Goal: Task Accomplishment & Management: Manage account settings

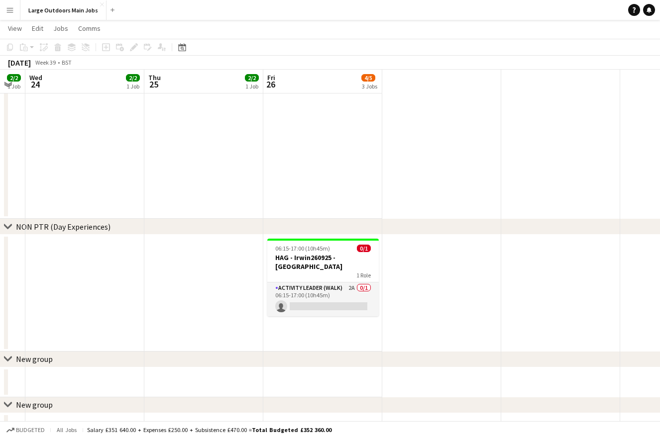
scroll to position [0, 226]
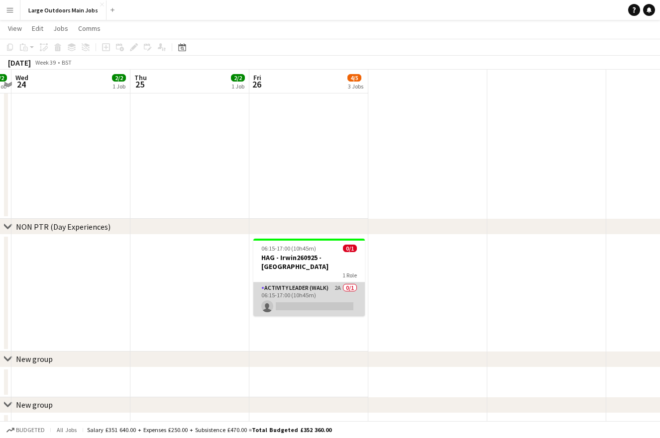
click at [299, 295] on app-card-role "Activity Leader (Walk) 2A 0/1 06:15-17:00 (10h45m) single-neutral-actions" at bounding box center [308, 300] width 111 height 34
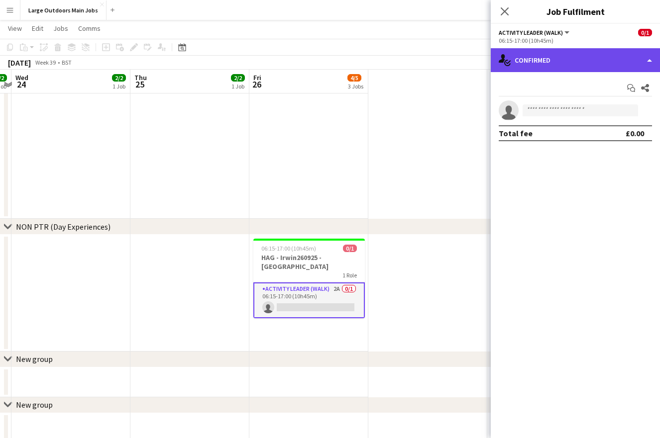
click at [563, 62] on div "single-neutral-actions-check-2 Confirmed" at bounding box center [574, 60] width 169 height 24
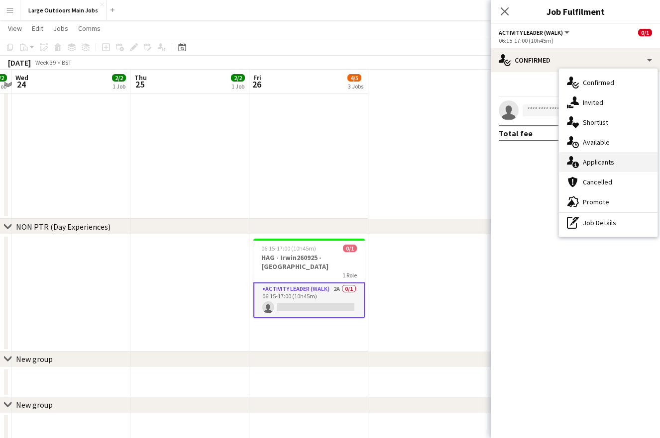
click at [594, 159] on span "Applicants" at bounding box center [597, 162] width 31 height 9
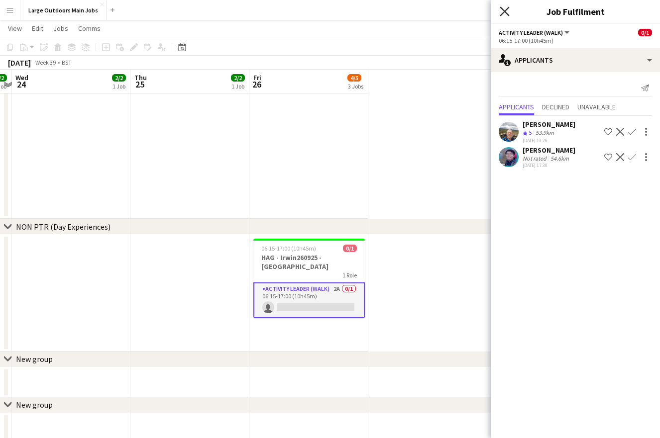
click at [506, 13] on icon at bounding box center [503, 10] width 9 height 9
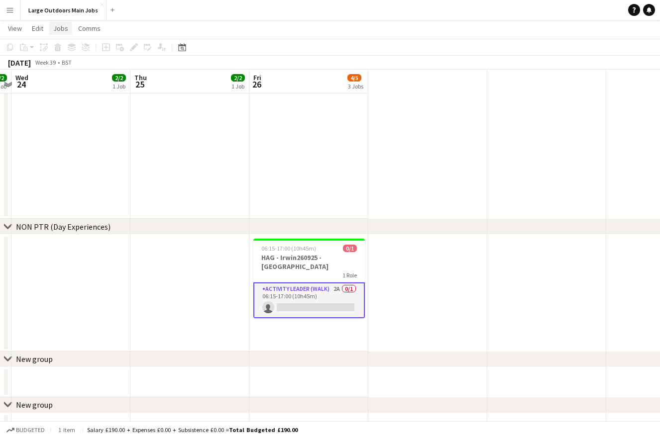
click at [63, 25] on span "Jobs" at bounding box center [60, 28] width 15 height 9
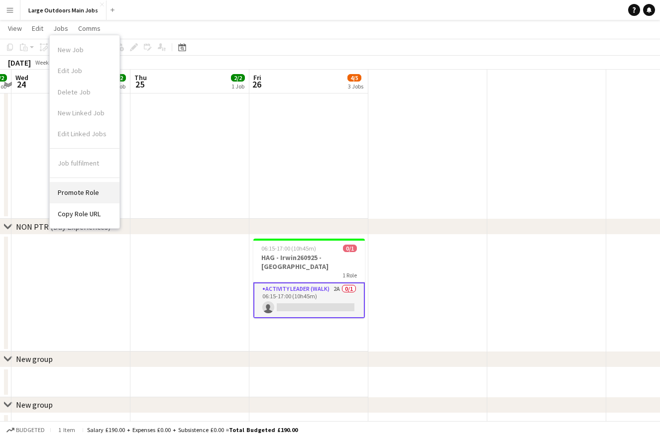
click at [77, 193] on span "Promote Role" at bounding box center [78, 192] width 41 height 9
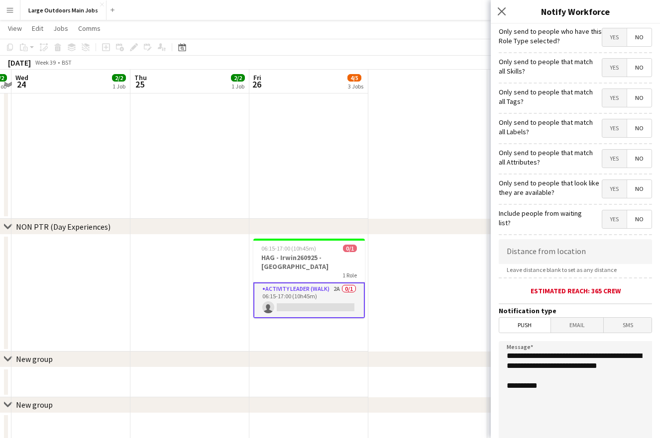
click at [583, 327] on span "Email" at bounding box center [577, 325] width 53 height 15
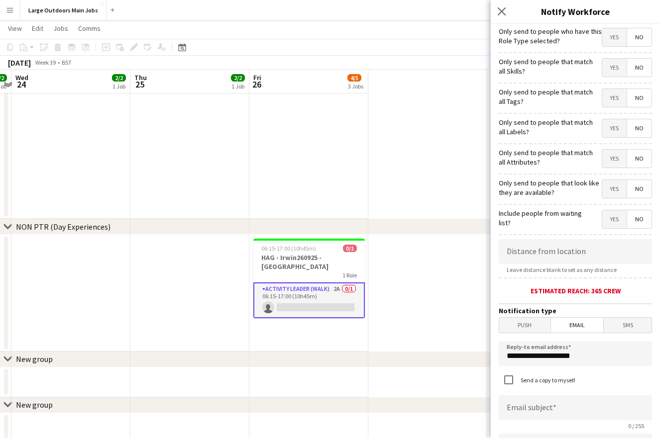
scroll to position [5, 0]
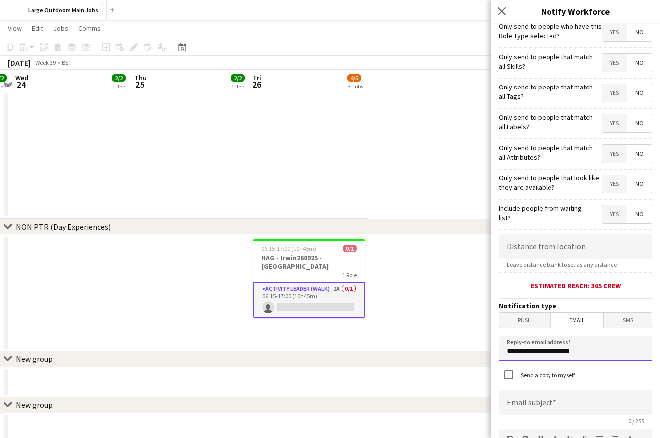
click at [565, 353] on input "**********" at bounding box center [574, 348] width 153 height 25
type input "**********"
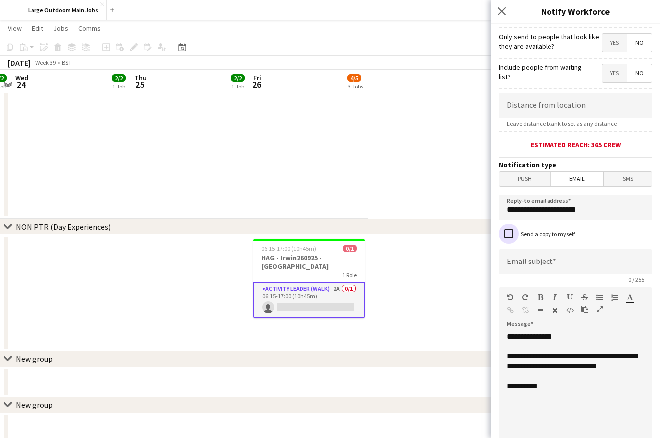
scroll to position [165, 0]
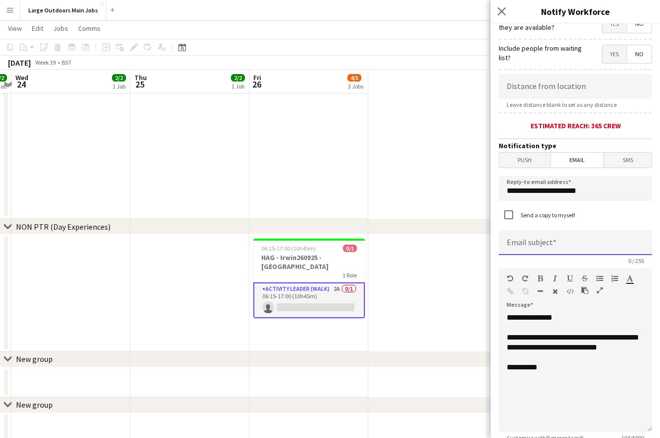
click at [537, 241] on input at bounding box center [574, 242] width 153 height 25
type input "**********"
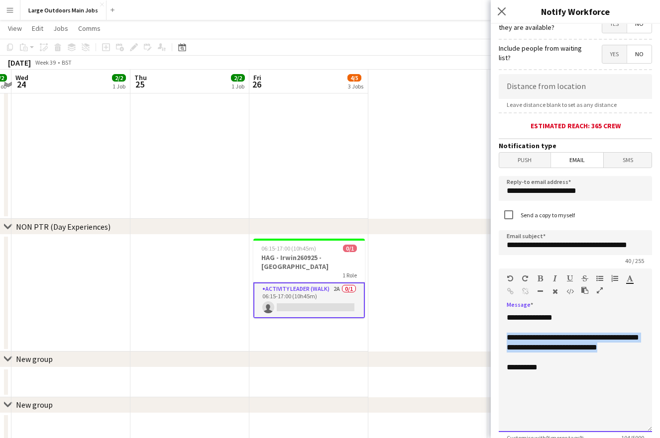
drag, startPoint x: 554, startPoint y: 360, endPoint x: 503, endPoint y: 340, distance: 54.3
click at [503, 340] on div "**********" at bounding box center [574, 372] width 153 height 119
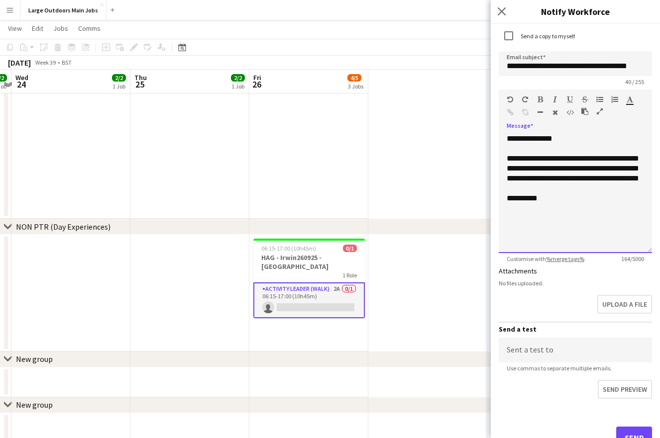
scroll to position [384, 0]
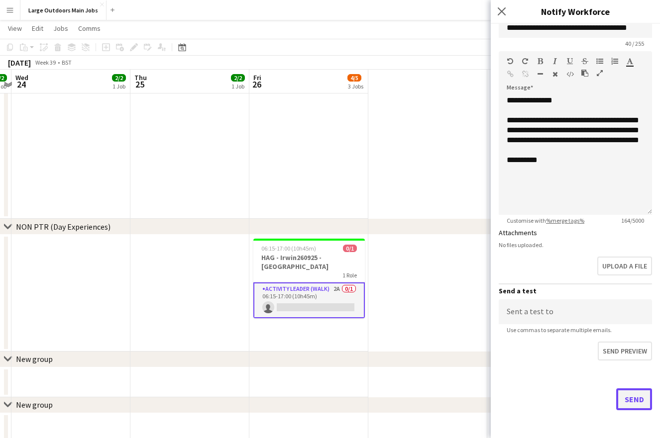
click at [632, 392] on button "Send" at bounding box center [634, 399] width 36 height 22
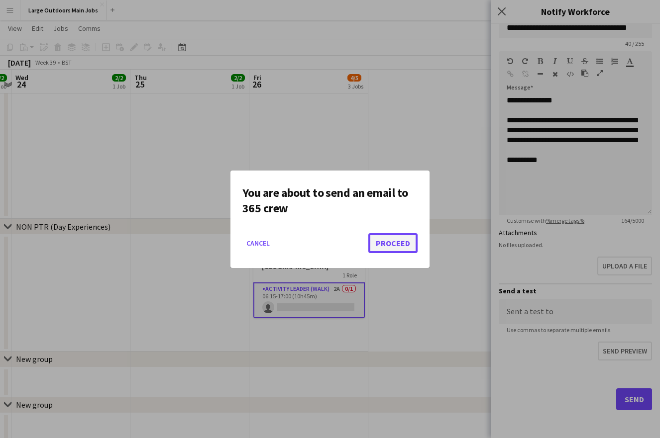
click at [393, 242] on button "Proceed" at bounding box center [392, 243] width 49 height 20
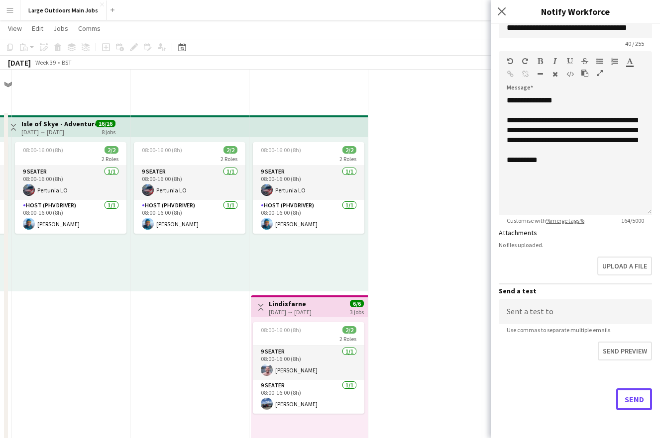
scroll to position [617, 0]
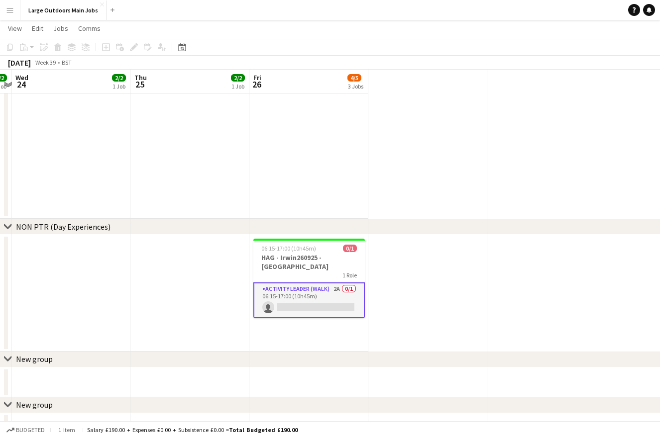
click at [417, 270] on div "06:15-17:00 (10h45m) 0/1 HAG - Irwin260925 - Yorkshire Three Peaks 1 Role Activ…" at bounding box center [401, 293] width 1254 height 117
click at [282, 249] on span "06:15-17:00 (10h45m)" at bounding box center [288, 248] width 55 height 7
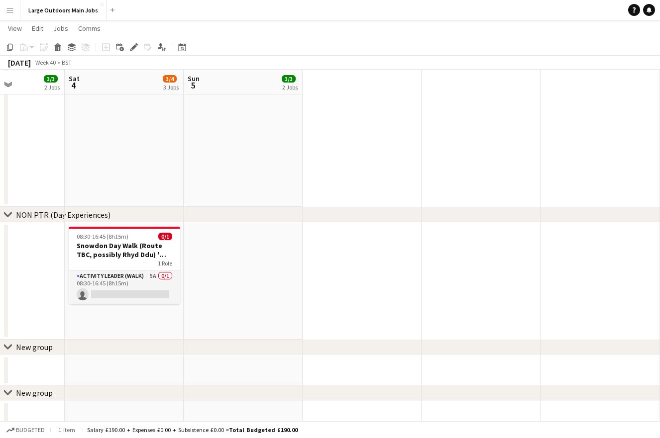
scroll to position [638, 0]
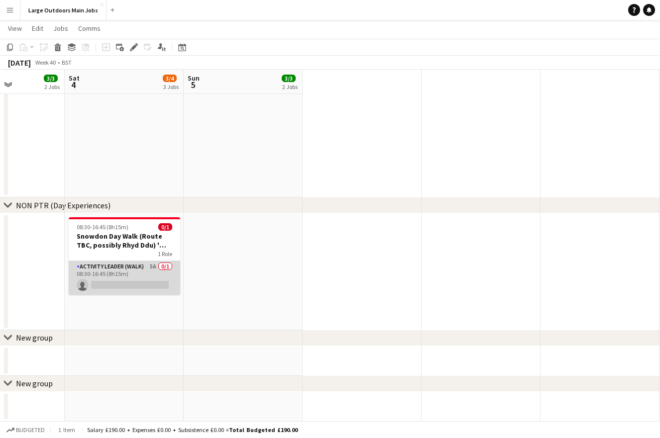
click at [113, 269] on app-card-role "Activity Leader (Walk) 5A 0/1 08:30-16:45 (8h15m) single-neutral-actions" at bounding box center [124, 278] width 111 height 34
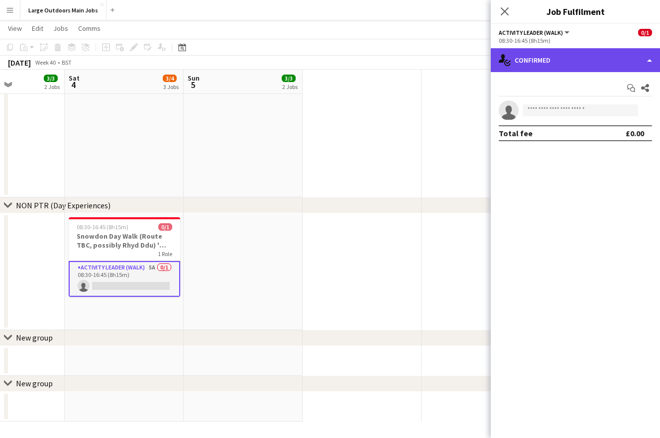
click at [575, 61] on div "single-neutral-actions-check-2 Confirmed" at bounding box center [574, 60] width 169 height 24
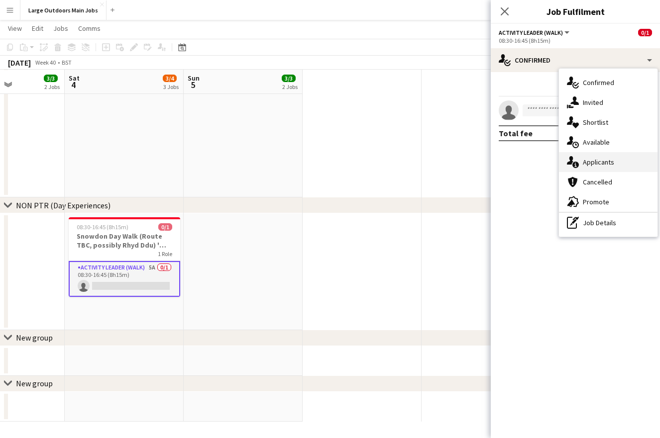
click at [597, 166] on span "Applicants" at bounding box center [597, 162] width 31 height 9
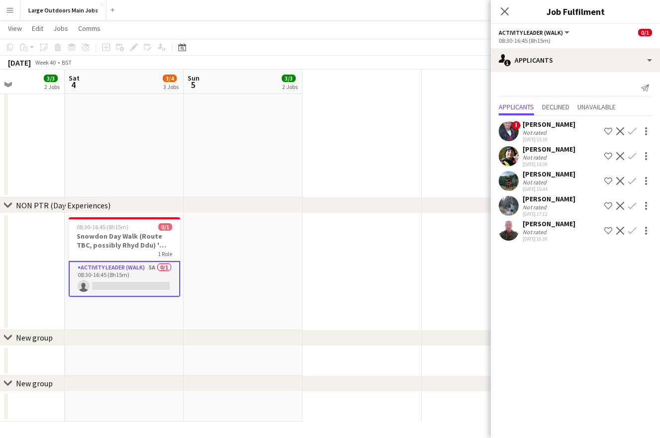
click at [506, 130] on app-user-avatar at bounding box center [508, 131] width 20 height 20
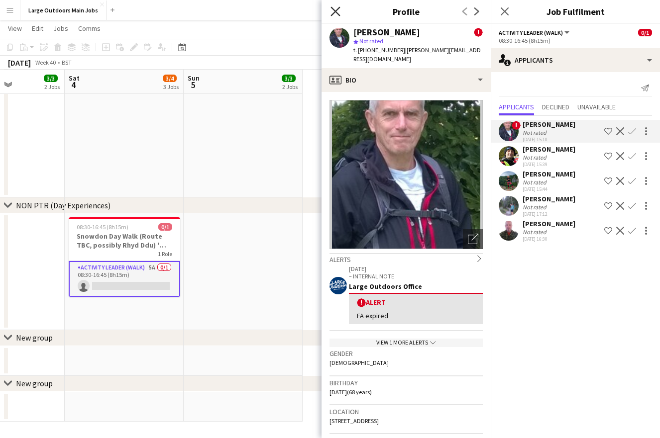
click at [331, 10] on icon "Close pop-in" at bounding box center [334, 10] width 9 height 9
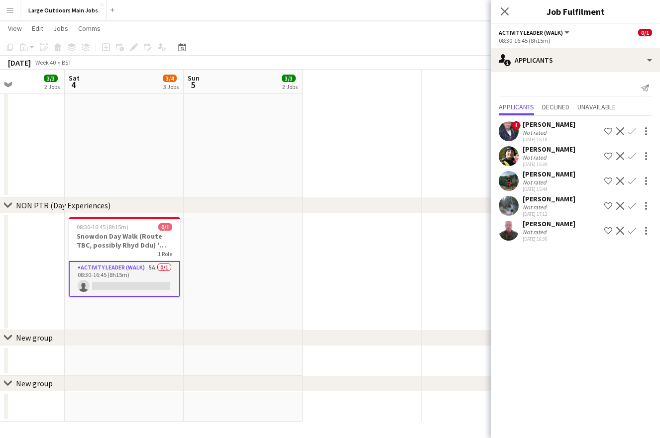
click at [540, 156] on div "Not rated" at bounding box center [535, 157] width 26 height 7
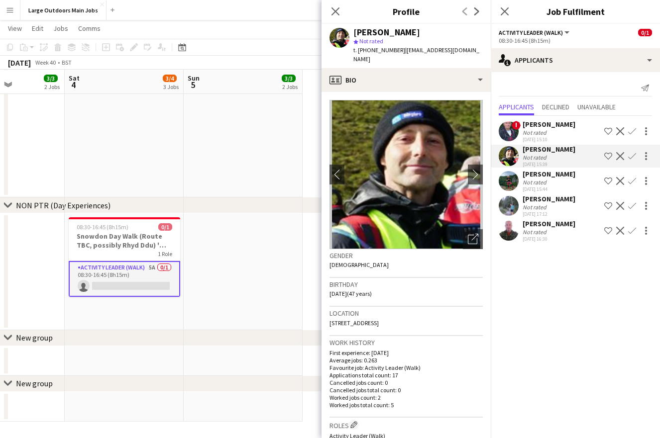
click at [540, 156] on div "Not rated" at bounding box center [535, 157] width 26 height 7
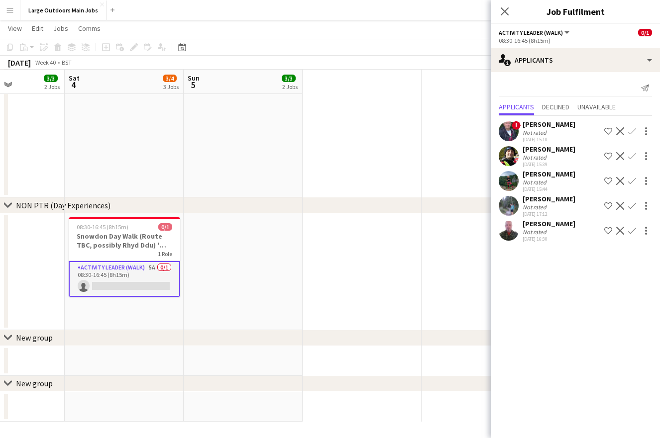
click at [538, 154] on div "Not rated" at bounding box center [535, 157] width 26 height 7
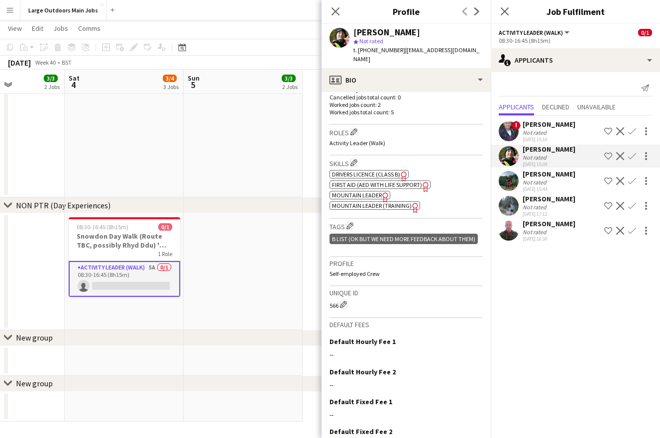
scroll to position [70, 0]
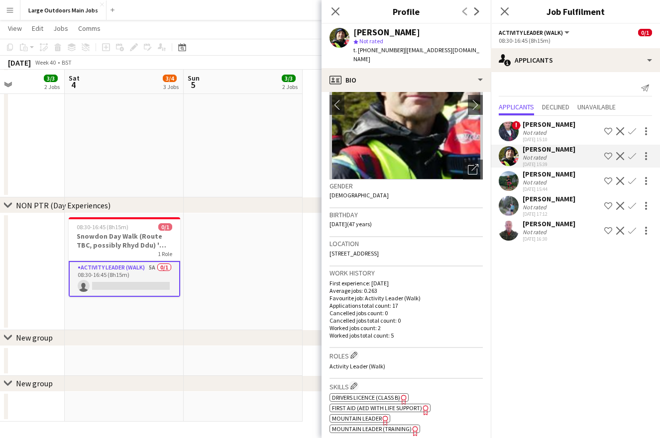
click at [536, 180] on div "Not rated" at bounding box center [535, 182] width 26 height 7
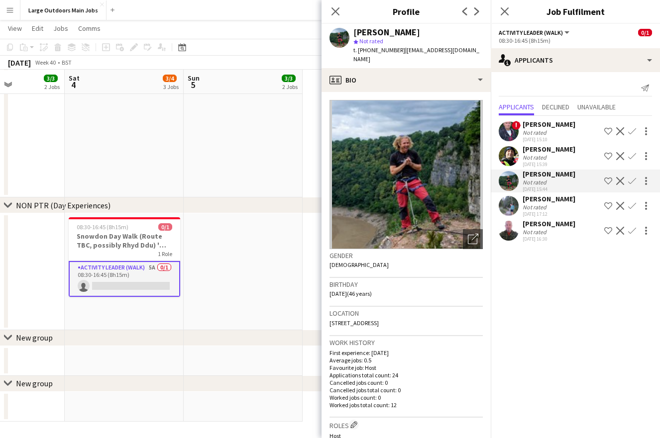
click at [434, 192] on img at bounding box center [405, 174] width 153 height 149
click at [336, 10] on icon at bounding box center [334, 10] width 9 height 9
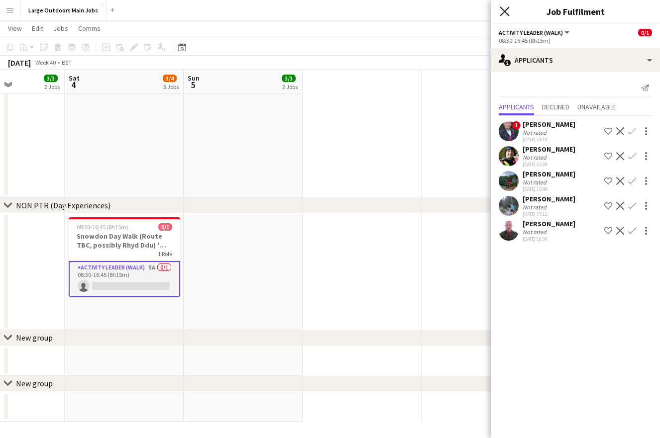
click at [505, 9] on icon "Close pop-in" at bounding box center [503, 10] width 9 height 9
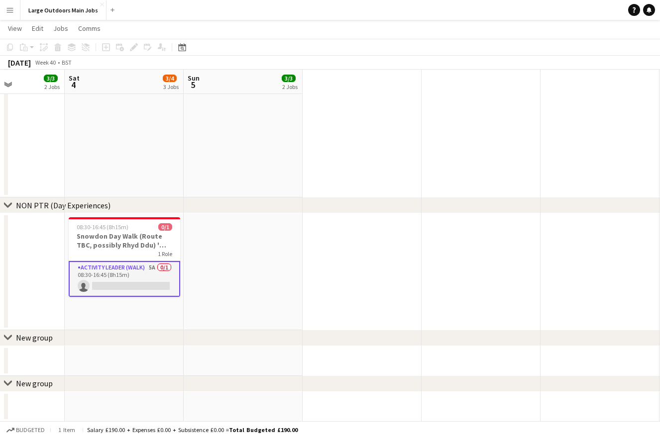
click at [308, 261] on div "08:30-16:45 (8h15m) 0/1 Snowdon Day Walk (Route TBC, possibly Rhyd Ddu) ' Track…" at bounding box center [335, 271] width 1254 height 117
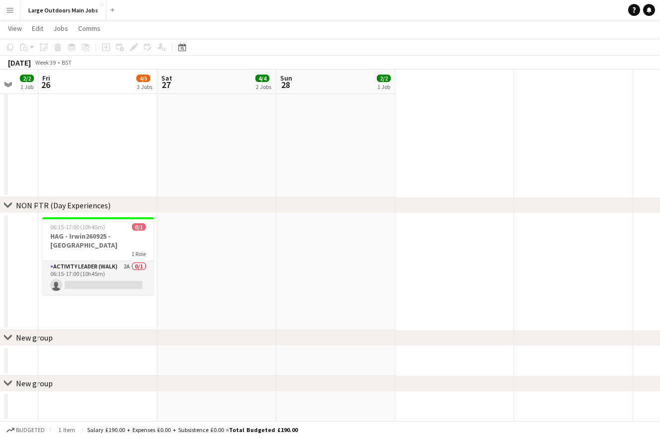
scroll to position [0, 224]
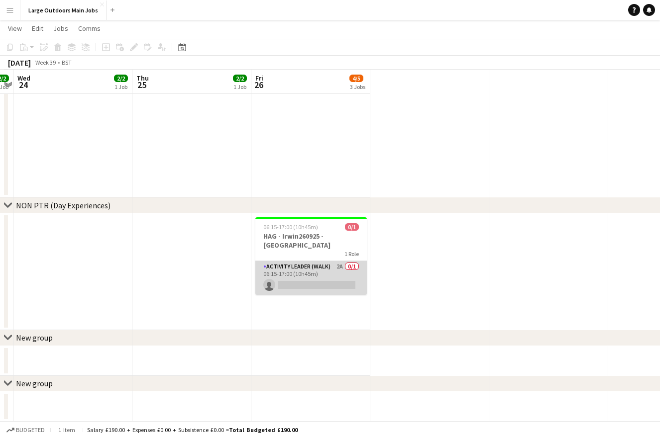
click at [284, 275] on app-card-role "Activity Leader (Walk) 2A 0/1 06:15-17:00 (10h45m) single-neutral-actions" at bounding box center [310, 278] width 111 height 34
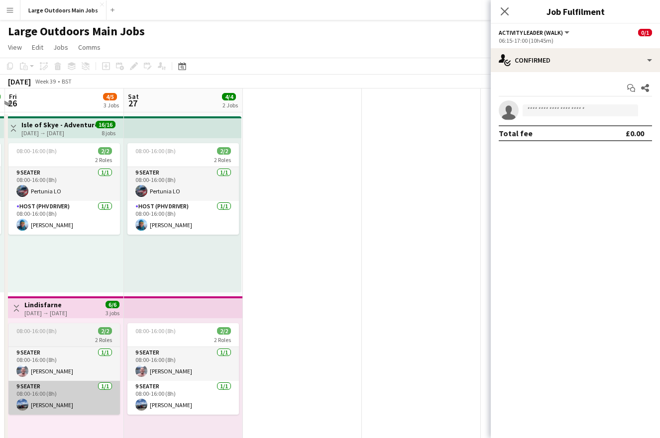
scroll to position [0, 359]
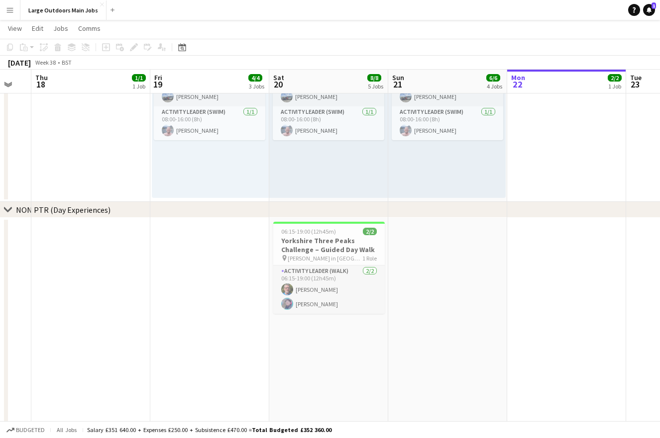
scroll to position [0, 358]
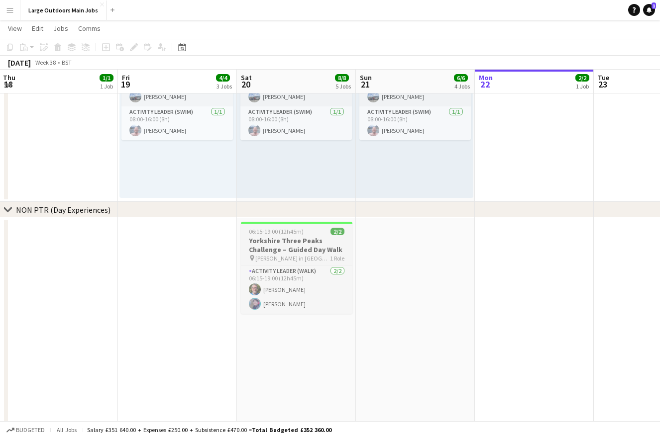
click at [276, 238] on h3 "Yorkshire Three Peaks Challenge – Guided Day Walk" at bounding box center [296, 245] width 111 height 18
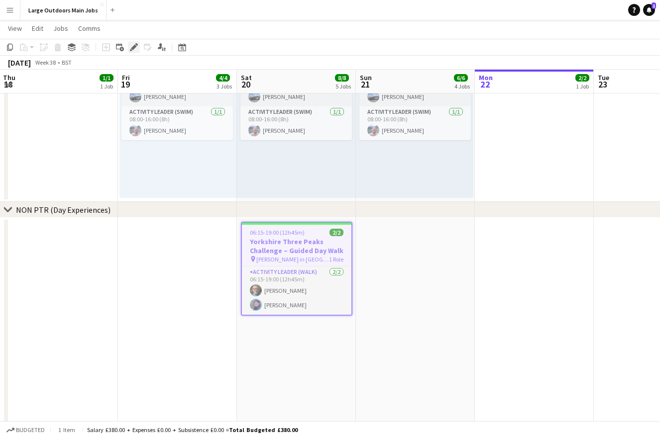
click at [132, 46] on icon "Edit" at bounding box center [134, 47] width 8 height 8
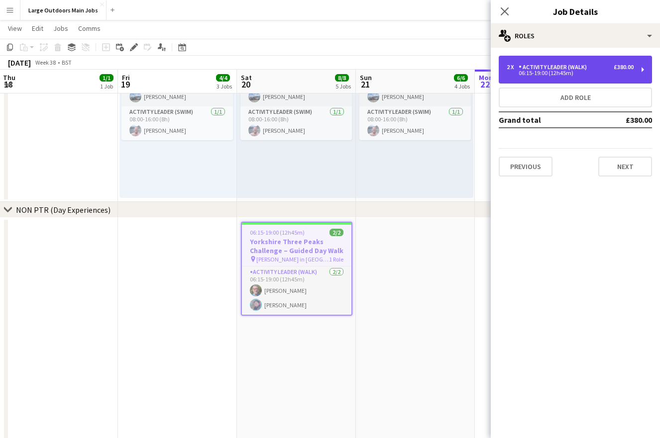
click at [576, 65] on div "Activity Leader (Walk)" at bounding box center [554, 67] width 72 height 7
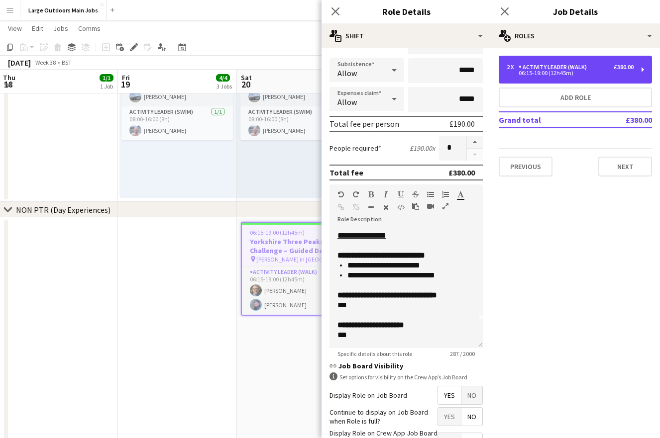
scroll to position [116, 0]
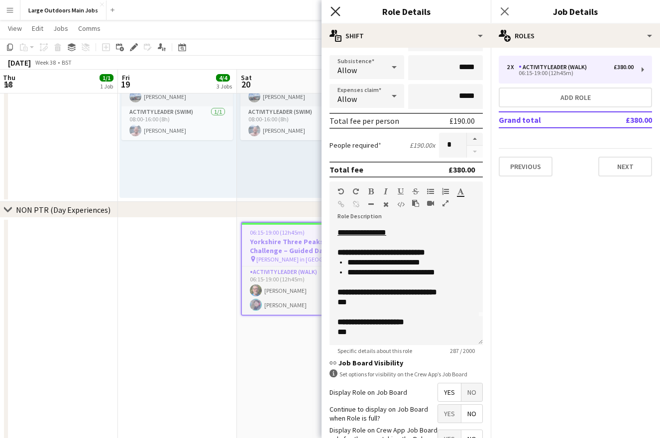
click at [333, 8] on icon "Close pop-in" at bounding box center [334, 10] width 9 height 9
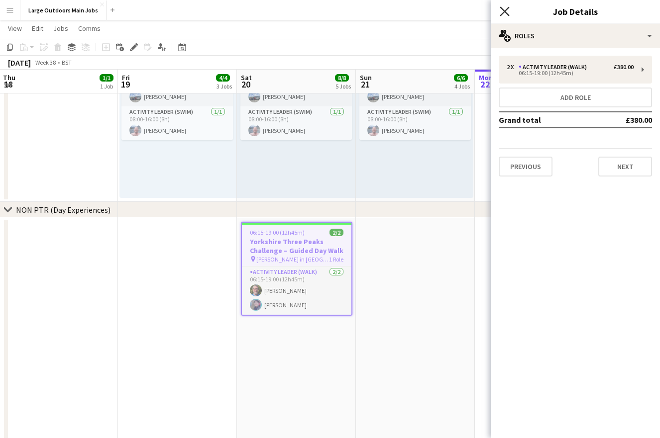
click at [508, 13] on icon "Close pop-in" at bounding box center [503, 10] width 9 height 9
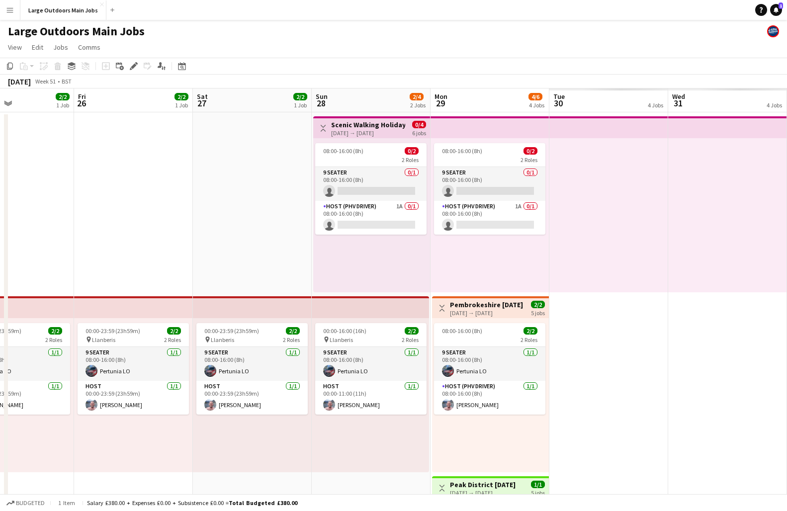
scroll to position [0, 325]
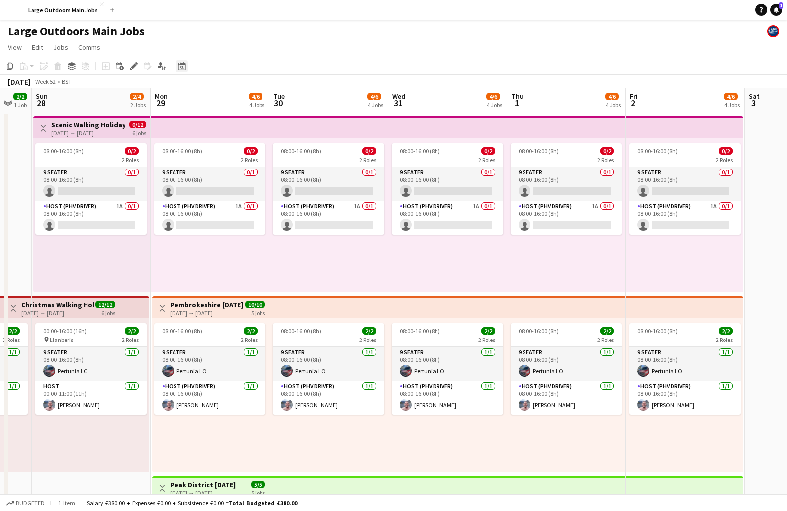
click at [180, 65] on icon "Date picker" at bounding box center [182, 66] width 8 height 8
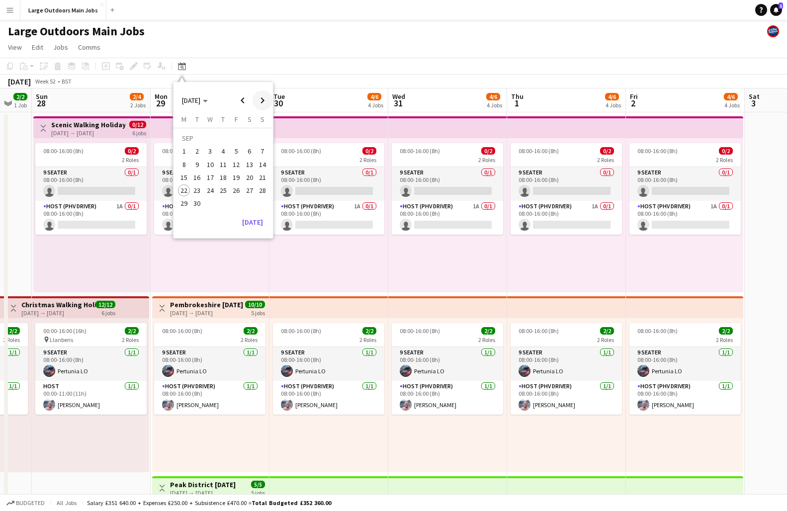
click at [262, 101] on span "Next month" at bounding box center [263, 101] width 20 height 20
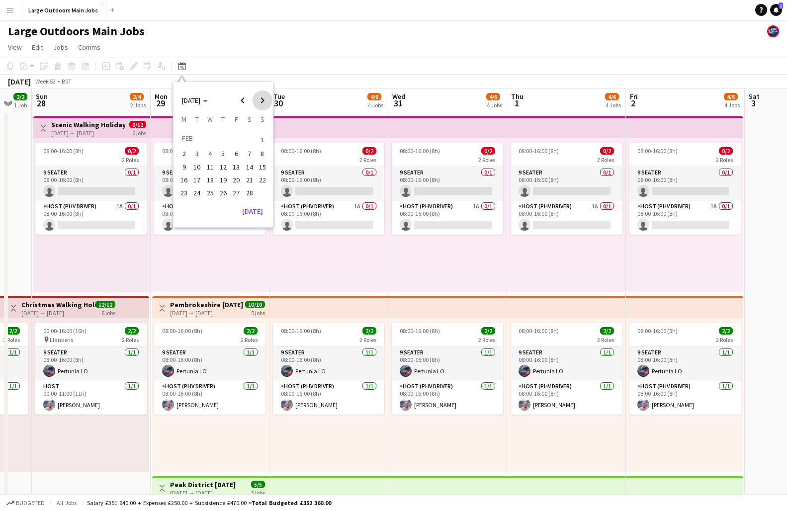
click at [262, 101] on span "Next month" at bounding box center [263, 101] width 20 height 20
click at [183, 152] on span "1" at bounding box center [184, 152] width 12 height 12
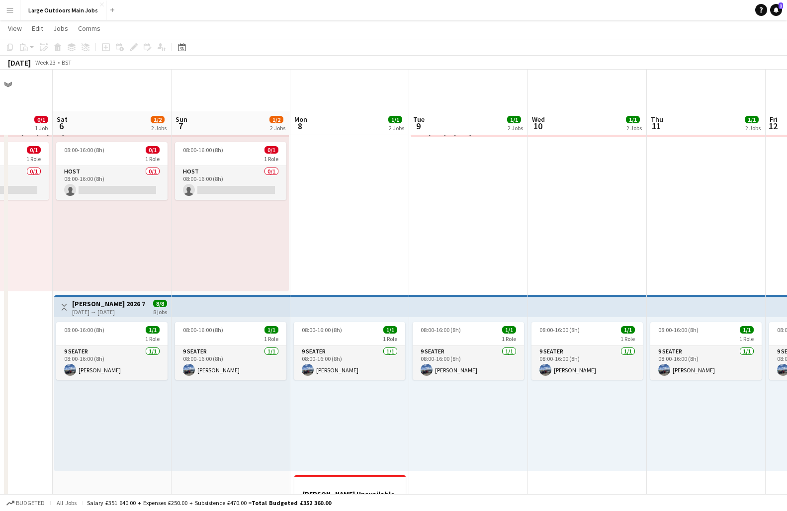
scroll to position [105, 0]
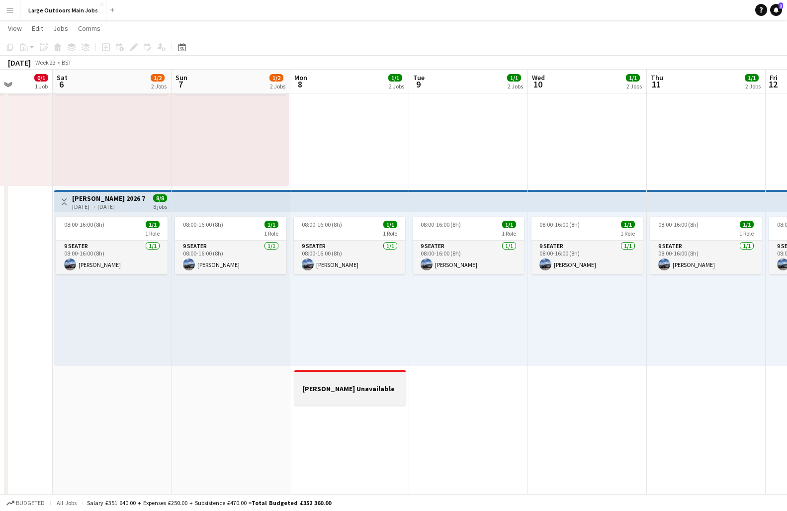
click at [345, 396] on div at bounding box center [349, 397] width 111 height 8
click at [537, 435] on app-date-cell "08:00-16:00 (8h) 1/1 1 Role 9 Seater [DATE] 08:00-16:00 (8h) [PERSON_NAME]" at bounding box center [587, 368] width 119 height 724
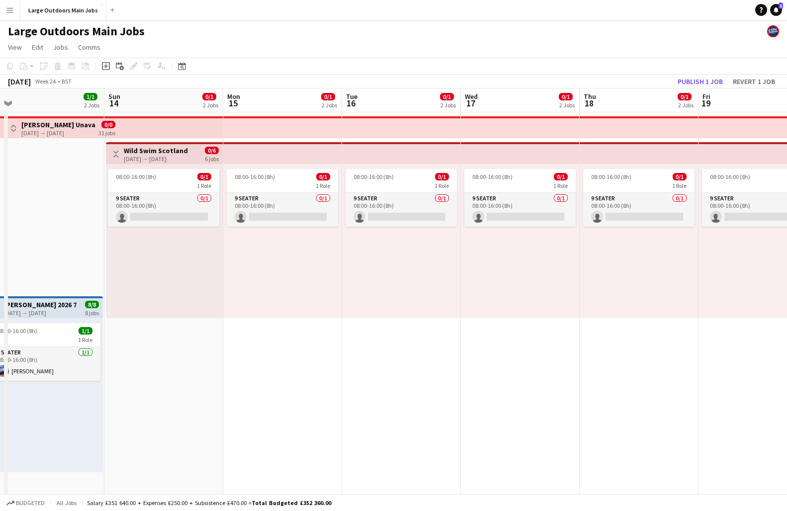
scroll to position [0, 249]
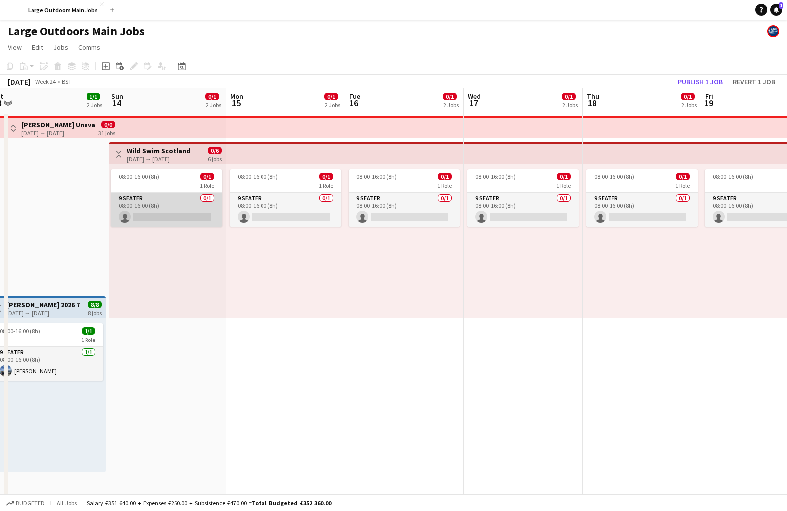
click at [160, 216] on app-card-role "9 Seater 0/1 08:00-16:00 (8h) single-neutral-actions" at bounding box center [166, 210] width 111 height 34
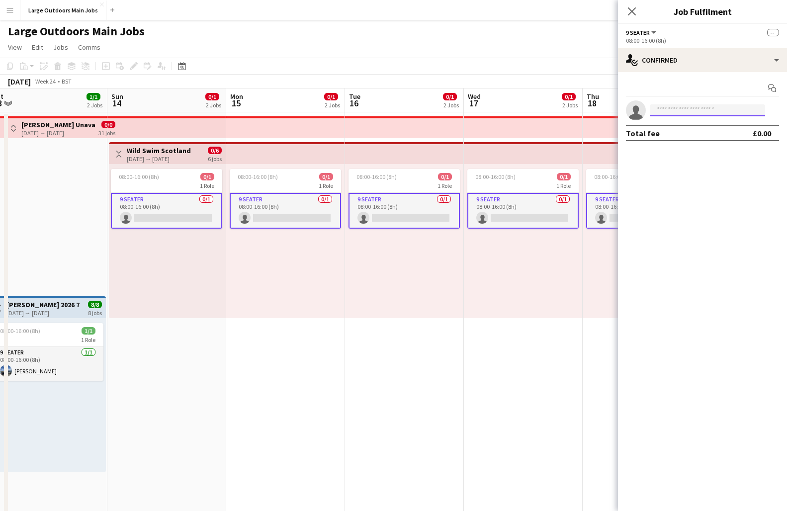
click at [659, 108] on input at bounding box center [707, 110] width 115 height 12
type input "*******"
click at [659, 125] on span "Pertunia LO" at bounding box center [676, 124] width 37 height 8
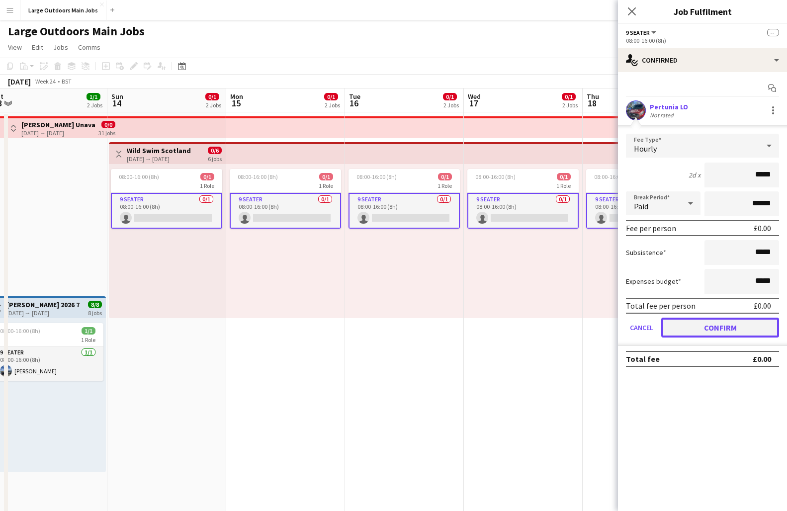
click at [659, 332] on button "Confirm" at bounding box center [721, 328] width 118 height 20
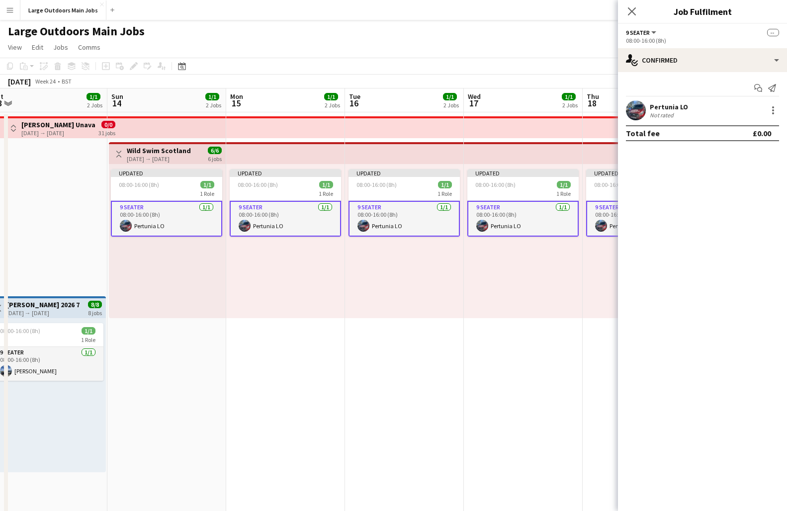
click at [165, 155] on div "[DATE] → [DATE]" at bounding box center [159, 158] width 64 height 7
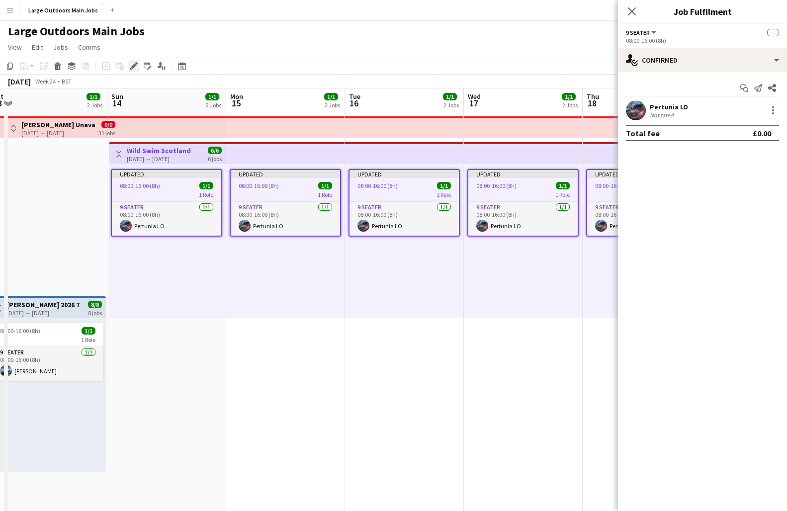
click at [134, 68] on icon "Edit" at bounding box center [134, 66] width 8 height 8
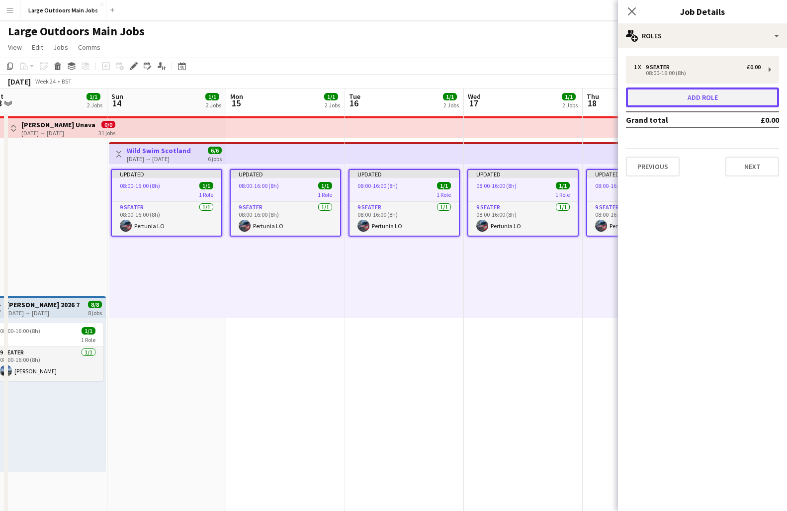
click at [659, 105] on button "Add role" at bounding box center [702, 98] width 153 height 20
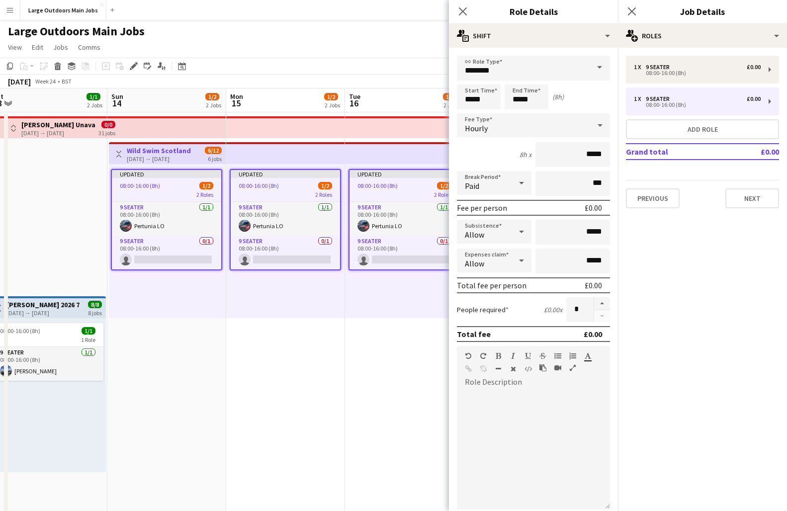
click at [598, 67] on span at bounding box center [599, 68] width 21 height 24
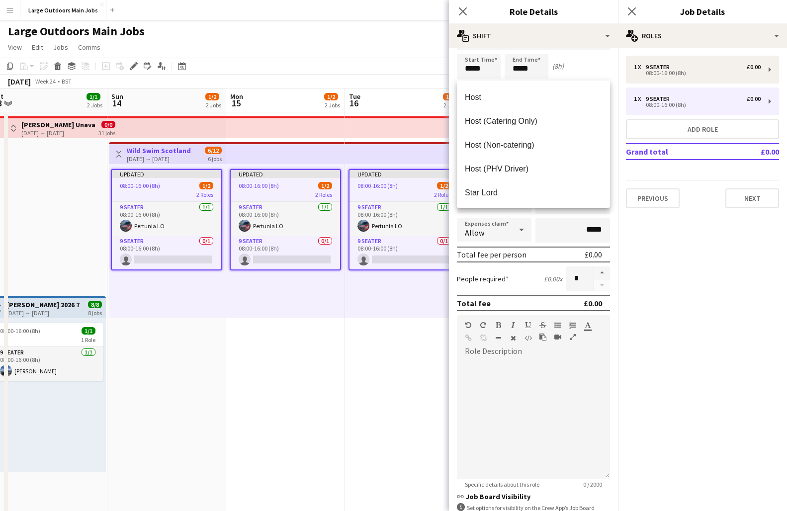
scroll to position [486, 0]
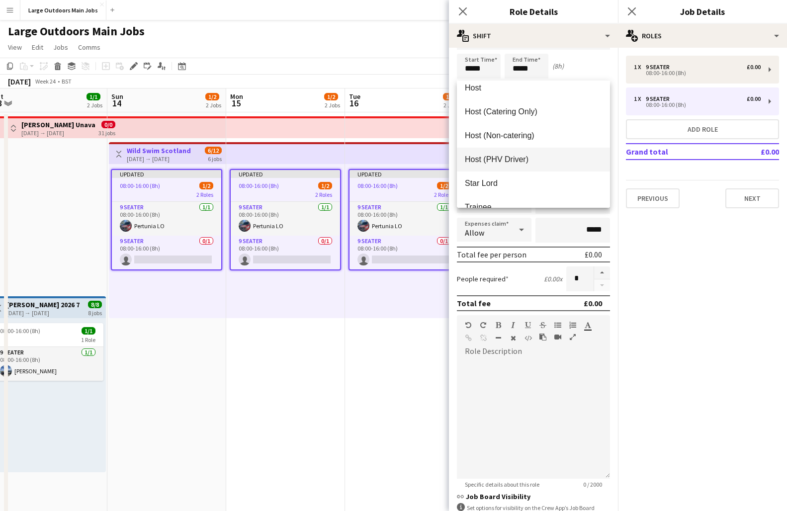
click at [495, 157] on span "Host (PHV Driver)" at bounding box center [533, 159] width 137 height 9
type input "**********"
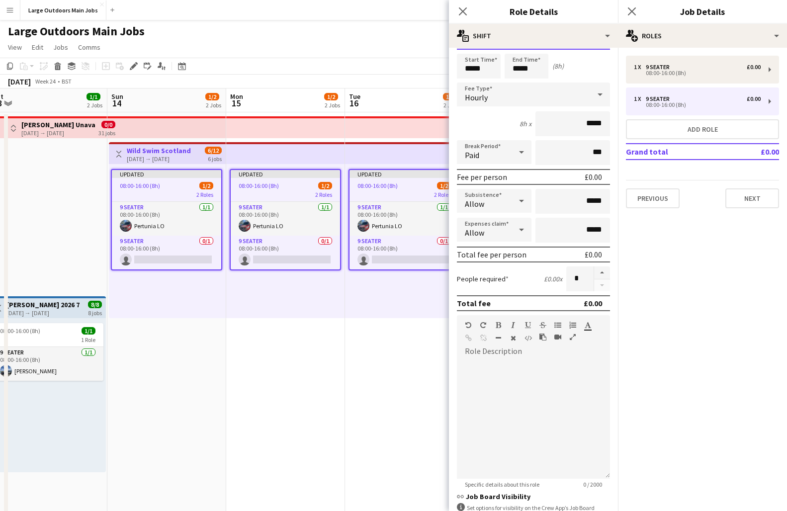
scroll to position [8, 0]
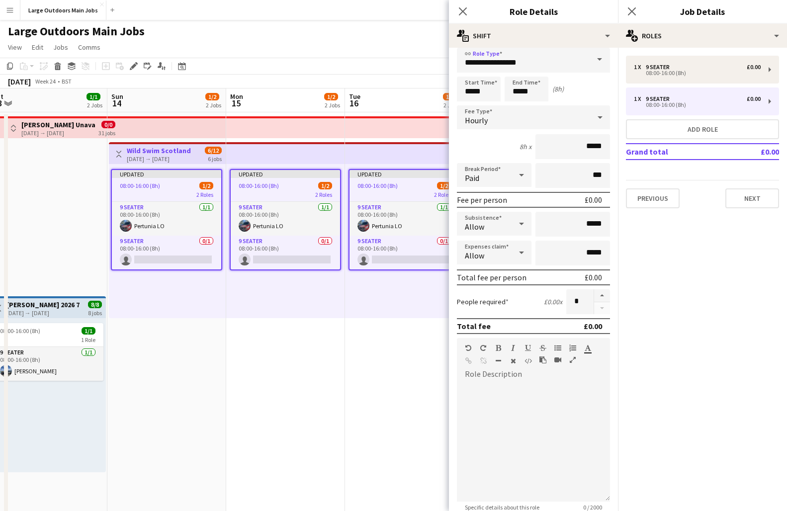
click at [314, 358] on app-date-cell "Updated 08:00-16:00 (8h) 1/2 2 Roles 9 Seater [DATE] 08:00-16:00 (8h) Pertunia …" at bounding box center [285, 474] width 119 height 724
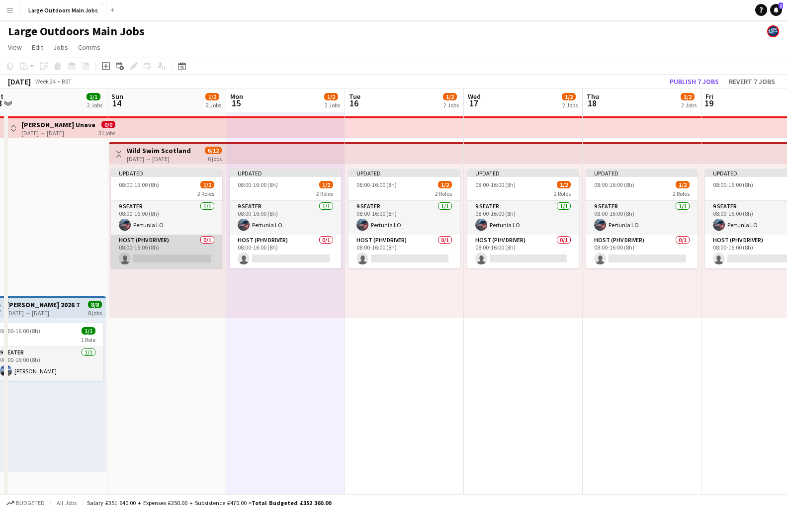
click at [153, 261] on app-card-role "Host (PHV Driver) 0/1 08:00-16:00 (8h) single-neutral-actions" at bounding box center [166, 252] width 111 height 34
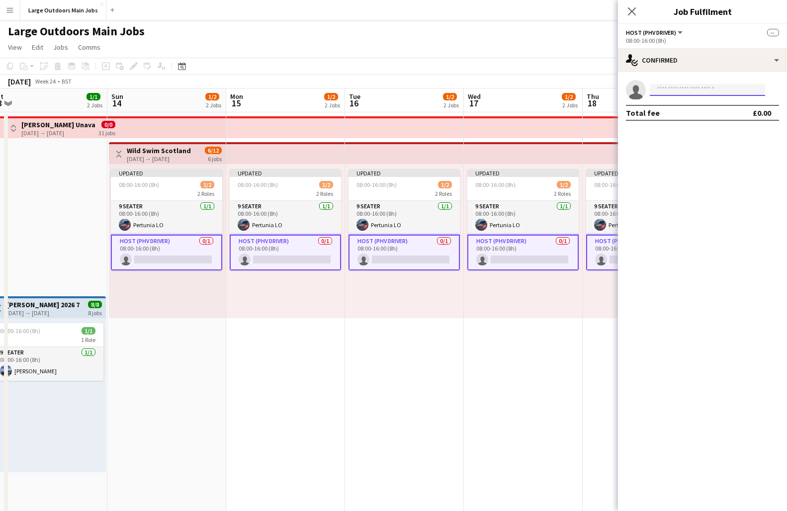
click at [659, 89] on input at bounding box center [707, 90] width 115 height 12
type input "******"
click at [659, 112] on span "[EMAIL_ADDRESS][DOMAIN_NAME]" at bounding box center [707, 112] width 99 height 8
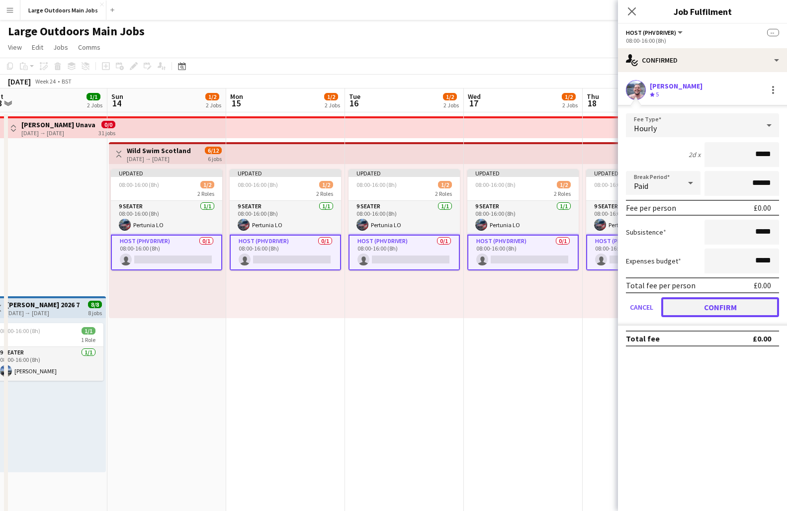
click at [659, 313] on button "Confirm" at bounding box center [721, 307] width 118 height 20
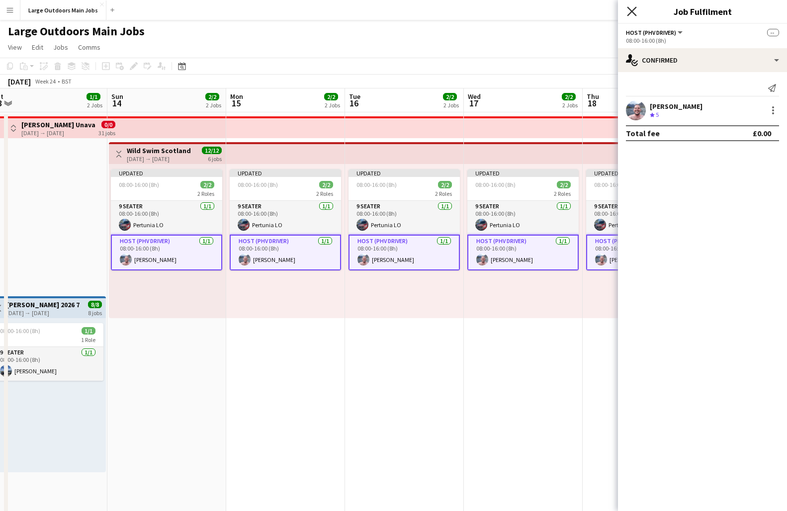
click at [631, 13] on icon at bounding box center [631, 10] width 9 height 9
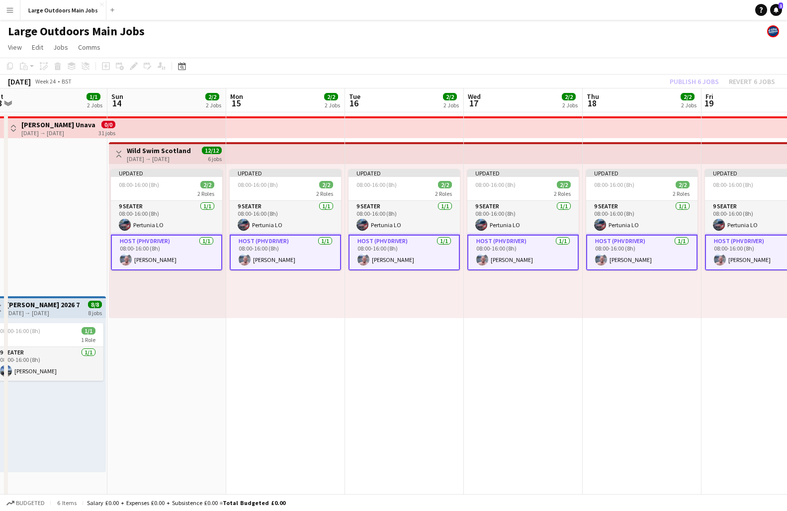
click at [659, 81] on div "Publish 6 jobs Revert 6 jobs" at bounding box center [722, 81] width 129 height 13
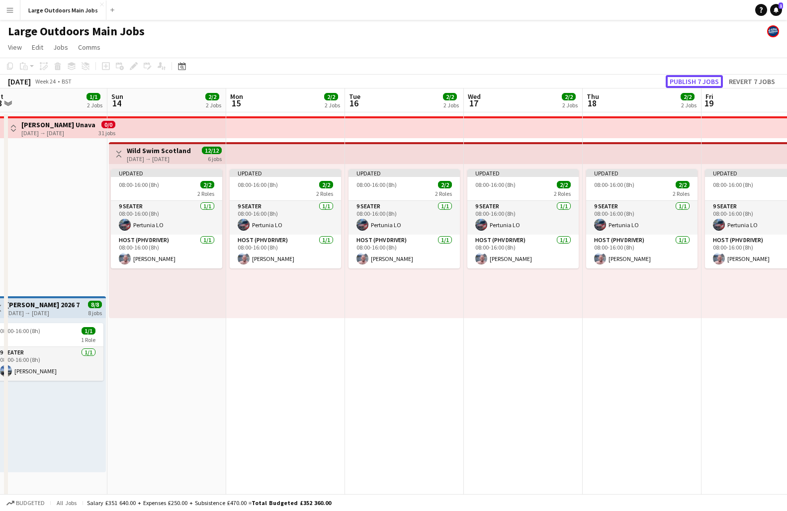
click at [659, 81] on button "Publish 7 jobs" at bounding box center [694, 81] width 57 height 13
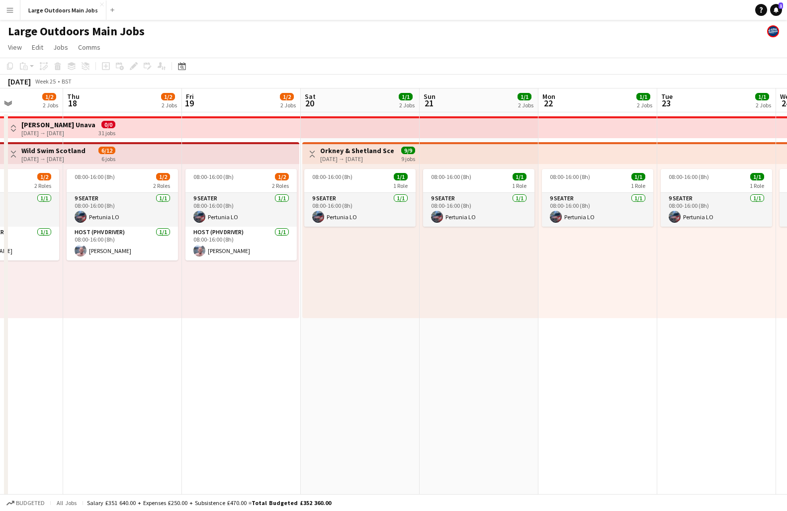
scroll to position [0, 421]
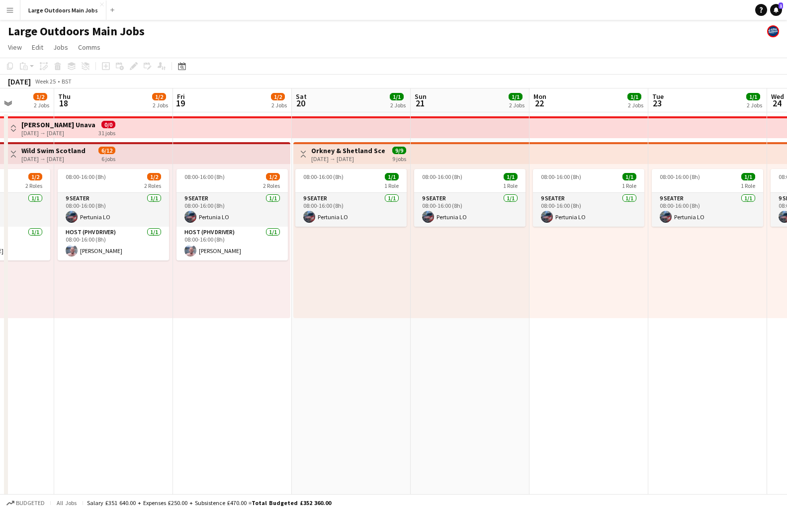
click at [332, 153] on h3 "Orkney & Shetland Scenic" at bounding box center [348, 150] width 74 height 9
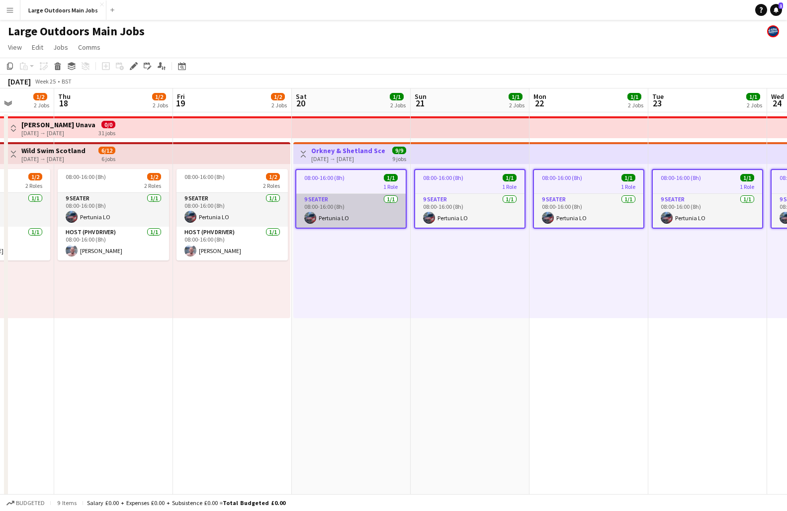
click at [346, 217] on app-card-role "9 Seater [DATE] 08:00-16:00 (8h) Pertunia LO" at bounding box center [350, 211] width 109 height 34
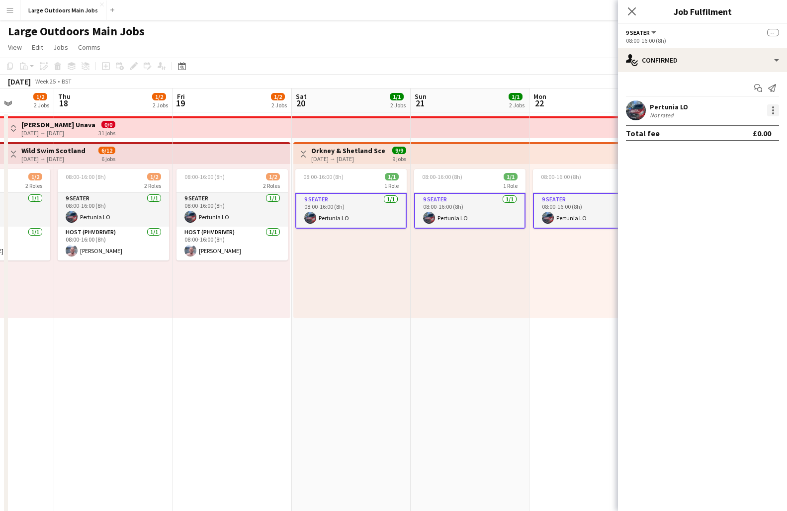
click at [659, 110] on div at bounding box center [773, 110] width 12 height 12
click at [659, 205] on button "Remove" at bounding box center [741, 201] width 78 height 24
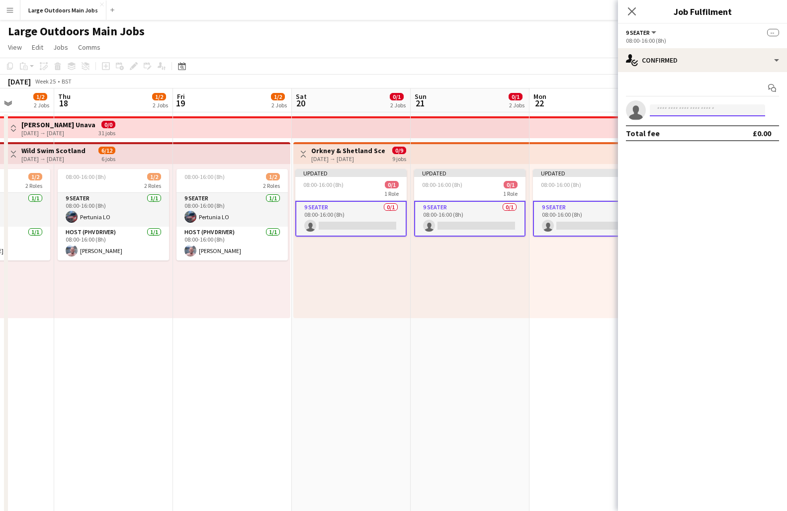
click at [659, 109] on input at bounding box center [707, 110] width 115 height 12
type input "******"
click at [557, 340] on app-date-cell "Updated 08:00-16:00 (8h) 0/1 1 Role 9 Seater 0/1 08:00-16:00 (8h) single-neutra…" at bounding box center [589, 474] width 119 height 724
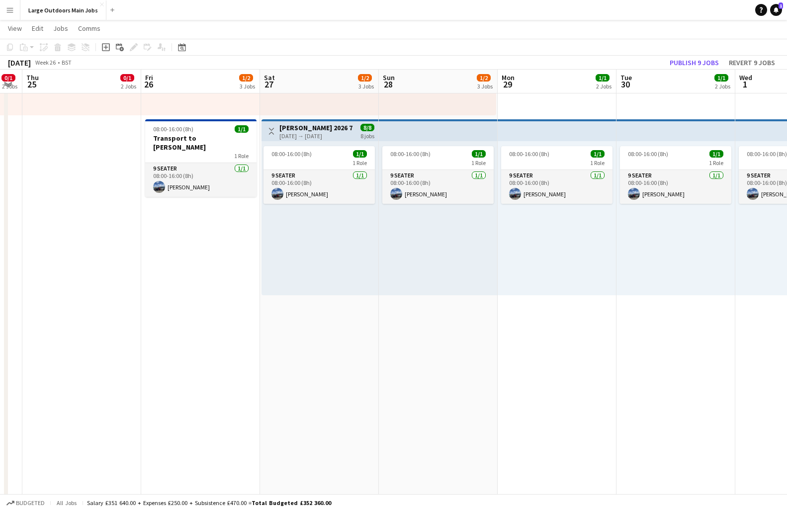
scroll to position [0, 0]
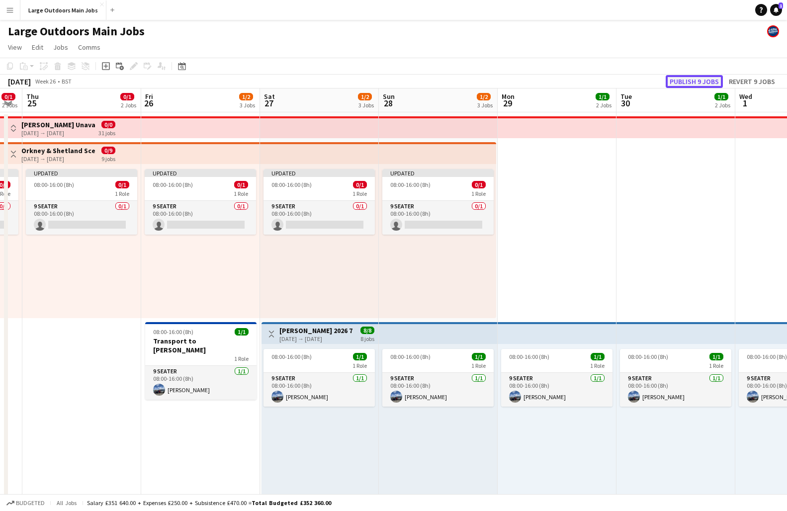
click at [659, 78] on button "Publish 9 jobs" at bounding box center [694, 81] width 57 height 13
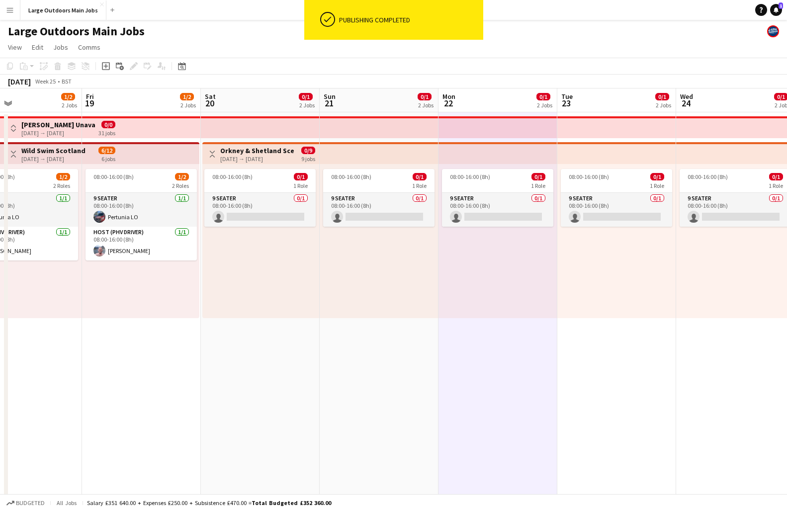
scroll to position [0, 285]
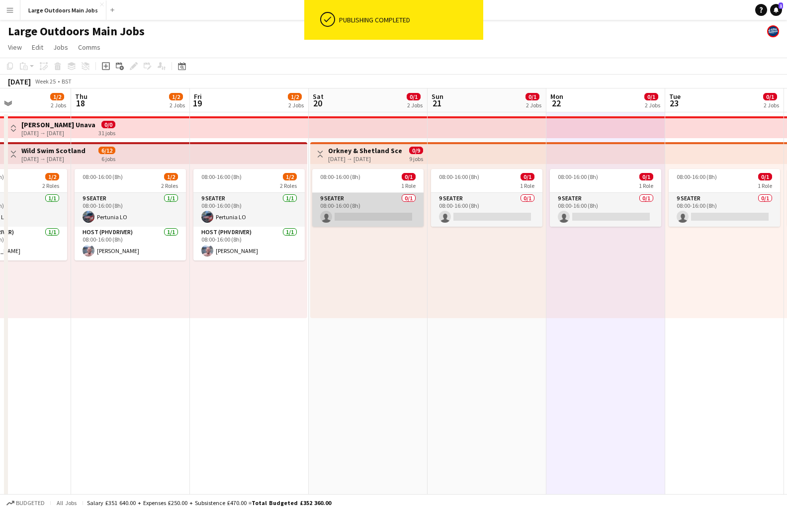
click at [362, 216] on app-card-role "9 Seater 0/1 08:00-16:00 (8h) single-neutral-actions" at bounding box center [367, 210] width 111 height 34
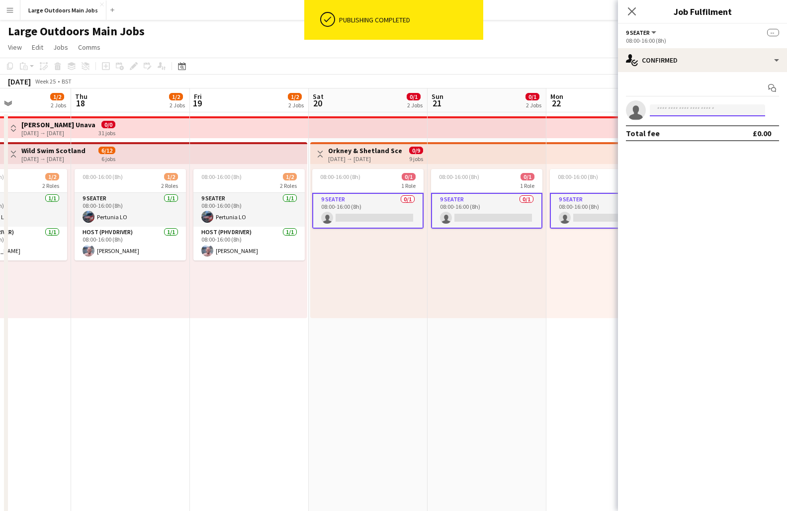
click at [659, 105] on input at bounding box center [707, 110] width 115 height 12
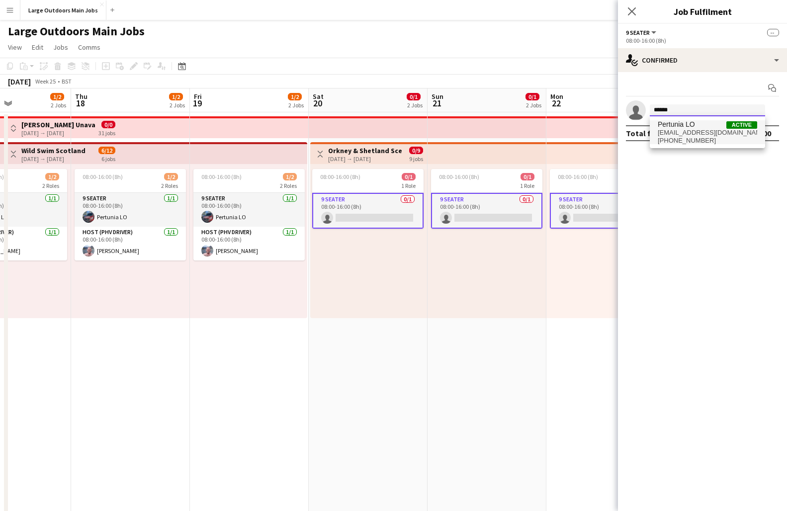
type input "******"
click at [659, 127] on span "Pertunia LO" at bounding box center [676, 124] width 37 height 8
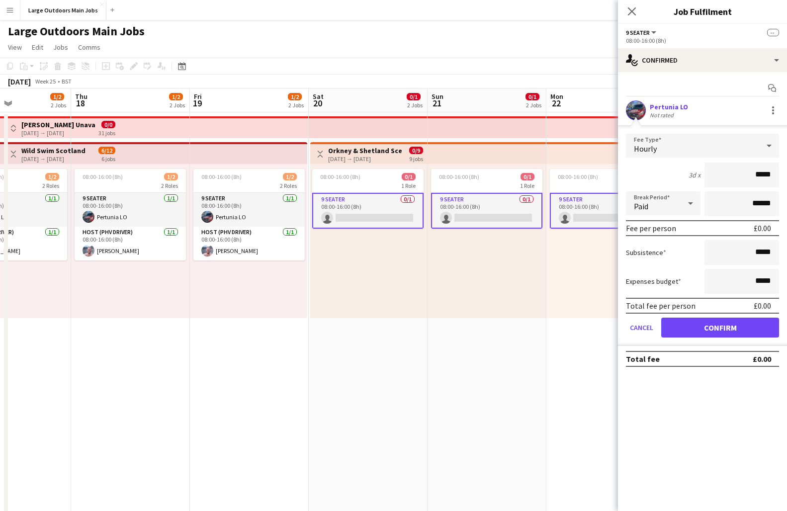
click at [367, 159] on div "[DATE] → [DATE]" at bounding box center [365, 158] width 74 height 7
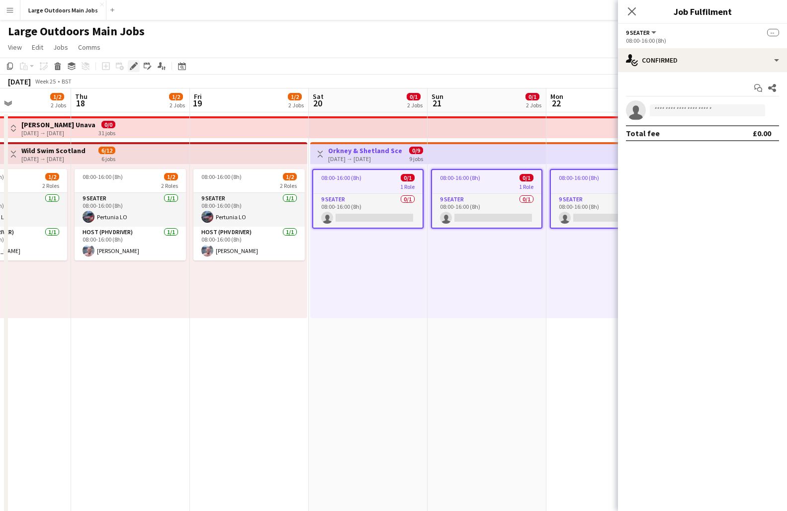
click at [136, 67] on icon "Edit" at bounding box center [134, 66] width 8 height 8
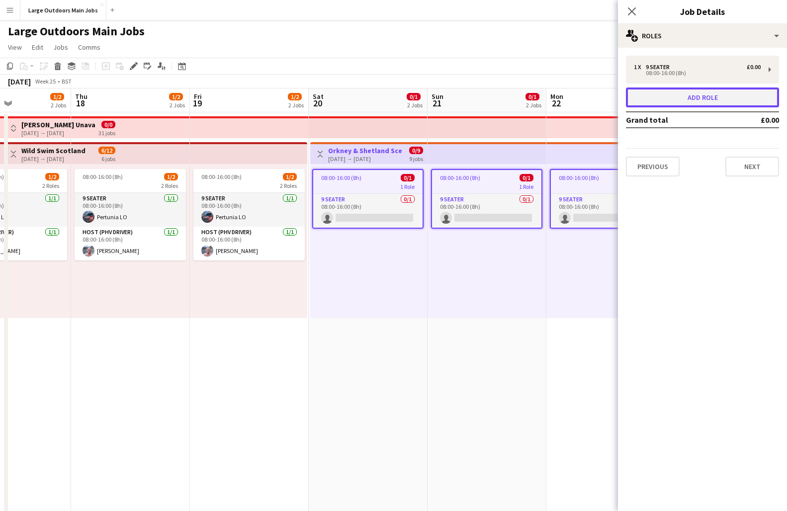
click at [659, 102] on button "Add role" at bounding box center [702, 98] width 153 height 20
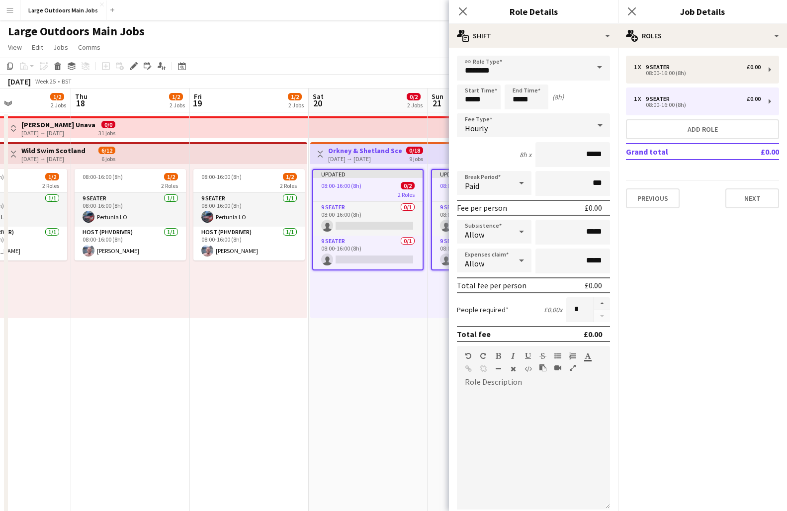
click at [597, 70] on span at bounding box center [599, 68] width 21 height 24
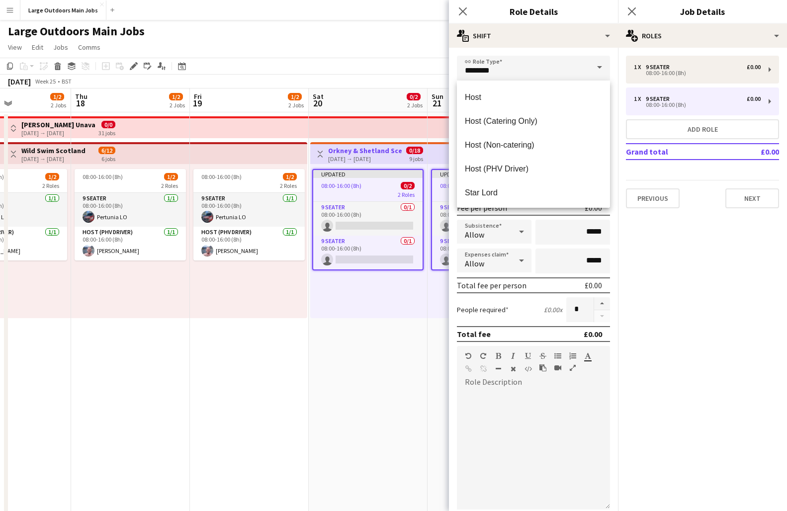
scroll to position [481, 0]
click at [477, 171] on mat-option "Host (PHV Driver)" at bounding box center [533, 165] width 153 height 24
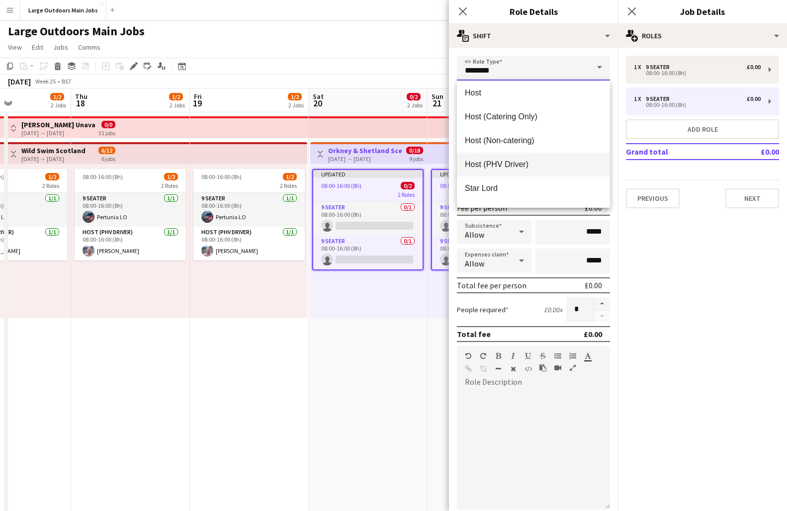
type input "**********"
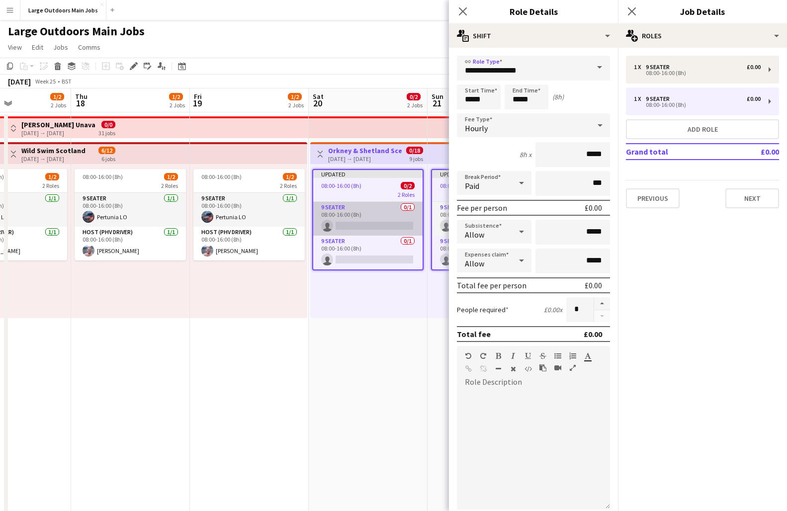
click at [357, 223] on app-card-role "9 Seater 0/1 08:00-16:00 (8h) single-neutral-actions" at bounding box center [367, 219] width 109 height 34
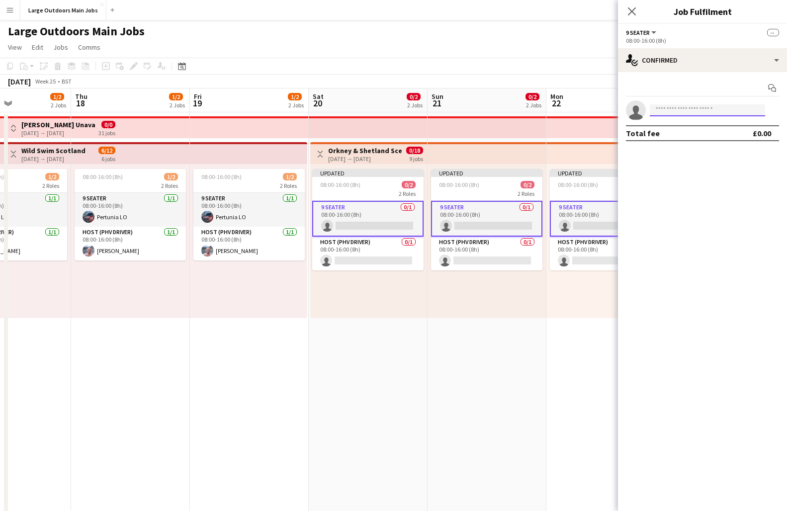
click at [659, 112] on input at bounding box center [707, 110] width 115 height 12
type input "******"
click at [659, 126] on span "Pertunia LO" at bounding box center [676, 124] width 37 height 8
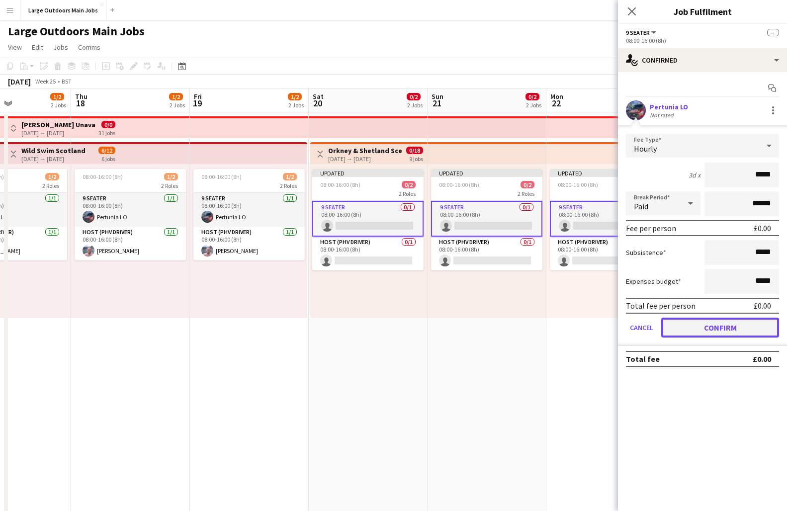
click at [659, 324] on button "Confirm" at bounding box center [721, 328] width 118 height 20
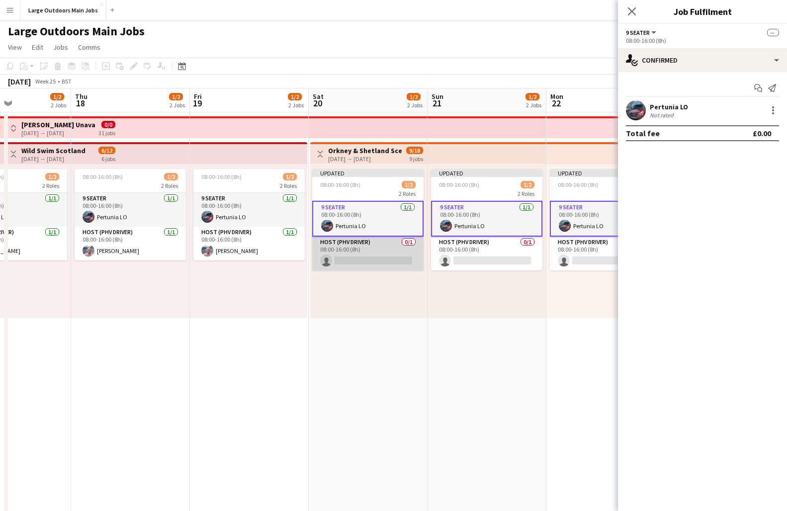
click at [382, 255] on app-card-role "Host (PHV Driver) 0/1 08:00-16:00 (8h) single-neutral-actions" at bounding box center [367, 254] width 111 height 34
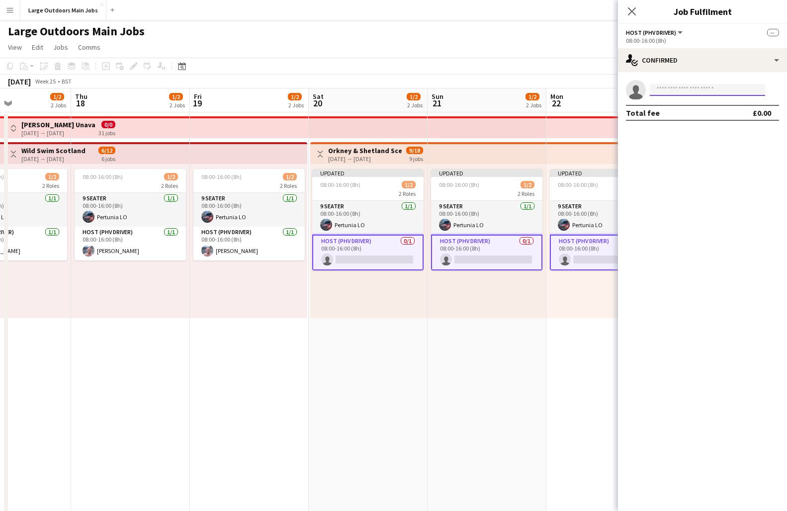
click at [659, 94] on input at bounding box center [707, 90] width 115 height 12
type input "******"
click at [659, 111] on span "[EMAIL_ADDRESS][DOMAIN_NAME]" at bounding box center [707, 112] width 99 height 8
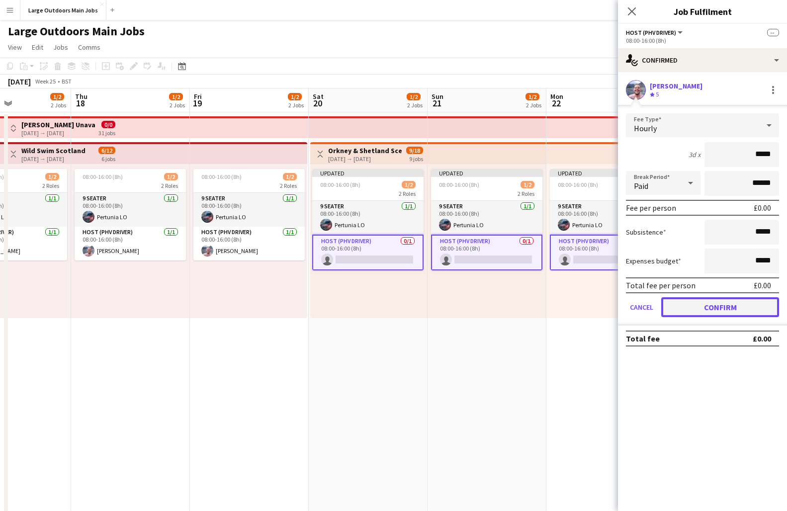
click at [659, 305] on button "Confirm" at bounding box center [721, 307] width 118 height 20
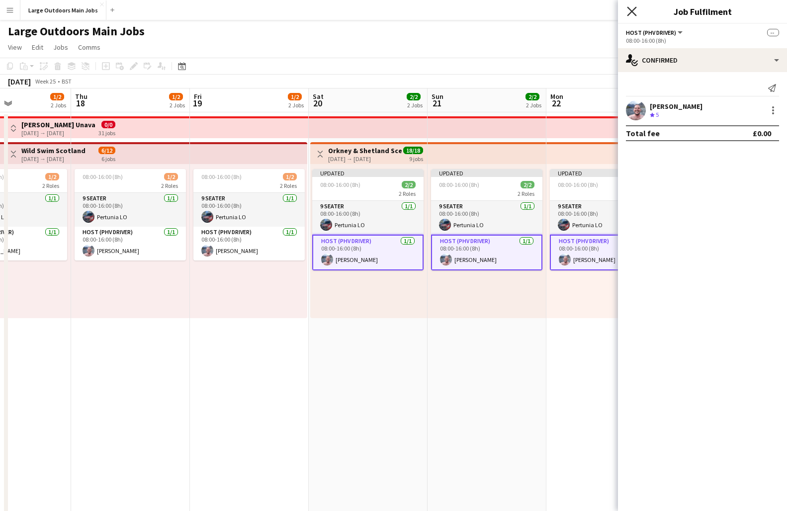
click at [630, 15] on icon "Close pop-in" at bounding box center [631, 10] width 9 height 9
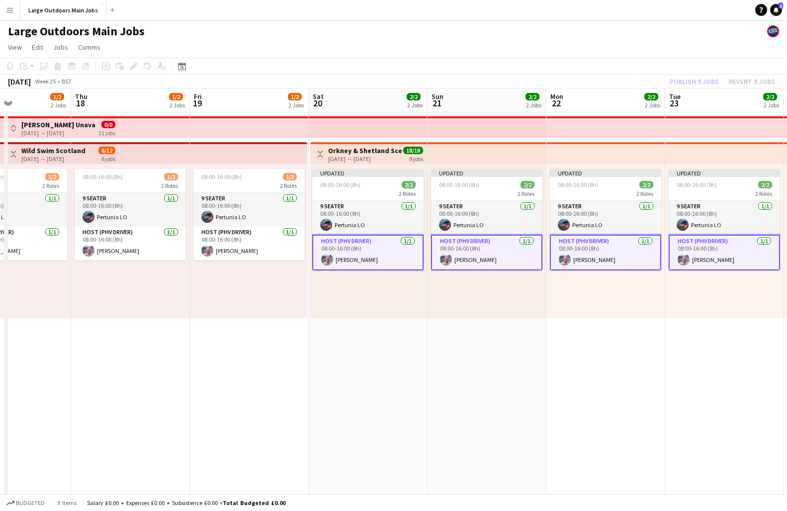
click at [659, 88] on div "[DATE] Week 25 • BST Publish 9 jobs Revert 9 jobs" at bounding box center [393, 82] width 787 height 14
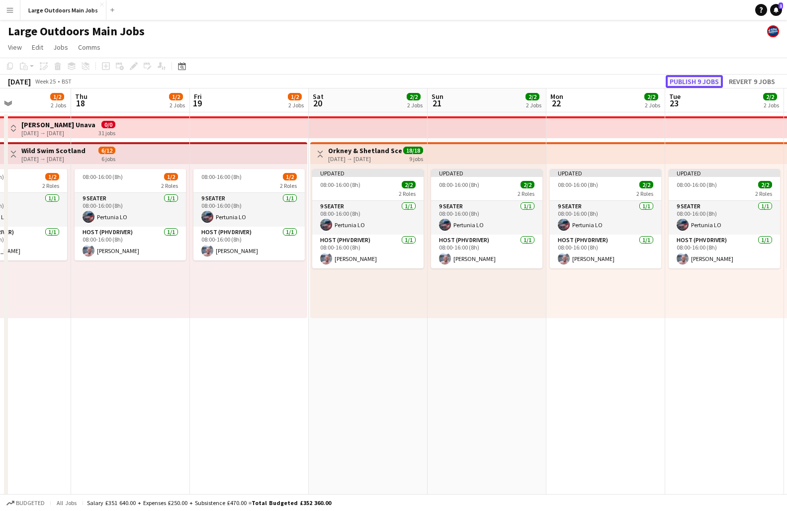
click at [659, 82] on button "Publish 9 jobs" at bounding box center [694, 81] width 57 height 13
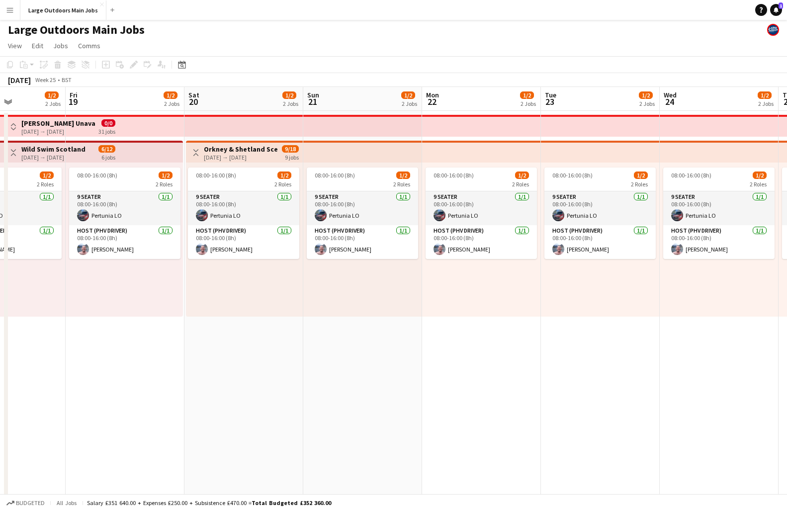
scroll to position [0, 326]
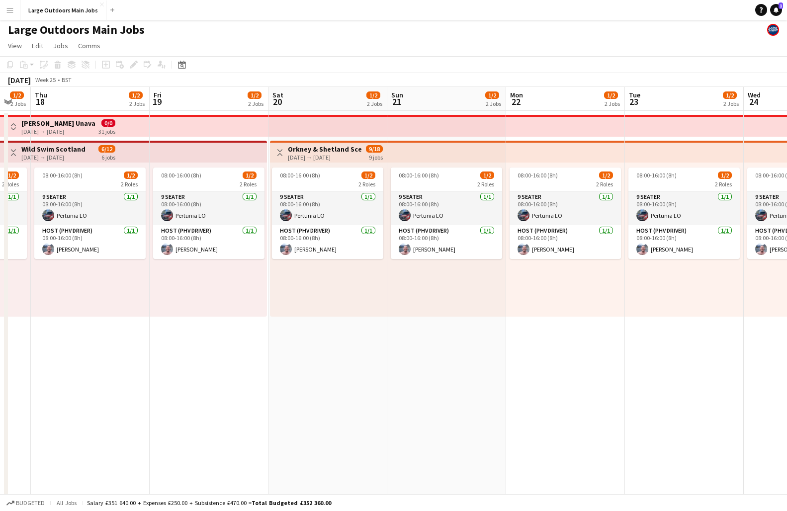
click at [334, 153] on h3 "Orkney & Shetland Scenic" at bounding box center [325, 149] width 74 height 9
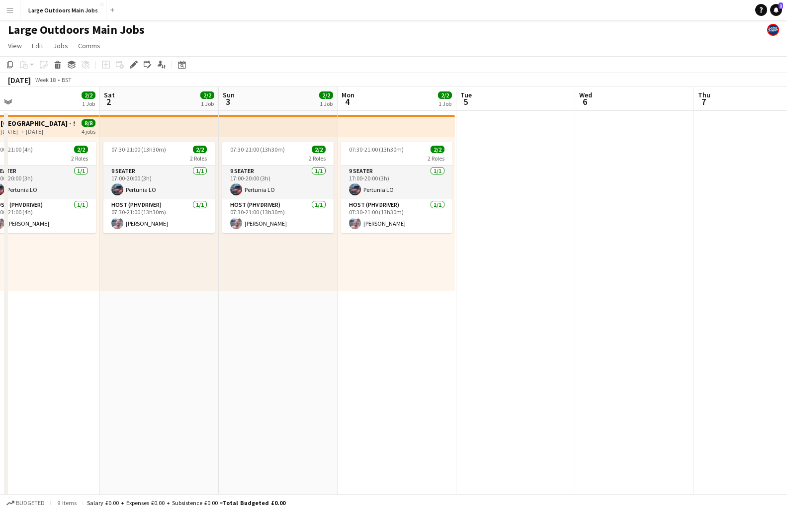
scroll to position [0, 360]
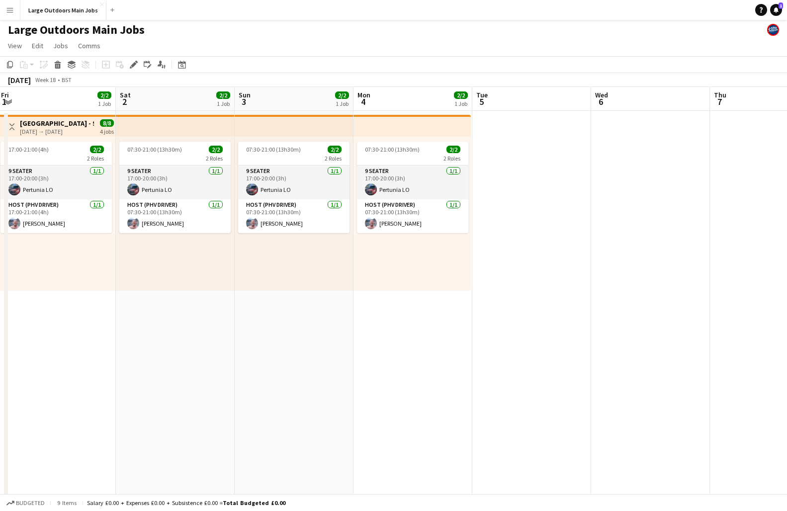
click at [171, 318] on app-date-cell "07:30-21:00 (13h30m) 2/2 2 Roles 9 Seater [DATE] 17:00-20:00 (3h) Pertunia LO H…" at bounding box center [175, 473] width 119 height 724
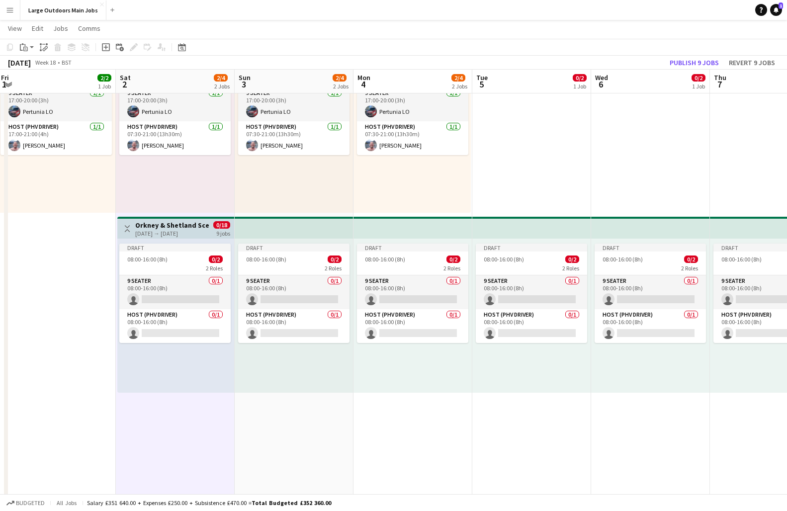
scroll to position [81, 0]
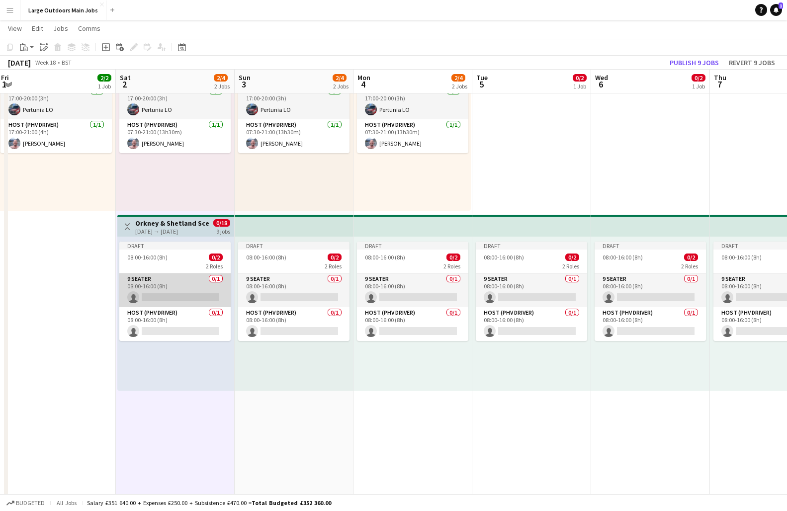
click at [191, 295] on app-card-role "9 Seater 0/1 08:00-16:00 (8h) single-neutral-actions" at bounding box center [174, 291] width 111 height 34
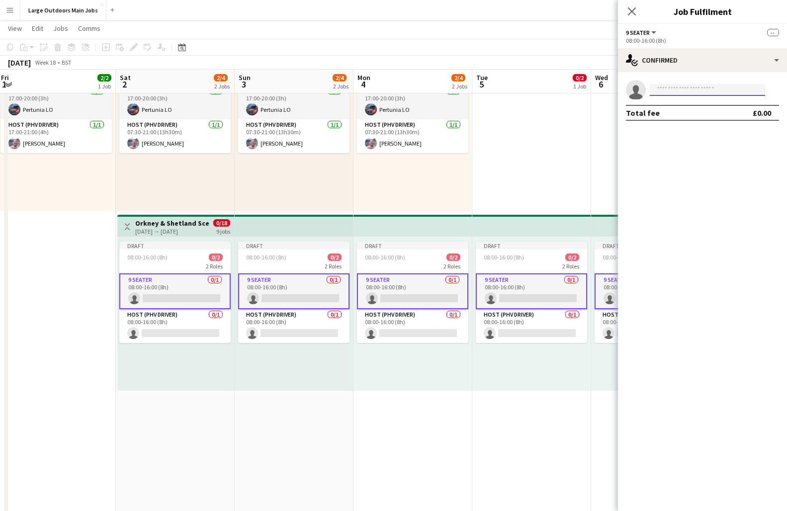
click at [659, 88] on input at bounding box center [707, 90] width 115 height 12
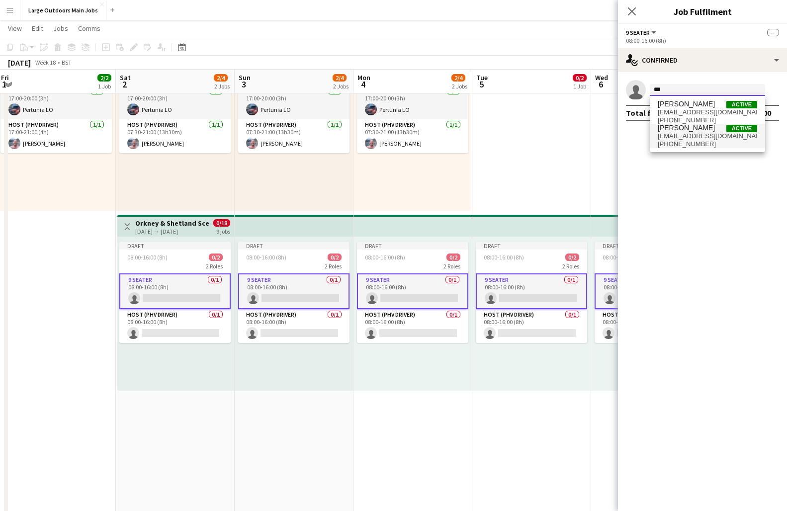
type input "***"
click at [659, 134] on span "[EMAIL_ADDRESS][DOMAIN_NAME]" at bounding box center [707, 136] width 99 height 8
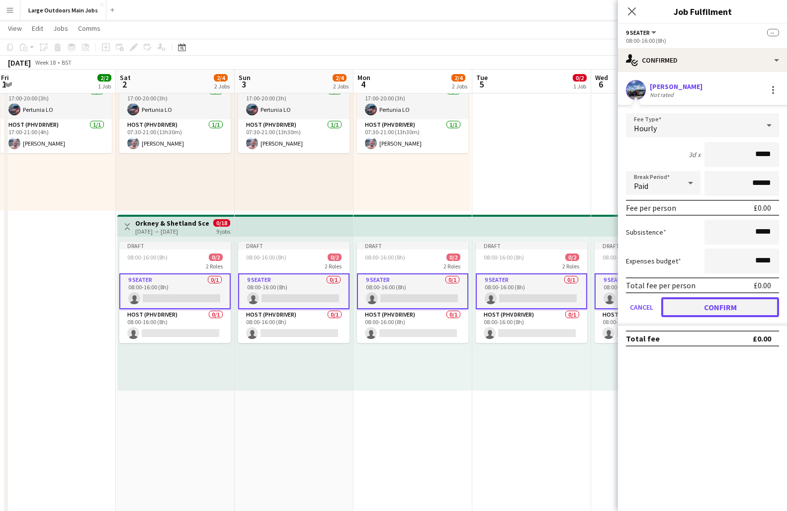
click at [659, 309] on button "Confirm" at bounding box center [721, 307] width 118 height 20
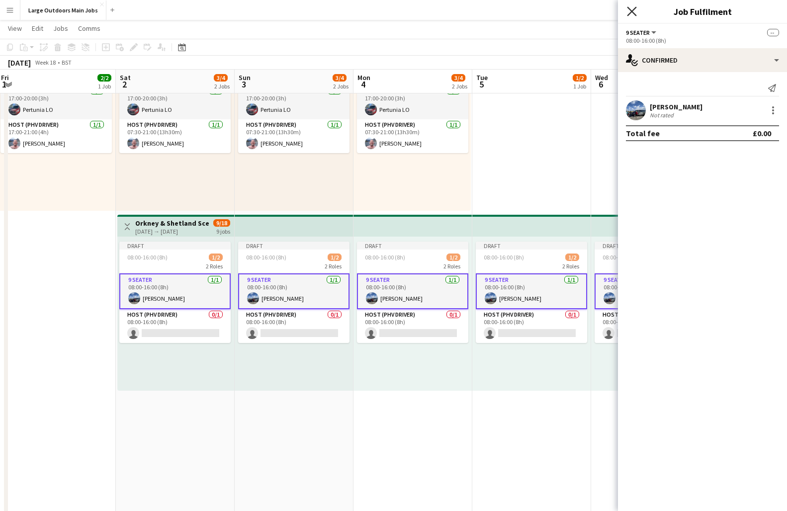
click at [627, 9] on icon "Close pop-in" at bounding box center [631, 10] width 9 height 9
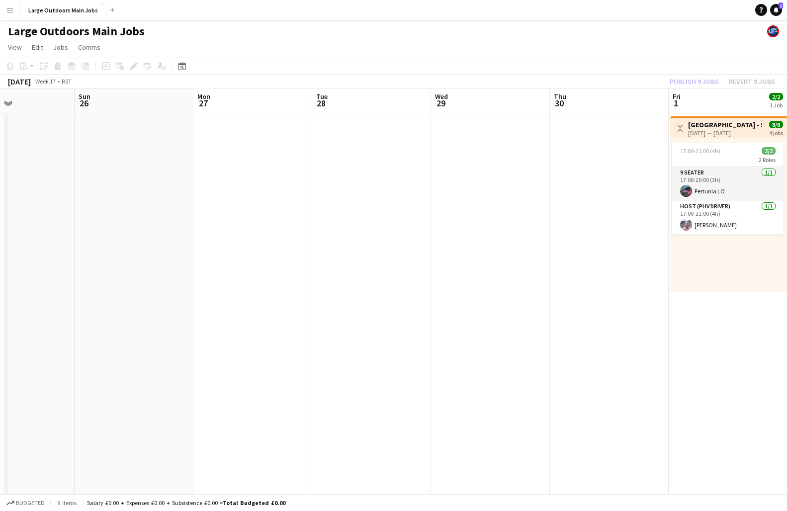
scroll to position [0, 405]
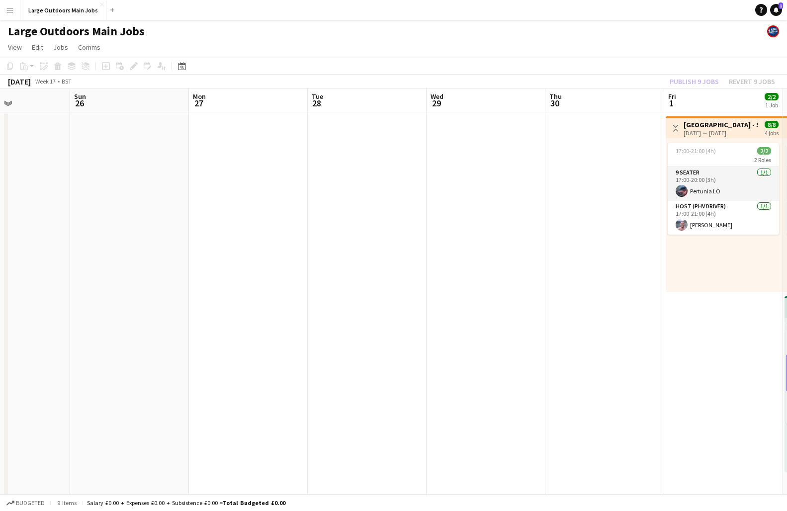
click at [659, 87] on div "Publish 9 jobs Revert 9 jobs" at bounding box center [722, 81] width 129 height 13
click at [659, 80] on button "Publish 9 jobs" at bounding box center [694, 81] width 57 height 13
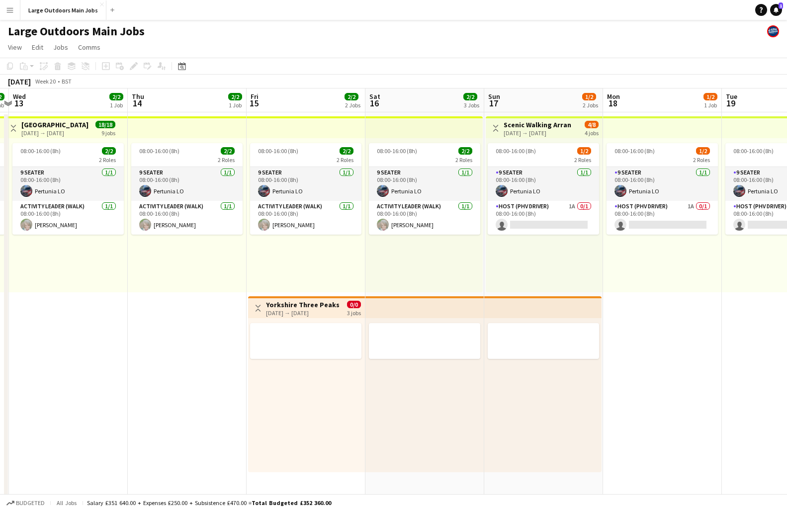
scroll to position [0, 352]
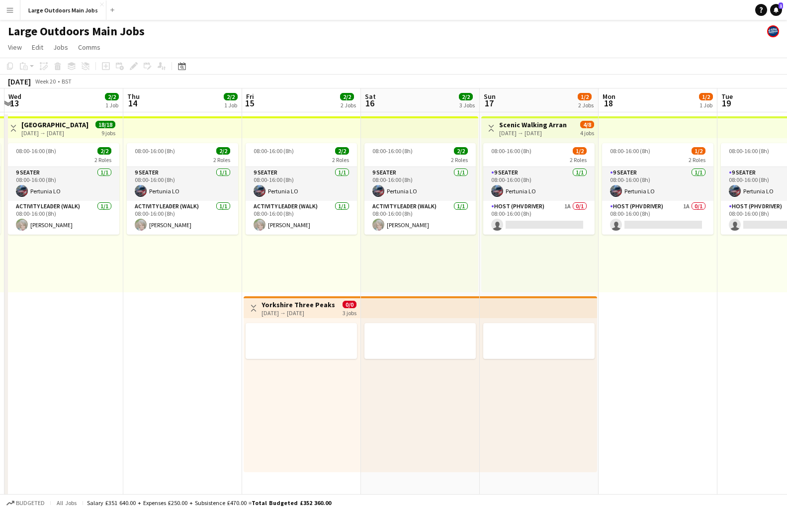
click at [280, 306] on h3 "Yorkshire Three Peaks Challenge Weekend" at bounding box center [299, 304] width 74 height 9
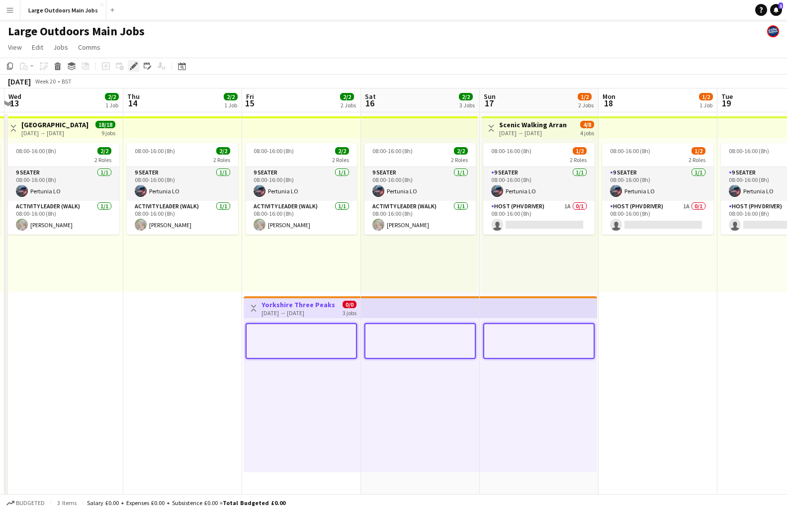
click at [135, 65] on icon at bounding box center [133, 66] width 5 height 5
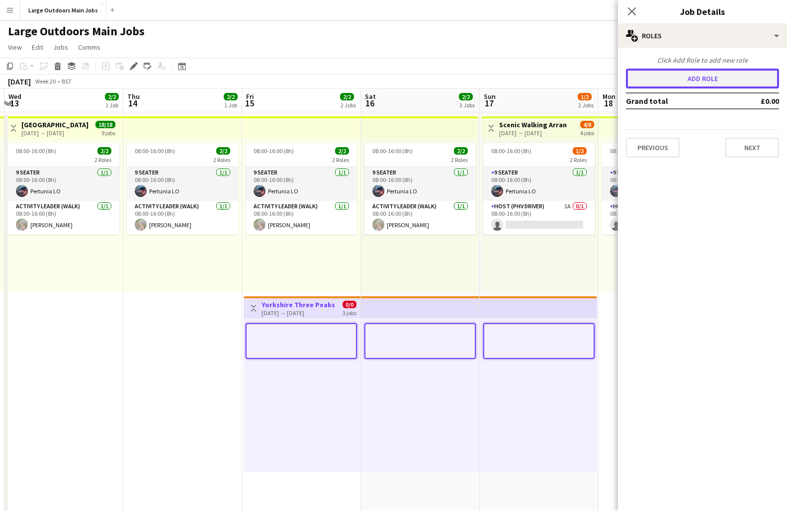
click at [659, 78] on button "Add role" at bounding box center [702, 79] width 153 height 20
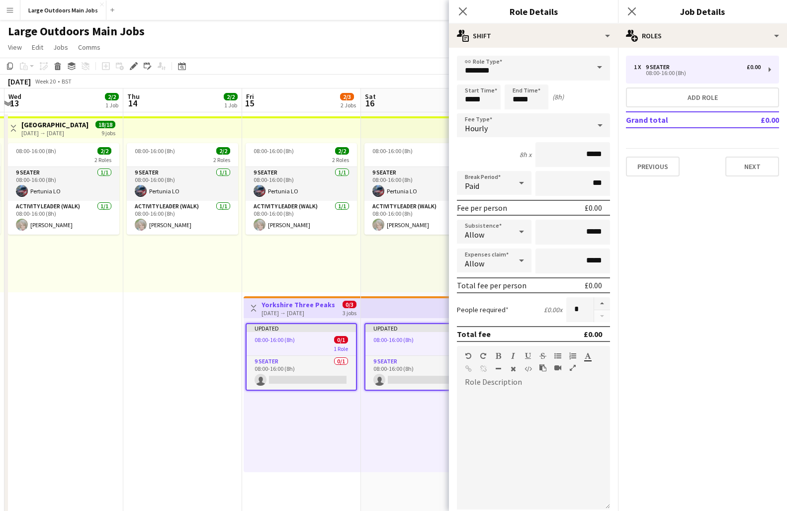
click at [592, 69] on span at bounding box center [599, 68] width 21 height 24
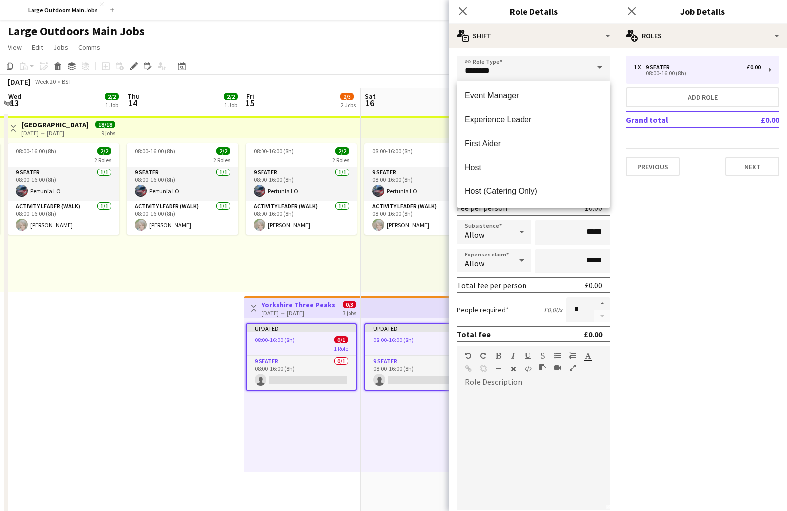
scroll to position [407, 0]
click at [505, 166] on span "Host" at bounding box center [533, 166] width 137 height 9
type input "****"
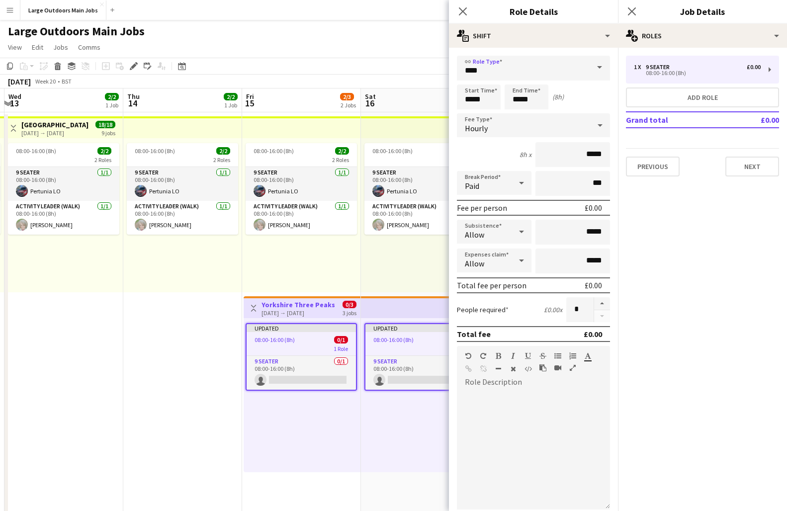
click at [505, 166] on div "8h x *****" at bounding box center [533, 154] width 153 height 25
click at [462, 14] on icon "Close pop-in" at bounding box center [462, 10] width 9 height 9
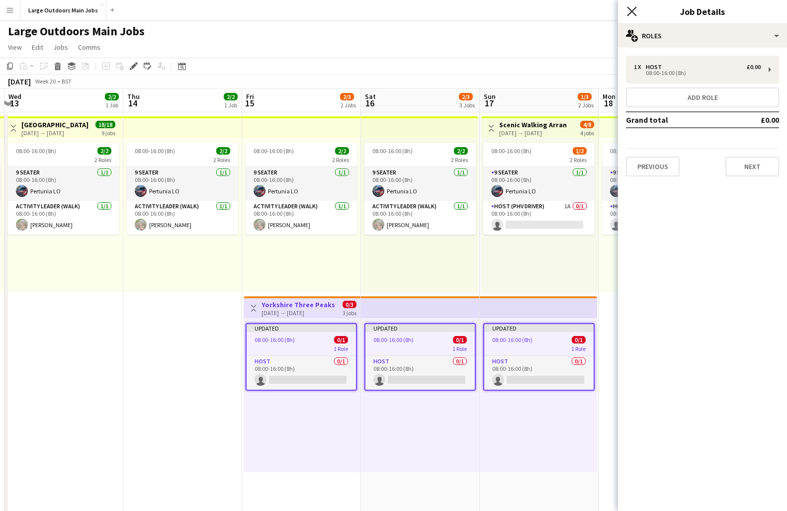
click at [631, 12] on icon at bounding box center [631, 10] width 9 height 9
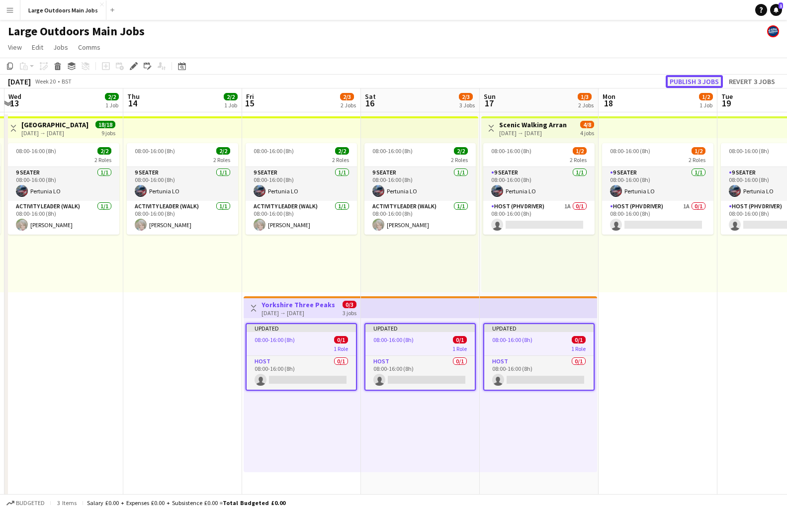
click at [659, 79] on button "Publish 3 jobs" at bounding box center [694, 81] width 57 height 13
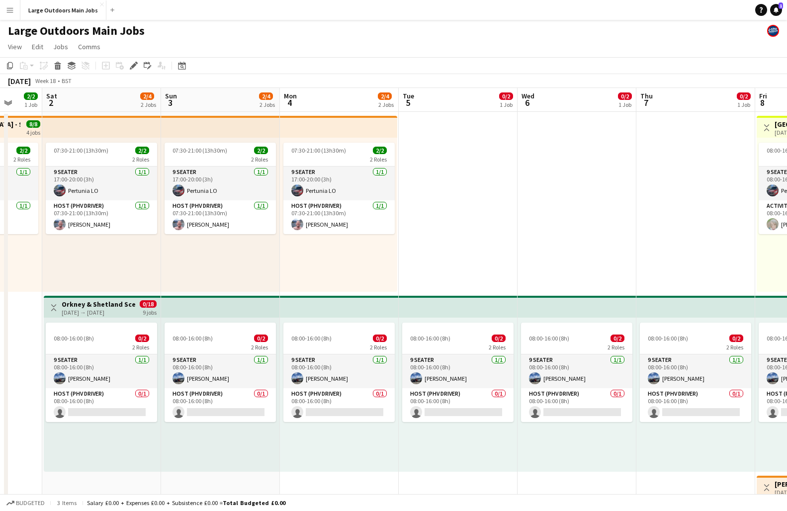
scroll to position [0, 311]
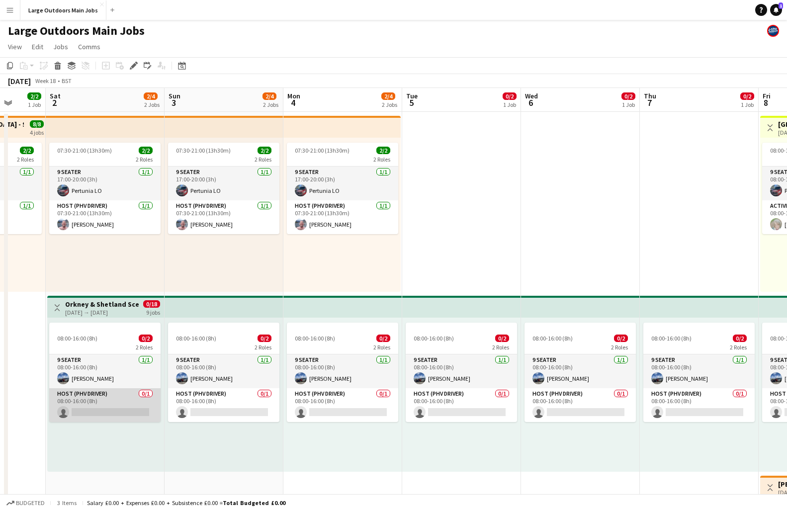
click at [120, 404] on app-card-role "Host (PHV Driver) 0/1 08:00-16:00 (8h) single-neutral-actions" at bounding box center [104, 405] width 111 height 34
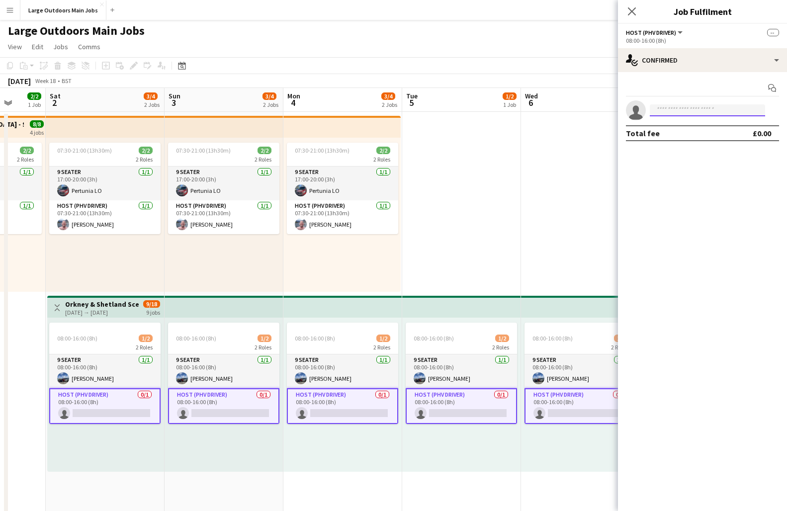
click at [659, 109] on input at bounding box center [707, 110] width 115 height 12
type input "*****"
click at [659, 126] on span "[PERSON_NAME]" at bounding box center [686, 124] width 57 height 8
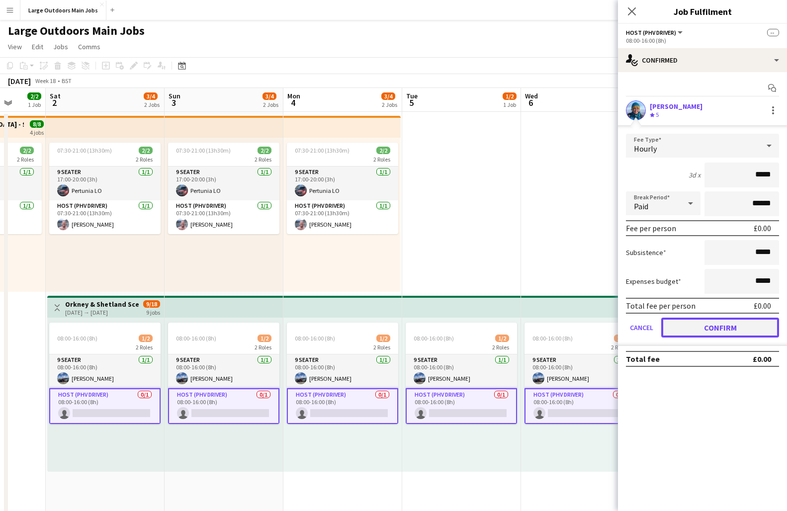
click at [659, 334] on button "Confirm" at bounding box center [721, 328] width 118 height 20
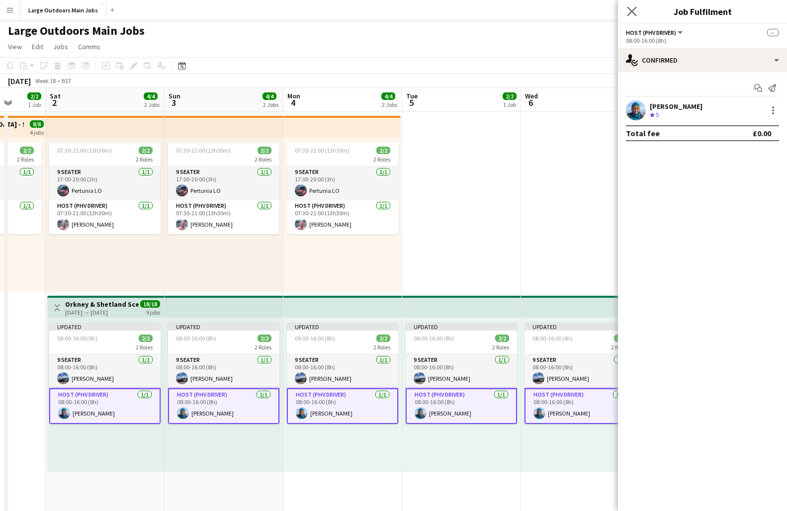
click at [638, 13] on app-icon "Close pop-in" at bounding box center [632, 11] width 14 height 14
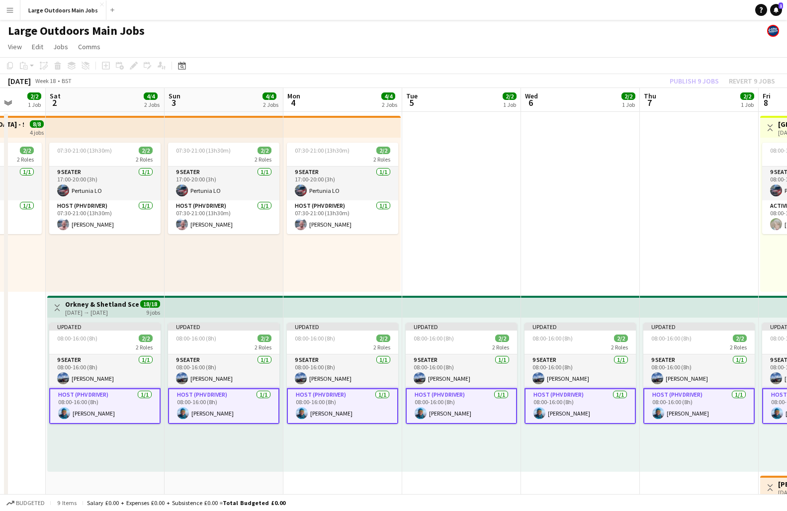
click at [659, 84] on div "Publish 9 jobs Revert 9 jobs" at bounding box center [722, 81] width 129 height 13
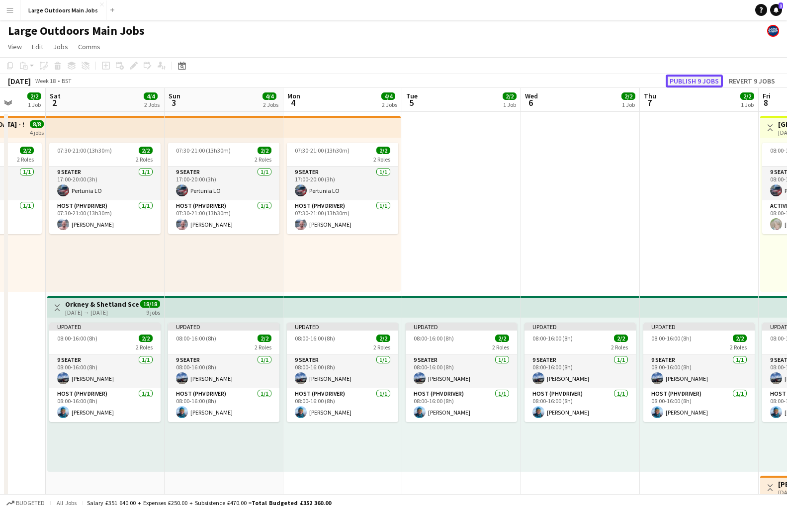
click at [659, 82] on button "Publish 9 jobs" at bounding box center [694, 81] width 57 height 13
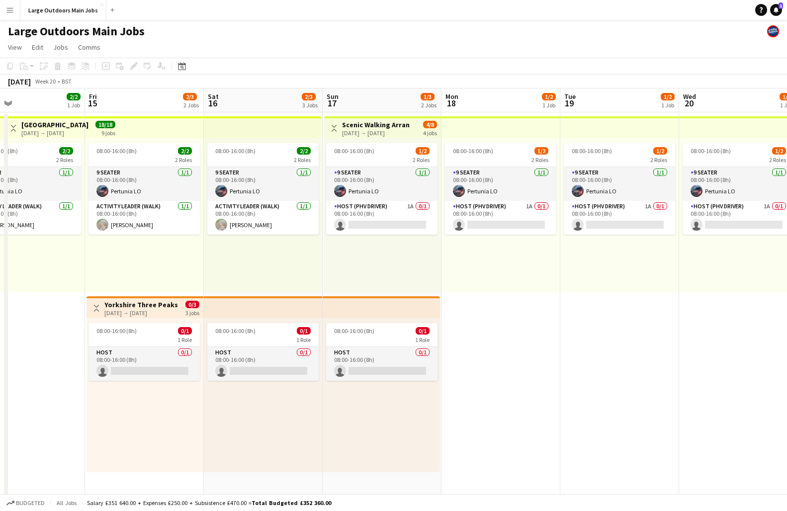
scroll to position [0, 391]
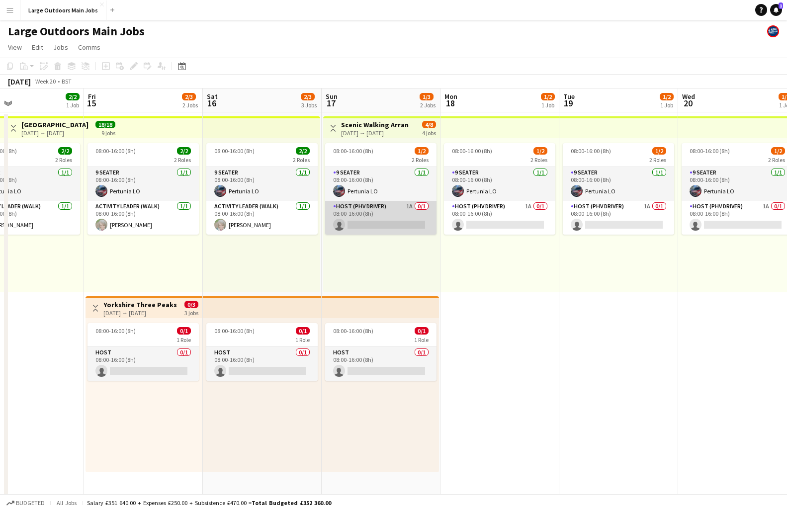
click at [390, 225] on app-card-role "Host (PHV Driver) 1A 0/1 08:00-16:00 (8h) single-neutral-actions" at bounding box center [380, 218] width 111 height 34
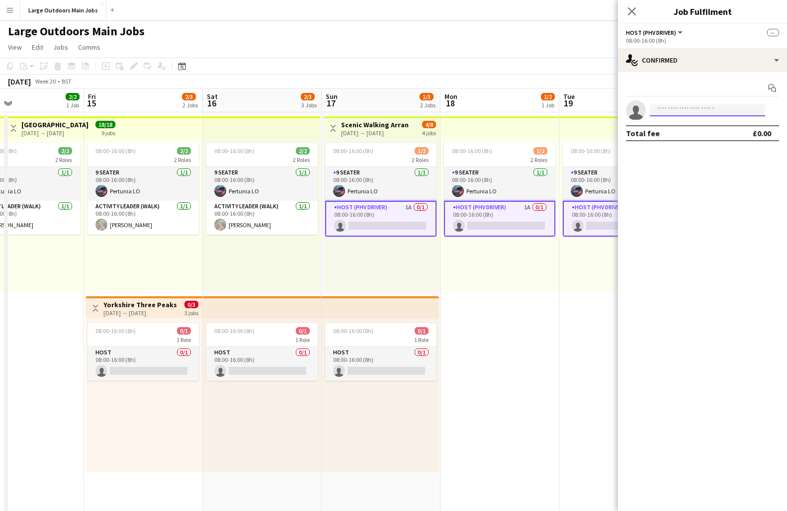
click at [659, 109] on input at bounding box center [707, 110] width 115 height 12
type input "******"
click at [659, 126] on span "[PERSON_NAME]" at bounding box center [686, 124] width 57 height 8
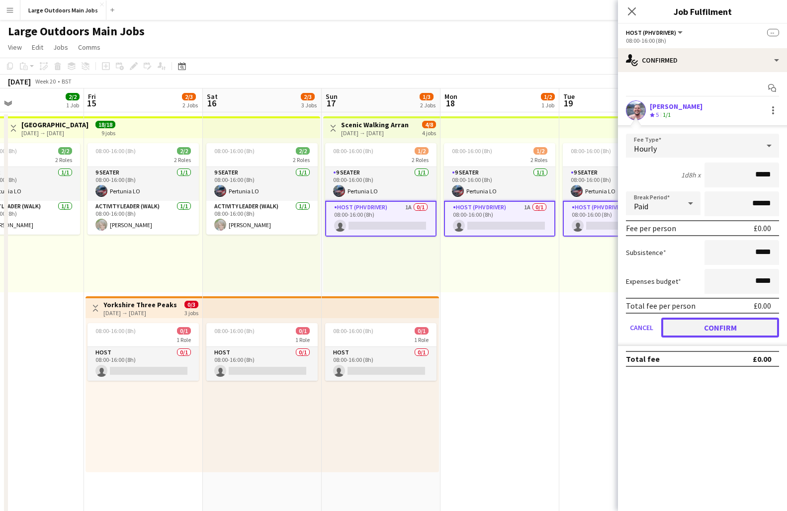
click at [659, 330] on button "Confirm" at bounding box center [721, 328] width 118 height 20
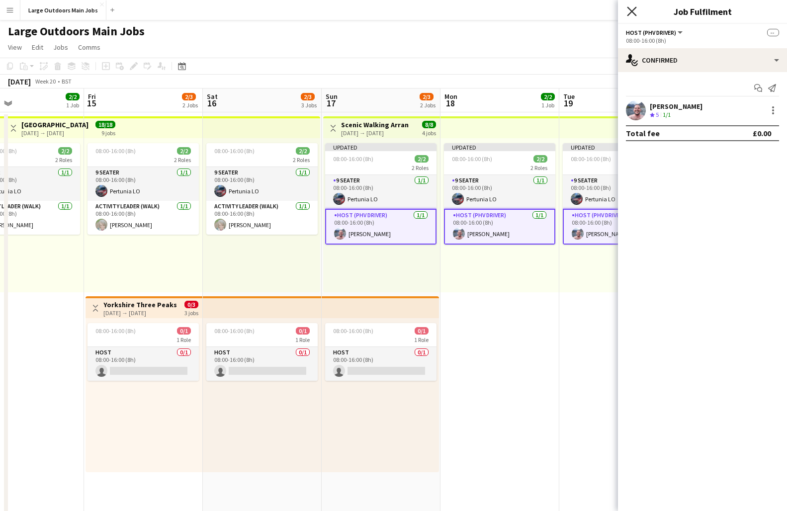
click at [629, 11] on icon "Close pop-in" at bounding box center [631, 10] width 9 height 9
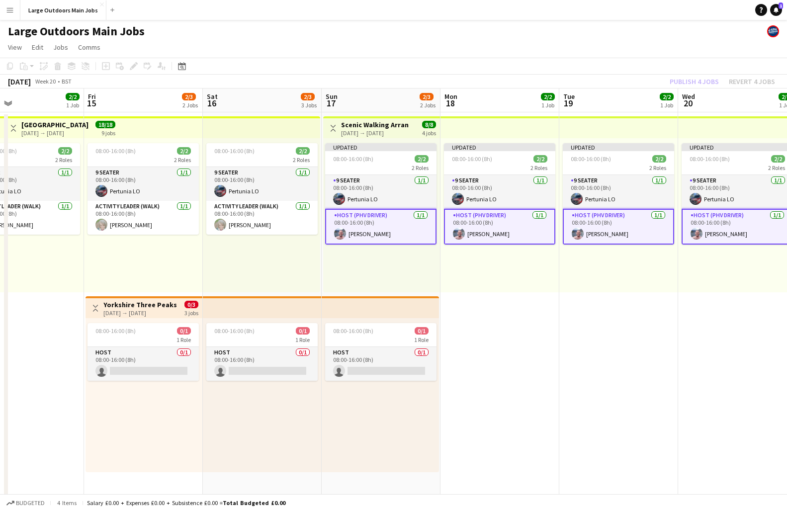
click at [659, 78] on div "Publish 4 jobs Revert 4 jobs" at bounding box center [722, 81] width 129 height 13
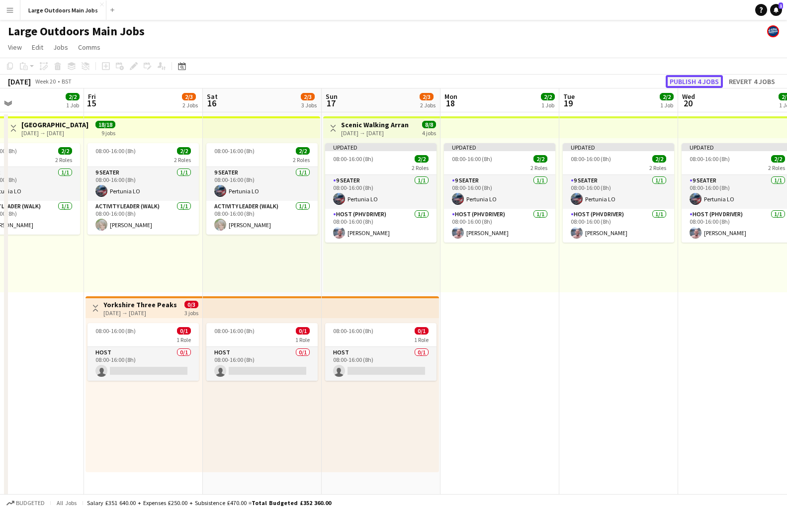
click at [659, 79] on button "Publish 4 jobs" at bounding box center [694, 81] width 57 height 13
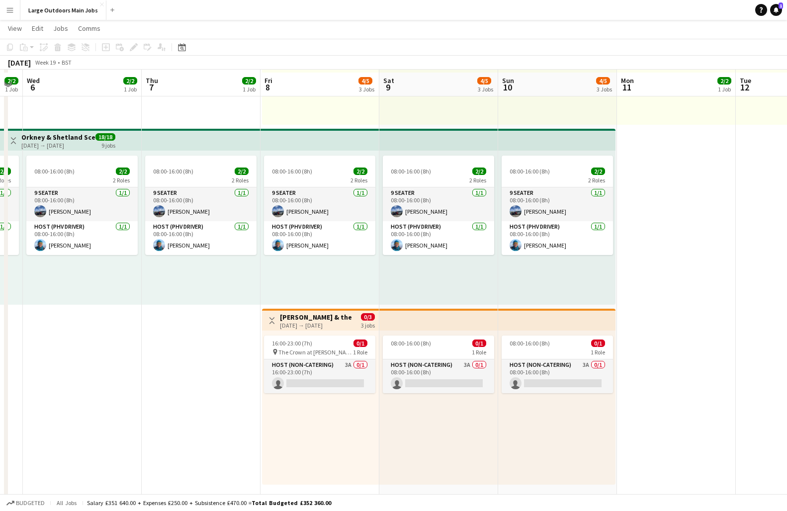
scroll to position [175, 0]
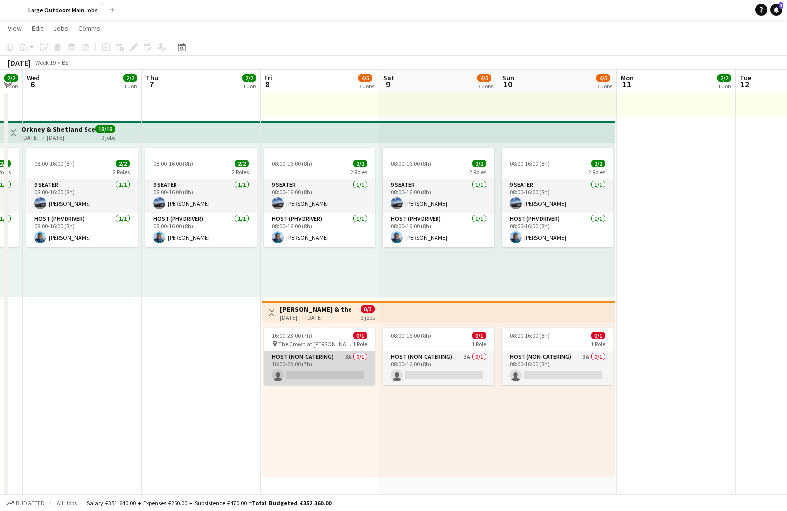
click at [305, 367] on app-card-role "Host (Non-catering) 3A 0/1 16:00-23:00 (7h) single-neutral-actions" at bounding box center [319, 369] width 111 height 34
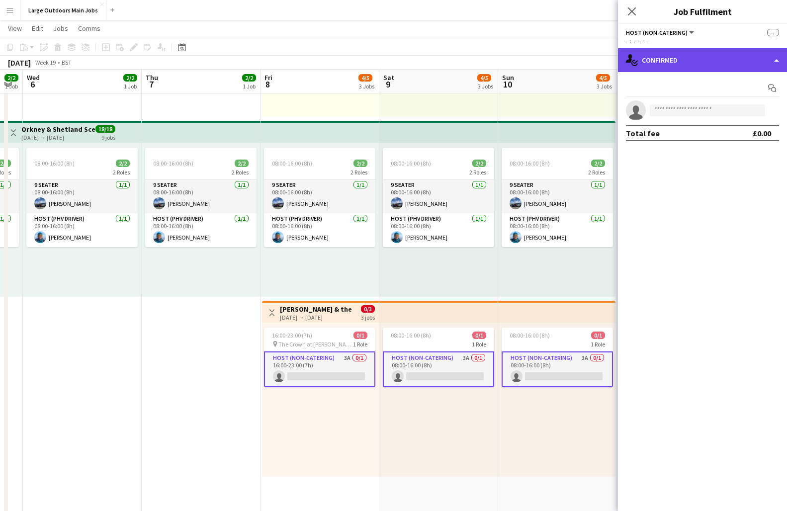
click at [659, 53] on div "single-neutral-actions-check-2 Confirmed" at bounding box center [702, 60] width 169 height 24
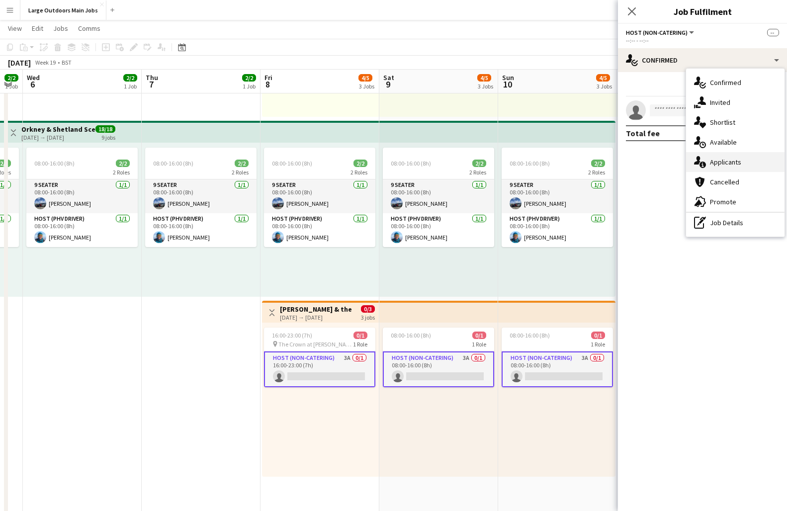
click at [659, 158] on span "Applicants" at bounding box center [725, 162] width 31 height 9
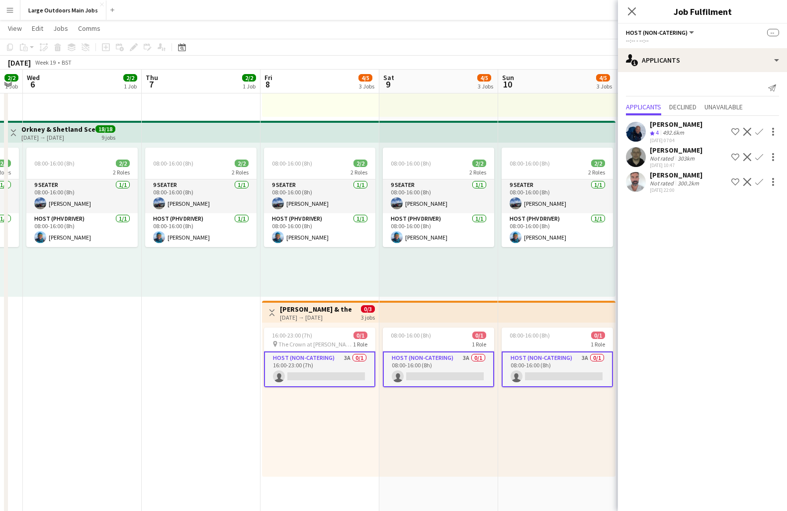
click at [637, 184] on app-user-avatar at bounding box center [636, 182] width 20 height 20
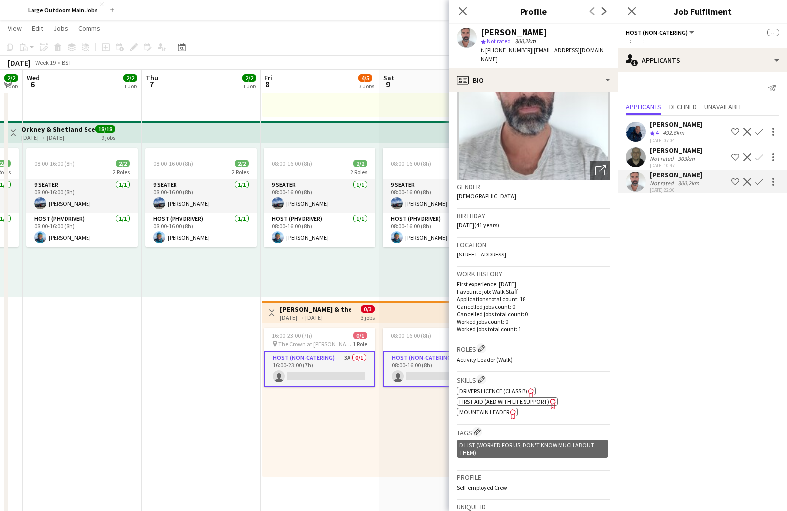
scroll to position [0, 0]
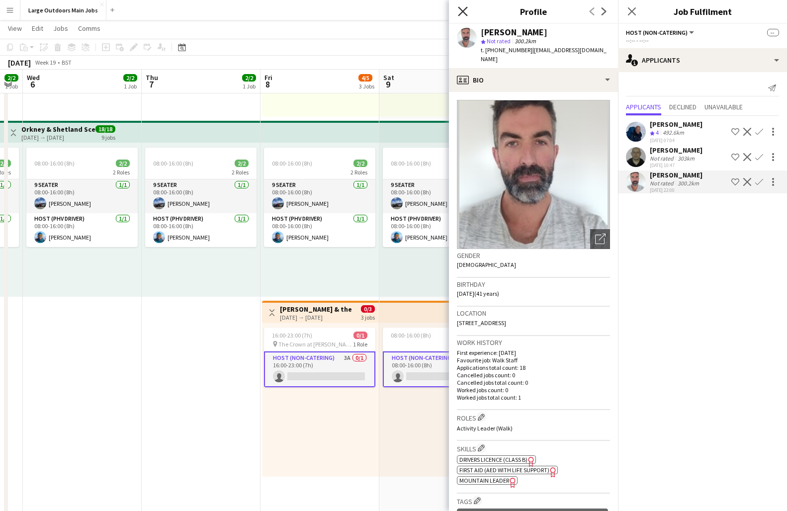
click at [461, 9] on icon at bounding box center [462, 10] width 9 height 9
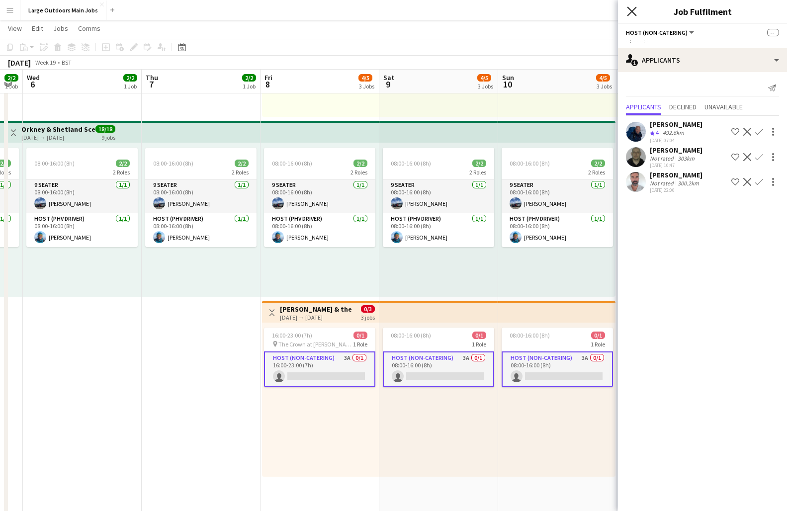
click at [633, 11] on icon "Close pop-in" at bounding box center [631, 10] width 9 height 9
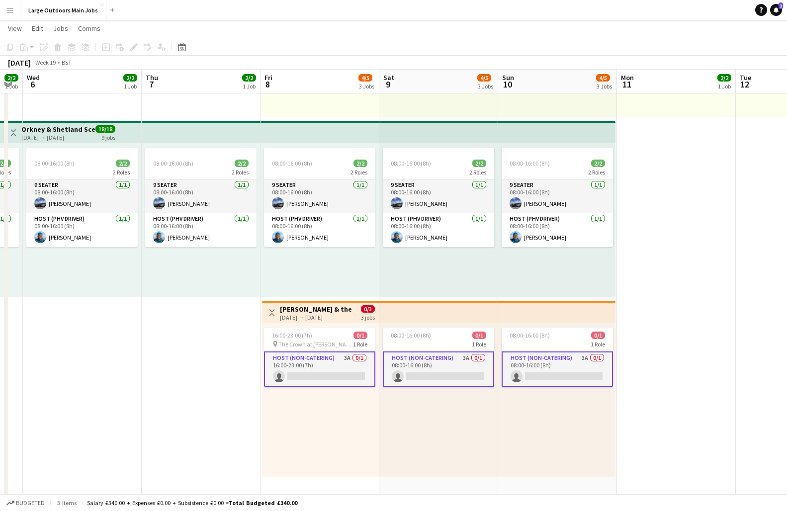
click at [659, 351] on app-date-cell "08:00-16:00 (8h) 2/2 2 Roles 9 Seater [DATE] 08:00-16:00 (8h) Pertunia LO Activ…" at bounding box center [676, 299] width 119 height 724
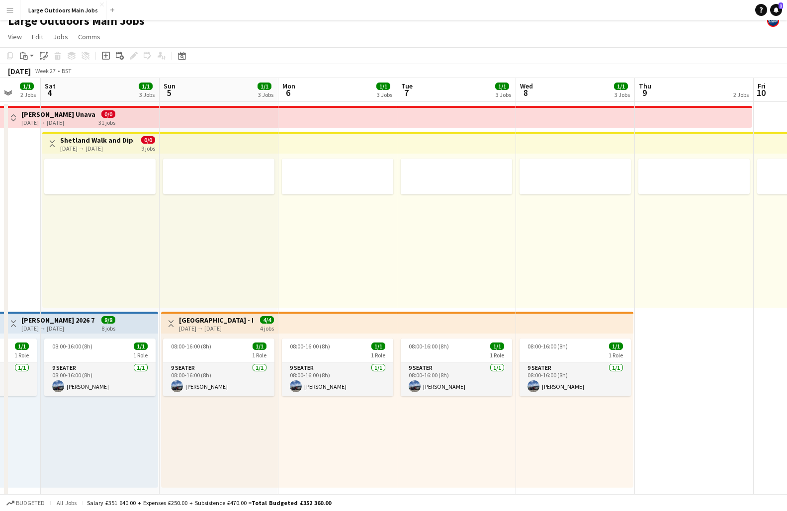
scroll to position [0, 300]
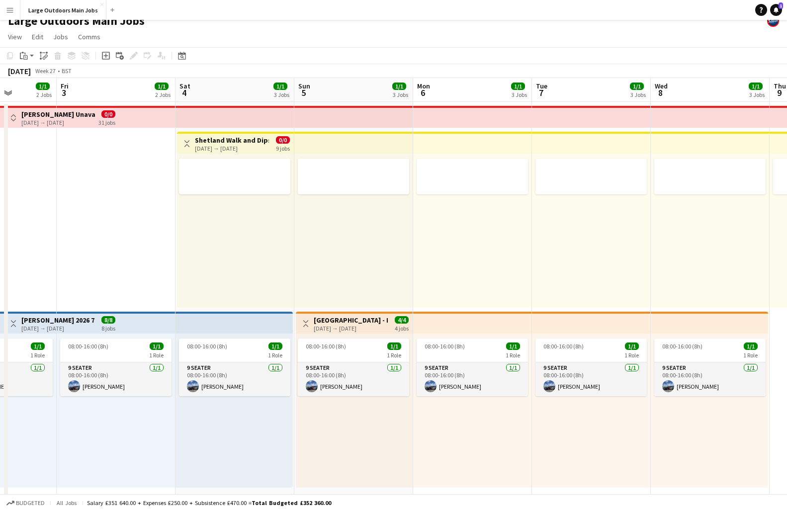
click at [231, 143] on h3 "Shetland Walk and Dips???" at bounding box center [232, 140] width 74 height 9
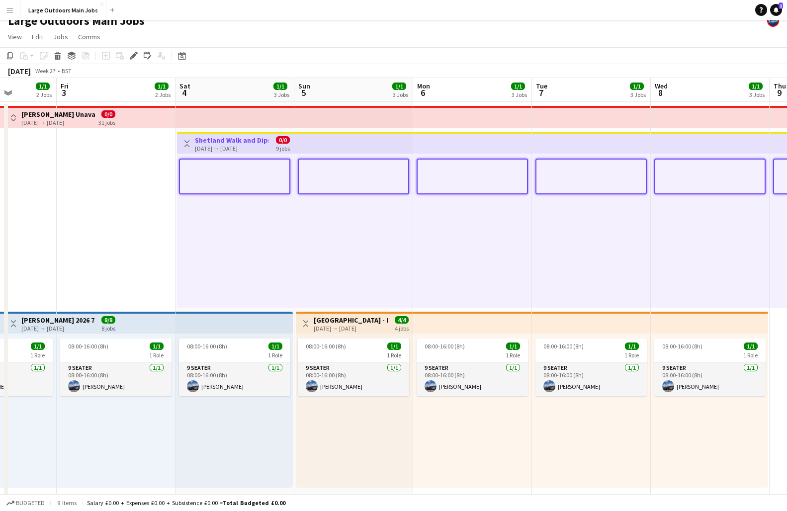
click at [132, 49] on app-toolbar "Copy Paste Paste Command V Paste with crew Command Shift V Paste linked Job [GE…" at bounding box center [393, 55] width 787 height 17
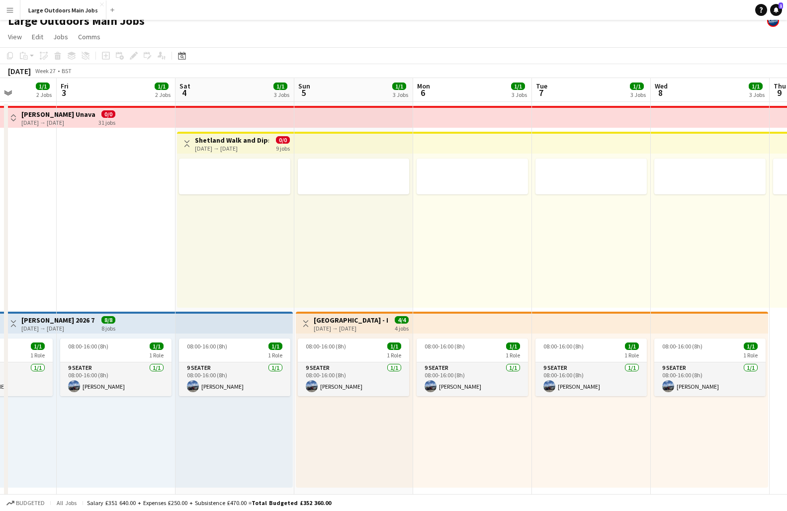
click at [224, 147] on div "[DATE] → [DATE]" at bounding box center [232, 148] width 74 height 7
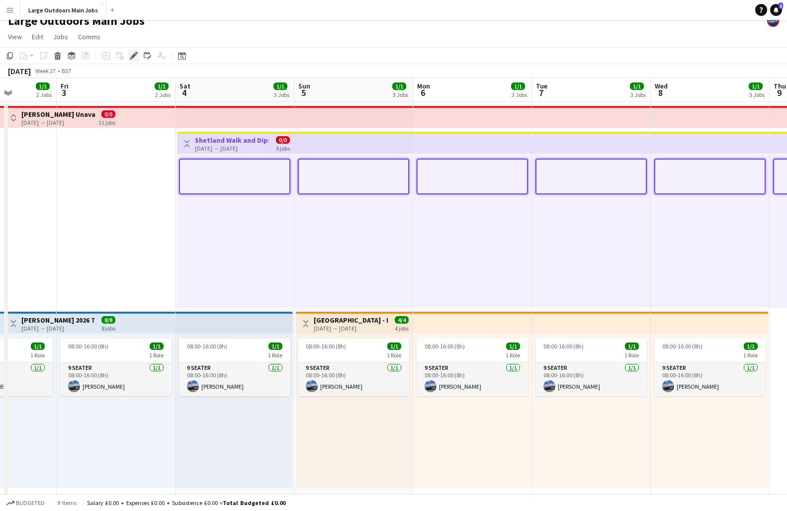
click at [133, 54] on icon "Edit" at bounding box center [134, 56] width 8 height 8
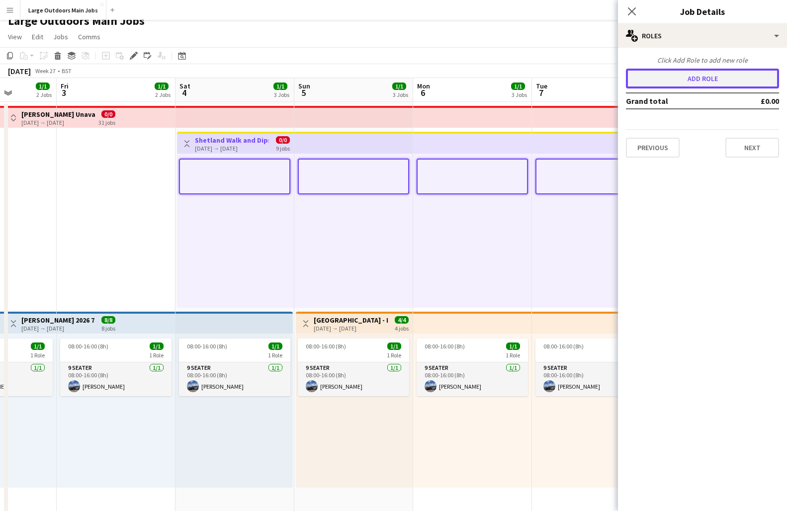
click at [659, 81] on button "Add role" at bounding box center [702, 79] width 153 height 20
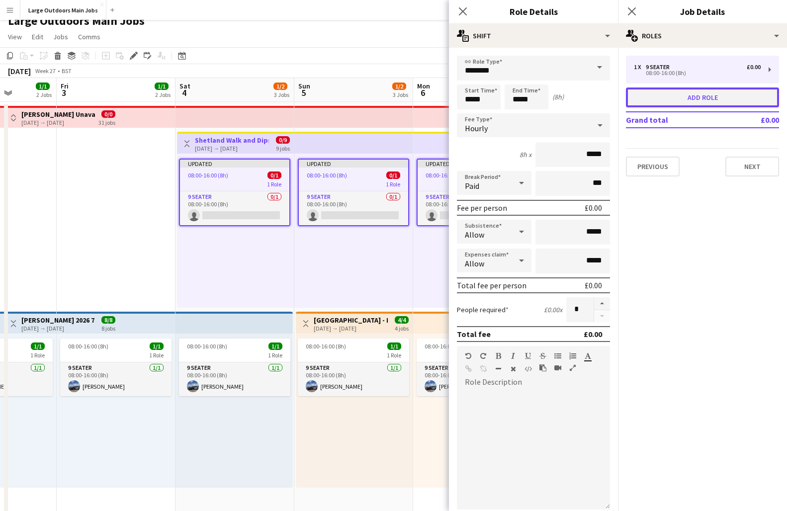
click at [659, 96] on button "Add role" at bounding box center [702, 98] width 153 height 20
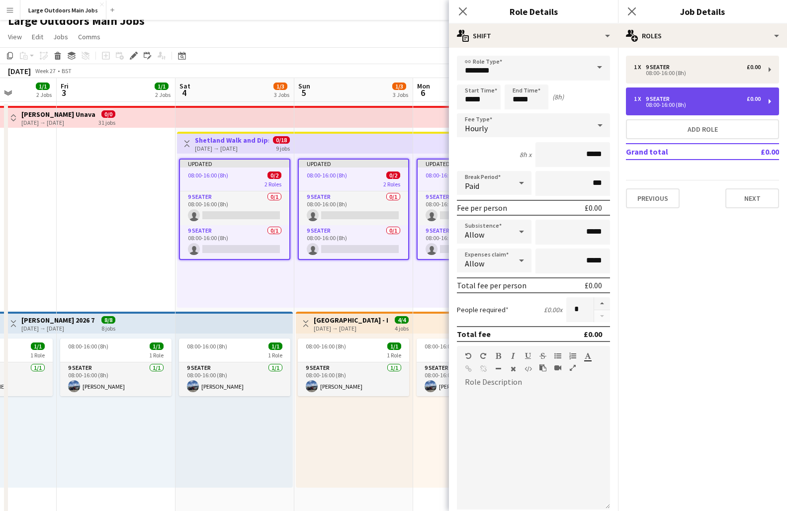
click at [659, 102] on div "08:00-16:00 (8h)" at bounding box center [697, 104] width 127 height 5
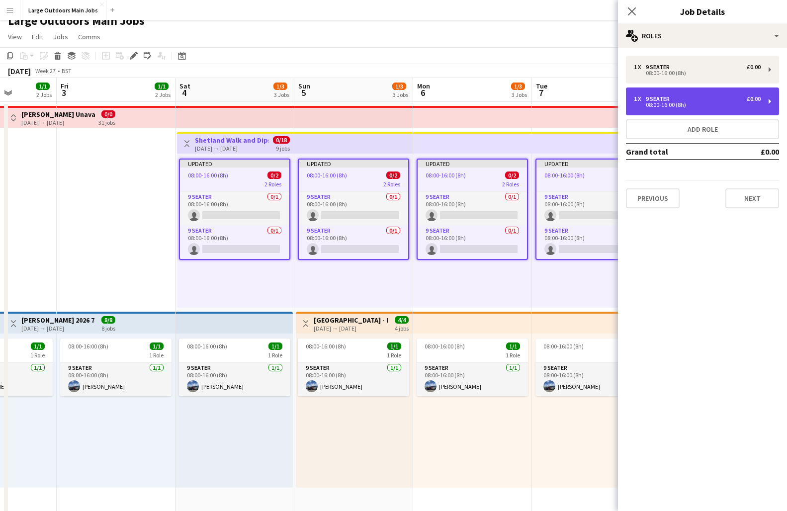
click at [659, 100] on div "9 Seater" at bounding box center [660, 98] width 28 height 7
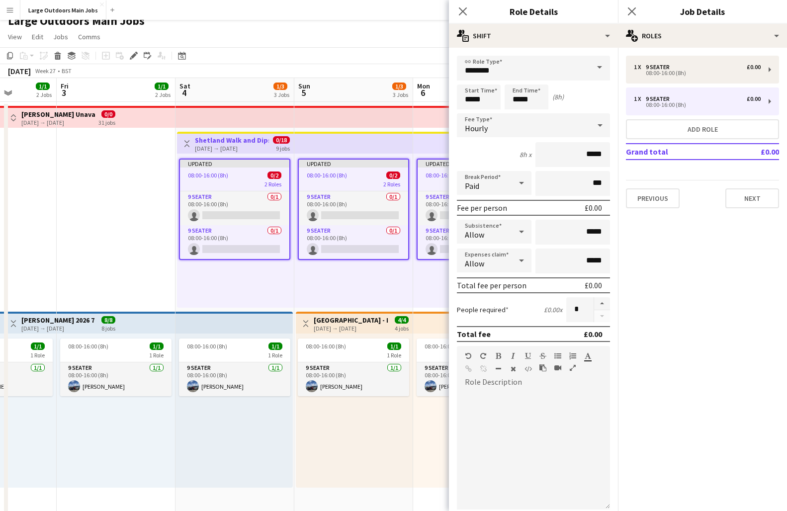
click at [590, 63] on span at bounding box center [599, 68] width 21 height 24
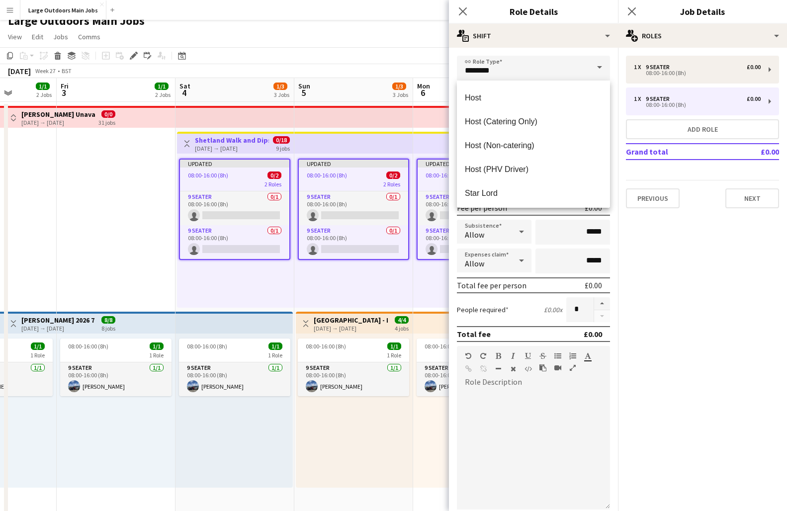
scroll to position [482, 0]
click at [508, 159] on span "Host (PHV Driver)" at bounding box center [533, 163] width 137 height 9
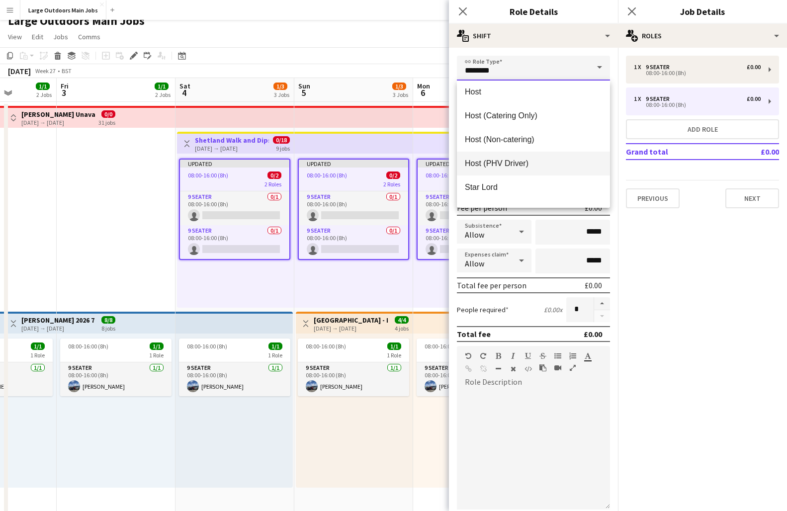
type input "**********"
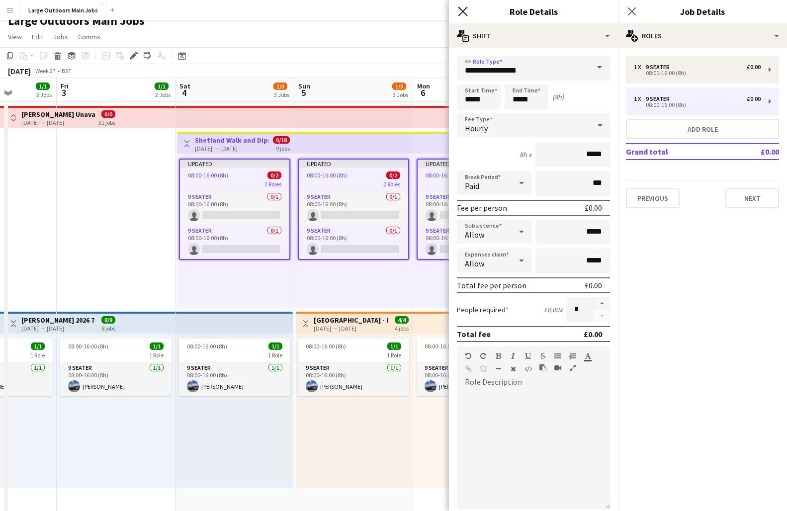
click at [463, 12] on icon at bounding box center [462, 10] width 9 height 9
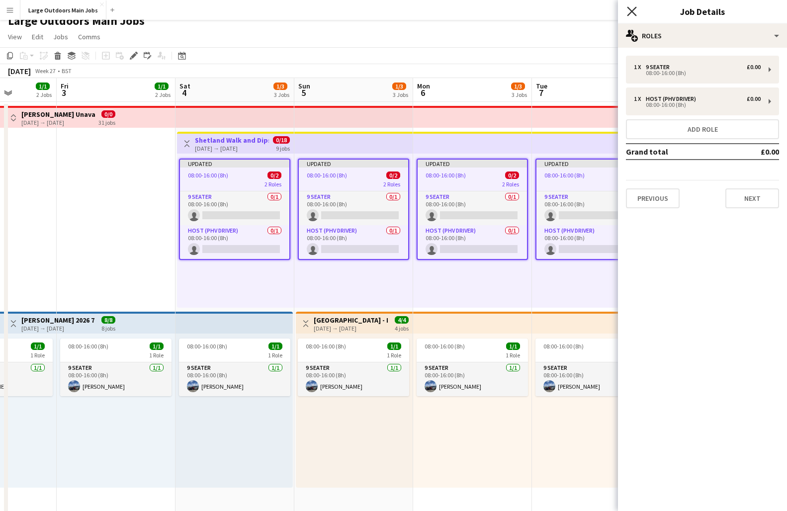
click at [632, 9] on icon "Close pop-in" at bounding box center [631, 10] width 9 height 9
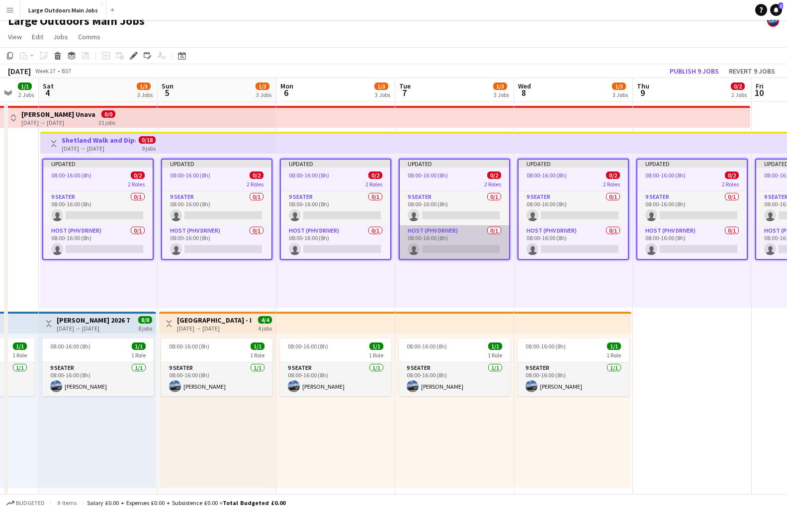
scroll to position [0, 222]
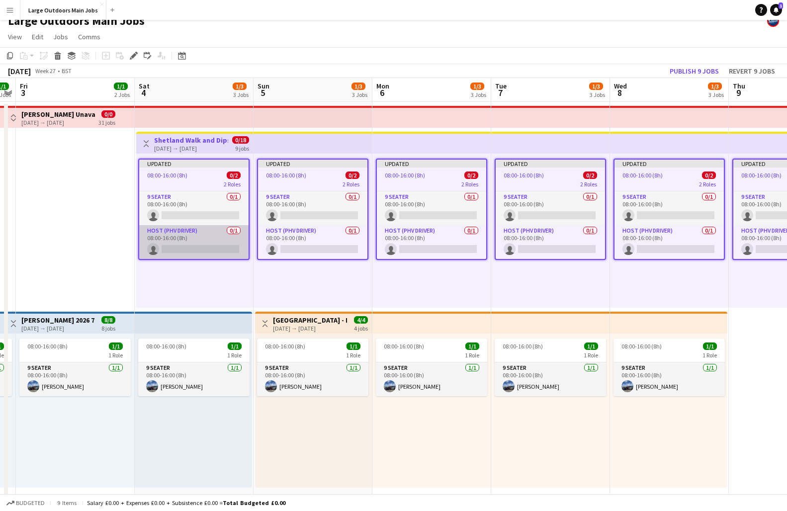
click at [197, 249] on app-card-role "Host (PHV Driver) 0/1 08:00-16:00 (8h) single-neutral-actions" at bounding box center [193, 242] width 109 height 34
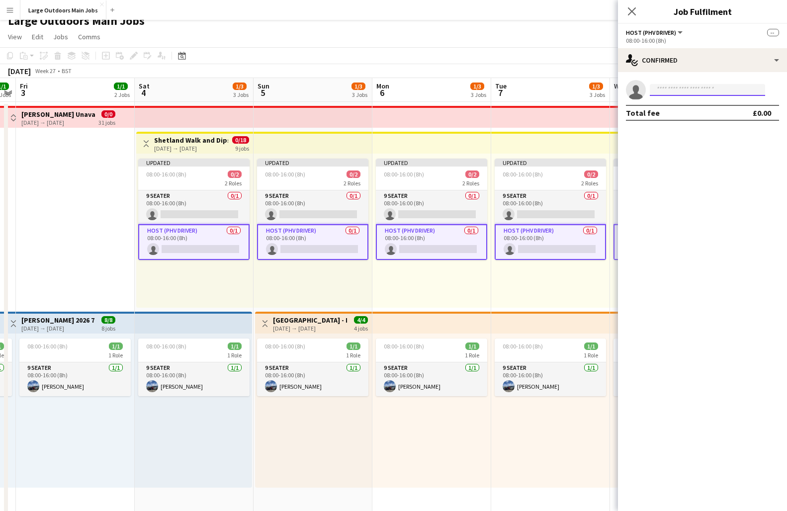
click at [659, 87] on input at bounding box center [707, 90] width 115 height 12
type input "******"
click at [659, 106] on span "[PERSON_NAME]" at bounding box center [686, 104] width 57 height 8
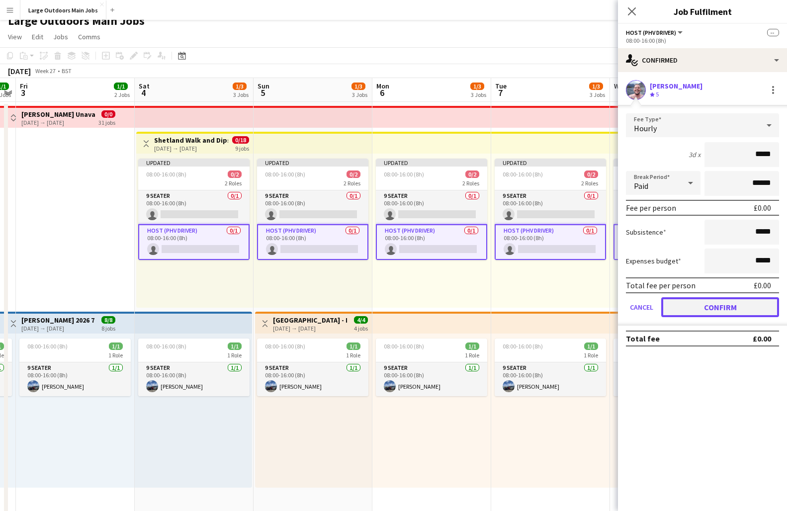
click at [659, 308] on button "Confirm" at bounding box center [721, 307] width 118 height 20
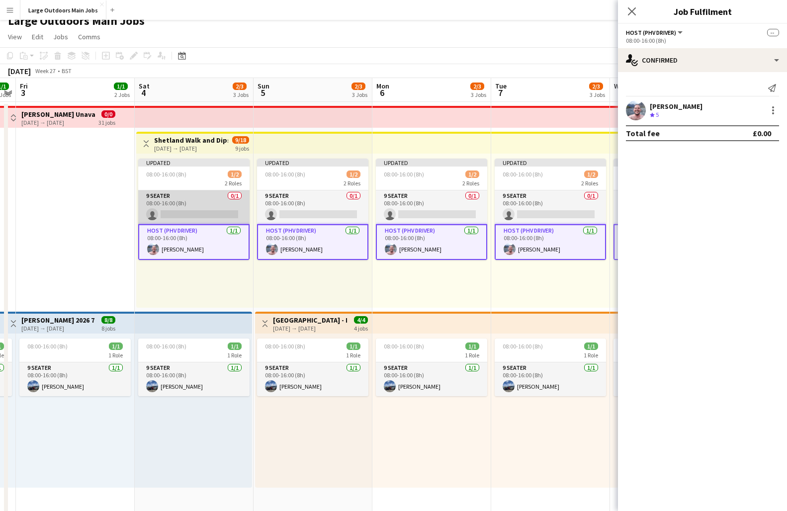
click at [198, 217] on app-card-role "9 Seater 0/1 08:00-16:00 (8h) single-neutral-actions" at bounding box center [193, 207] width 111 height 34
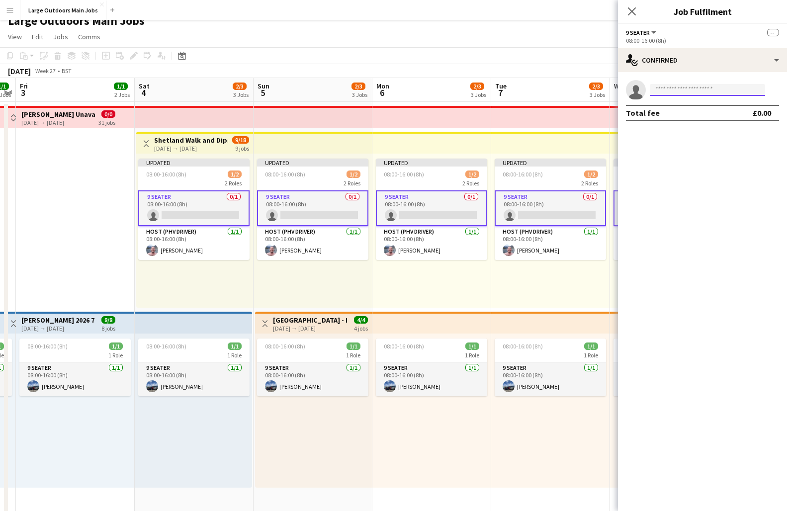
click at [659, 92] on input at bounding box center [707, 90] width 115 height 12
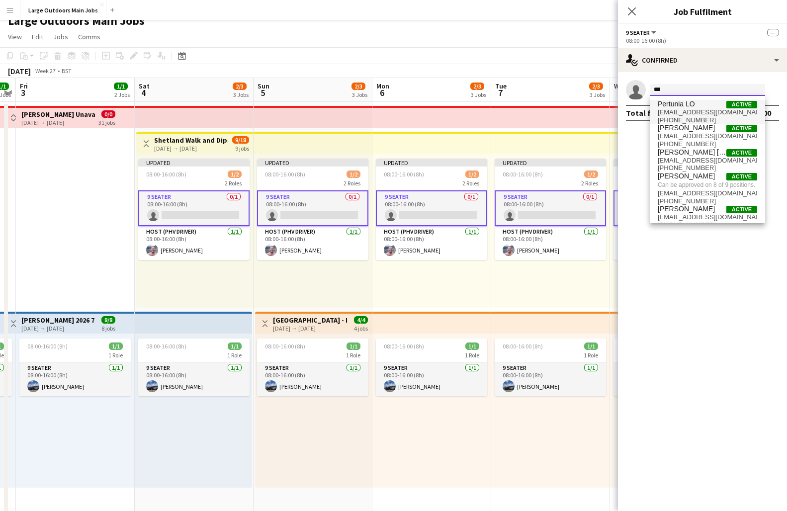
type input "***"
click at [659, 110] on span "[EMAIL_ADDRESS][DOMAIN_NAME]" at bounding box center [707, 112] width 99 height 8
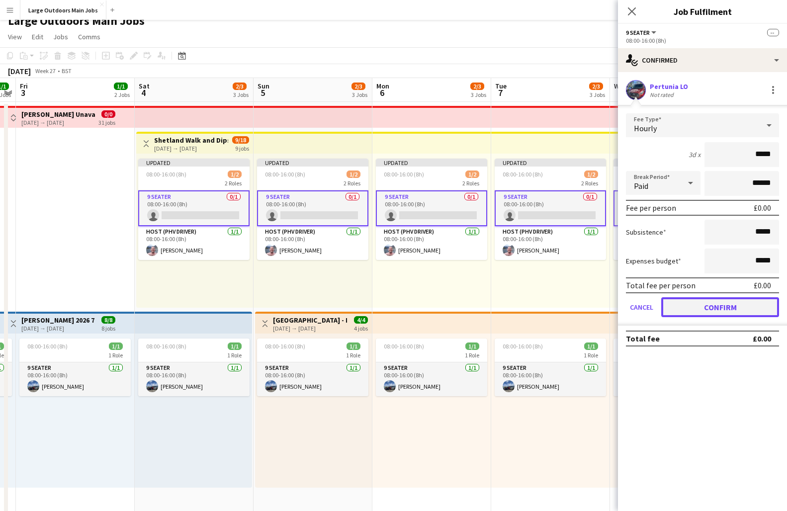
click at [659, 309] on button "Confirm" at bounding box center [721, 307] width 118 height 20
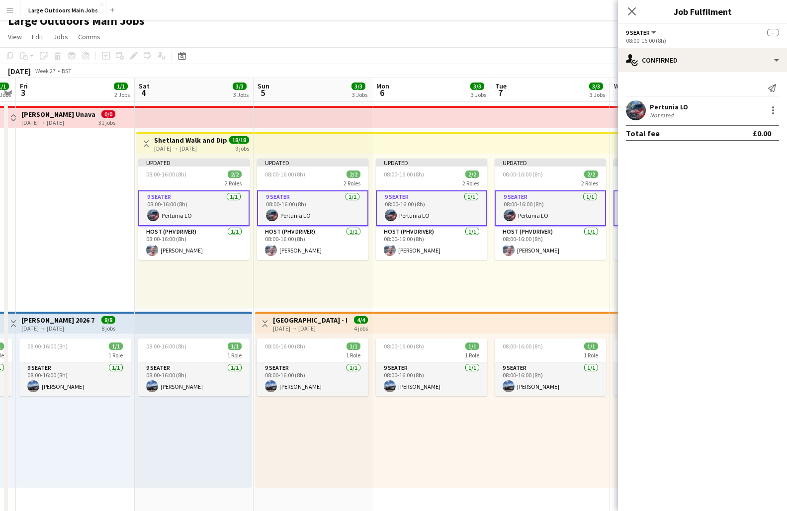
click at [634, 19] on div "Close pop-in" at bounding box center [632, 11] width 28 height 23
click at [630, 8] on icon "Close pop-in" at bounding box center [631, 10] width 9 height 9
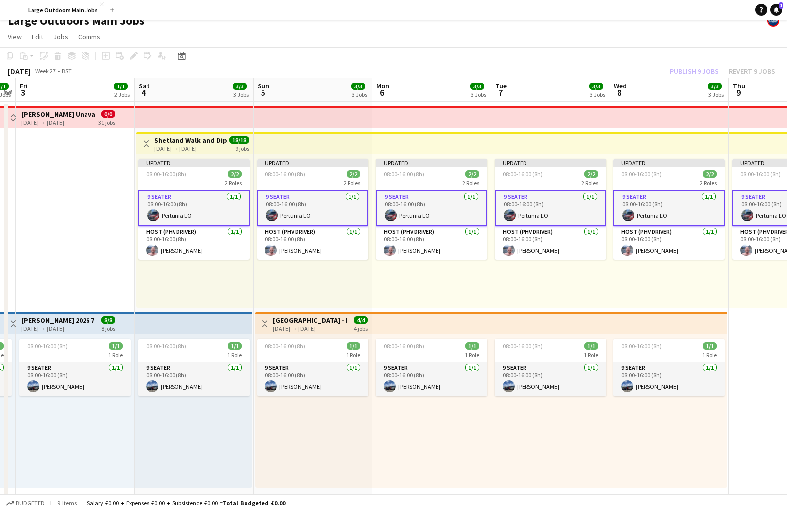
click at [659, 68] on div "Publish 9 jobs Revert 9 jobs" at bounding box center [722, 71] width 129 height 13
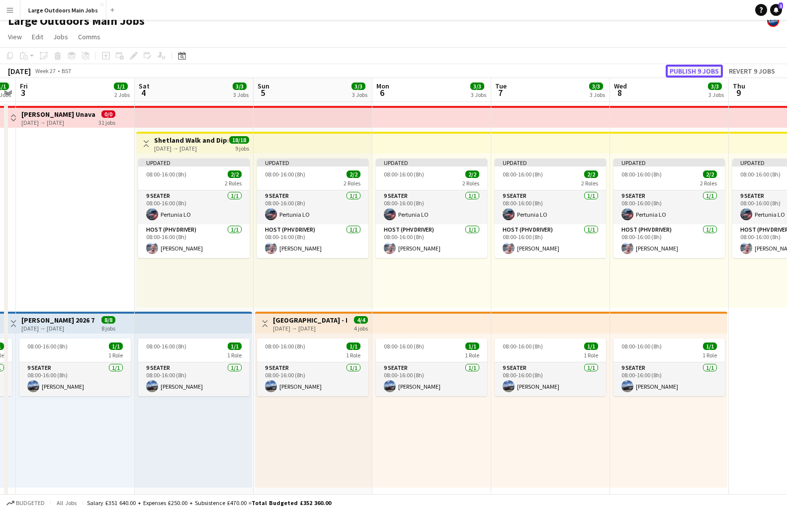
click at [659, 70] on button "Publish 9 jobs" at bounding box center [694, 71] width 57 height 13
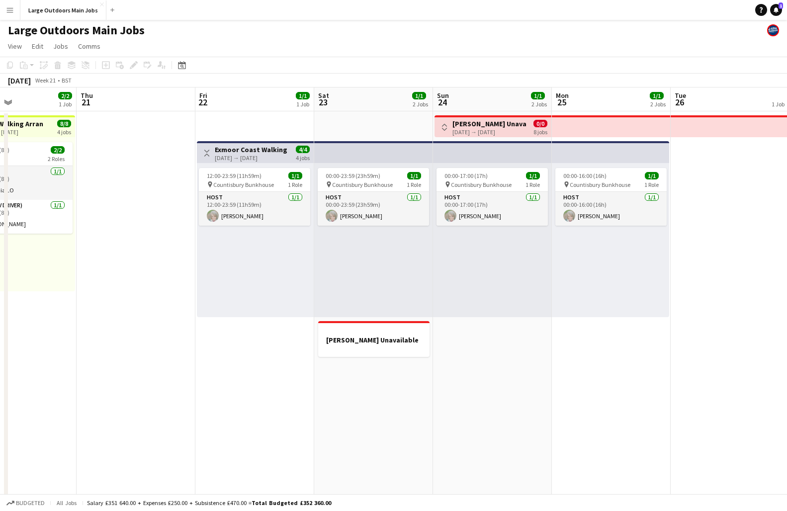
scroll to position [0, 277]
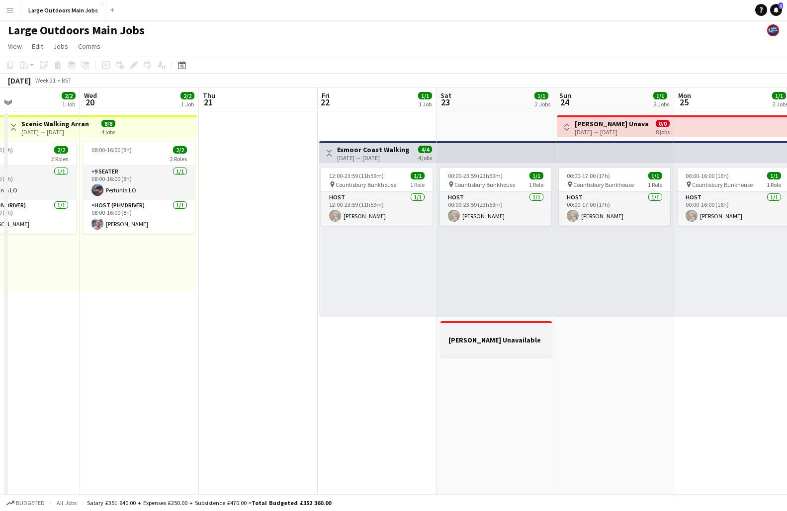
click at [517, 333] on div at bounding box center [496, 330] width 111 height 7
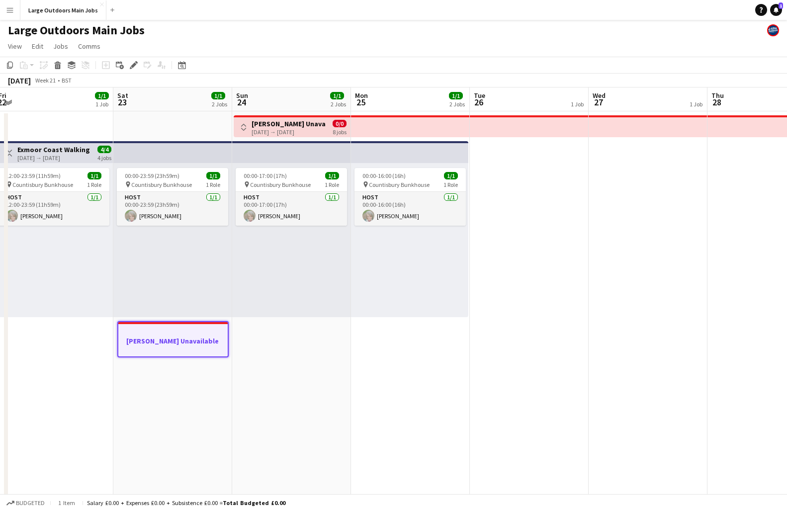
scroll to position [0, 364]
click at [296, 377] on app-date-cell "Toggle View [PERSON_NAME] Unavailable [DATE] → [DATE] 0/0 8 jobs 00:00-17:00 (1…" at bounding box center [289, 473] width 119 height 724
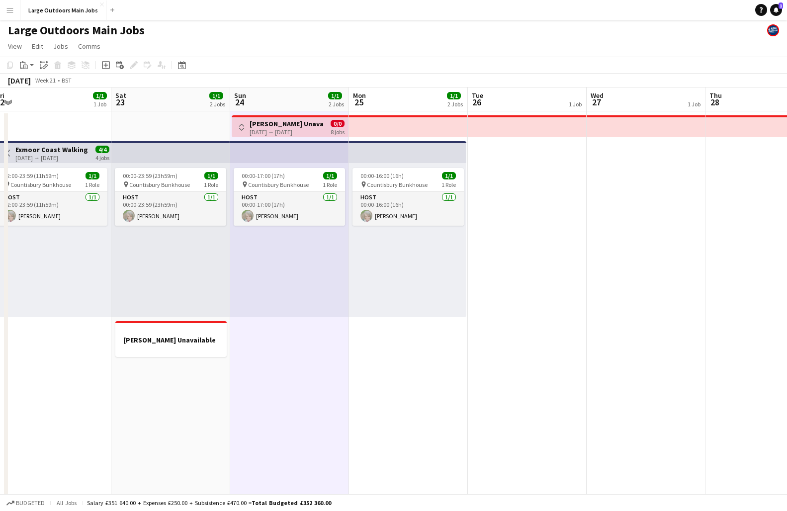
click at [402, 353] on app-date-cell "00:00-16:00 (16h) 1/1 pin Countisbury Bunkhouse 1 Role Host [DATE] 00:00-16:00 …" at bounding box center [408, 473] width 119 height 724
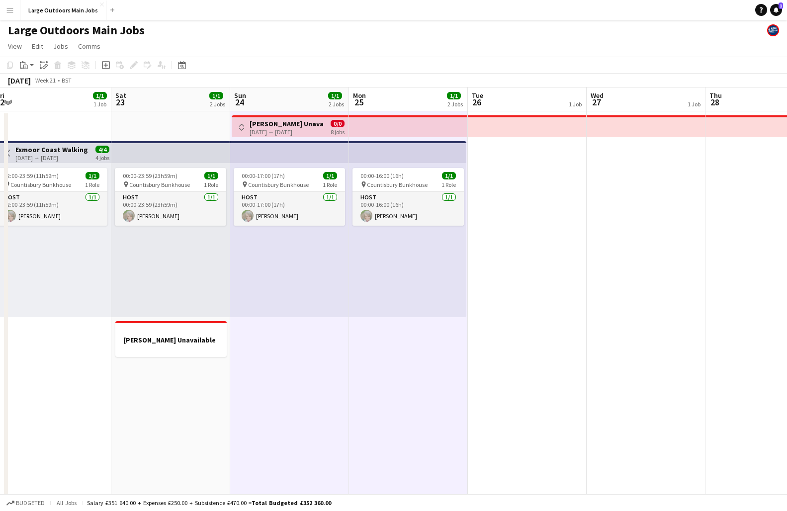
click at [547, 362] on app-date-cell at bounding box center [527, 473] width 119 height 724
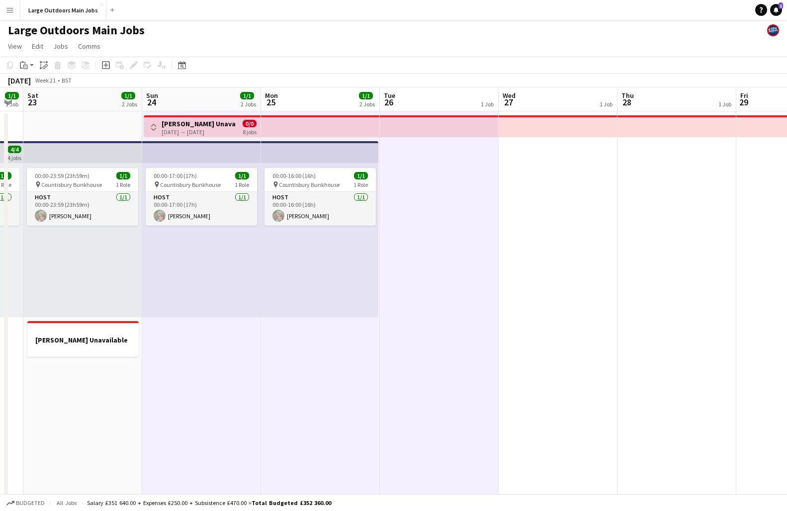
scroll to position [0, 358]
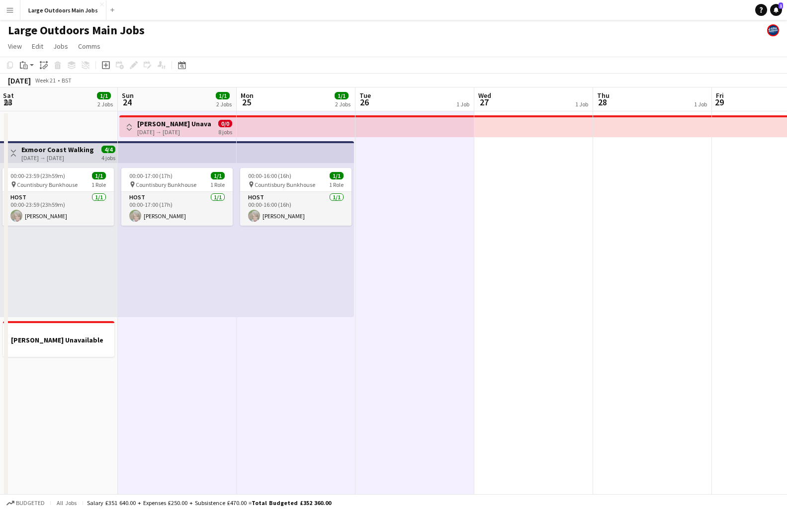
click at [553, 365] on app-date-cell at bounding box center [534, 473] width 119 height 724
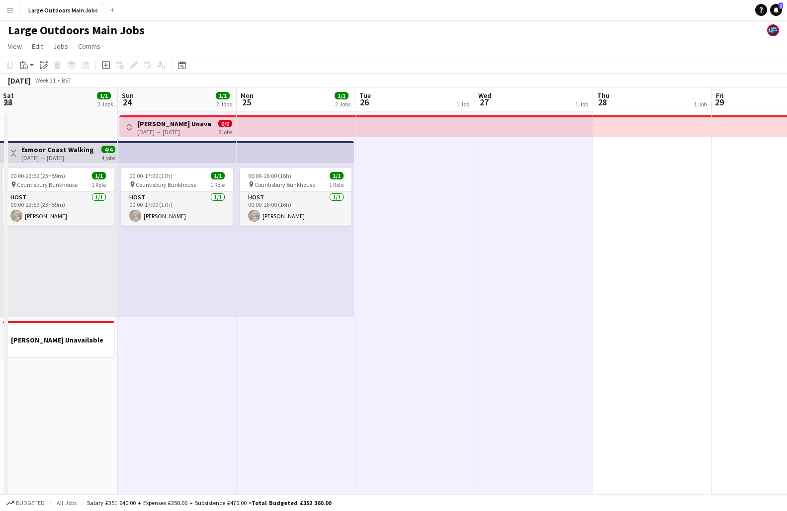
click at [659, 375] on app-date-cell at bounding box center [652, 473] width 119 height 724
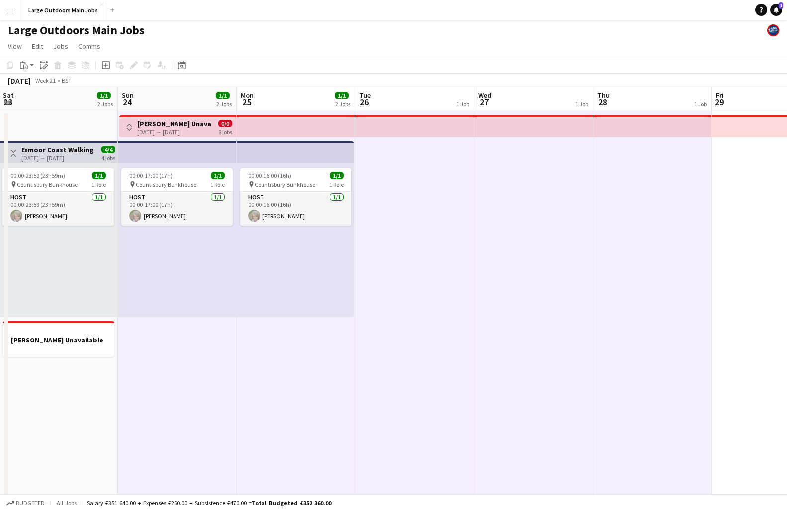
click at [659, 380] on app-date-cell at bounding box center [771, 473] width 119 height 724
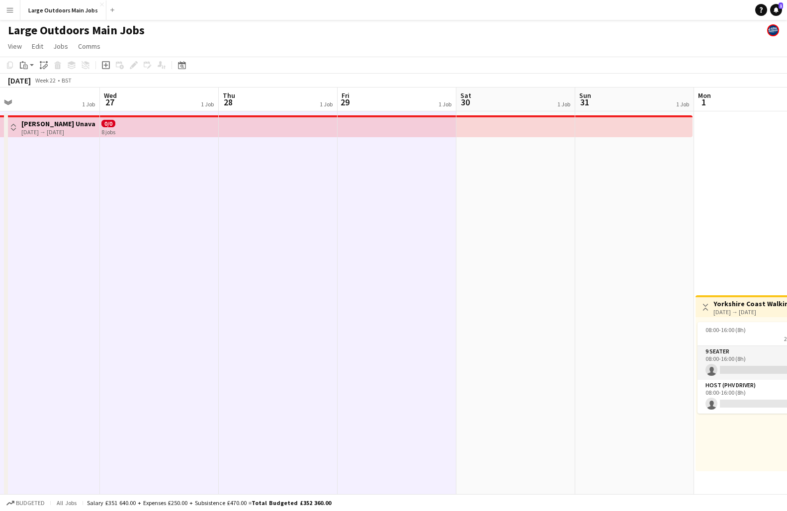
scroll to position [0, 401]
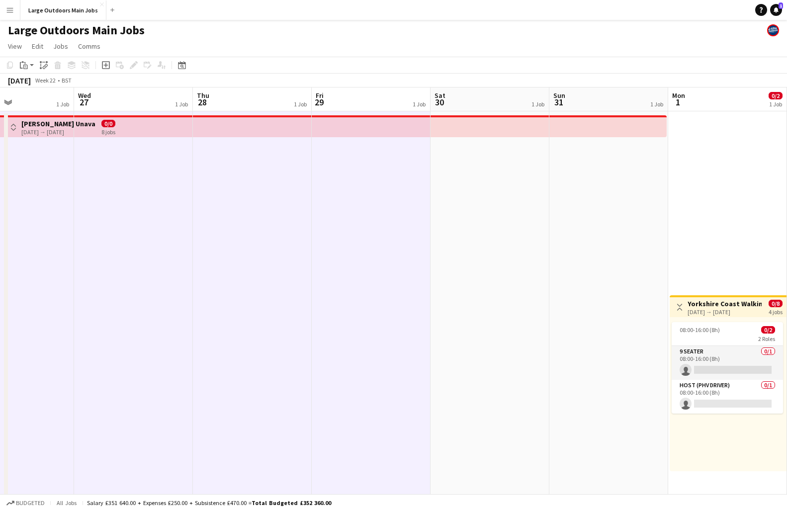
click at [464, 398] on app-date-cell at bounding box center [490, 473] width 119 height 724
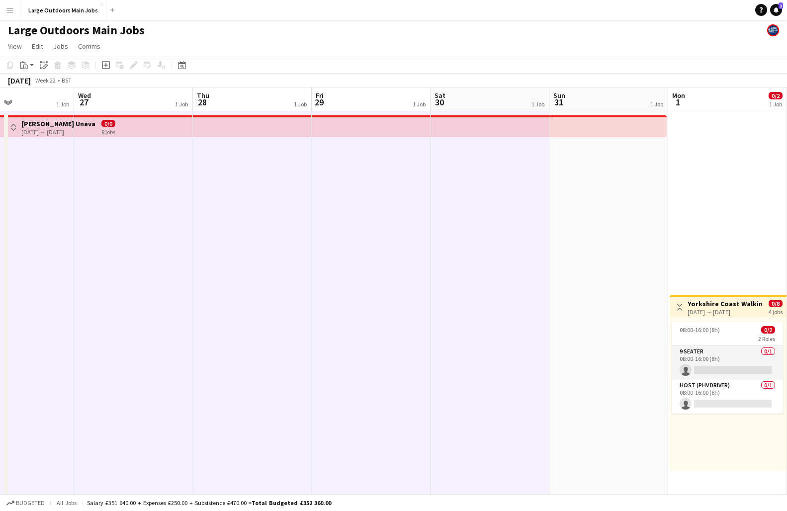
click at [591, 393] on app-date-cell at bounding box center [609, 473] width 119 height 724
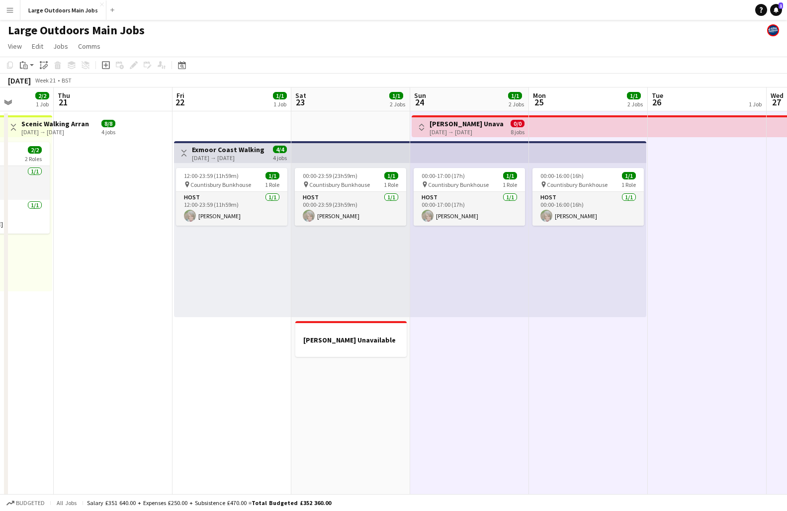
scroll to position [0, 333]
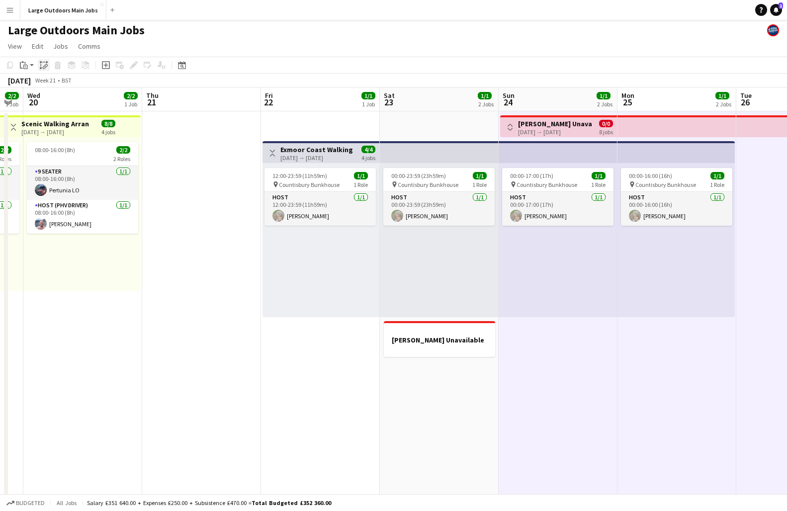
click at [42, 66] on icon "Paste linked Job" at bounding box center [44, 65] width 8 height 8
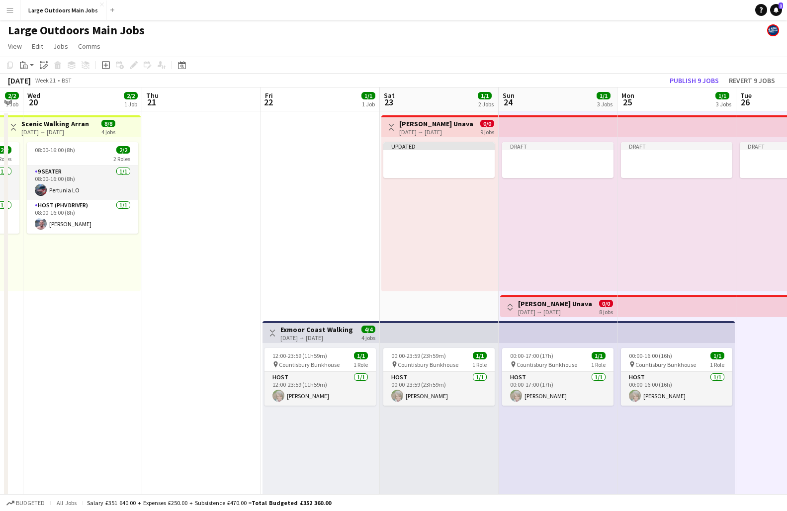
click at [565, 302] on h3 "[PERSON_NAME] Unavailable" at bounding box center [555, 303] width 74 height 9
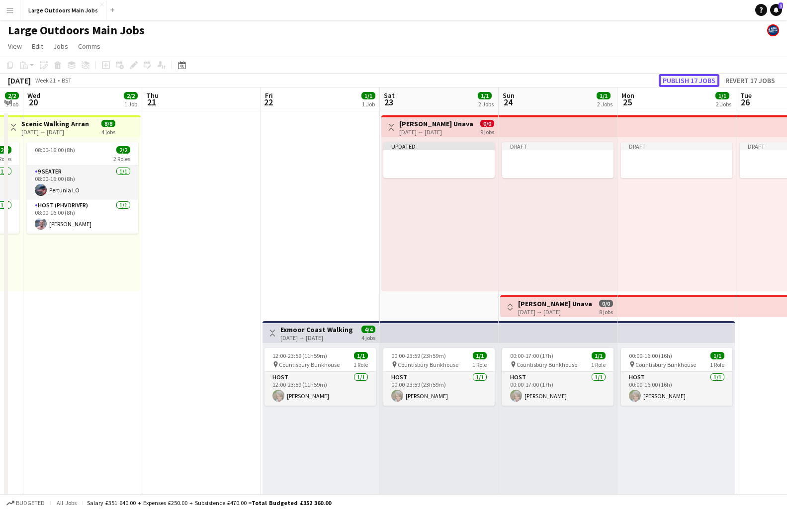
click at [659, 79] on button "Publish 17 jobs" at bounding box center [689, 80] width 61 height 13
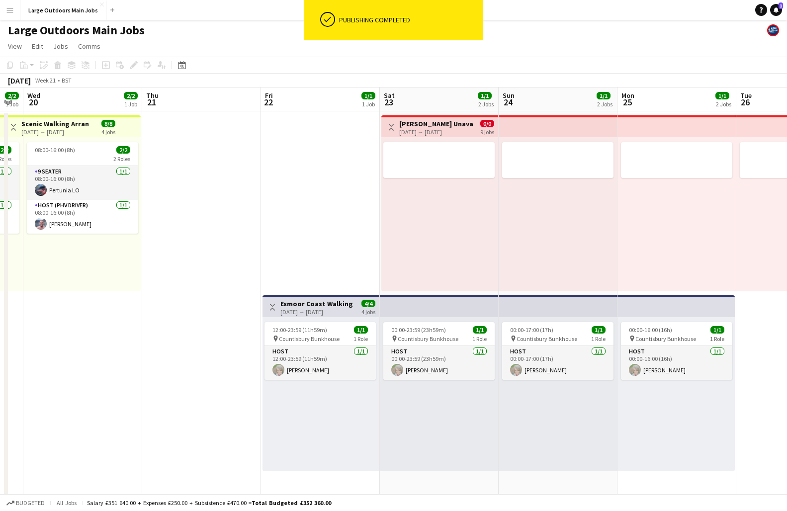
click at [429, 122] on h3 "[PERSON_NAME] Unavailable" at bounding box center [436, 123] width 74 height 9
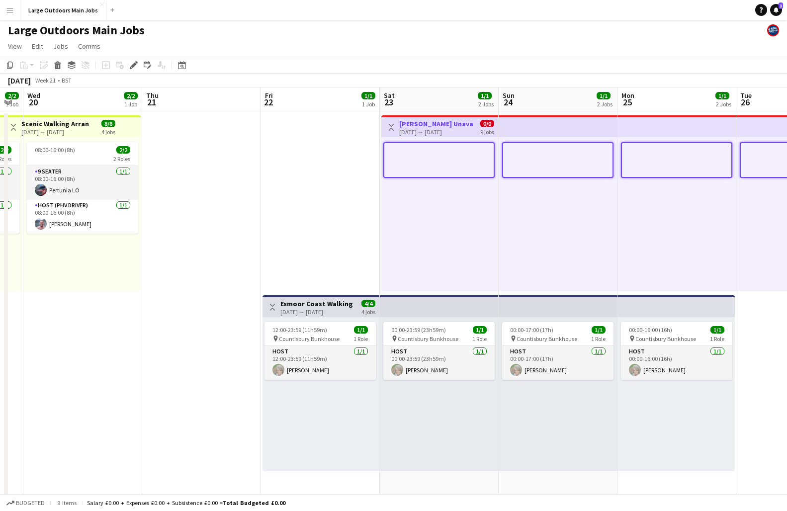
click at [290, 204] on app-date-cell "Toggle View Exmoor Coast Walking Weekend [DATE] → [DATE] 4/4 4 jobs 12:00-23:59…" at bounding box center [320, 473] width 119 height 724
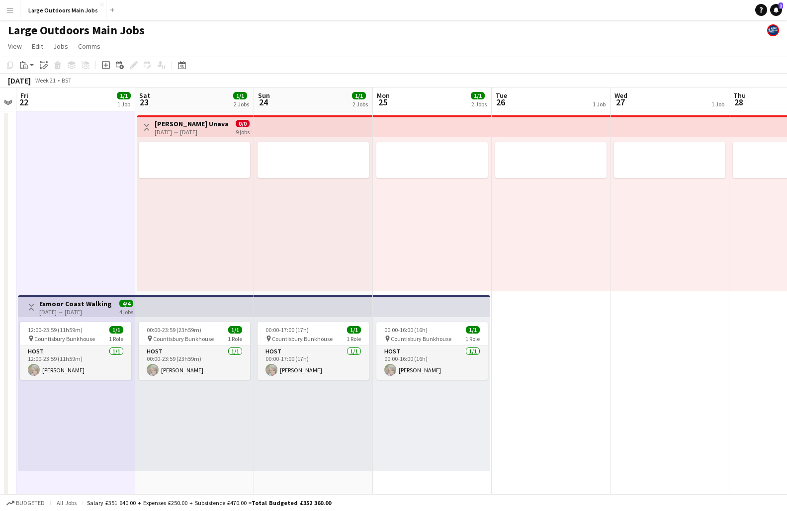
scroll to position [0, 377]
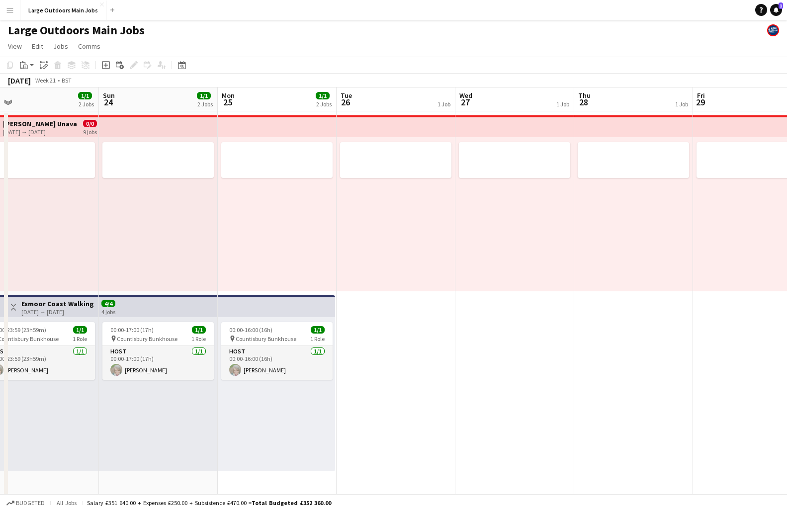
click at [31, 127] on h3 "[PERSON_NAME] Unavailable" at bounding box center [40, 123] width 74 height 9
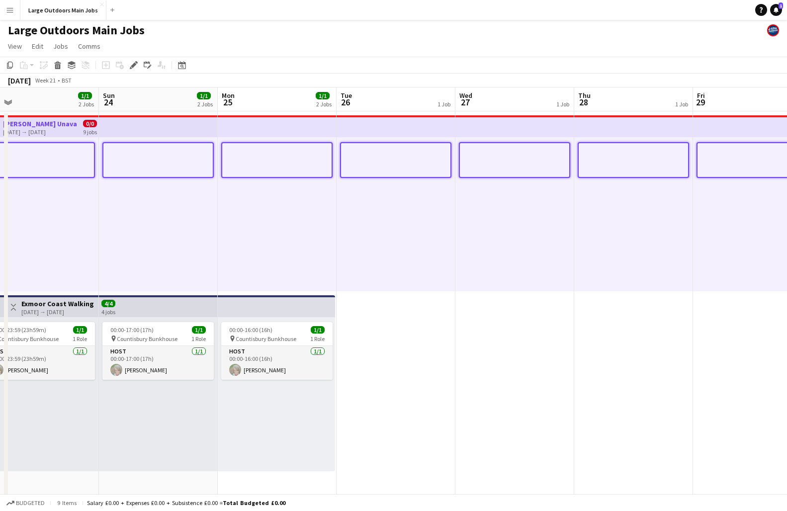
click at [31, 127] on h3 "[PERSON_NAME] Unavailable" at bounding box center [40, 123] width 74 height 9
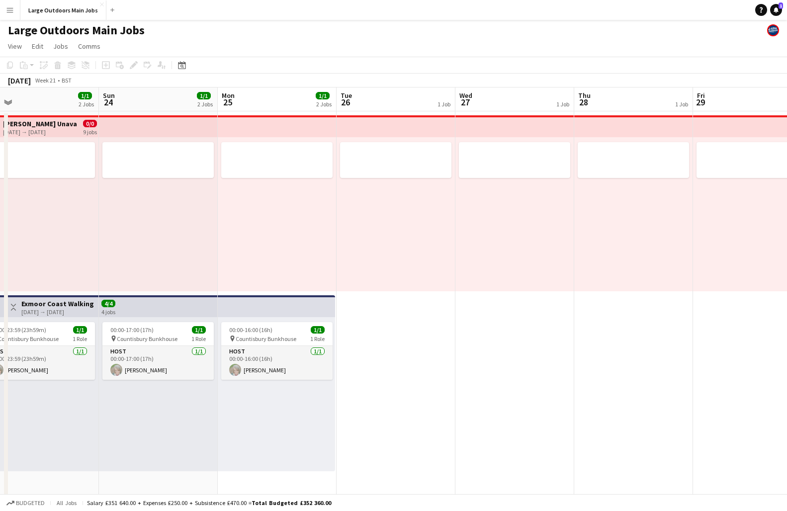
click at [31, 127] on h3 "[PERSON_NAME] Unavailable" at bounding box center [40, 123] width 74 height 9
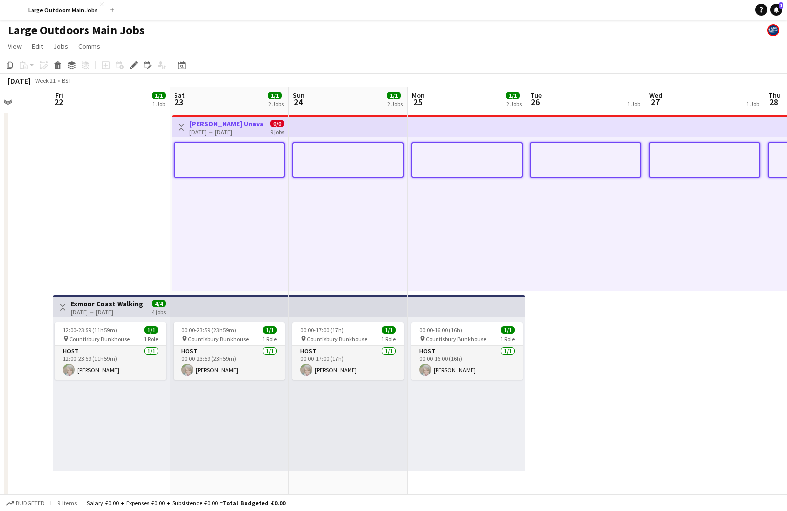
scroll to position [0, 231]
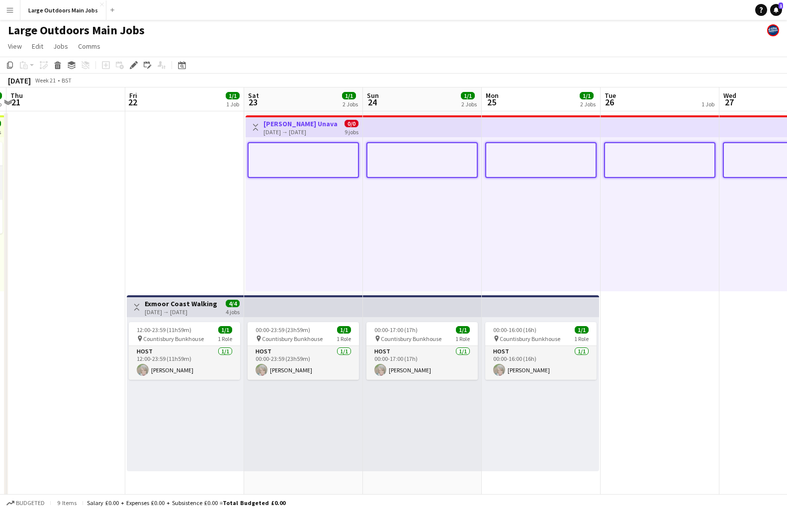
click at [258, 126] on app-icon "Toggle View" at bounding box center [255, 127] width 7 height 7
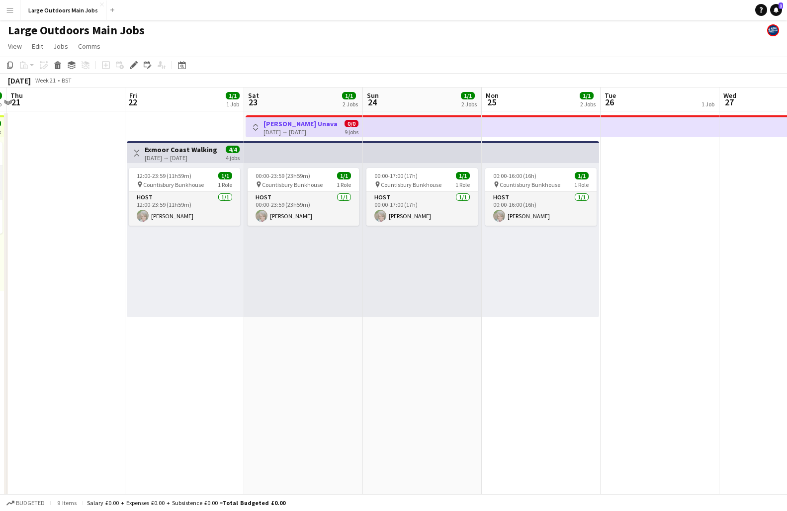
click at [634, 261] on app-date-cell at bounding box center [660, 473] width 119 height 724
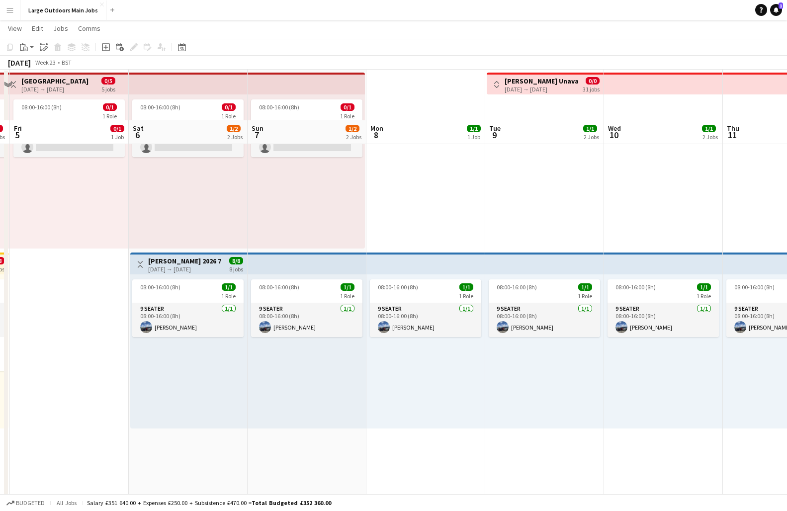
scroll to position [0, 0]
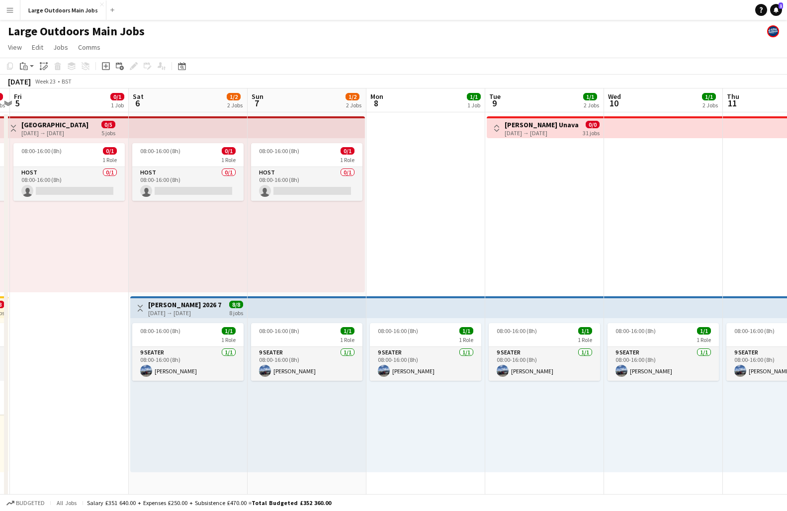
click at [443, 139] on app-date-cell "08:00-16:00 (8h) 1/1 1 Role 9 Seater [DATE] 08:00-16:00 (8h) [PERSON_NAME]" at bounding box center [426, 474] width 119 height 724
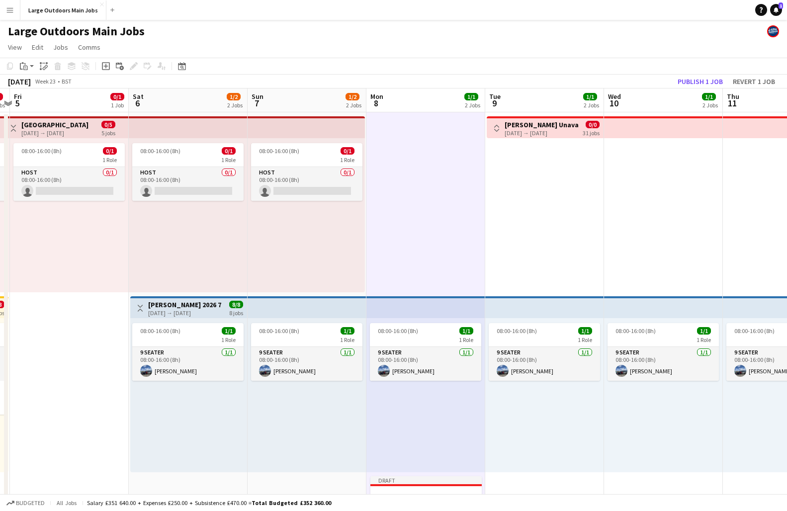
click at [533, 136] on div "[DATE] → [DATE]" at bounding box center [542, 132] width 74 height 7
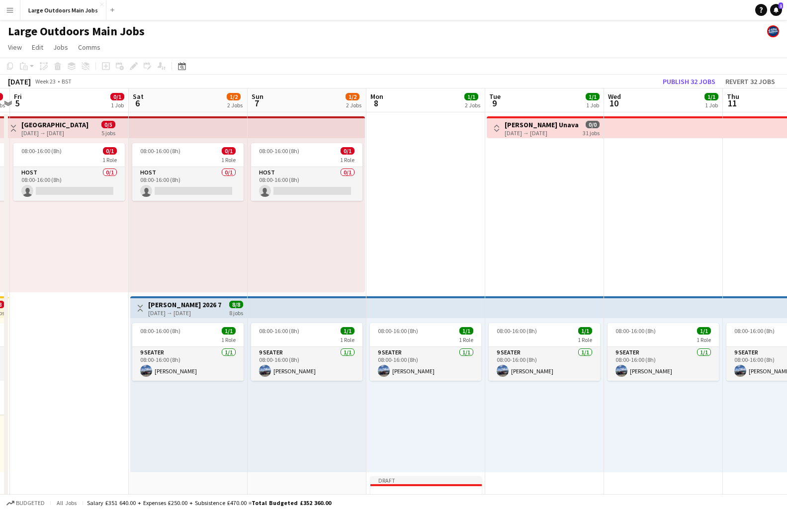
click at [539, 128] on h3 "[PERSON_NAME] Unavailable" at bounding box center [542, 124] width 74 height 9
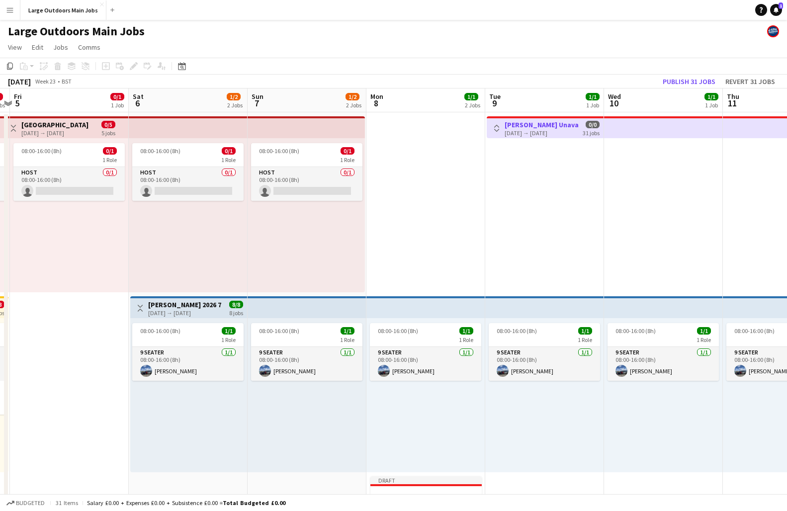
click at [659, 73] on app-toolbar "Copy Paste Paste Command V Paste with crew Command Shift V Paste linked Job [GE…" at bounding box center [393, 66] width 787 height 17
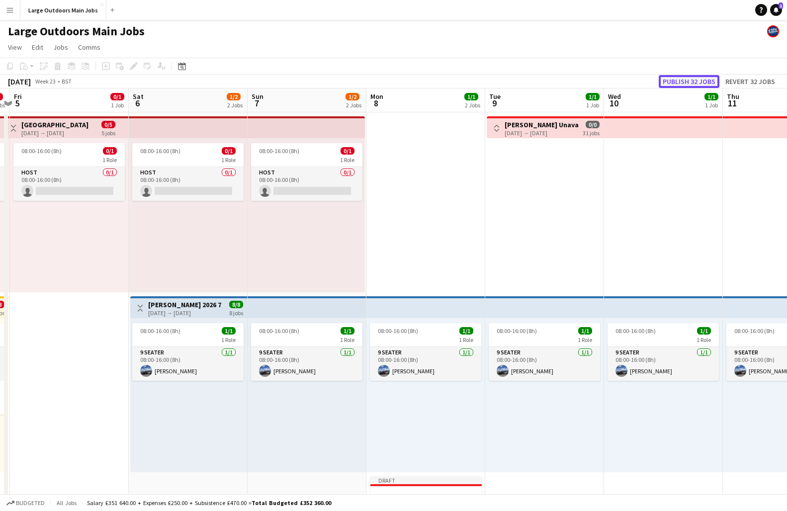
click at [659, 80] on button "Publish 32 jobs" at bounding box center [689, 81] width 61 height 13
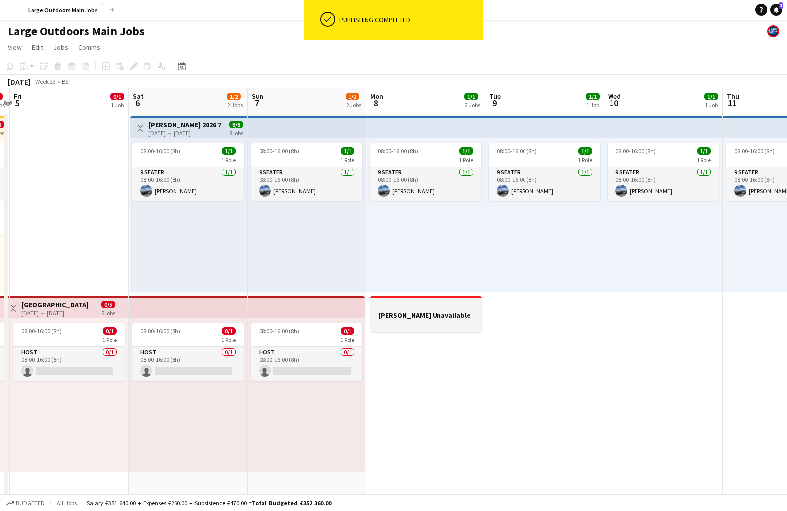
click at [438, 301] on app-job-card "[PERSON_NAME] Unavailable" at bounding box center [426, 314] width 111 height 36
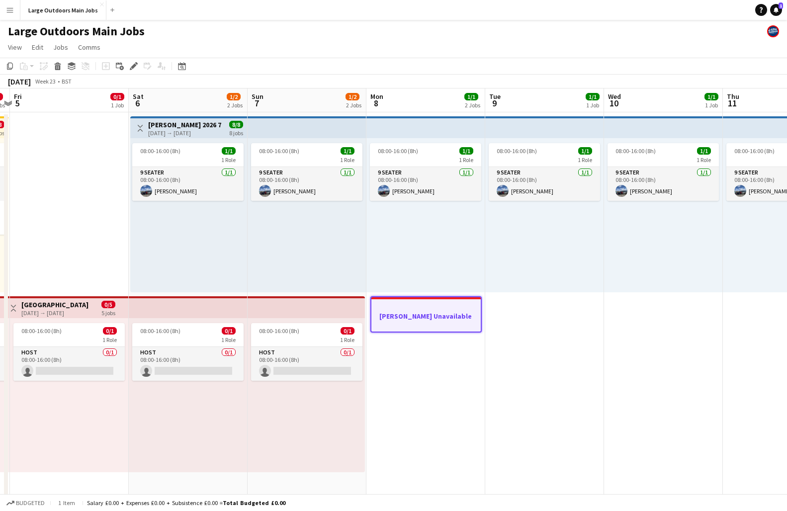
click at [443, 309] on div at bounding box center [426, 306] width 109 height 7
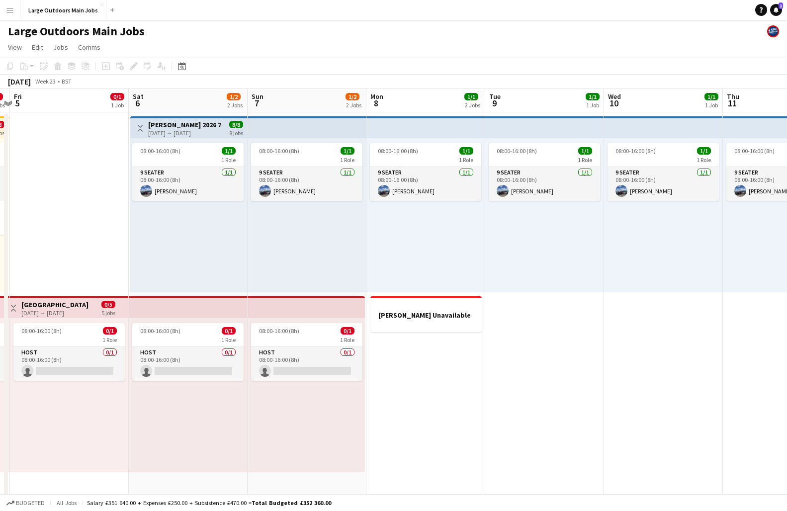
click at [426, 408] on app-date-cell "08:00-16:00 (8h) 1/1 1 Role 9 Seater [DATE] 08:00-16:00 (8h) [PERSON_NAME] [PER…" at bounding box center [426, 474] width 119 height 724
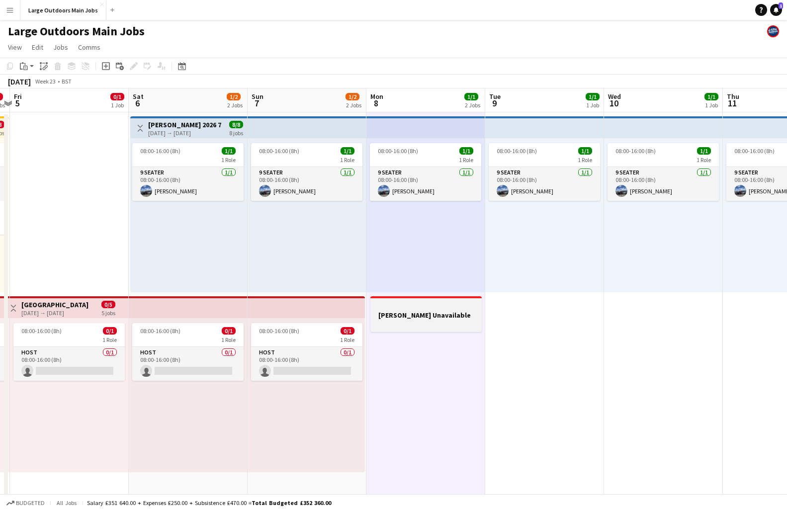
click at [441, 311] on h3 "[PERSON_NAME] Unavailable" at bounding box center [426, 315] width 111 height 9
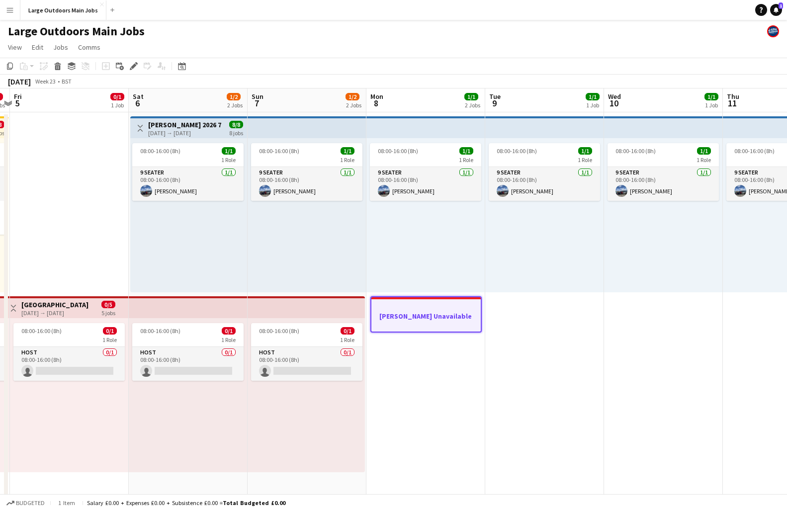
click at [524, 321] on app-date-cell "08:00-16:00 (8h) 1/1 1 Role 9 Seater [DATE] 08:00-16:00 (8h) [PERSON_NAME]" at bounding box center [544, 474] width 119 height 724
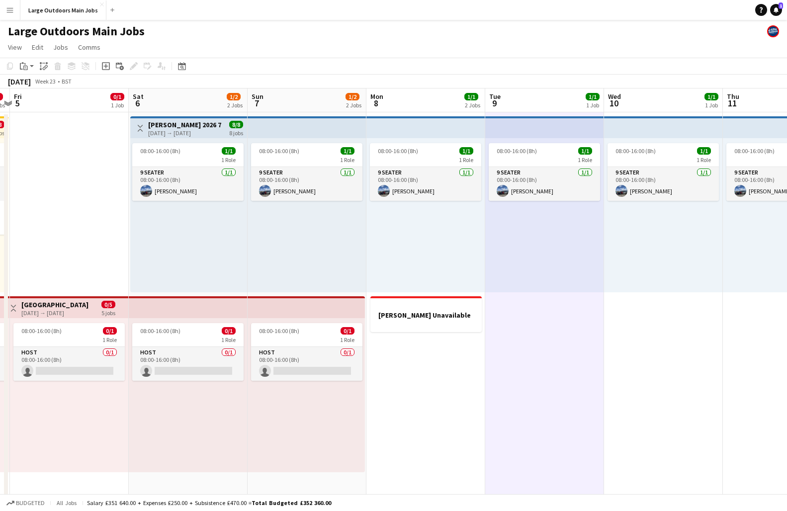
click at [653, 332] on app-date-cell "08:00-16:00 (8h) 1/1 1 Role 9 Seater [DATE] 08:00-16:00 (8h) [PERSON_NAME]" at bounding box center [663, 474] width 119 height 724
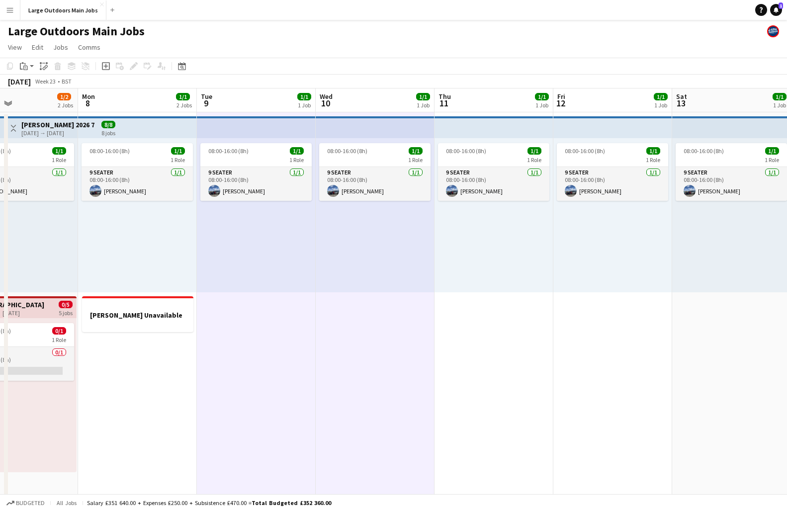
scroll to position [0, 409]
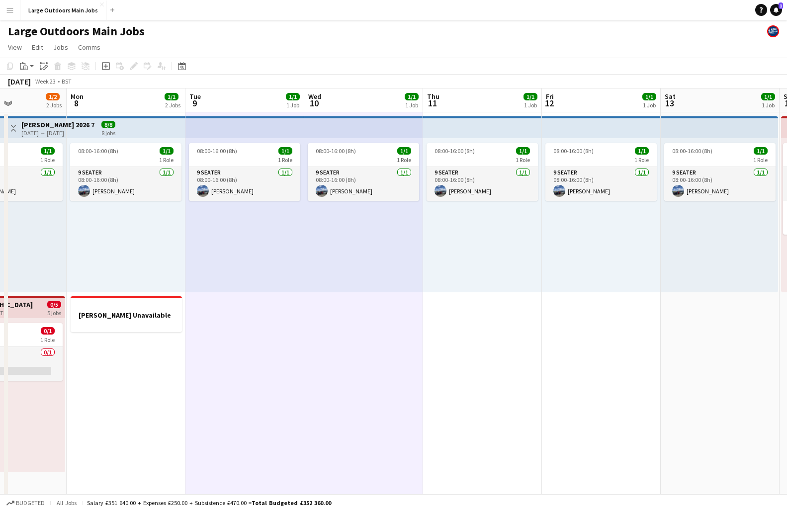
click at [428, 285] on div "08:00-16:00 (8h) 1/1 1 Role 9 Seater [DATE] 08:00-16:00 (8h) [PERSON_NAME]" at bounding box center [482, 215] width 119 height 154
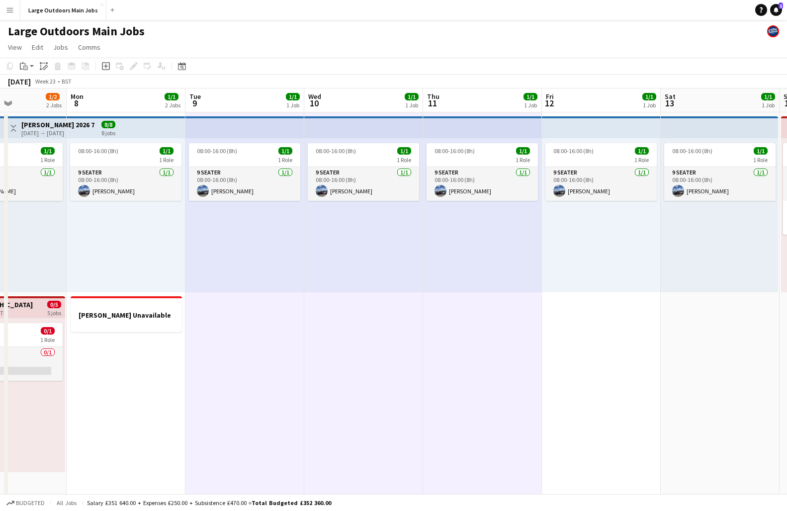
click at [591, 312] on app-date-cell "08:00-16:00 (8h) 1/1 1 Role 9 Seater [DATE] 08:00-16:00 (8h) [PERSON_NAME]" at bounding box center [601, 474] width 119 height 724
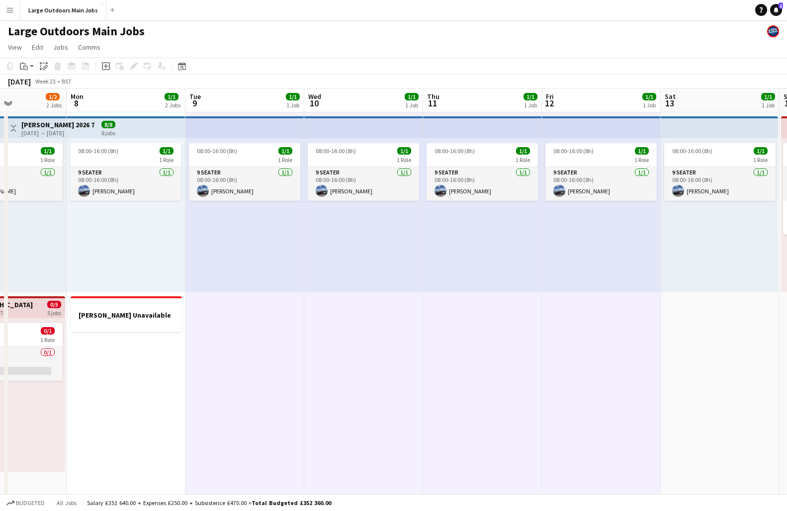
click at [659, 320] on app-date-cell "08:00-16:00 (8h) 1/1 1 Role 9 Seater [DATE] 08:00-16:00 (8h) [PERSON_NAME]" at bounding box center [720, 474] width 119 height 724
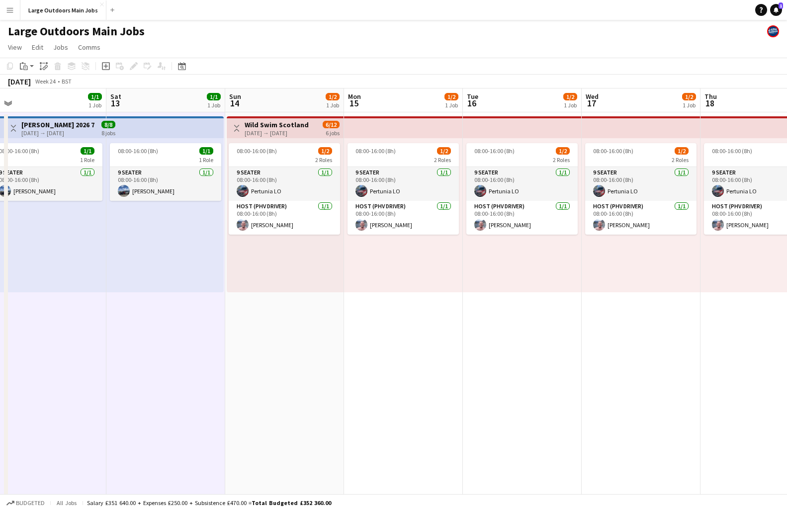
scroll to position [0, 420]
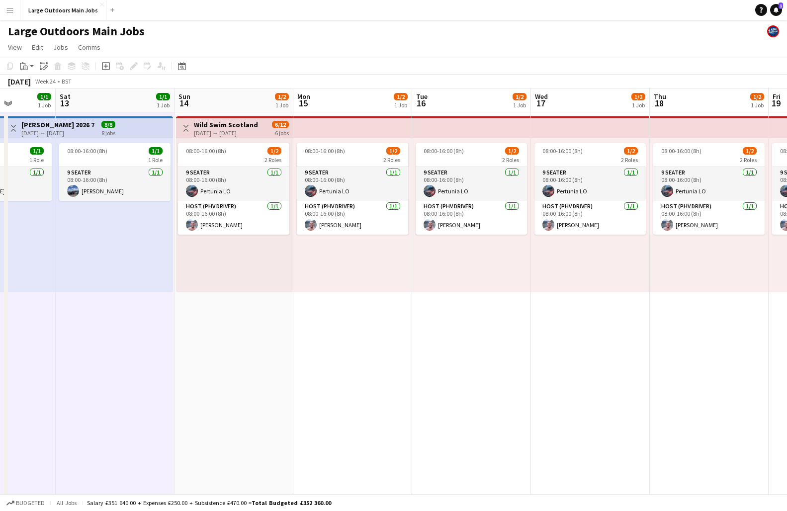
click at [256, 380] on app-date-cell "Toggle View Wild Swim Scotland [DATE] → [DATE] 6/12 6 jobs 08:00-16:00 (8h) 1/2…" at bounding box center [234, 474] width 119 height 724
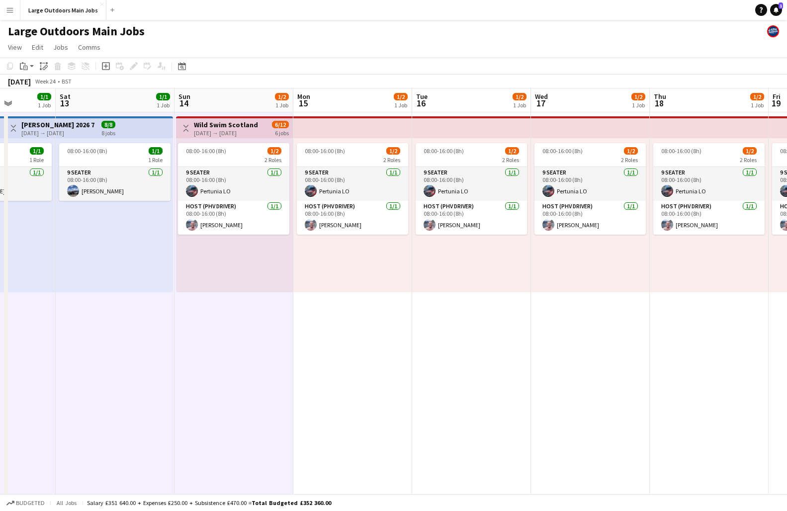
click at [368, 376] on app-date-cell "08:00-16:00 (8h) 1/2 2 Roles 9 Seater [DATE] 08:00-16:00 (8h) Pertunia LO Host …" at bounding box center [352, 474] width 119 height 724
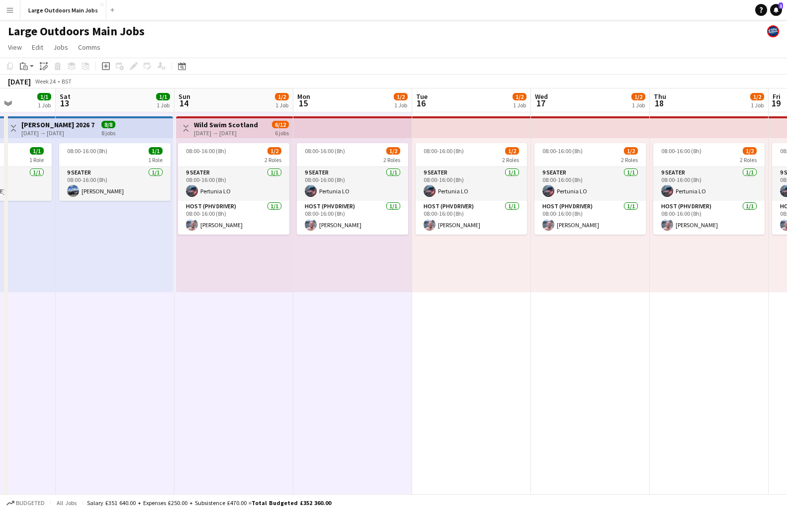
click at [496, 368] on app-date-cell "08:00-16:00 (8h) 1/2 2 Roles 9 Seater [DATE] 08:00-16:00 (8h) Pertunia LO Host …" at bounding box center [471, 474] width 119 height 724
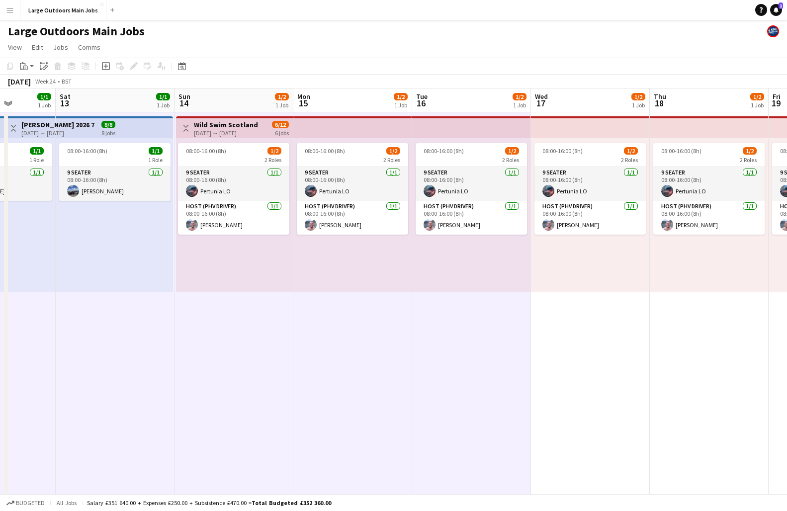
click at [582, 380] on app-date-cell "08:00-16:00 (8h) 1/2 2 Roles 9 Seater [DATE] 08:00-16:00 (8h) Pertunia LO Host …" at bounding box center [590, 474] width 119 height 724
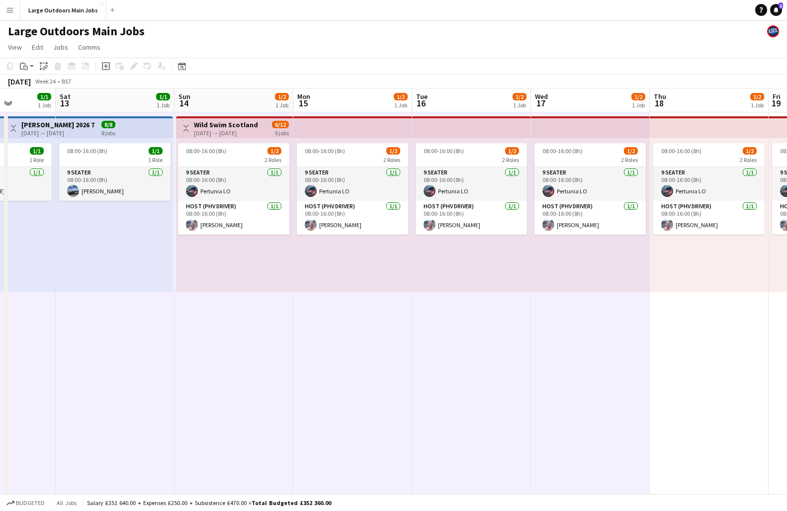
click at [659, 385] on app-date-cell "08:00-16:00 (8h) 1/2 2 Roles 9 Seater [DATE] 08:00-16:00 (8h) Pertunia LO Host …" at bounding box center [709, 474] width 119 height 724
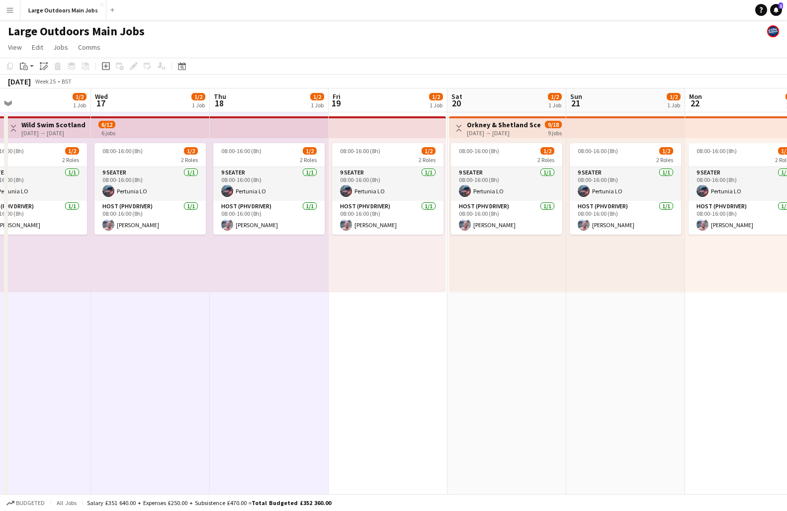
scroll to position [0, 401]
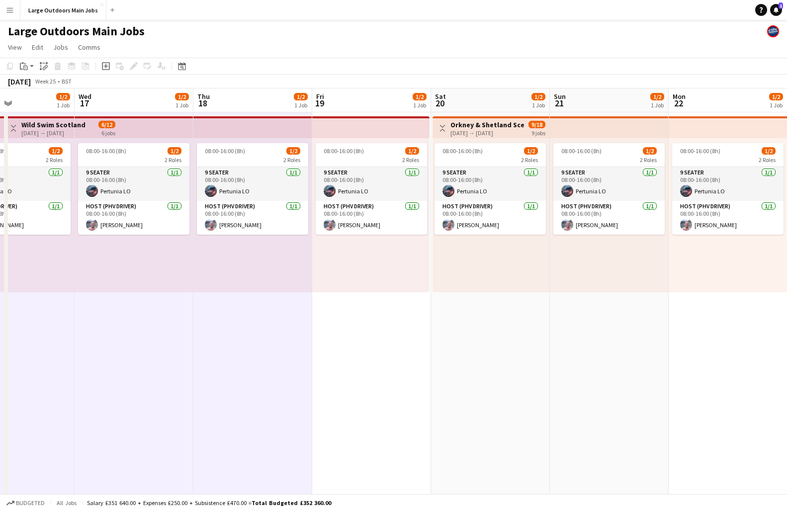
click at [417, 408] on app-date-cell "08:00-16:00 (8h) 1/2 2 Roles 9 Seater [DATE] 08:00-16:00 (8h) Pertunia LO Host …" at bounding box center [371, 474] width 119 height 724
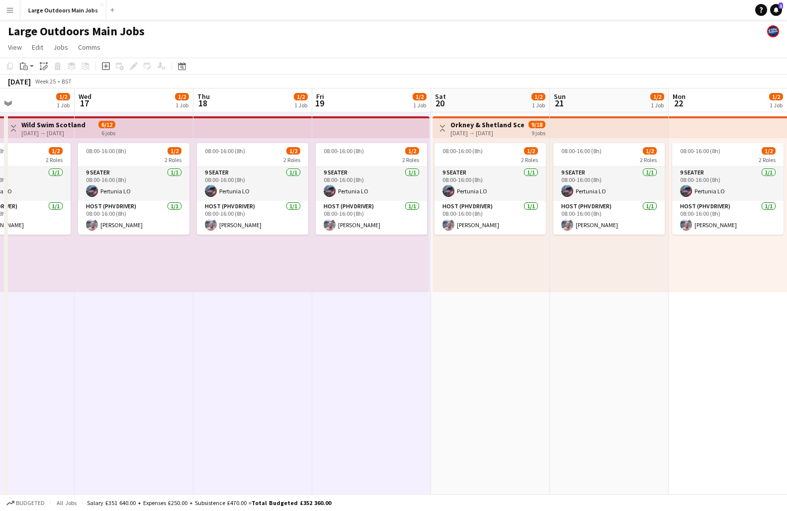
click at [474, 409] on app-date-cell "Toggle View Orkney & Shetland Scenic [DATE] → [DATE] 9/18 9 jobs 08:00-16:00 (8…" at bounding box center [490, 474] width 119 height 724
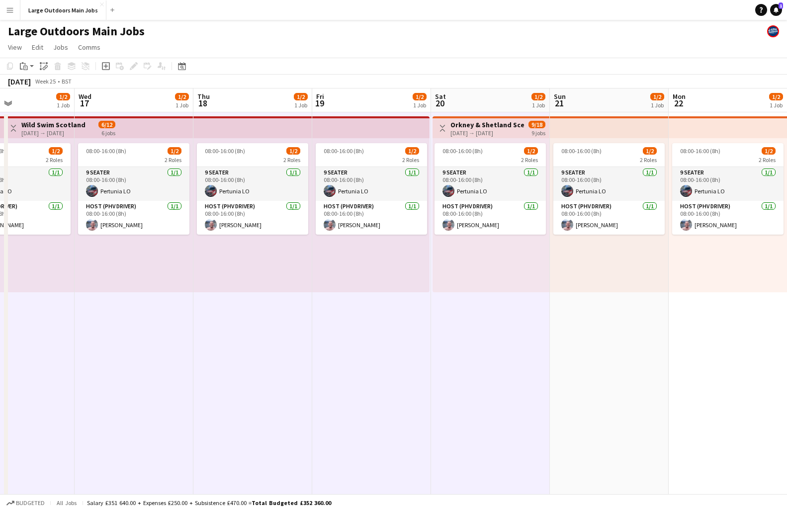
click at [631, 409] on app-date-cell "08:00-16:00 (8h) 1/2 2 Roles 9 Seater [DATE] 08:00-16:00 (8h) Pertunia LO Host …" at bounding box center [609, 474] width 119 height 724
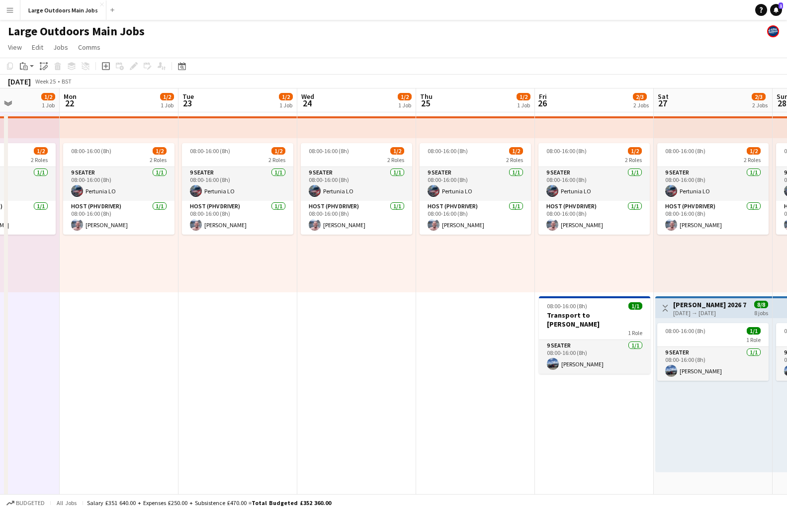
scroll to position [0, 421]
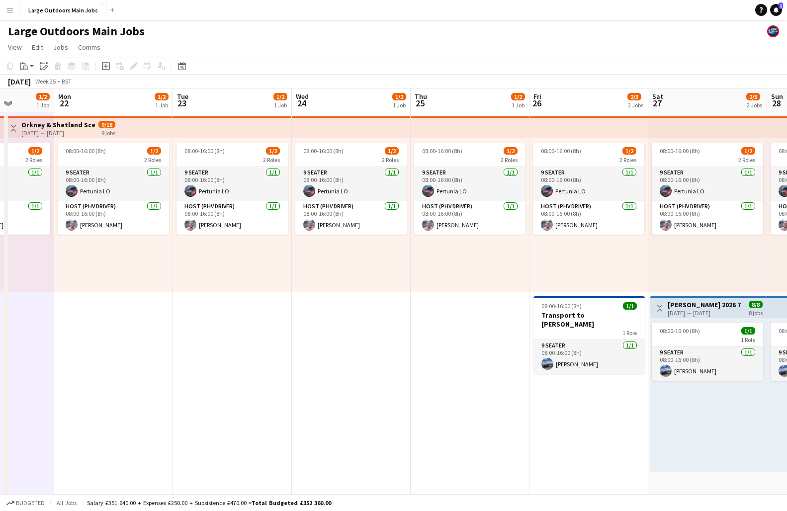
click at [134, 419] on app-date-cell "08:00-16:00 (8h) 1/2 2 Roles 9 Seater [DATE] 08:00-16:00 (8h) Pertunia LO Host …" at bounding box center [113, 474] width 119 height 724
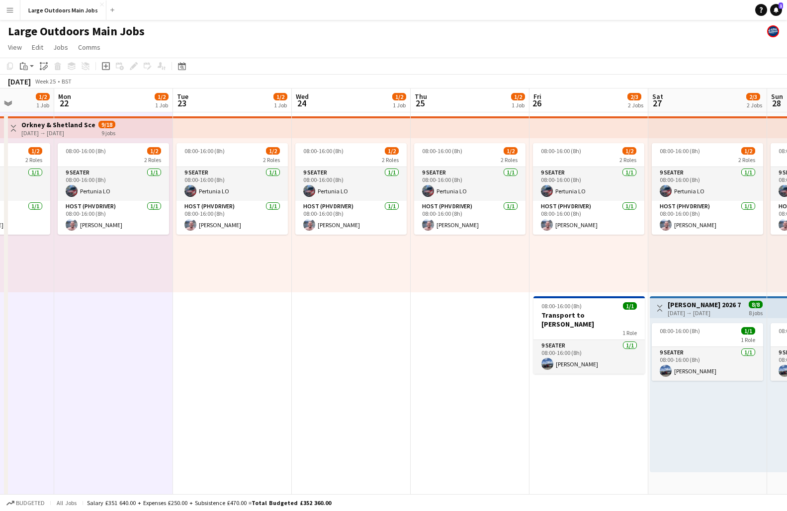
click at [207, 416] on app-date-cell "08:00-16:00 (8h) 1/2 2 Roles 9 Seater [DATE] 08:00-16:00 (8h) Pertunia LO Host …" at bounding box center [232, 474] width 119 height 724
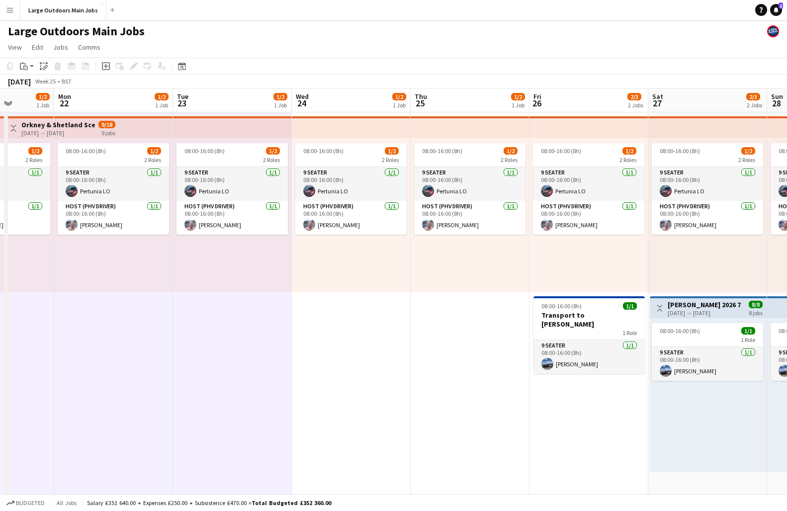
click at [358, 403] on app-date-cell "08:00-16:00 (8h) 1/2 2 Roles 9 Seater [DATE] 08:00-16:00 (8h) Pertunia LO Host …" at bounding box center [351, 474] width 119 height 724
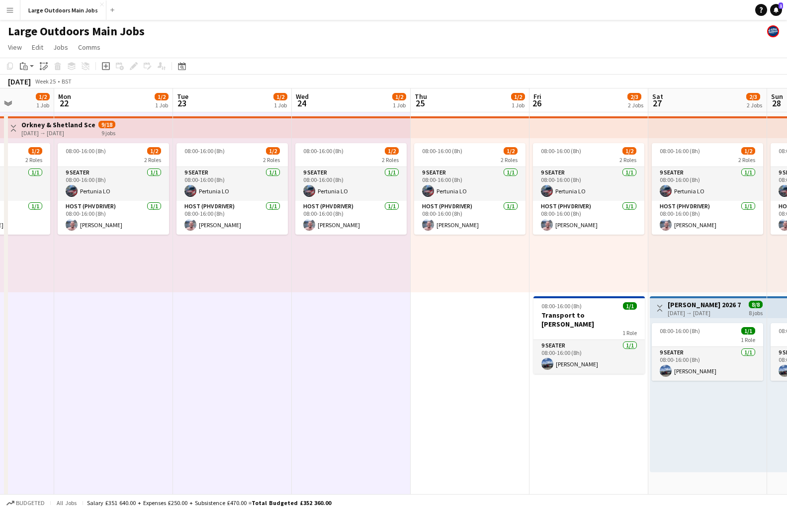
click at [495, 409] on app-date-cell "08:00-16:00 (8h) 1/2 2 Roles 9 Seater [DATE] 08:00-16:00 (8h) Pertunia LO Host …" at bounding box center [470, 474] width 119 height 724
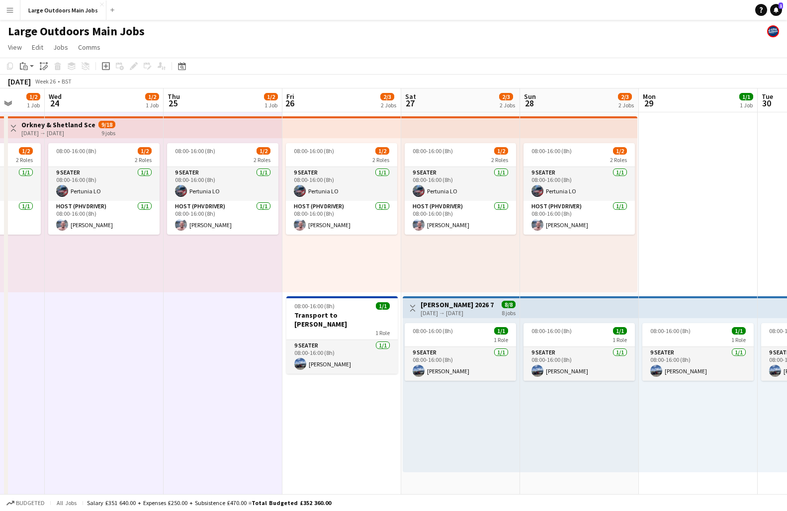
scroll to position [0, 404]
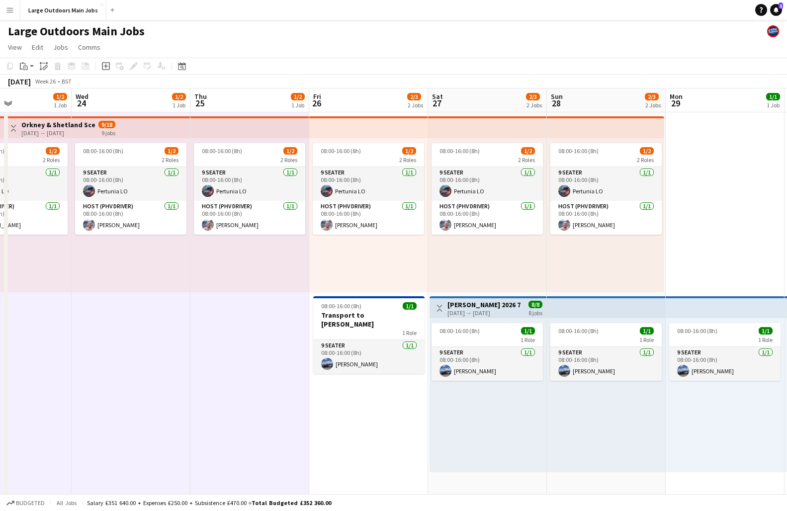
click at [367, 437] on app-date-cell "08:00-16:00 (8h) 1/2 2 Roles 9 Seater [DATE] 08:00-16:00 (8h) Pertunia LO Host …" at bounding box center [368, 474] width 119 height 724
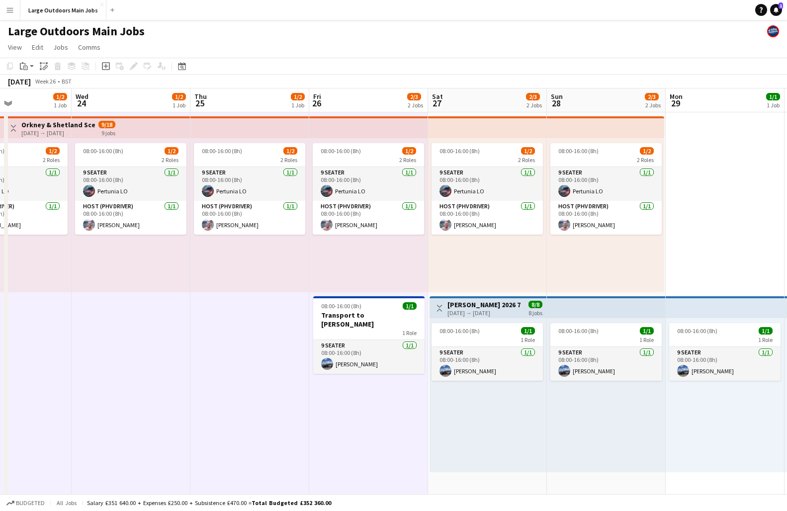
click at [495, 434] on div "08:00-16:00 (8h) 1/1 1 Role 9 Seater [DATE] 08:00-16:00 (8h) [PERSON_NAME]" at bounding box center [488, 395] width 117 height 154
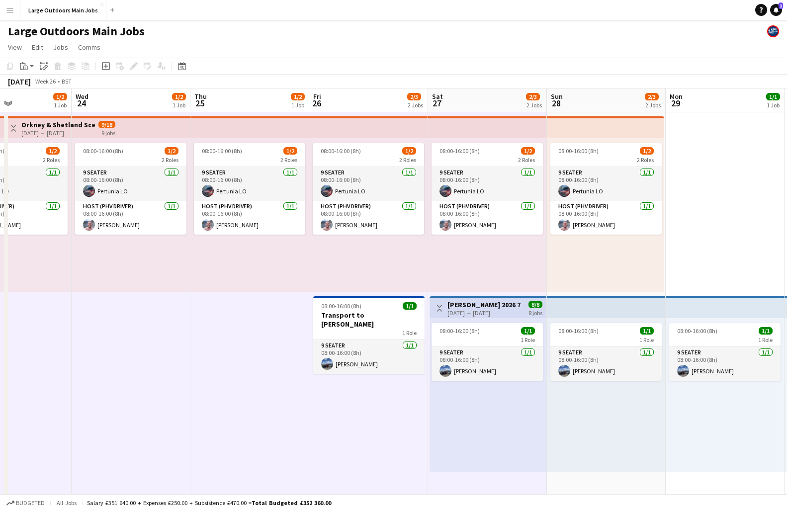
click at [587, 431] on div "08:00-16:00 (8h) 1/1 1 Role 9 Seater [DATE] 08:00-16:00 (8h) [PERSON_NAME]" at bounding box center [606, 395] width 119 height 154
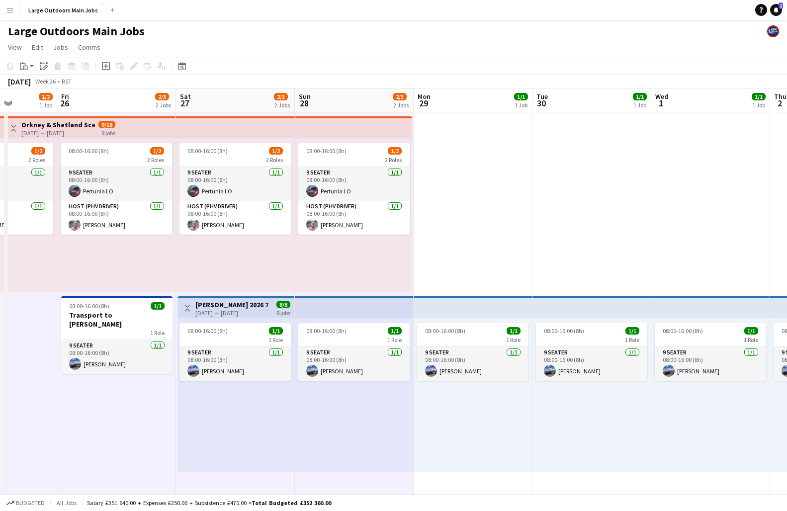
scroll to position [0, 328]
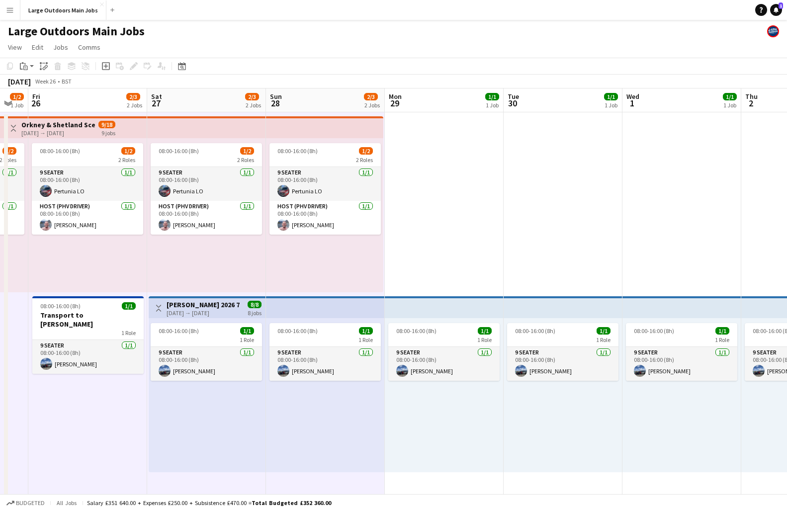
click at [427, 438] on div "08:00-16:00 (8h) 1/1 1 Role 9 Seater [DATE] 08:00-16:00 (8h) [PERSON_NAME]" at bounding box center [444, 395] width 119 height 154
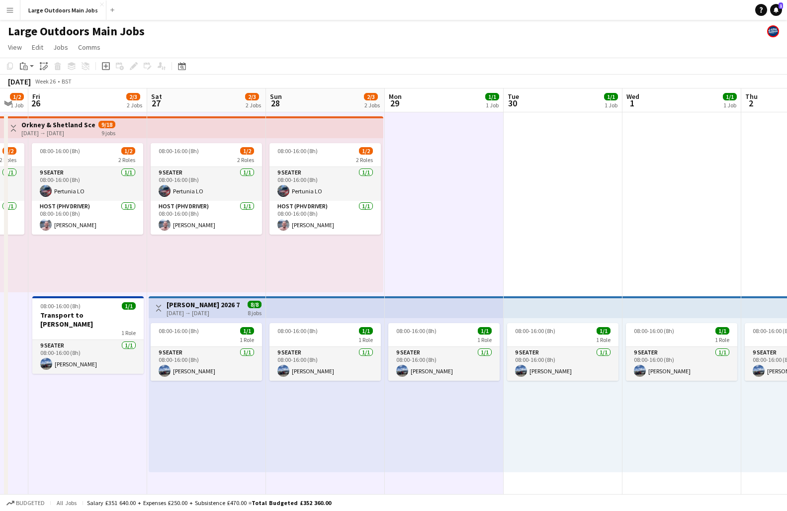
click at [568, 438] on div "08:00-16:00 (8h) 1/1 1 Role 9 Seater [DATE] 08:00-16:00 (8h) [PERSON_NAME]" at bounding box center [563, 395] width 119 height 154
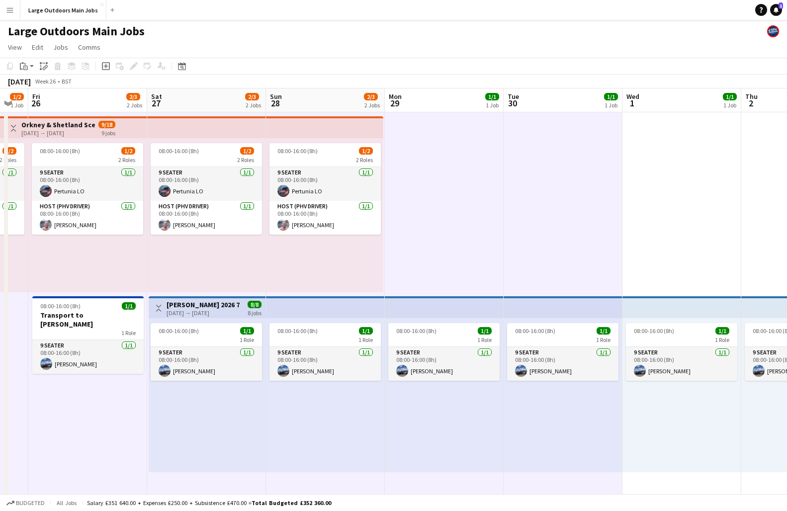
click at [659, 437] on div "08:00-16:00 (8h) 1/1 1 Role 9 Seater [DATE] 08:00-16:00 (8h) [PERSON_NAME]" at bounding box center [682, 395] width 119 height 154
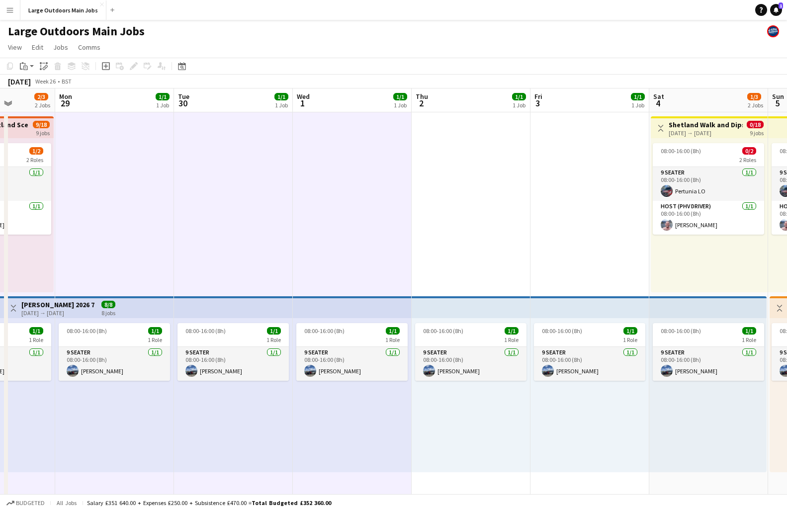
scroll to position [0, 432]
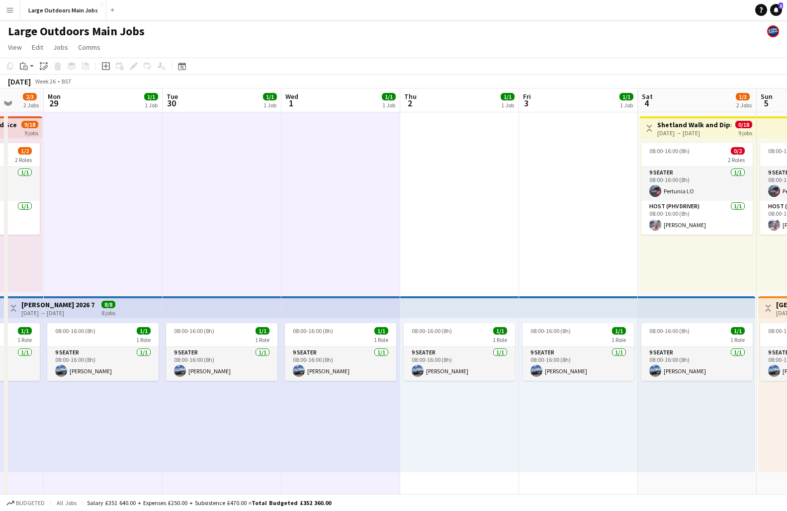
click at [484, 438] on div "08:00-16:00 (8h) 1/1 1 Role 9 Seater [DATE] 08:00-16:00 (8h) [PERSON_NAME]" at bounding box center [459, 395] width 119 height 154
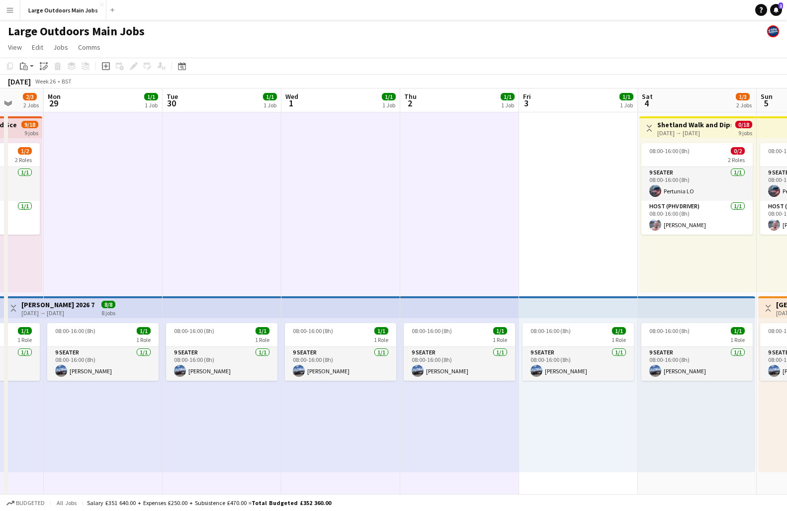
click at [565, 438] on div "08:00-16:00 (8h) 1/1 1 Role 9 Seater [DATE] 08:00-16:00 (8h) [PERSON_NAME]" at bounding box center [578, 395] width 119 height 154
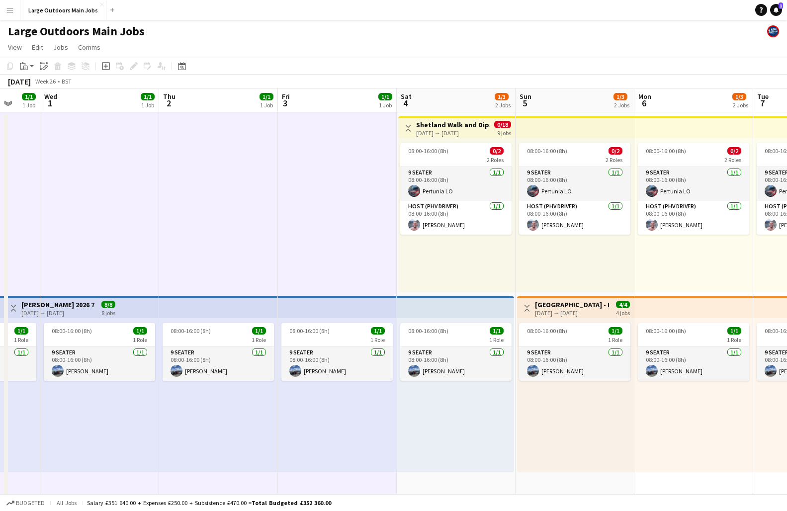
scroll to position [0, 321]
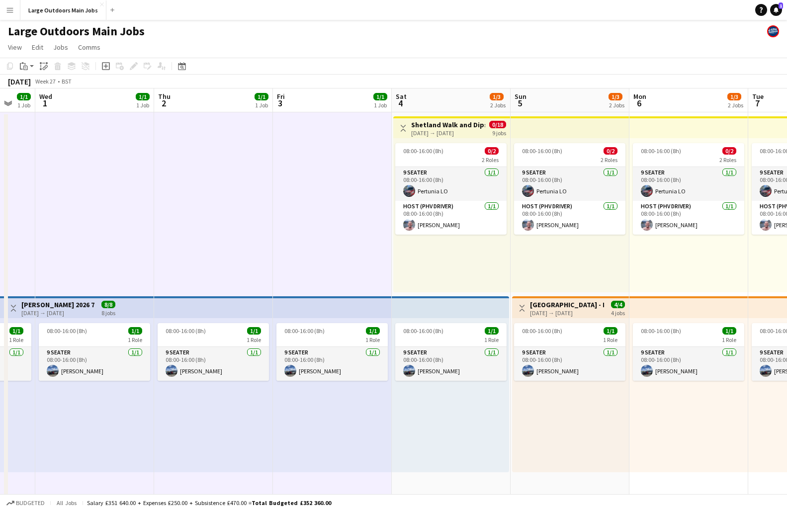
click at [453, 438] on div "08:00-16:00 (8h) 1/1 1 Role 9 Seater [DATE] 08:00-16:00 (8h) [PERSON_NAME]" at bounding box center [450, 395] width 117 height 154
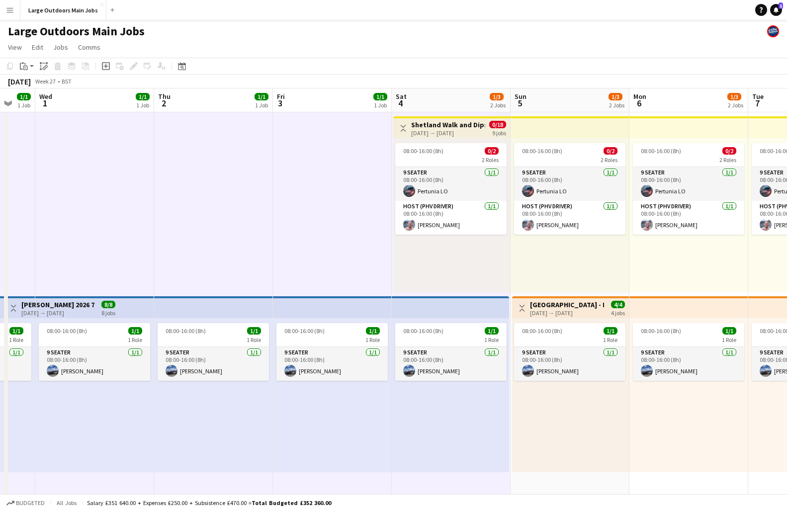
click at [585, 438] on div "08:00-16:00 (8h) 1/1 1 Role 9 Seater [DATE] 08:00-16:00 (8h) [PERSON_NAME]" at bounding box center [570, 395] width 117 height 154
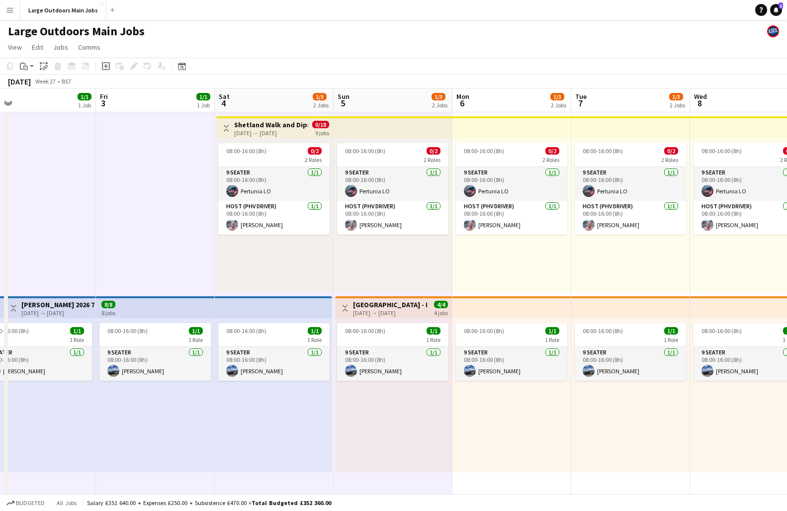
scroll to position [0, 386]
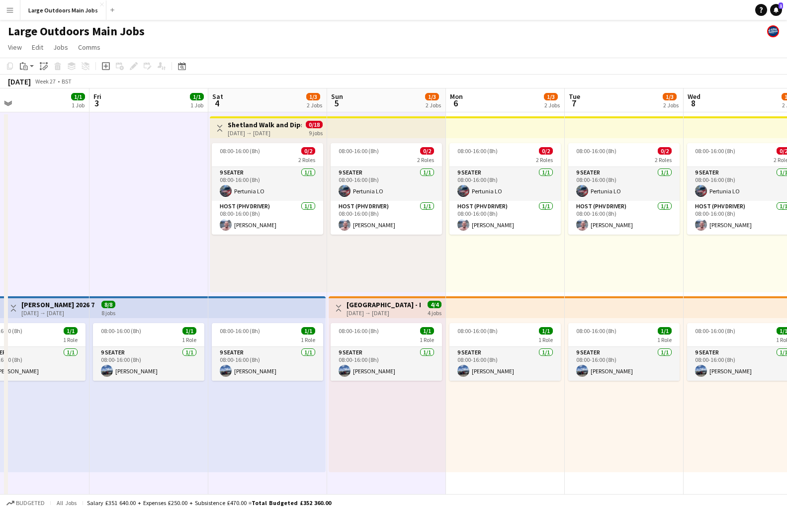
click at [518, 434] on div "08:00-16:00 (8h) 1/1 1 Role 9 Seater [DATE] 08:00-16:00 (8h) [PERSON_NAME]" at bounding box center [505, 395] width 119 height 154
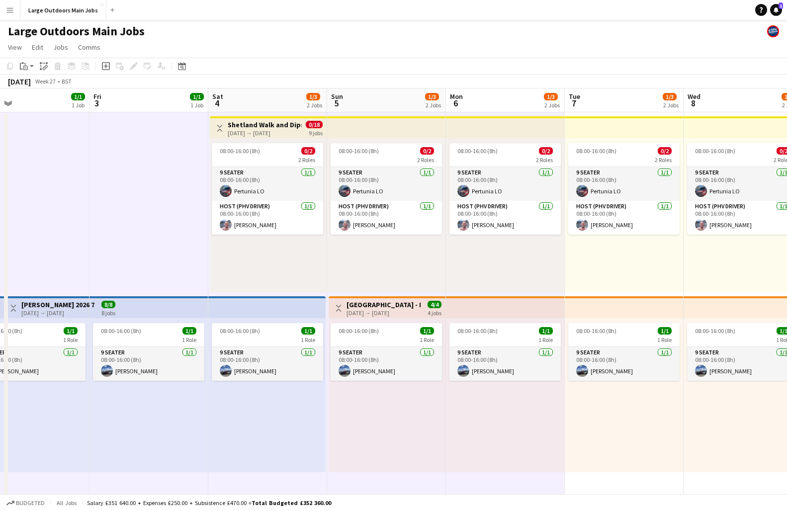
click at [629, 438] on div "08:00-16:00 (8h) 1/1 1 Role 9 Seater [DATE] 08:00-16:00 (8h) [PERSON_NAME]" at bounding box center [624, 395] width 119 height 154
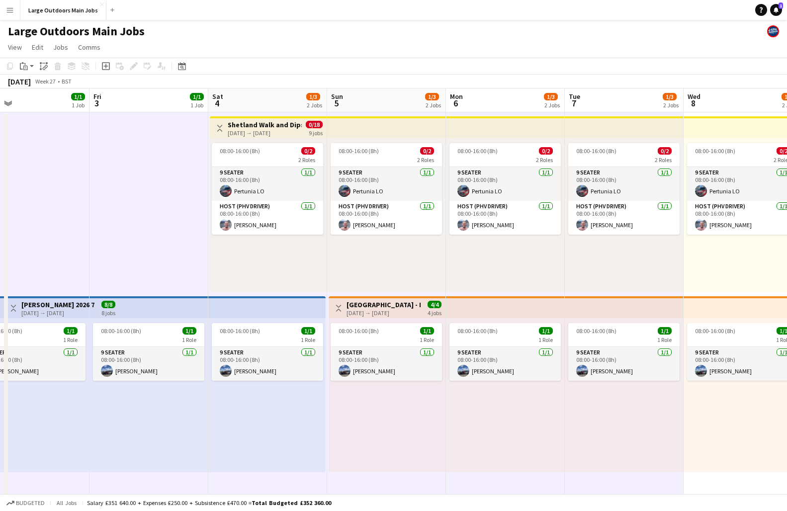
click at [659, 431] on div "08:00-16:00 (8h) 1/1 1 Role 9 Seater [DATE] 08:00-16:00 (8h) [PERSON_NAME]" at bounding box center [742, 395] width 117 height 154
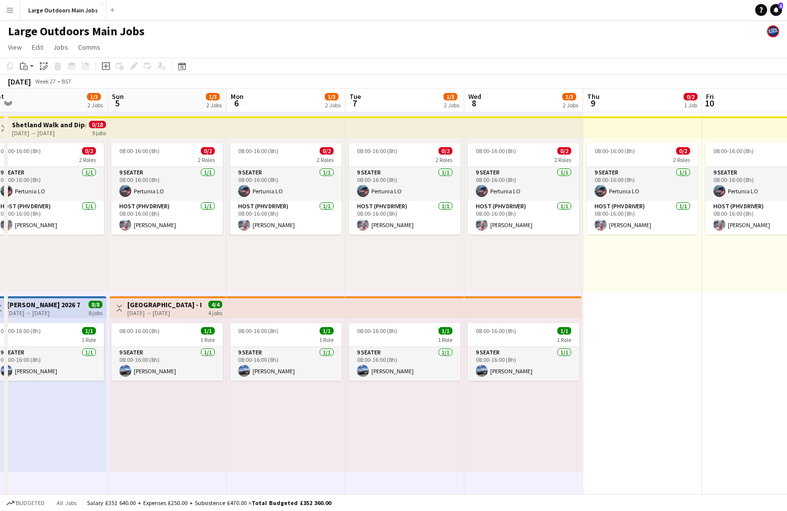
scroll to position [0, 389]
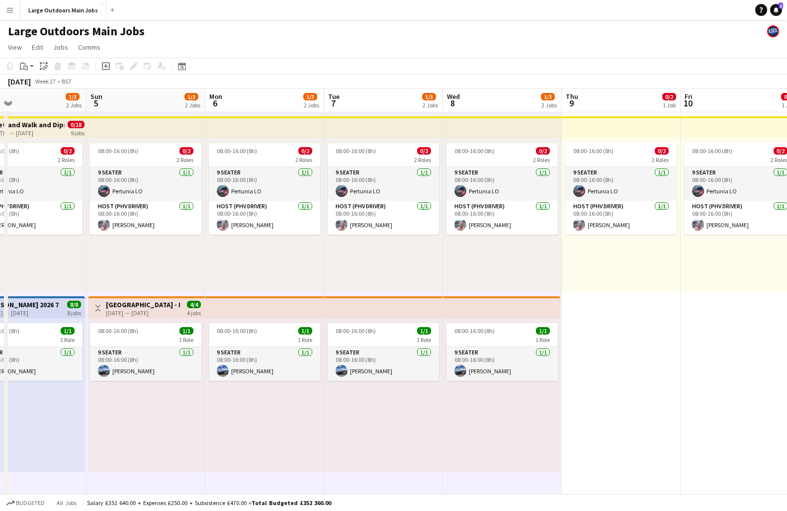
click at [659, 436] on app-date-cell "08:00-16:00 (8h) 0/2 2 Roles 9 Seater [DATE] 08:00-16:00 (8h) Pertunia LO Host …" at bounding box center [621, 474] width 119 height 724
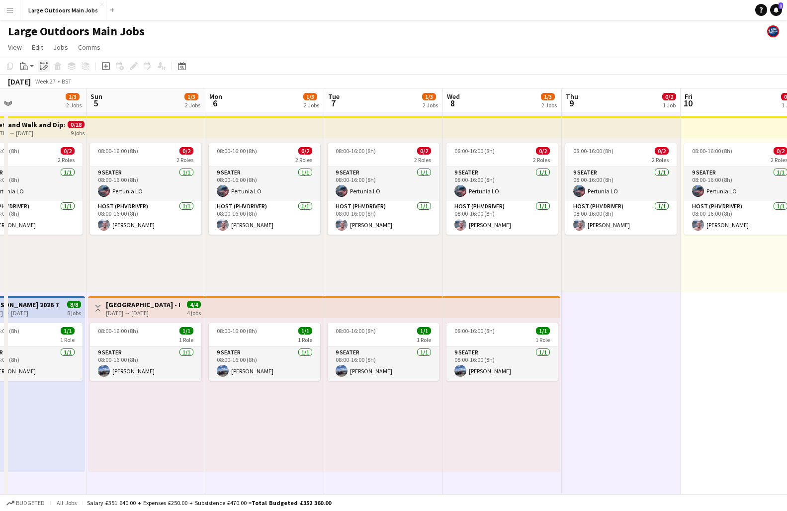
click at [39, 68] on div "Paste linked Job" at bounding box center [44, 66] width 12 height 12
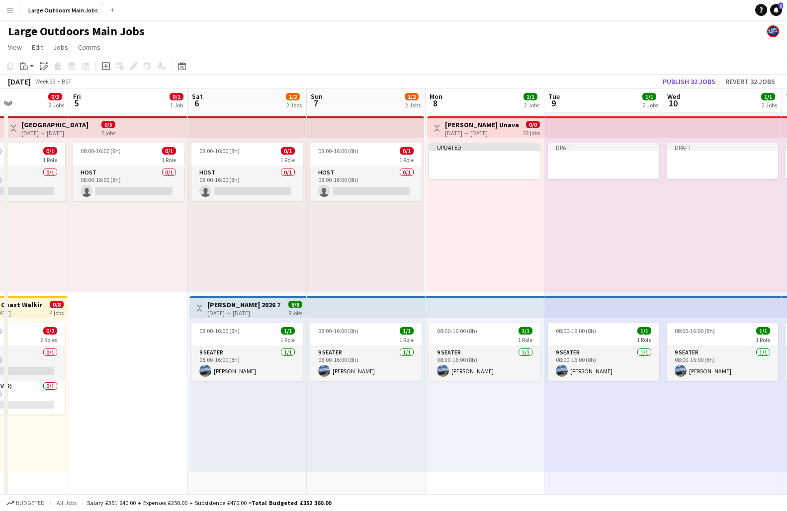
scroll to position [0, 298]
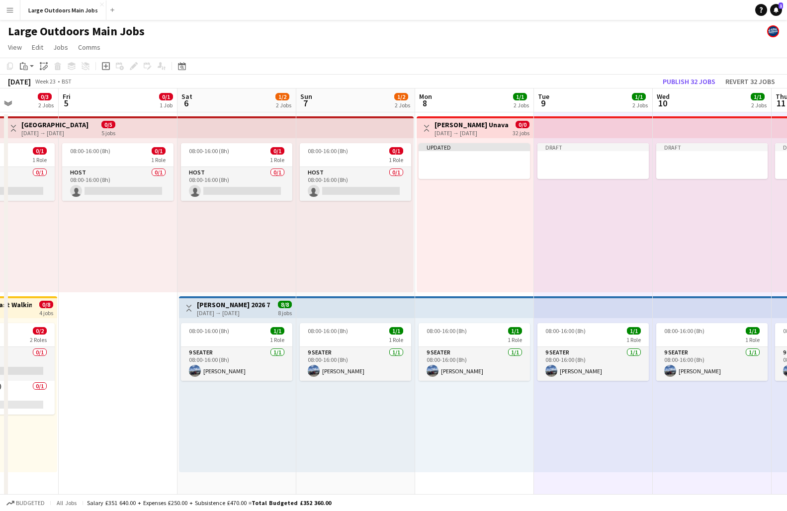
click at [427, 127] on app-icon "Toggle View" at bounding box center [426, 128] width 7 height 7
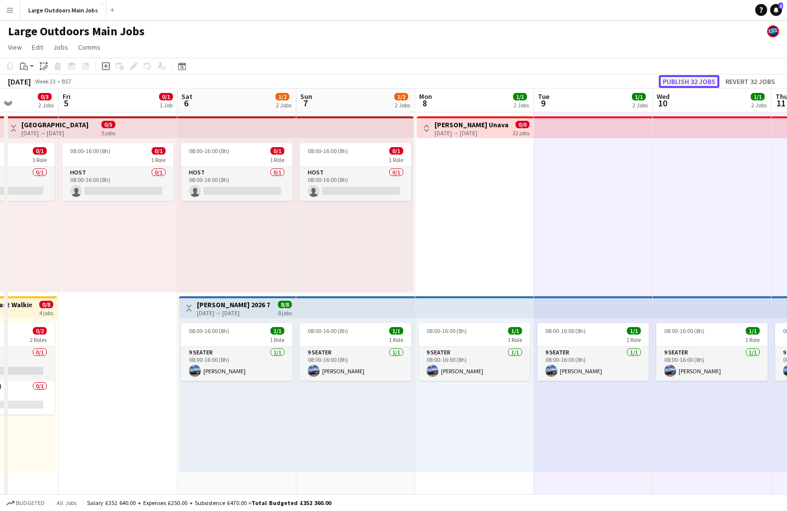
click at [659, 81] on button "Publish 32 jobs" at bounding box center [689, 81] width 61 height 13
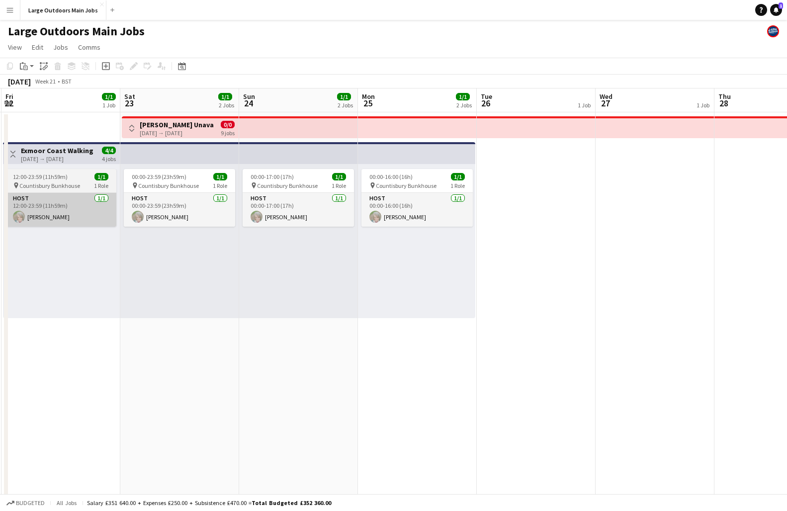
scroll to position [0, 230]
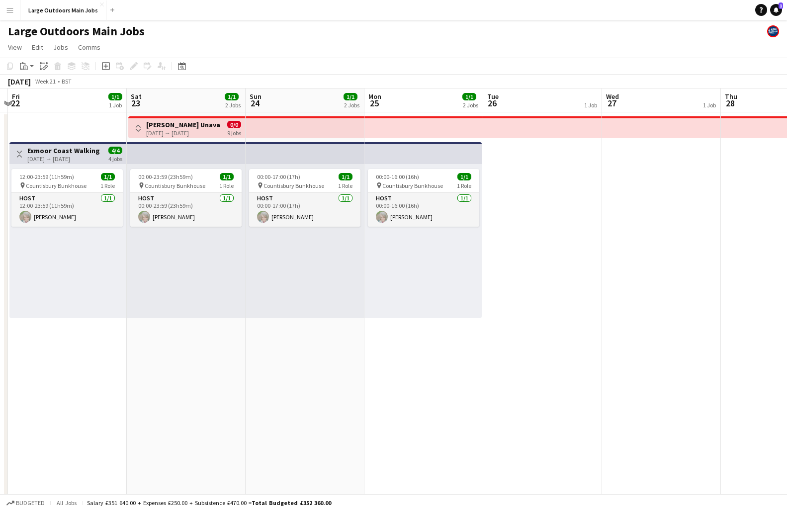
click at [213, 359] on app-date-cell "Toggle View [PERSON_NAME] Unavailable [DATE] → [DATE] 0/0 9 jobs 00:00-23:59 (2…" at bounding box center [186, 474] width 119 height 724
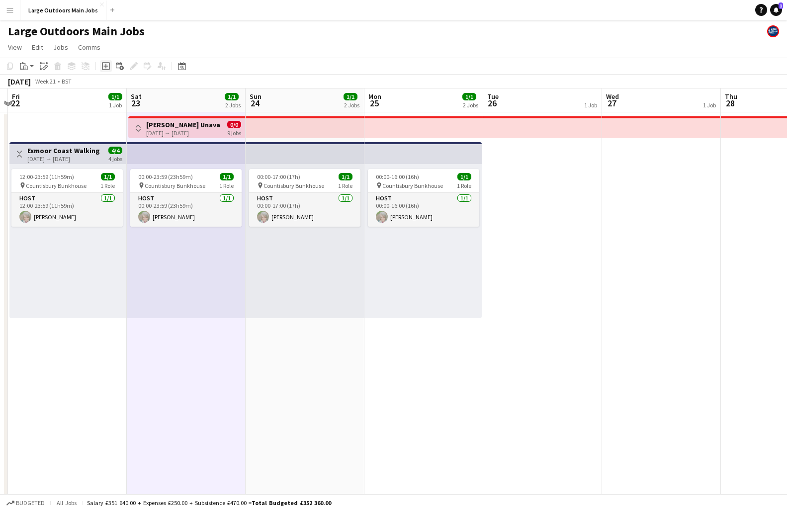
click at [105, 69] on icon "Add job" at bounding box center [106, 66] width 8 height 8
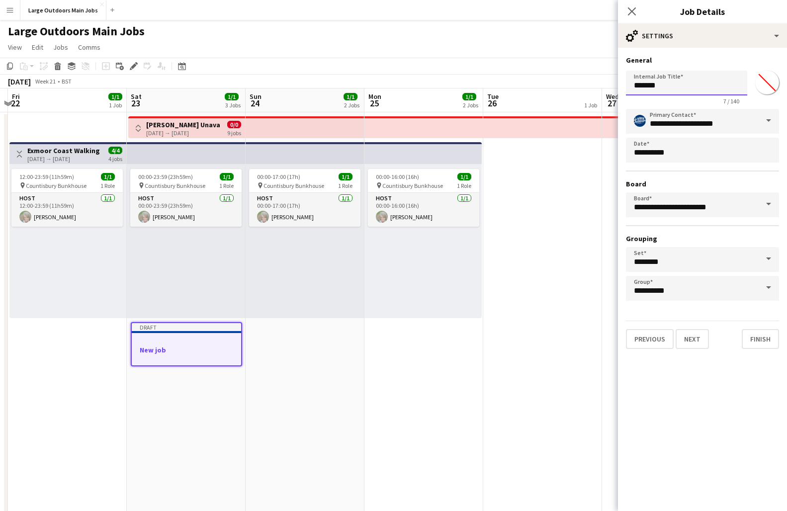
click at [659, 91] on input "*******" at bounding box center [686, 83] width 121 height 25
type input "**********"
click at [292, 368] on app-date-cell "00:00-17:00 (17h) 1/1 pin Countisbury Bunkhouse 1 Role Host [DATE] 00:00-17:00 …" at bounding box center [305, 474] width 119 height 724
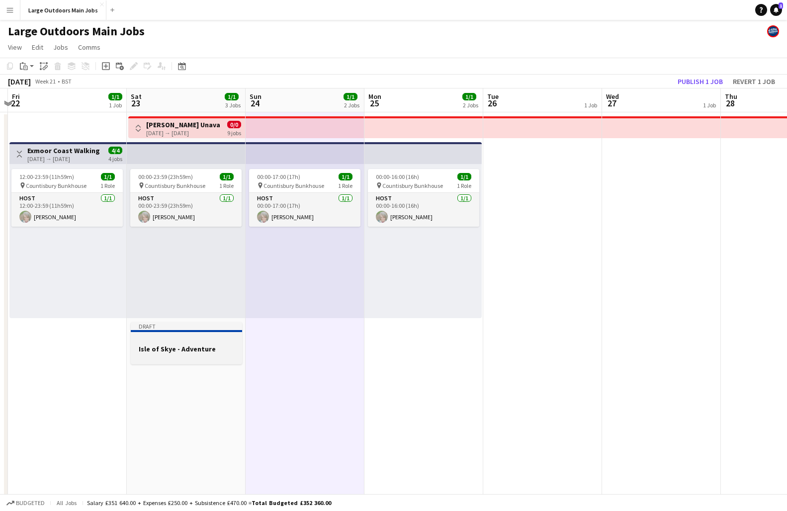
click at [180, 360] on div at bounding box center [186, 358] width 111 height 8
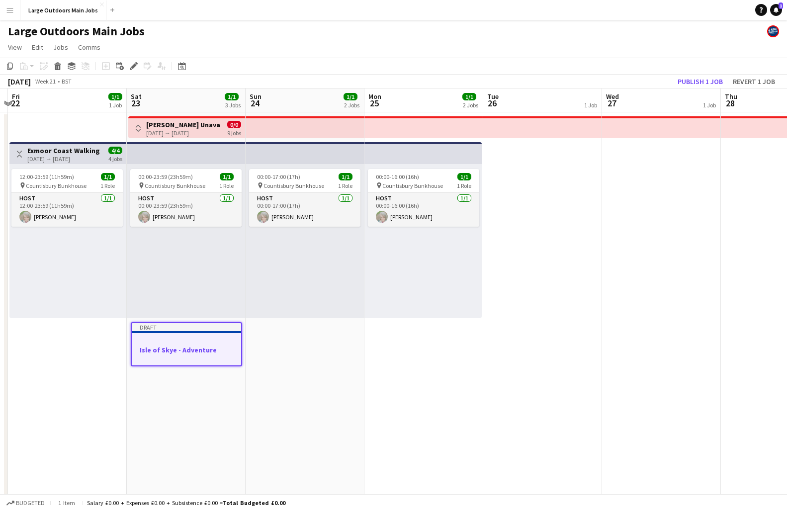
click at [297, 378] on app-date-cell "00:00-17:00 (17h) 1/1 pin Countisbury Bunkhouse 1 Role Host [DATE] 00:00-17:00 …" at bounding box center [305, 474] width 119 height 724
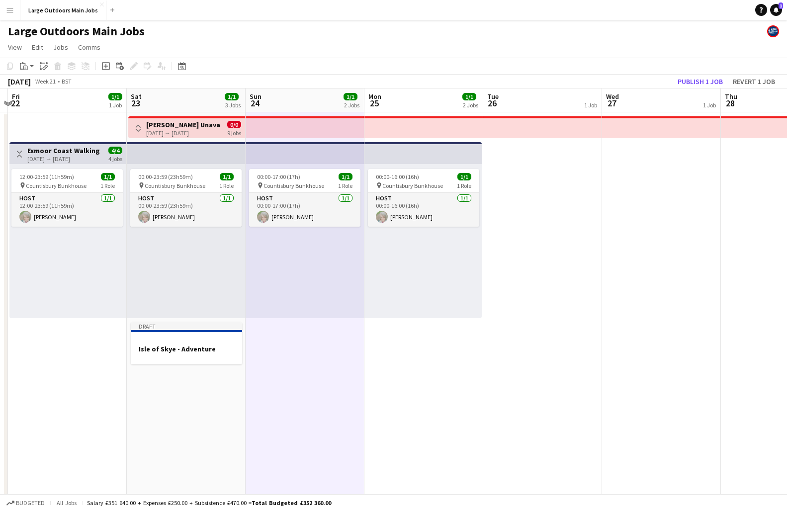
click at [412, 363] on app-date-cell "00:00-16:00 (16h) 1/1 pin Countisbury Bunkhouse 1 Role Host [DATE] 00:00-16:00 …" at bounding box center [424, 474] width 119 height 724
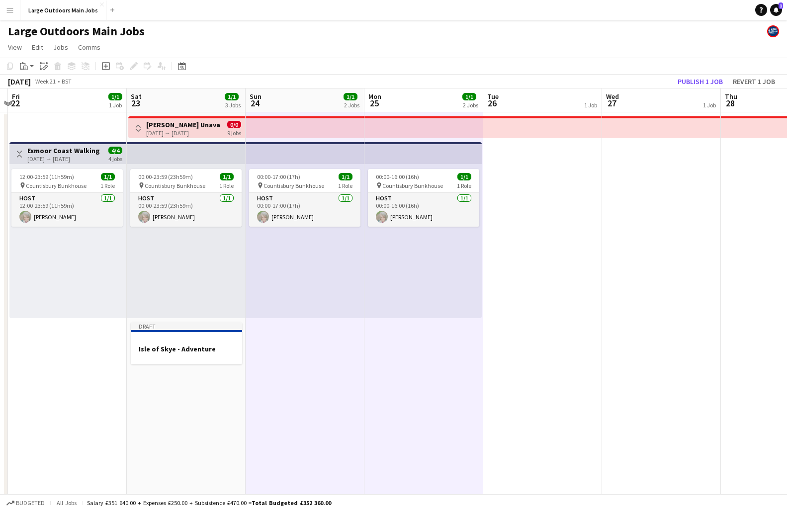
click at [538, 360] on app-date-cell at bounding box center [542, 474] width 119 height 724
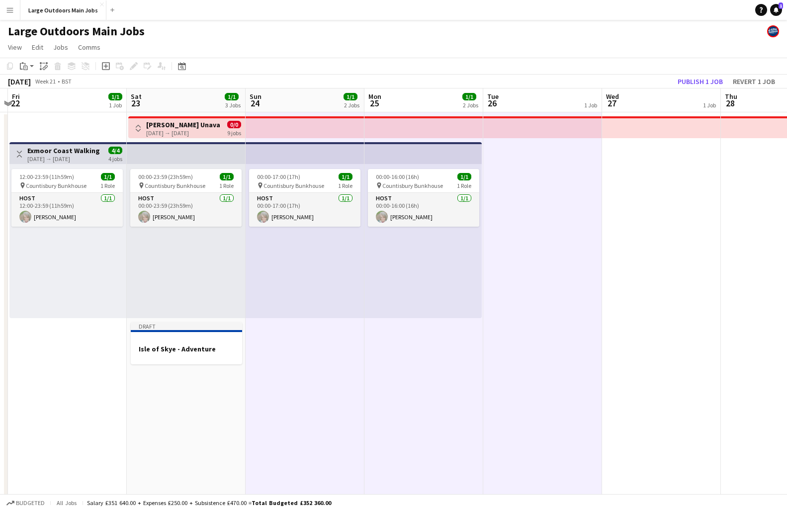
click at [659, 350] on app-date-cell at bounding box center [661, 474] width 119 height 724
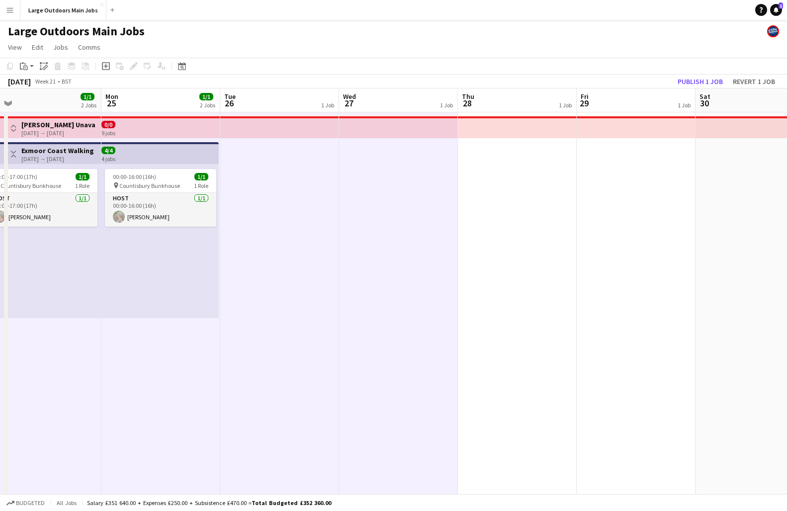
scroll to position [0, 324]
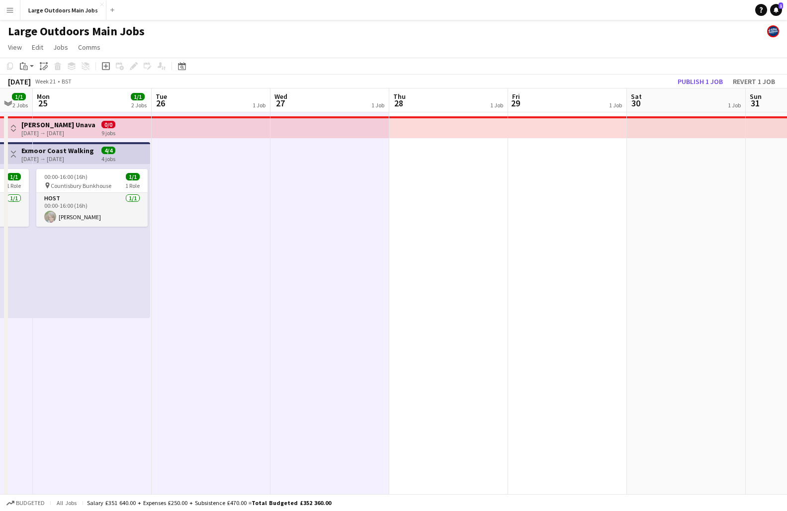
click at [441, 379] on app-date-cell at bounding box center [448, 474] width 119 height 724
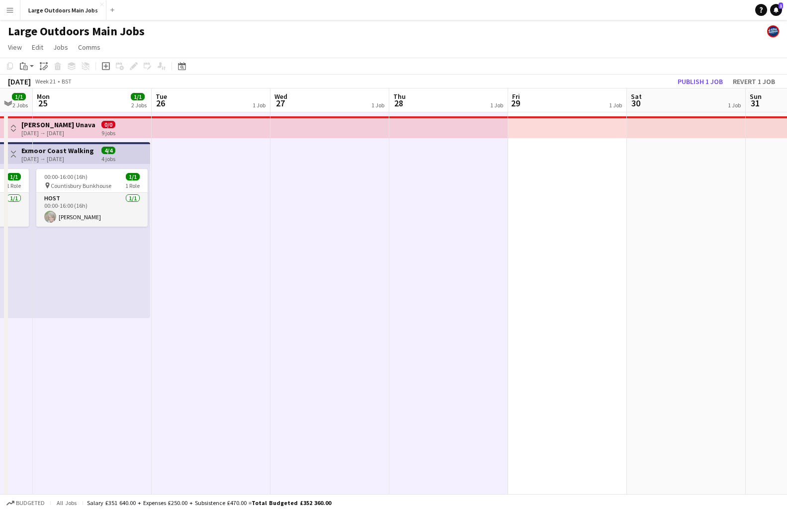
click at [554, 367] on app-date-cell at bounding box center [567, 474] width 119 height 724
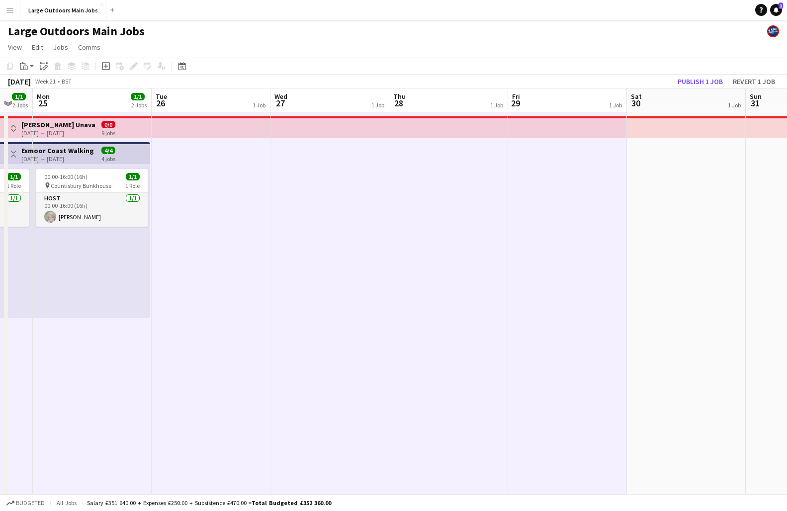
click at [659, 364] on app-date-cell at bounding box center [686, 474] width 119 height 724
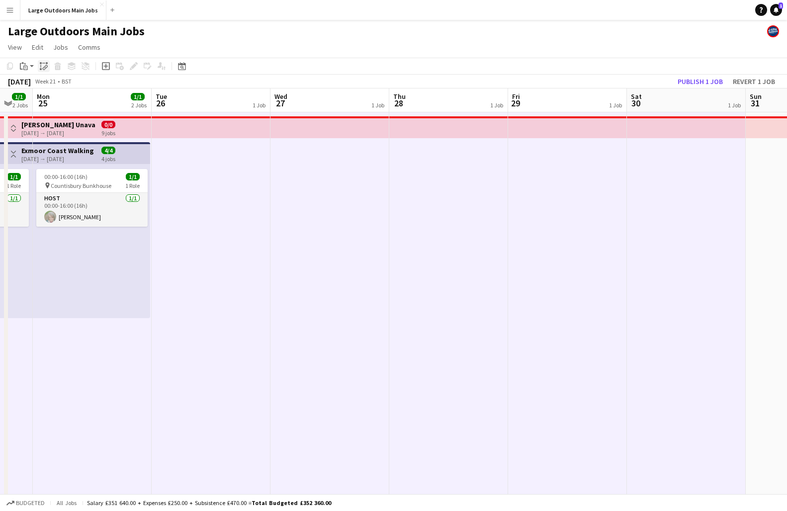
click at [42, 70] on div "Paste linked Job" at bounding box center [44, 66] width 12 height 12
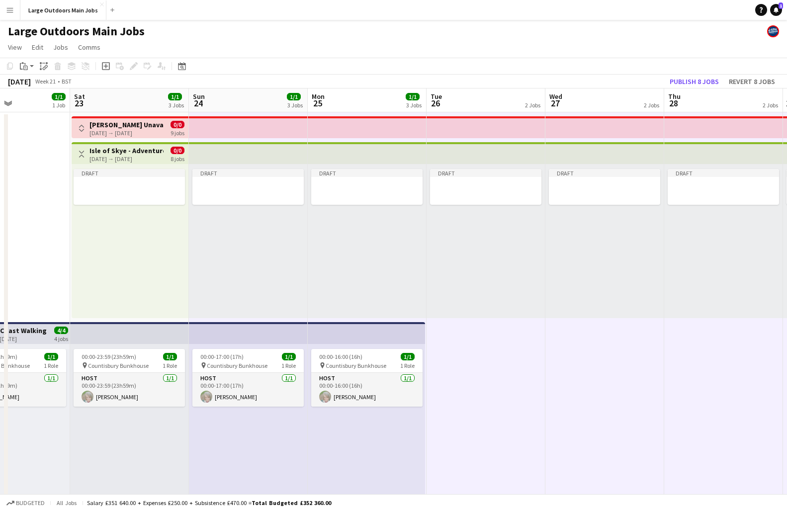
scroll to position [0, 237]
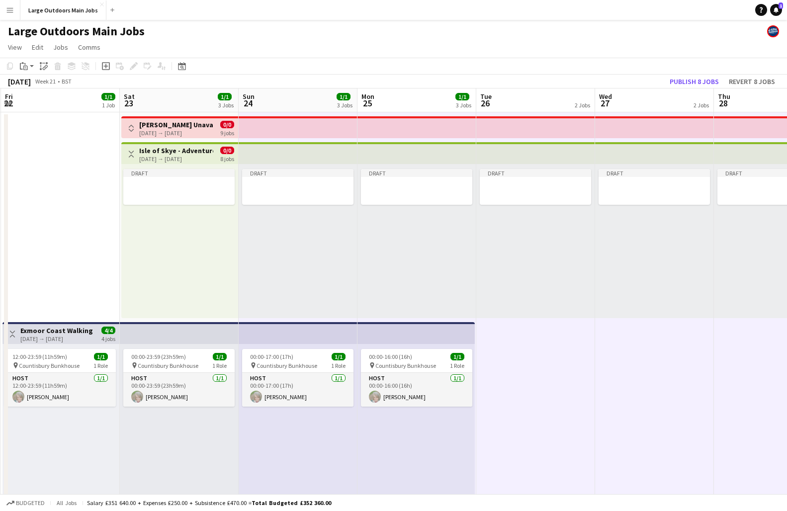
click at [171, 154] on h3 "Isle of Skye - Adventure" at bounding box center [176, 150] width 74 height 9
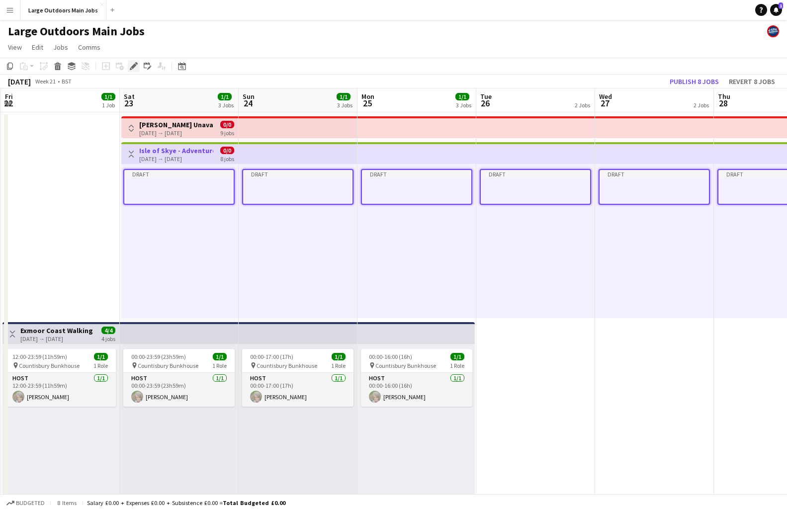
click at [132, 68] on icon at bounding box center [133, 66] width 5 height 5
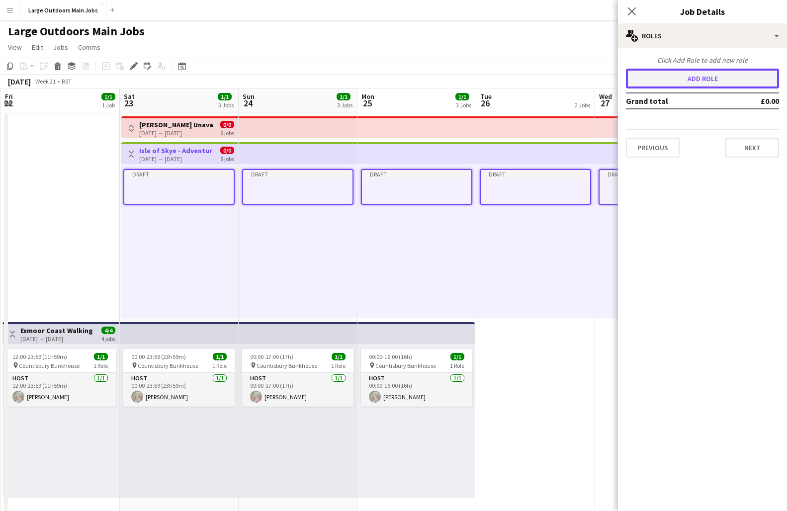
click at [659, 77] on button "Add role" at bounding box center [702, 79] width 153 height 20
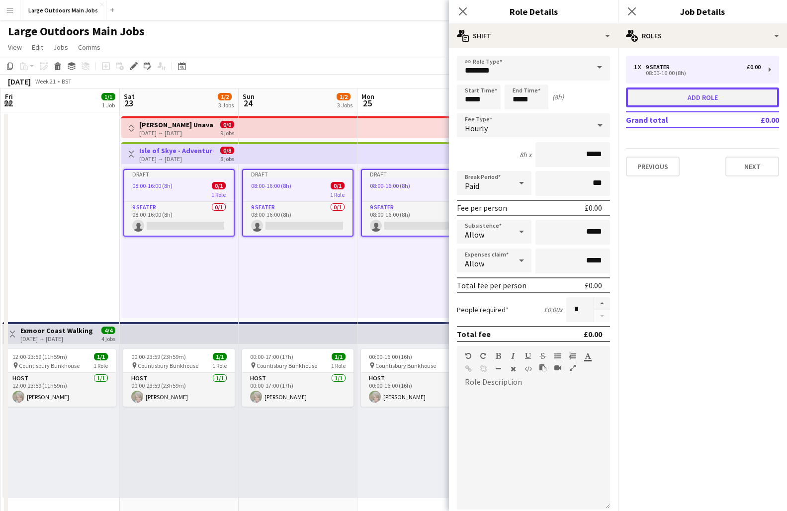
click at [659, 96] on button "Add role" at bounding box center [702, 98] width 153 height 20
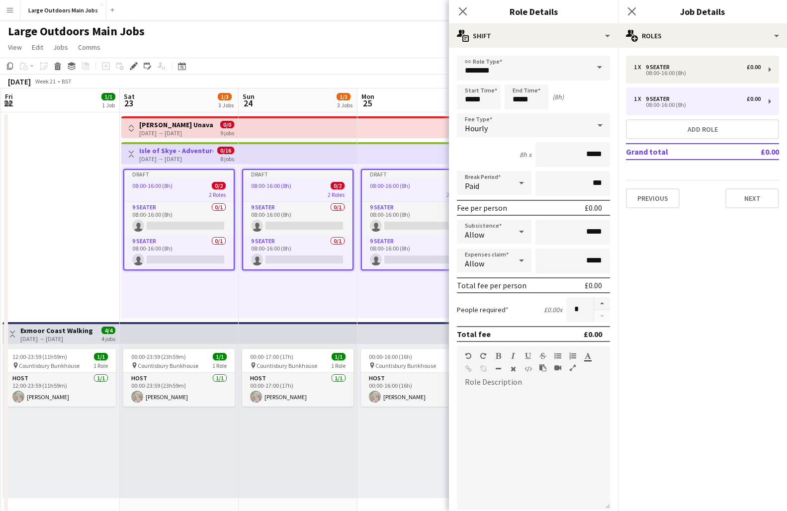
click at [605, 69] on span at bounding box center [599, 68] width 21 height 24
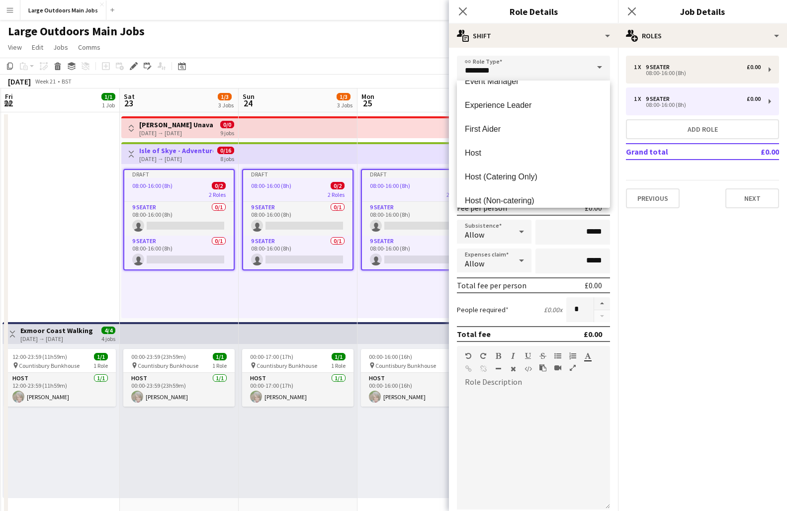
scroll to position [422, 0]
click at [483, 149] on span "Host" at bounding box center [533, 151] width 137 height 9
type input "****"
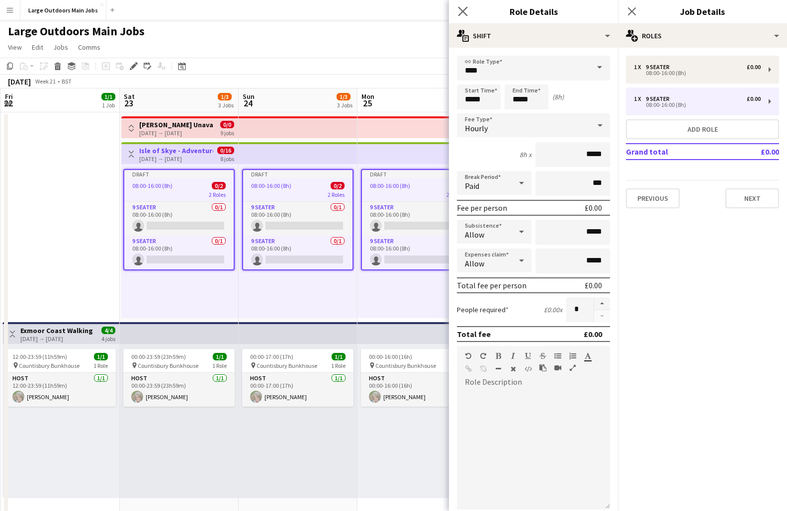
click at [457, 15] on app-icon "Close pop-in" at bounding box center [463, 11] width 14 height 14
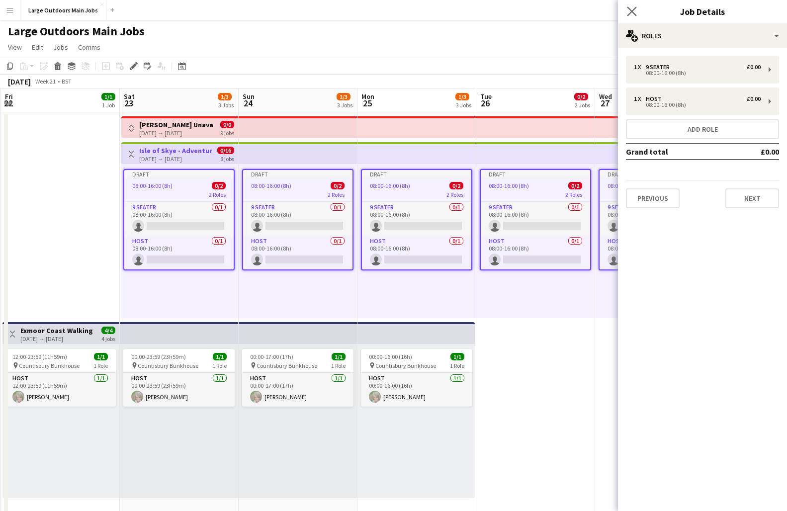
click at [638, 11] on app-icon "Close pop-in" at bounding box center [632, 11] width 14 height 14
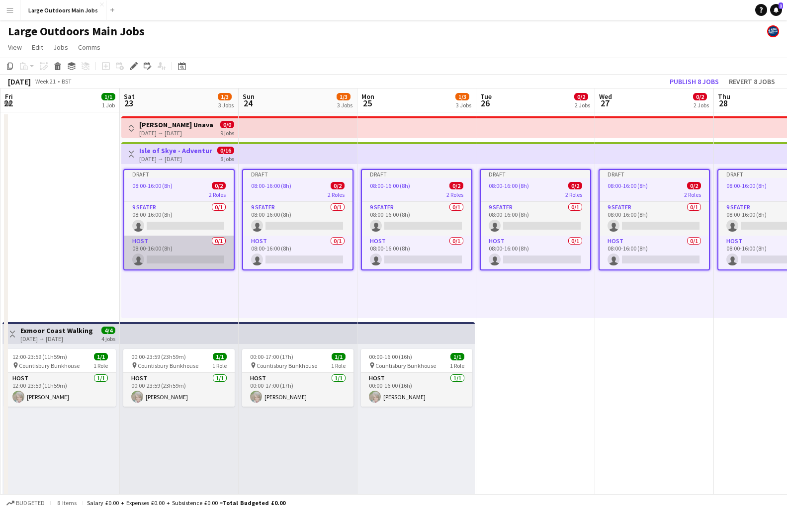
click at [190, 244] on app-card-role "Host 0/1 08:00-16:00 (8h) single-neutral-actions" at bounding box center [178, 253] width 109 height 34
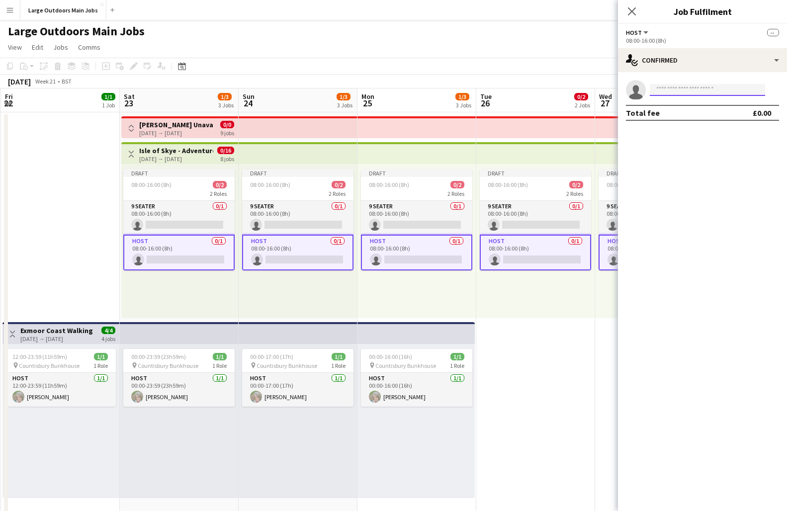
click at [659, 92] on input at bounding box center [707, 90] width 115 height 12
type input "******"
click at [659, 104] on span "[PERSON_NAME]" at bounding box center [686, 104] width 57 height 8
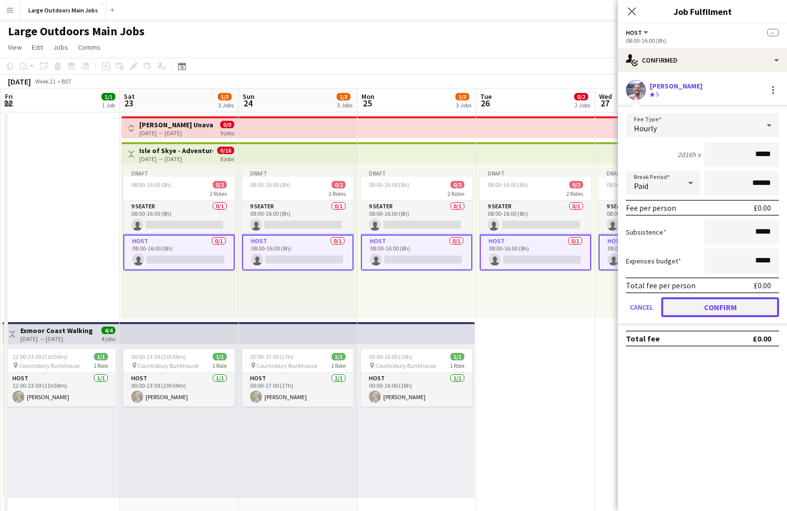
click at [659, 308] on button "Confirm" at bounding box center [721, 307] width 118 height 20
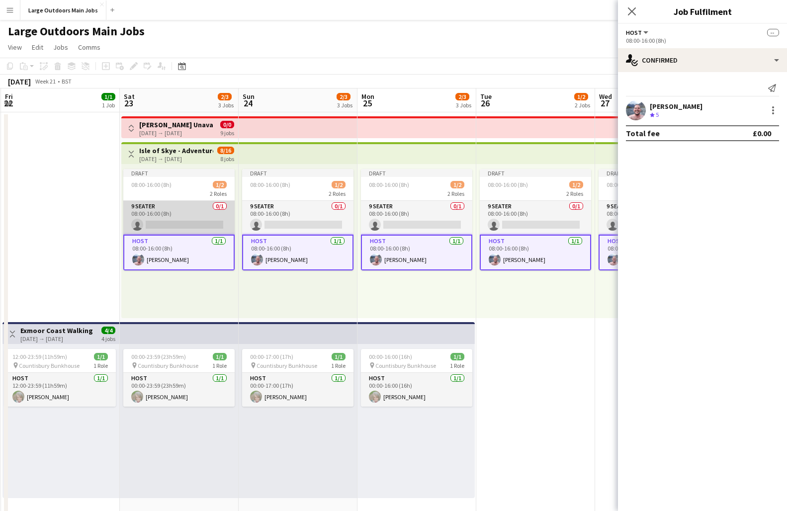
click at [184, 227] on app-card-role "9 Seater 0/1 08:00-16:00 (8h) single-neutral-actions" at bounding box center [178, 218] width 111 height 34
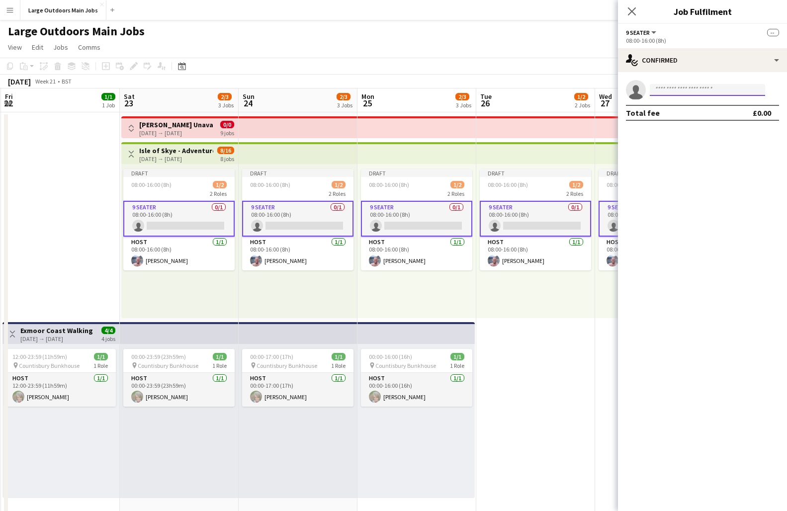
click at [659, 88] on input at bounding box center [707, 90] width 115 height 12
type input "****"
click at [659, 103] on span "Pertunia LO" at bounding box center [676, 104] width 37 height 8
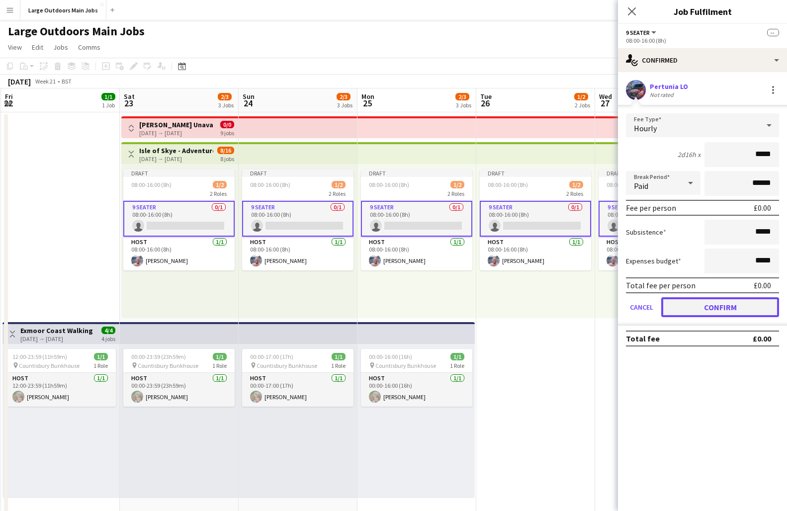
click at [659, 314] on button "Confirm" at bounding box center [721, 307] width 118 height 20
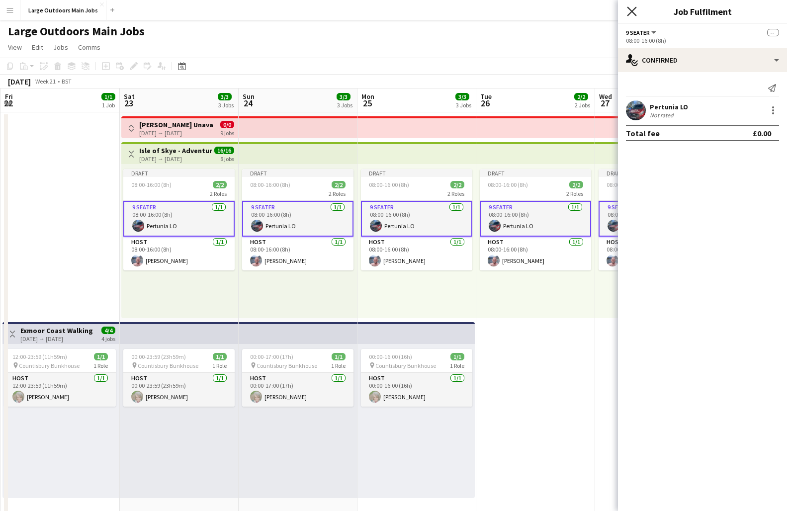
click at [632, 13] on icon "Close pop-in" at bounding box center [631, 10] width 9 height 9
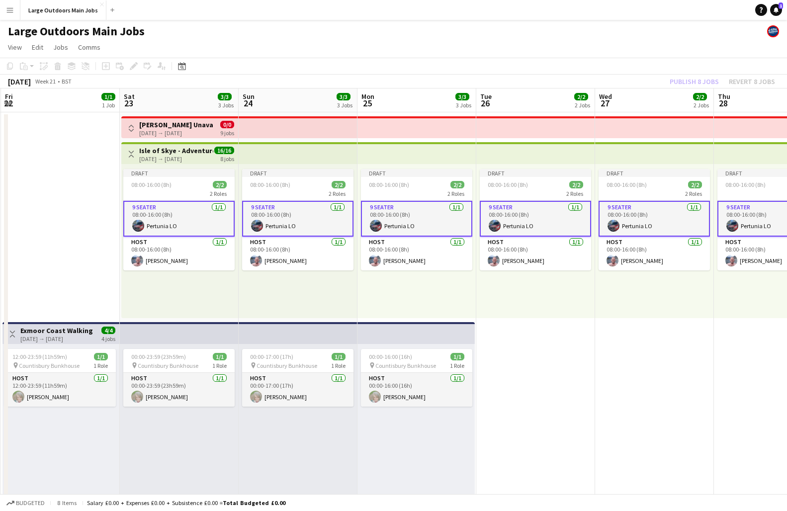
click at [659, 79] on div "Publish 8 jobs Revert 8 jobs" at bounding box center [722, 81] width 129 height 13
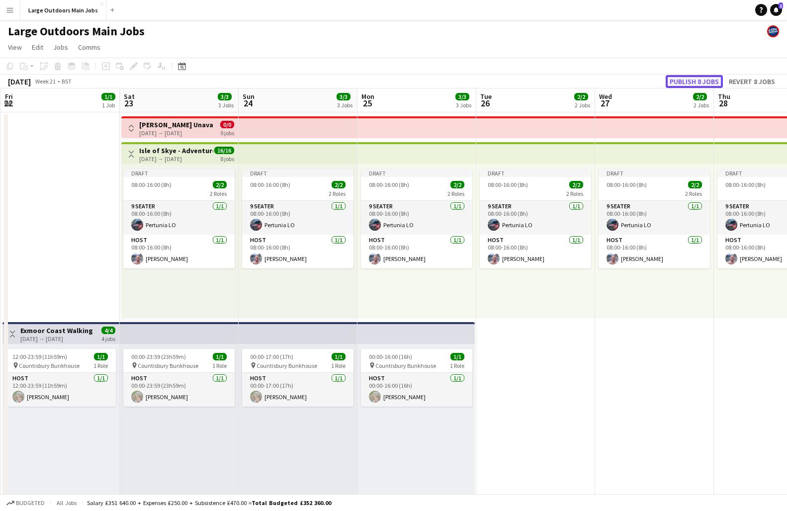
click at [659, 78] on button "Publish 8 jobs" at bounding box center [694, 81] width 57 height 13
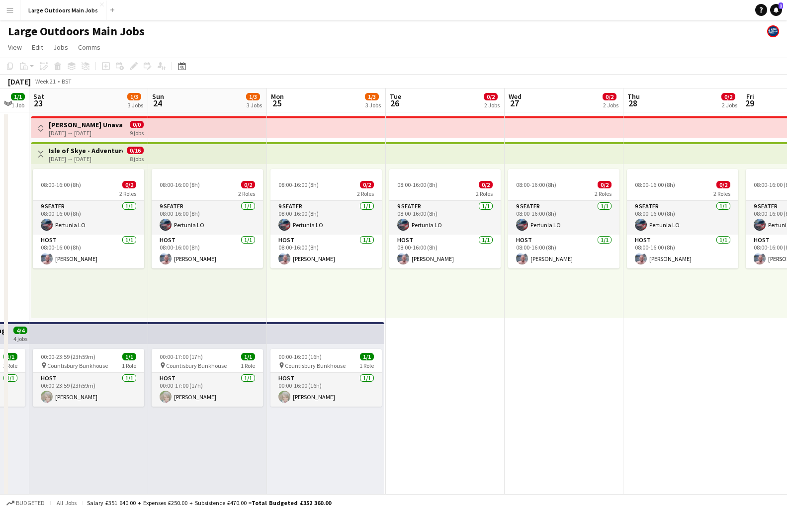
scroll to position [0, 326]
click at [92, 150] on h3 "Isle of Skye - Adventure" at bounding box center [87, 150] width 74 height 9
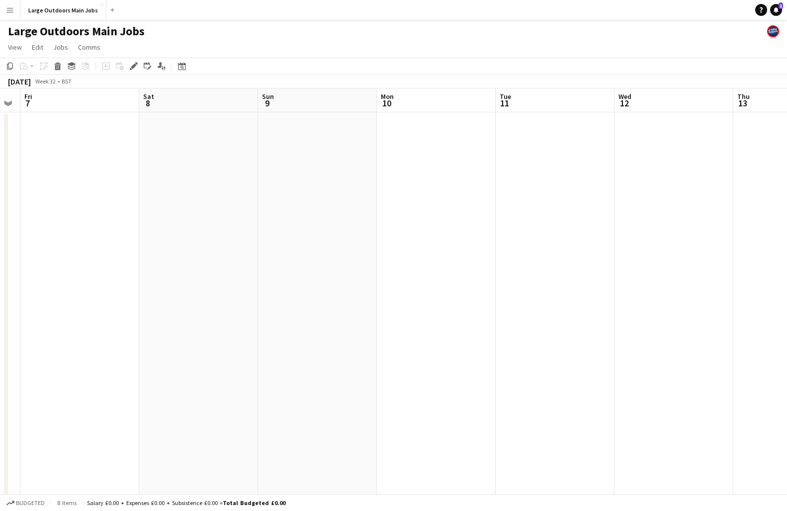
scroll to position [0, 302]
click at [176, 184] on app-date-cell at bounding box center [233, 474] width 119 height 724
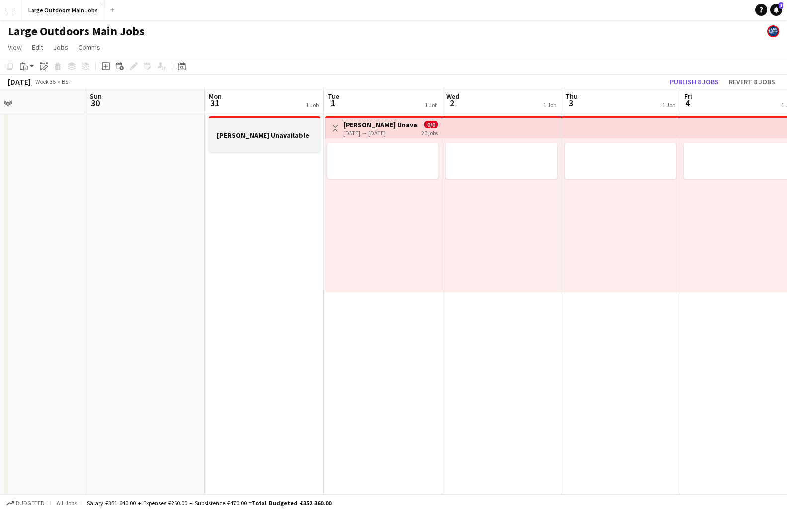
scroll to position [0, 269]
click at [340, 128] on app-icon "Toggle View" at bounding box center [337, 128] width 7 height 7
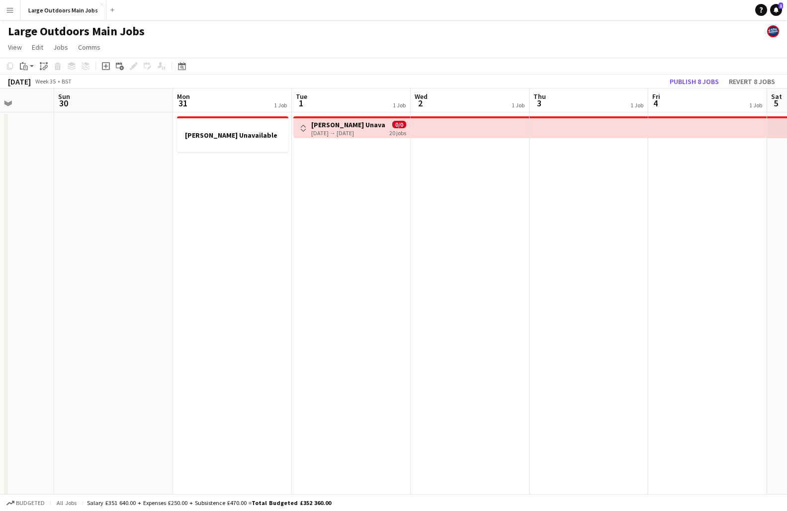
scroll to position [0, 419]
click at [659, 80] on button "Publish 8 jobs" at bounding box center [694, 81] width 57 height 13
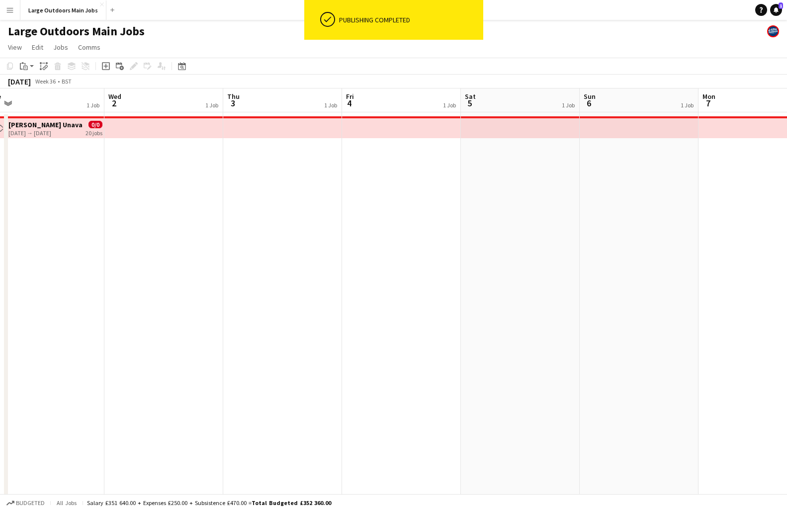
scroll to position [0, 345]
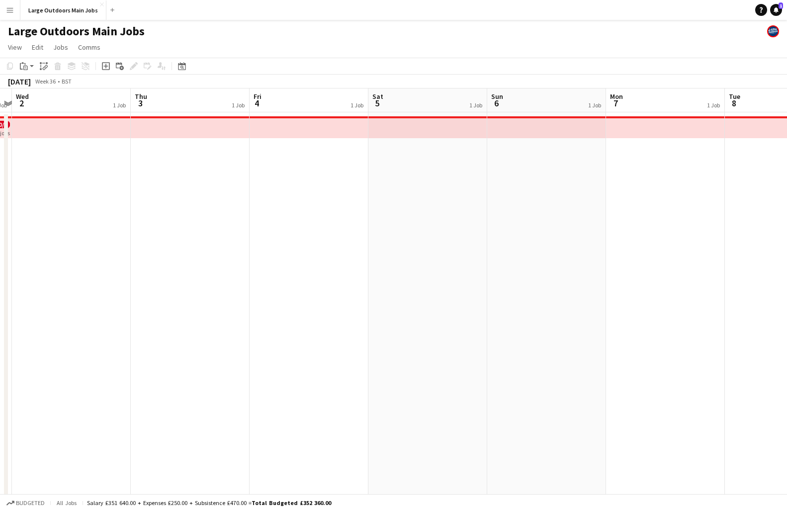
click at [430, 203] on app-date-cell at bounding box center [428, 474] width 119 height 724
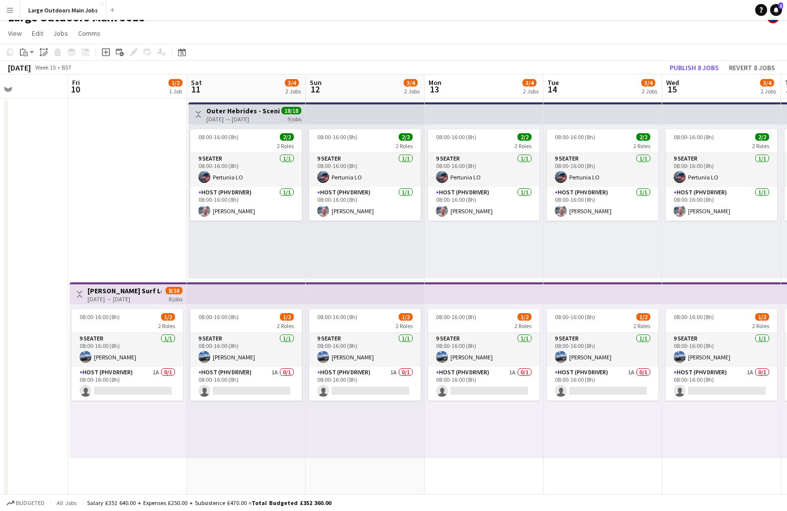
scroll to position [0, 302]
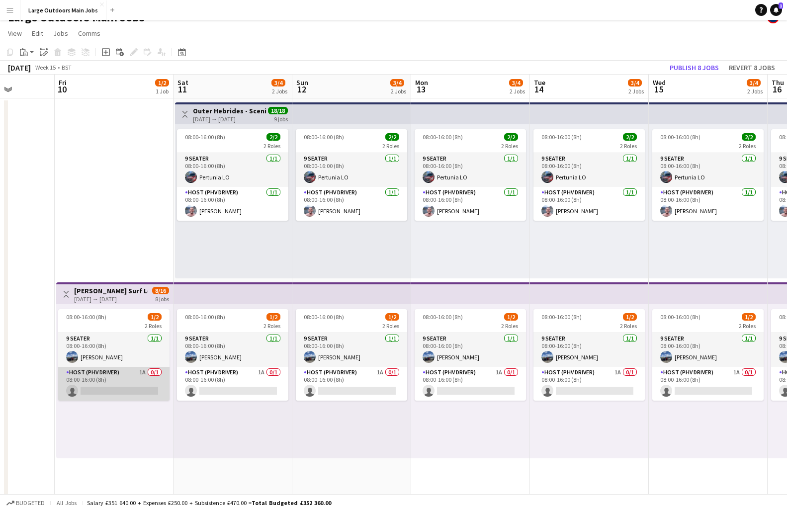
click at [122, 388] on app-card-role "Host (PHV Driver) 1A 0/1 08:00-16:00 (8h) single-neutral-actions" at bounding box center [113, 384] width 111 height 34
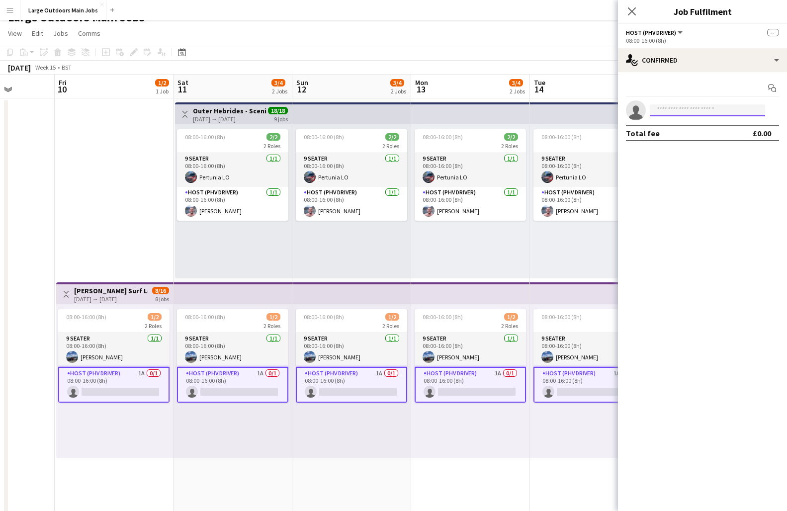
click at [659, 112] on input at bounding box center [707, 110] width 115 height 12
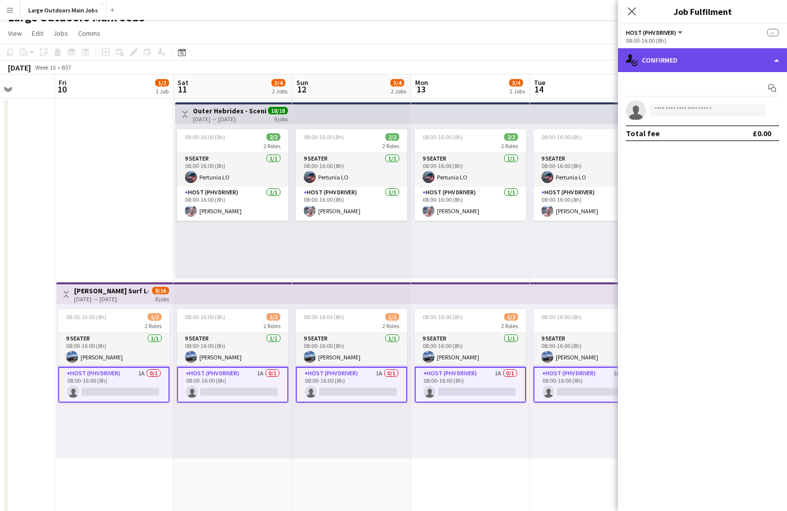
click at [659, 64] on div "single-neutral-actions-check-2 Confirmed" at bounding box center [702, 60] width 169 height 24
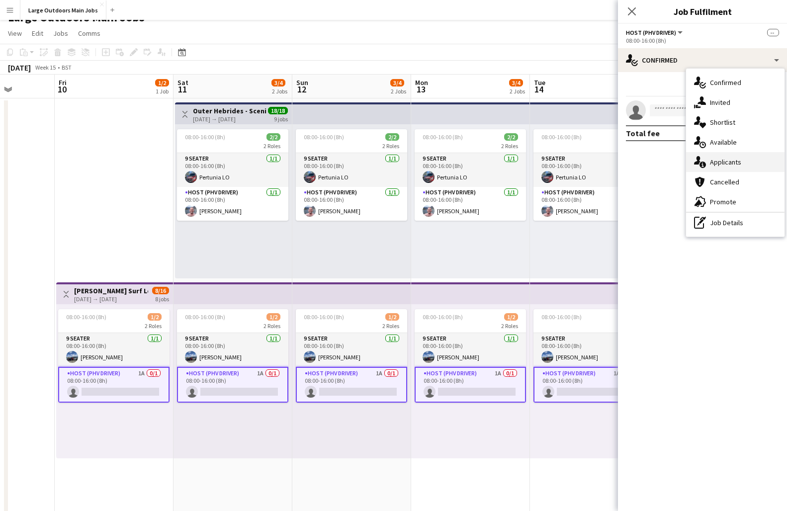
click at [659, 161] on span "Applicants" at bounding box center [725, 162] width 31 height 9
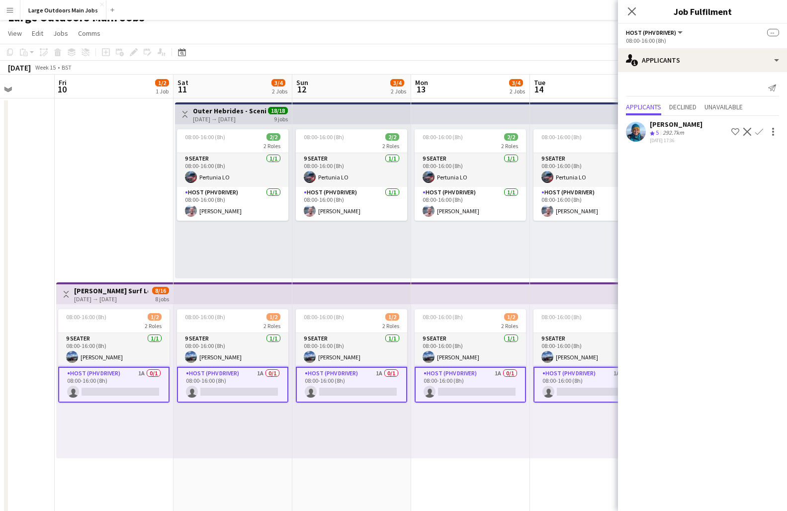
click at [659, 132] on app-icon "Confirm" at bounding box center [760, 132] width 8 height 8
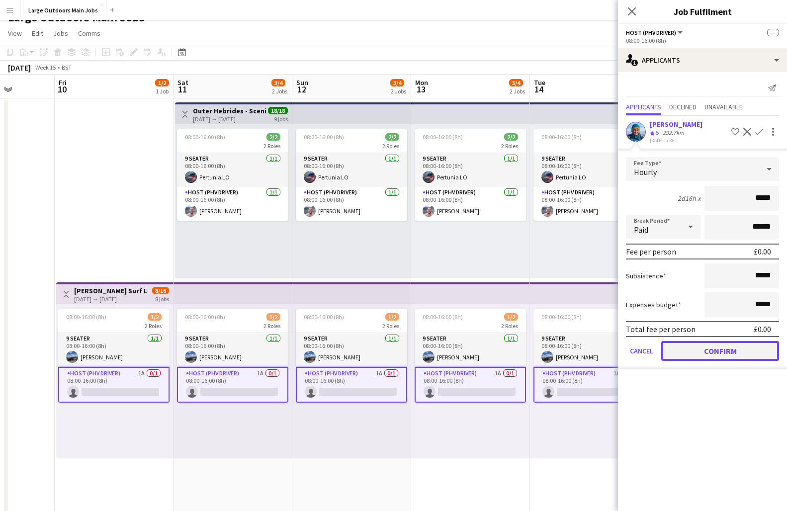
click at [659, 347] on button "Confirm" at bounding box center [721, 351] width 118 height 20
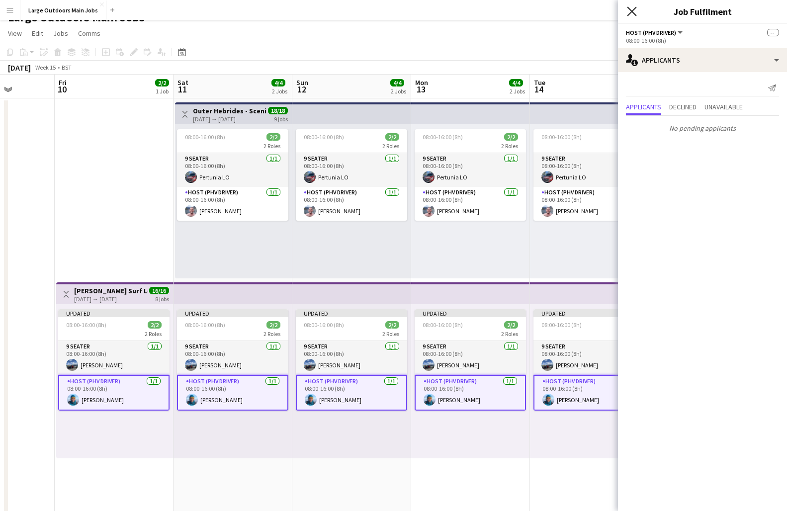
click at [631, 13] on icon "Close pop-in" at bounding box center [631, 10] width 9 height 9
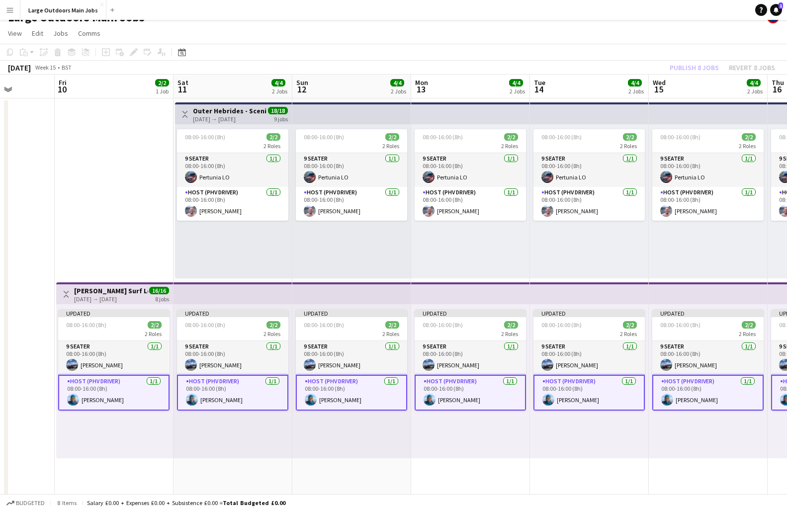
click at [659, 65] on div "Publish 8 jobs Revert 8 jobs" at bounding box center [722, 67] width 129 height 13
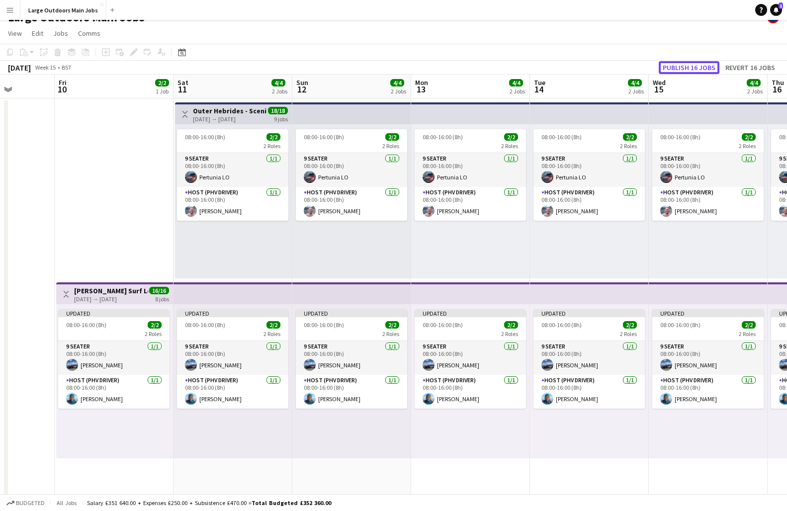
click at [659, 65] on button "Publish 16 jobs" at bounding box center [689, 67] width 61 height 13
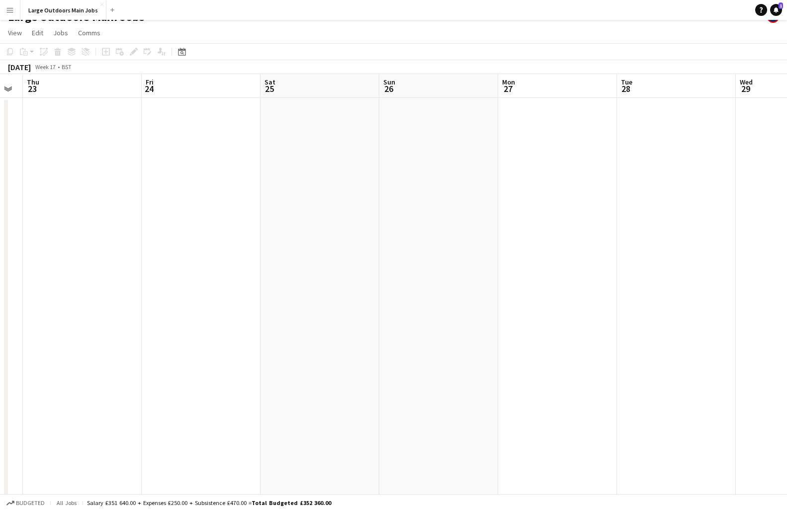
scroll to position [0, 206]
click at [409, 131] on app-date-cell at bounding box center [447, 460] width 119 height 724
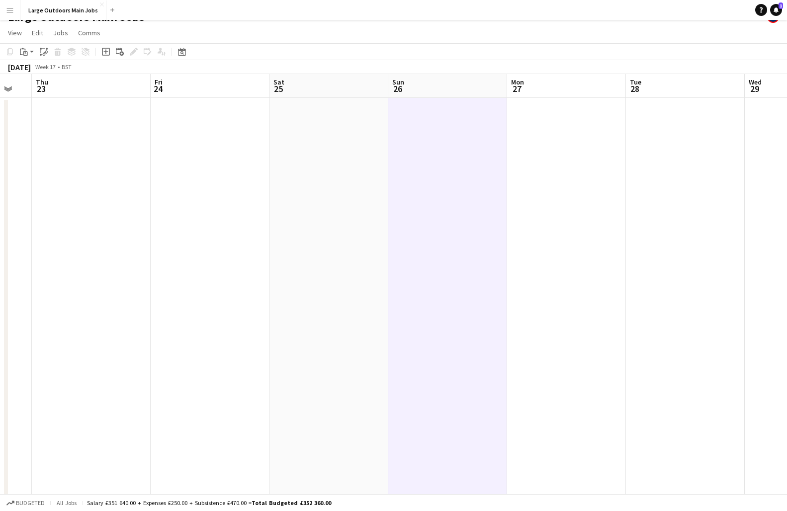
click at [343, 144] on app-date-cell at bounding box center [329, 460] width 119 height 724
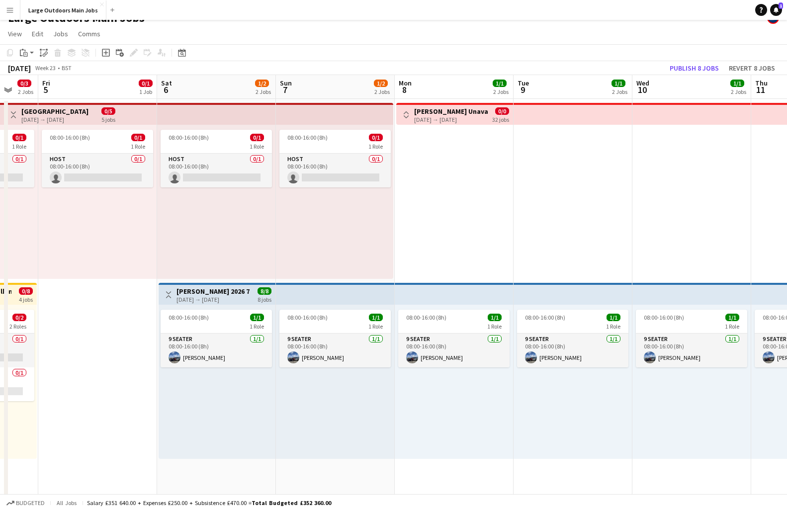
scroll to position [0, 438]
click at [659, 77] on app-board-header-date "Wed 10 1/1 2 Jobs" at bounding box center [691, 87] width 119 height 24
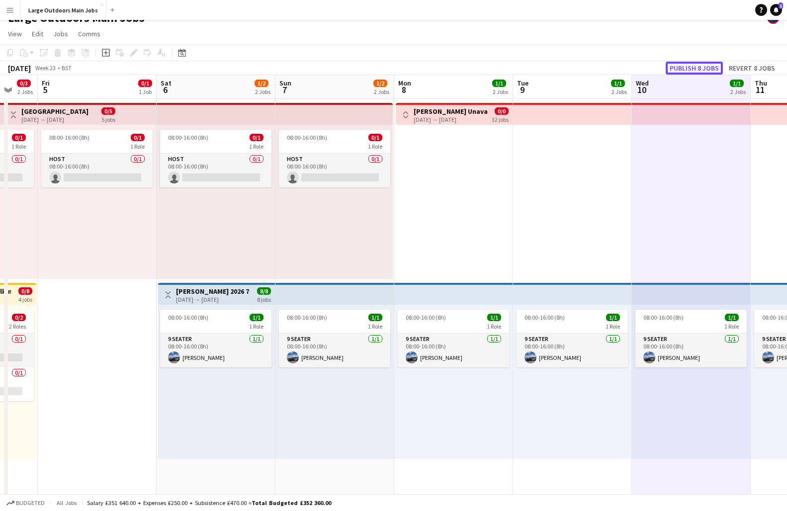
click at [659, 71] on button "Publish 8 jobs" at bounding box center [694, 68] width 57 height 13
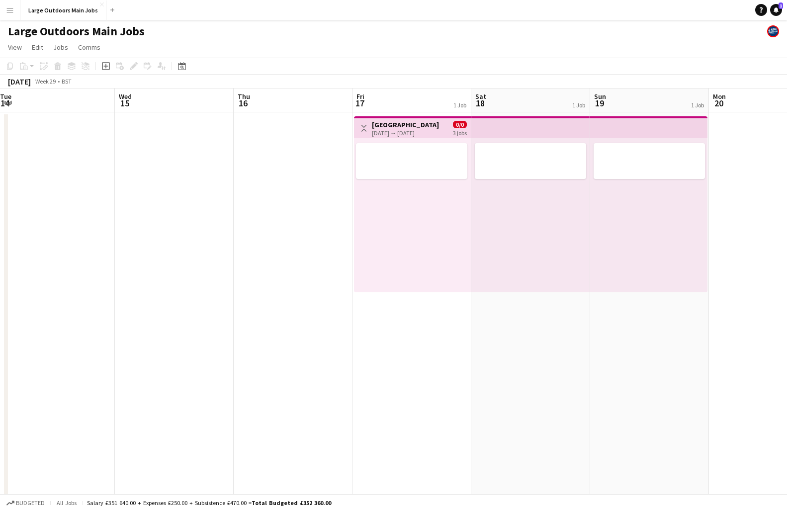
scroll to position [0, 395]
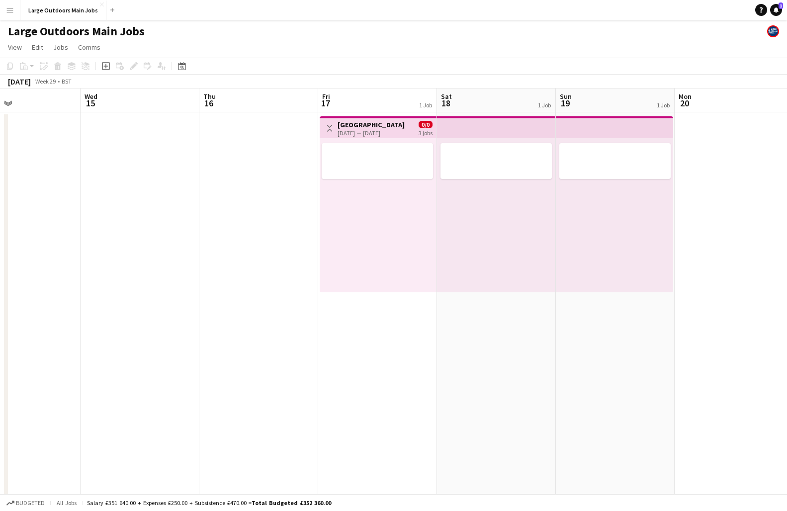
click at [349, 129] on div "[DATE] → [DATE]" at bounding box center [371, 132] width 67 height 7
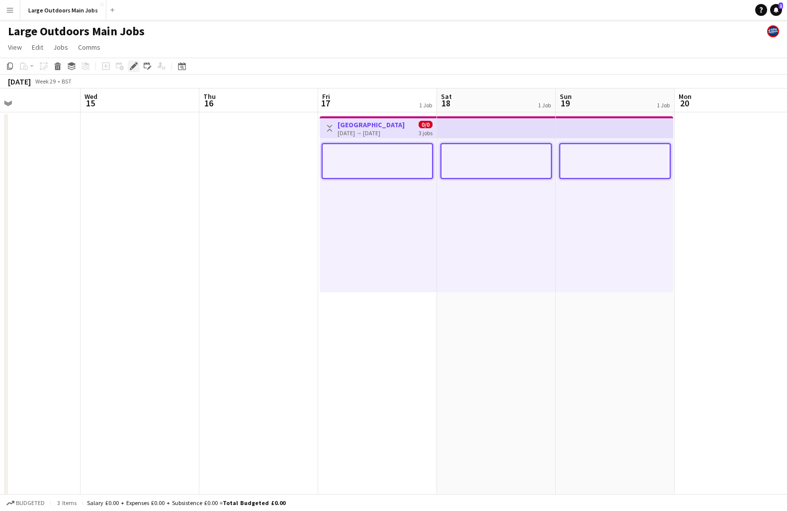
click at [136, 63] on icon at bounding box center [136, 63] width 2 height 2
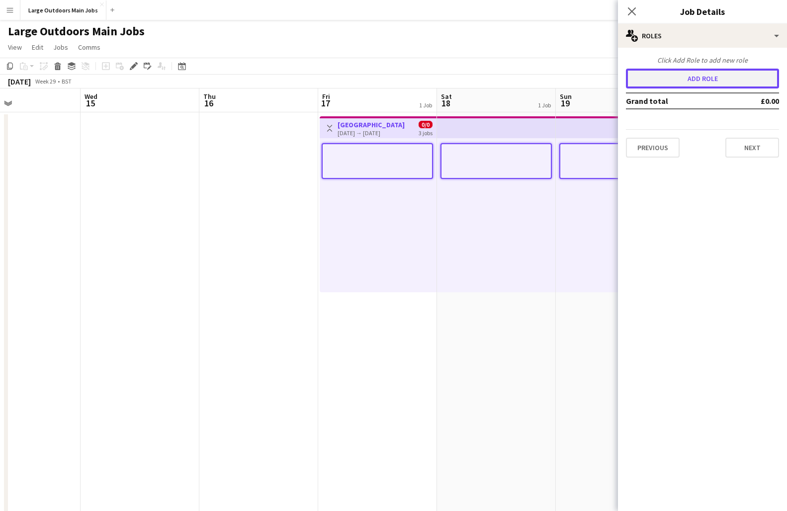
click at [659, 80] on button "Add role" at bounding box center [702, 79] width 153 height 20
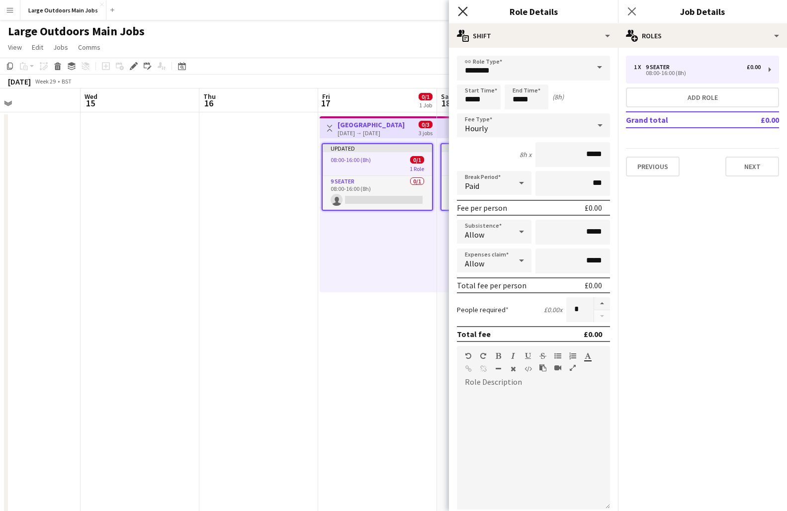
click at [461, 12] on icon at bounding box center [462, 10] width 9 height 9
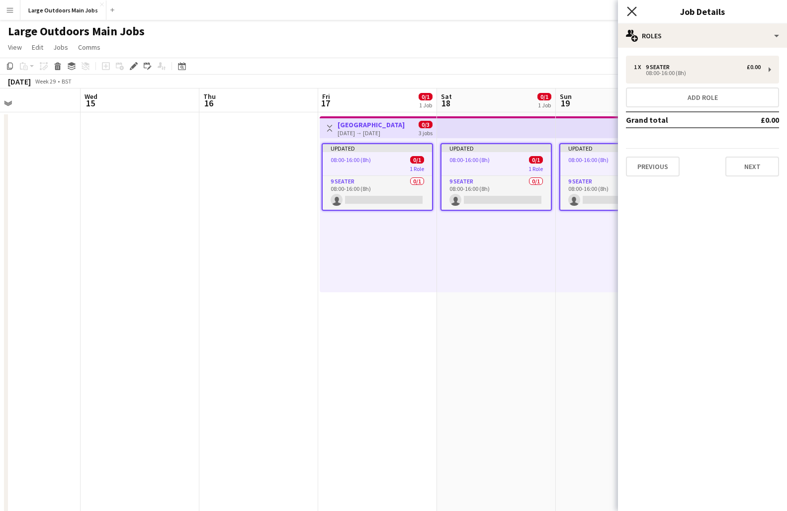
click at [632, 9] on icon "Close pop-in" at bounding box center [631, 10] width 9 height 9
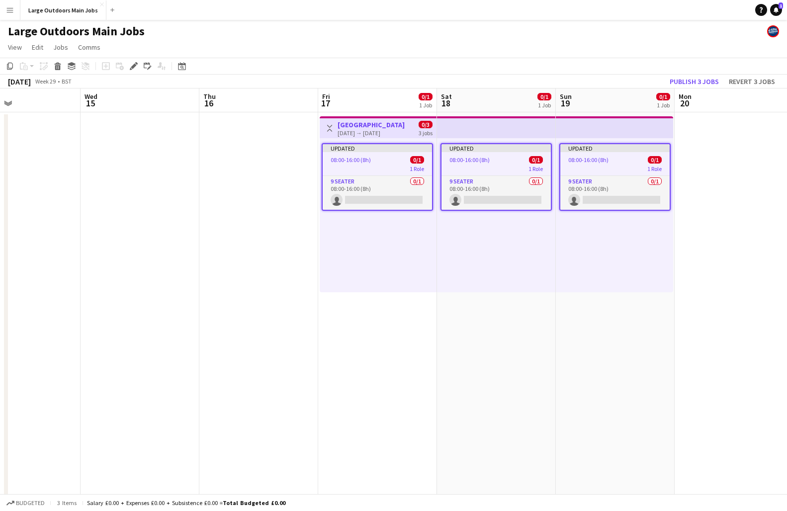
click at [338, 334] on app-date-cell "Toggle View [GEOGRAPHIC_DATA] [DATE] → [DATE] 0/3 3 jobs Updated 08:00-16:00 (8…" at bounding box center [377, 474] width 119 height 724
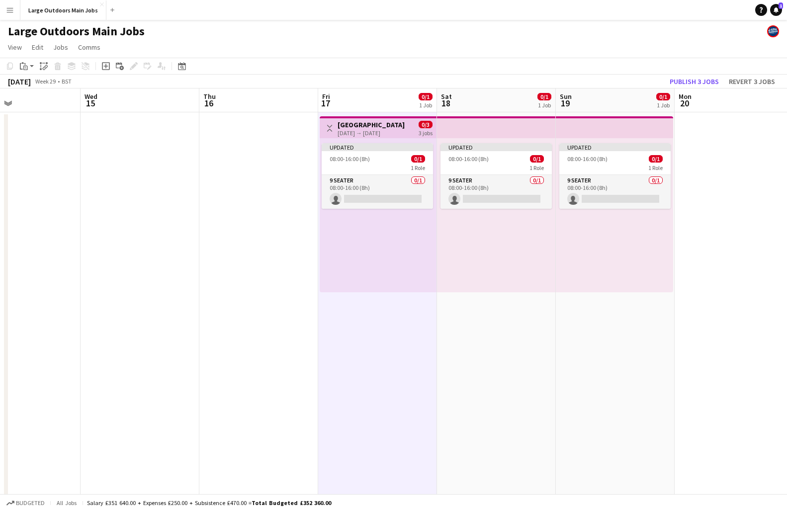
click at [230, 157] on app-date-cell at bounding box center [258, 474] width 119 height 724
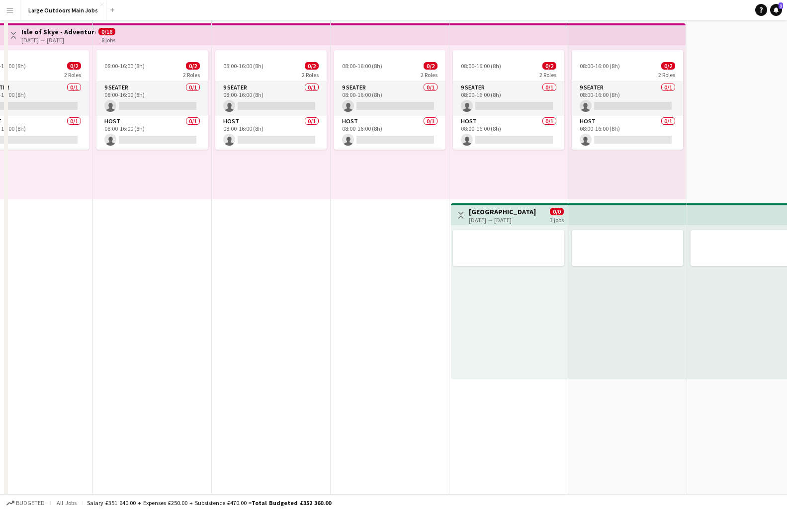
scroll to position [0, 0]
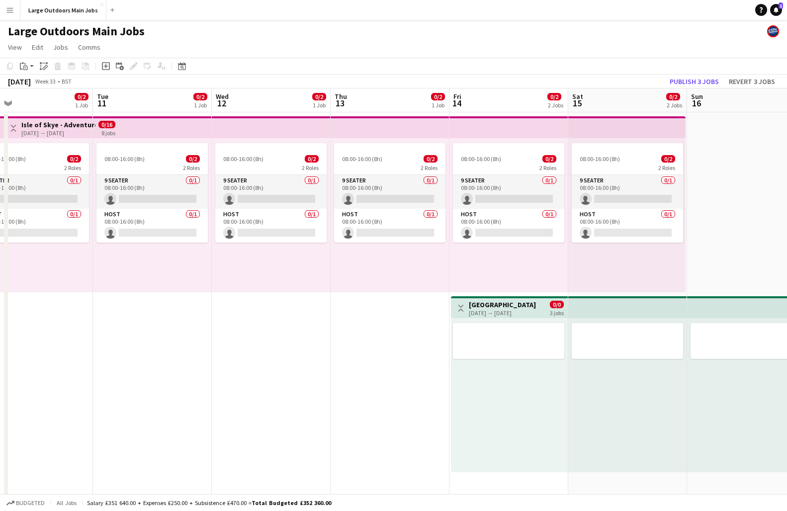
click at [459, 309] on app-icon "Toggle View" at bounding box center [461, 308] width 7 height 7
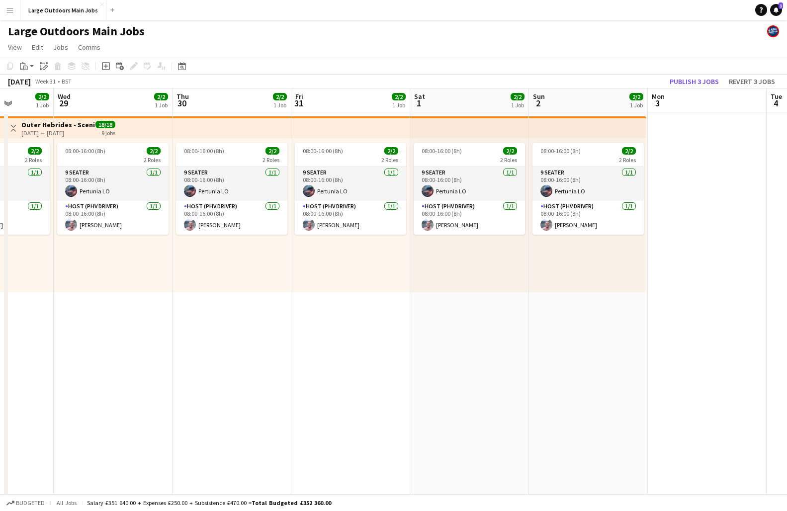
scroll to position [0, 298]
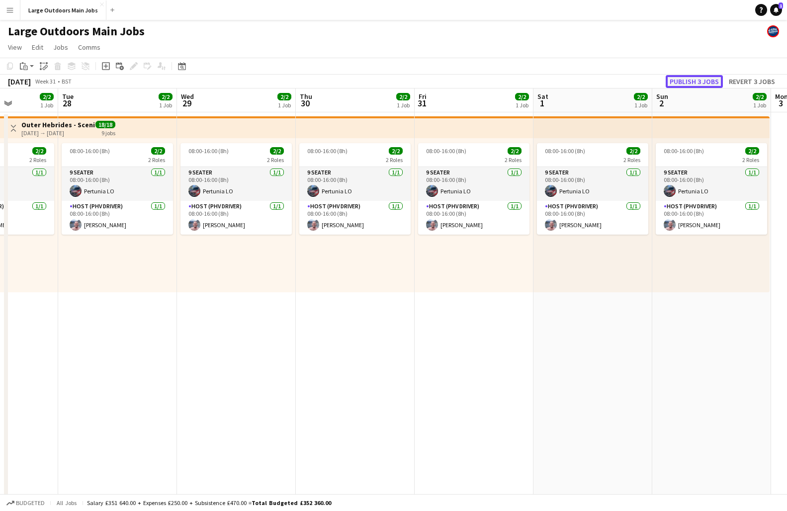
click at [659, 78] on button "Publish 3 jobs" at bounding box center [694, 81] width 57 height 13
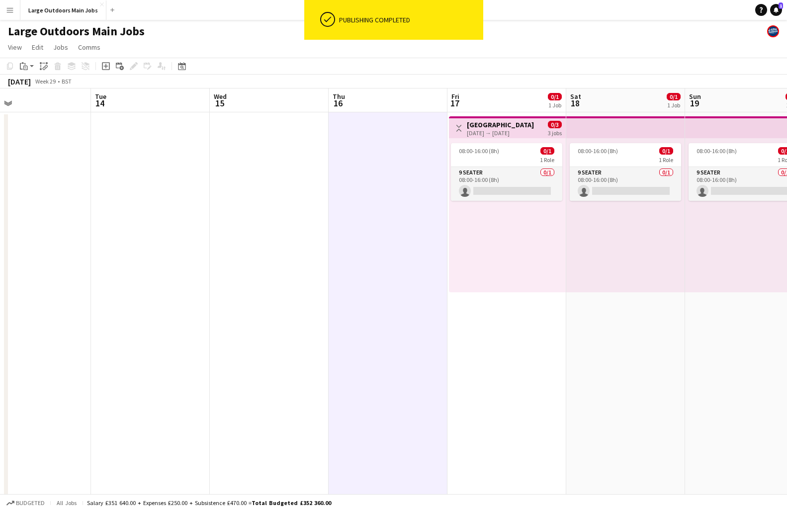
scroll to position [0, 265]
click at [273, 321] on app-date-cell at bounding box center [269, 474] width 119 height 724
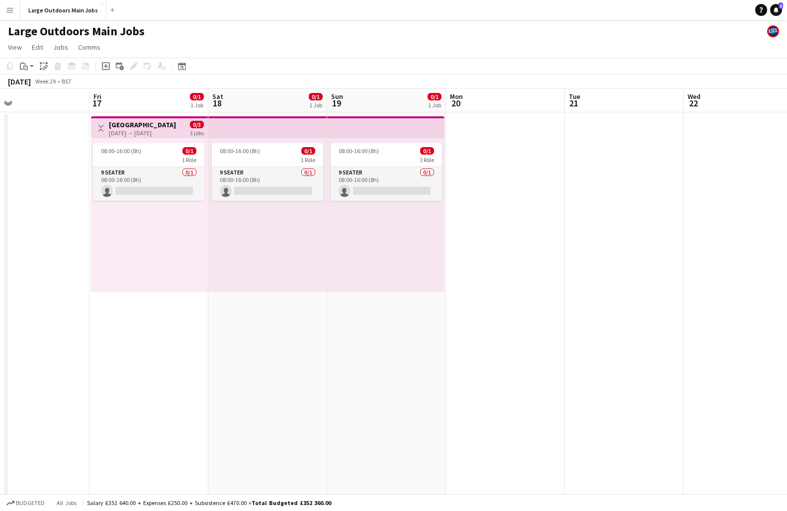
scroll to position [0, 267]
click at [128, 135] on div "[DATE] → [DATE]" at bounding box center [142, 132] width 67 height 7
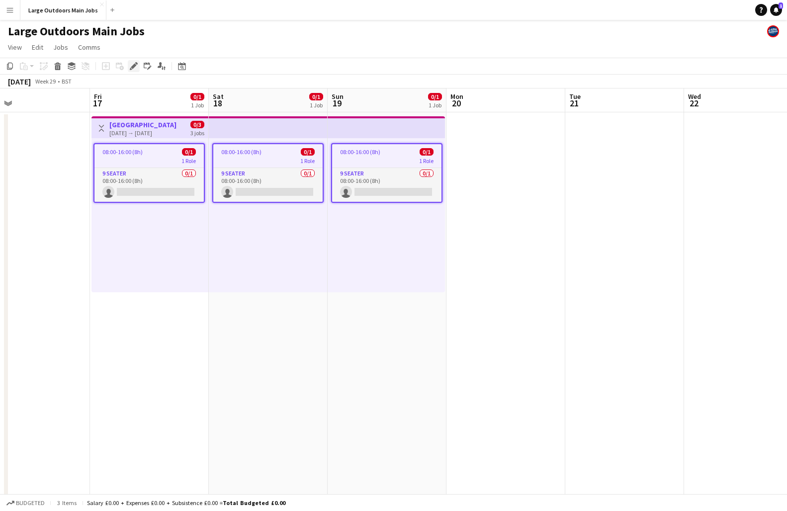
click at [135, 63] on icon "Edit" at bounding box center [134, 66] width 8 height 8
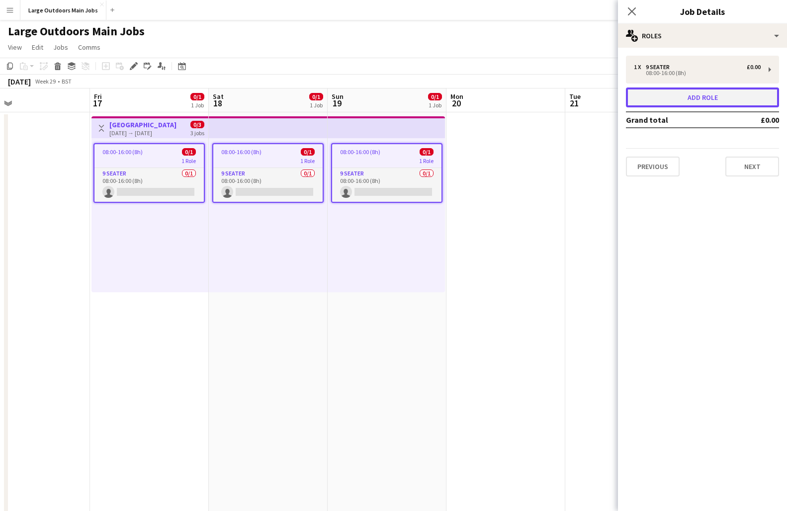
click at [659, 94] on button "Add role" at bounding box center [702, 98] width 153 height 20
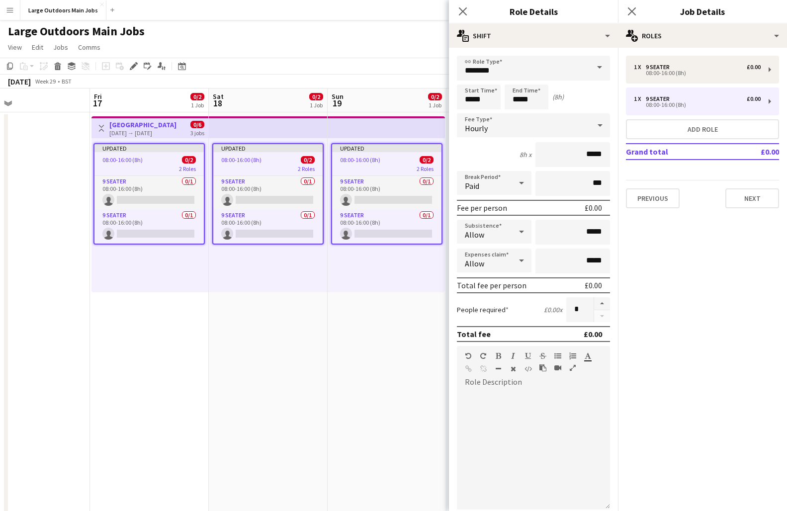
click at [605, 72] on span at bounding box center [599, 68] width 21 height 24
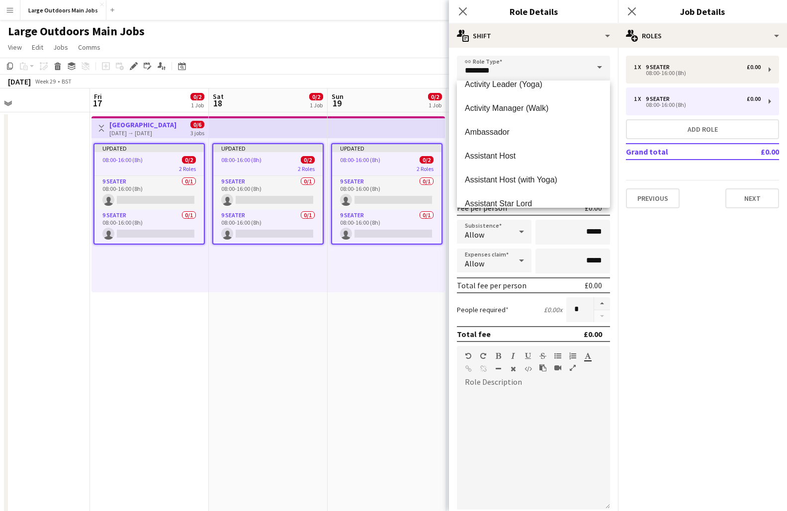
scroll to position [252, 0]
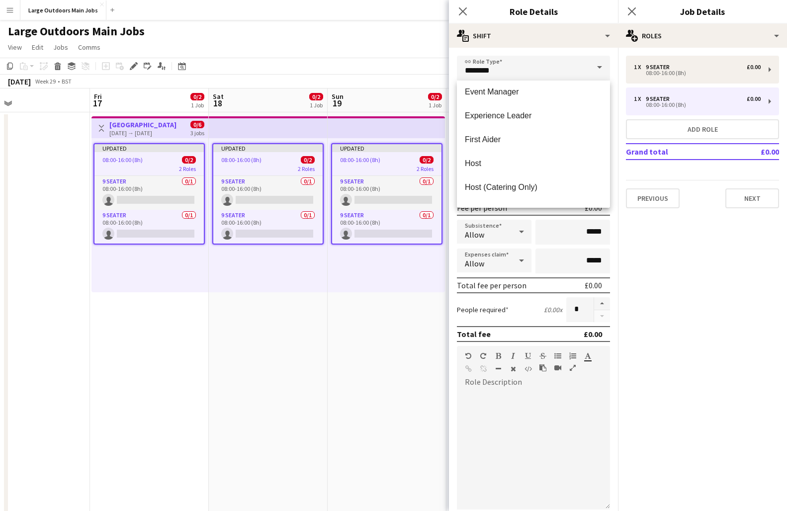
scroll to position [412, 0]
click at [500, 160] on span "Host" at bounding box center [533, 161] width 137 height 9
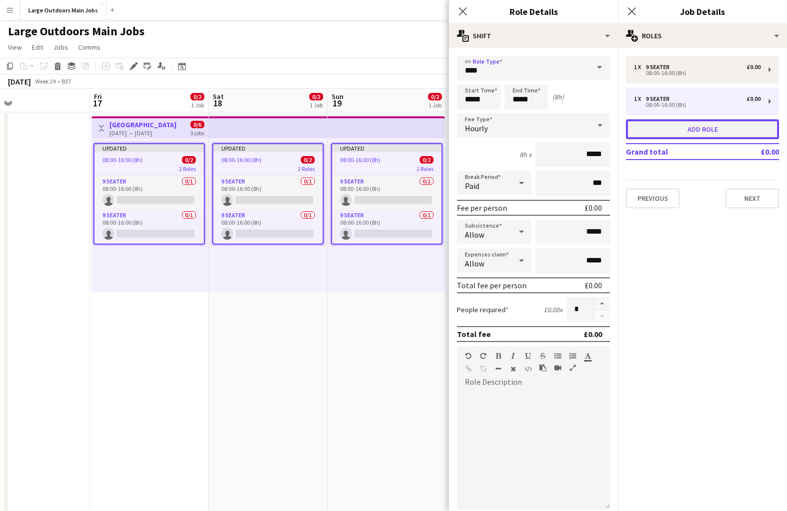
click at [700, 131] on button "Add role" at bounding box center [702, 129] width 153 height 20
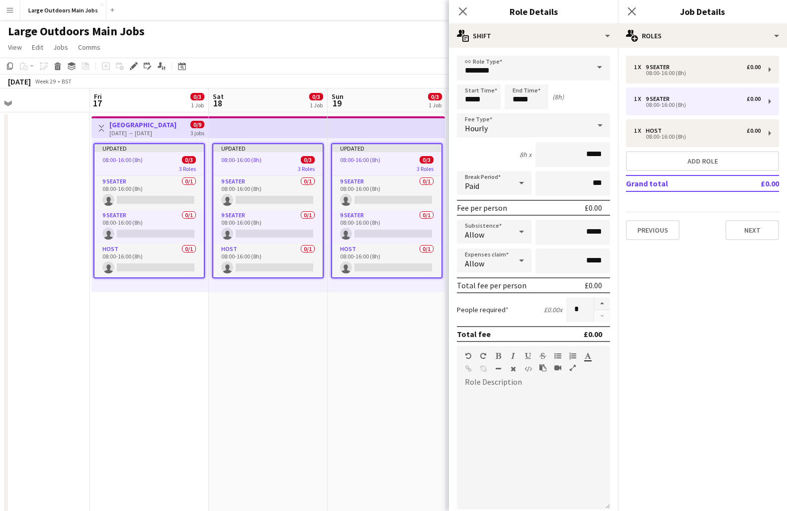
click at [604, 69] on span at bounding box center [599, 68] width 21 height 24
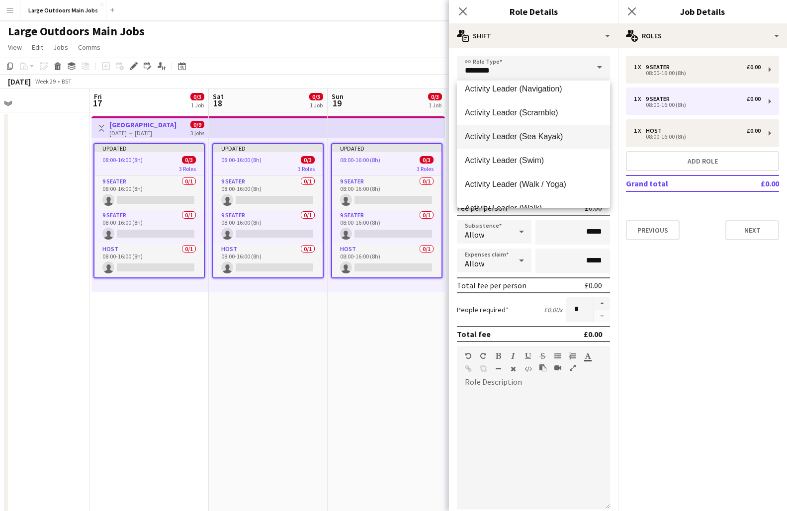
scroll to position [69, 0]
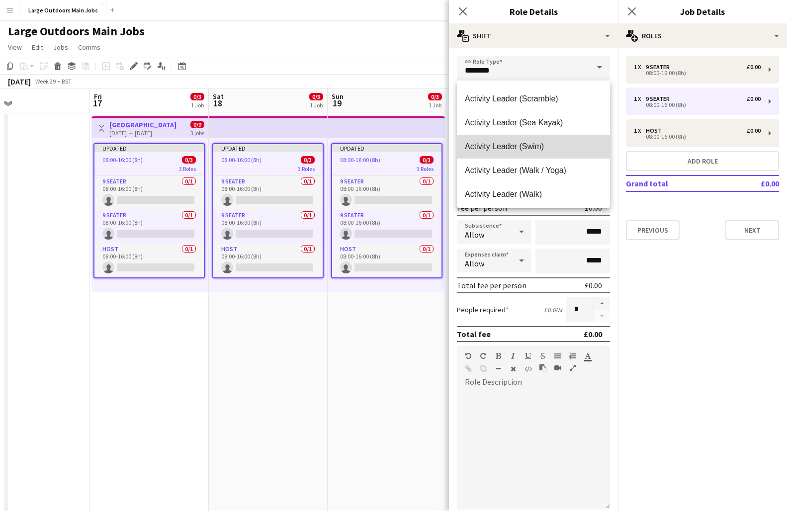
click at [516, 146] on span "Activity Leader (Swim)" at bounding box center [533, 146] width 137 height 9
type input "**********"
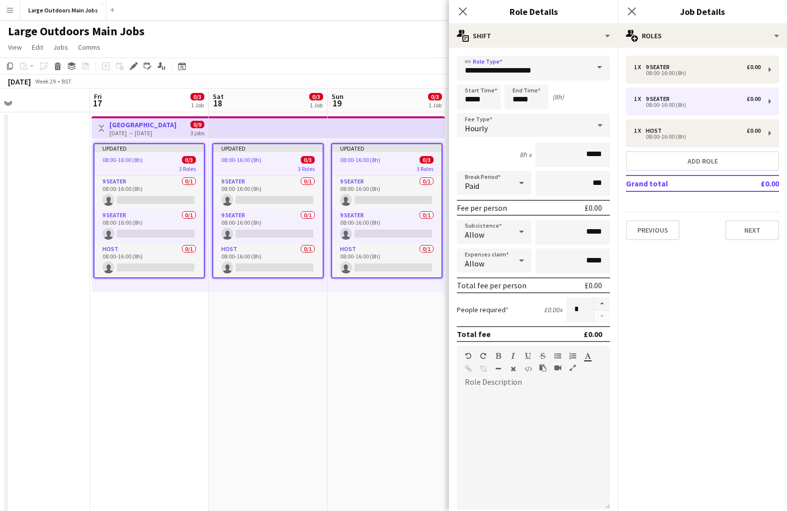
click at [292, 339] on app-date-cell "Updated 08:00-16:00 (8h) 0/3 3 Roles 9 Seater 0/1 08:00-16:00 (8h) single-neutr…" at bounding box center [268, 474] width 119 height 724
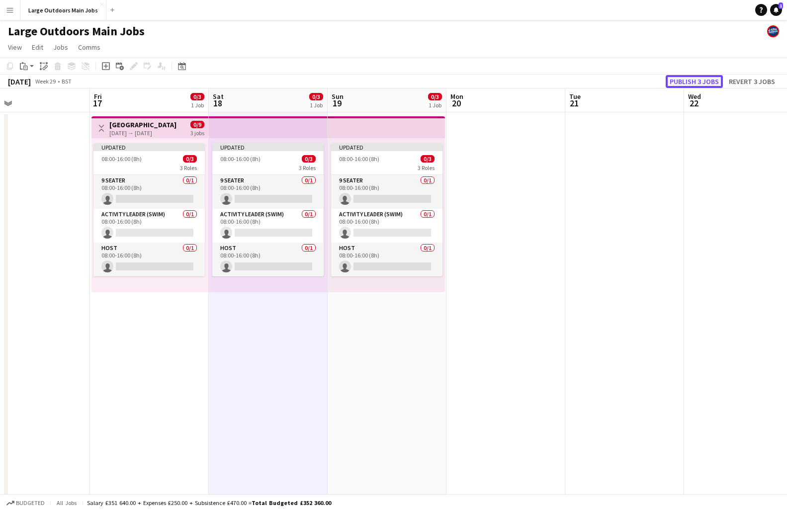
click at [687, 76] on button "Publish 3 jobs" at bounding box center [694, 81] width 57 height 13
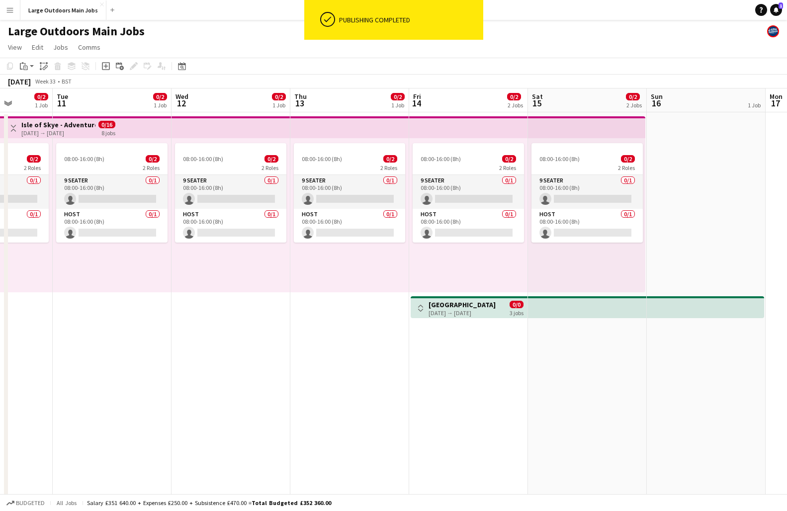
scroll to position [0, 425]
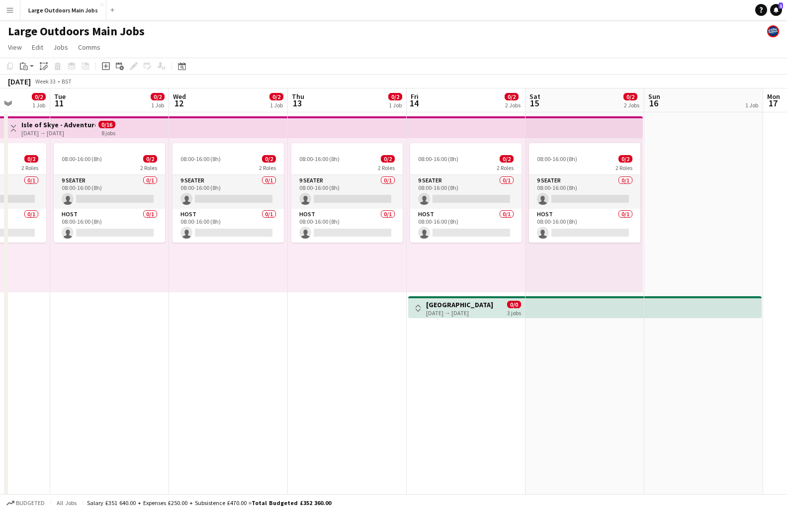
click at [455, 309] on div "[DATE] → [DATE]" at bounding box center [459, 312] width 67 height 7
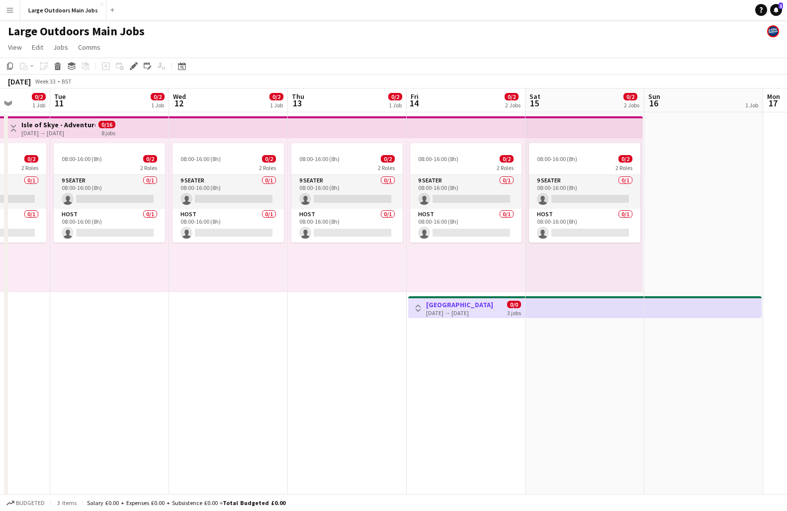
click at [419, 308] on app-icon "Toggle View" at bounding box center [418, 308] width 7 height 7
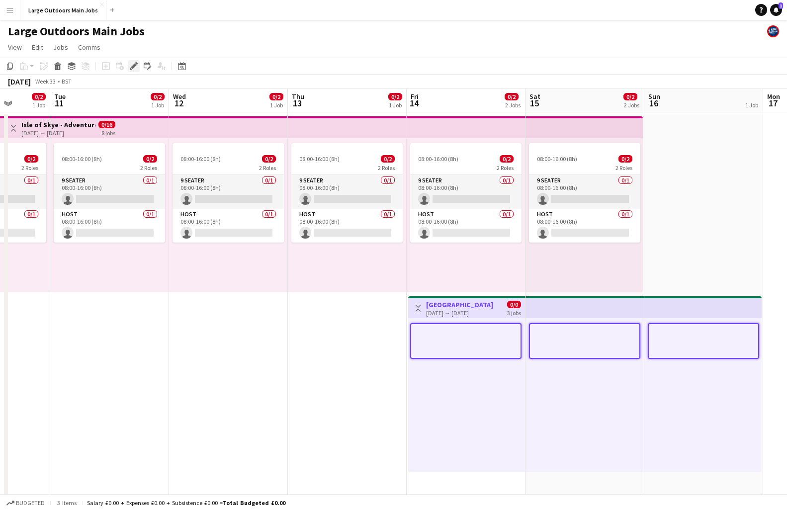
click at [136, 68] on icon "Edit" at bounding box center [134, 66] width 8 height 8
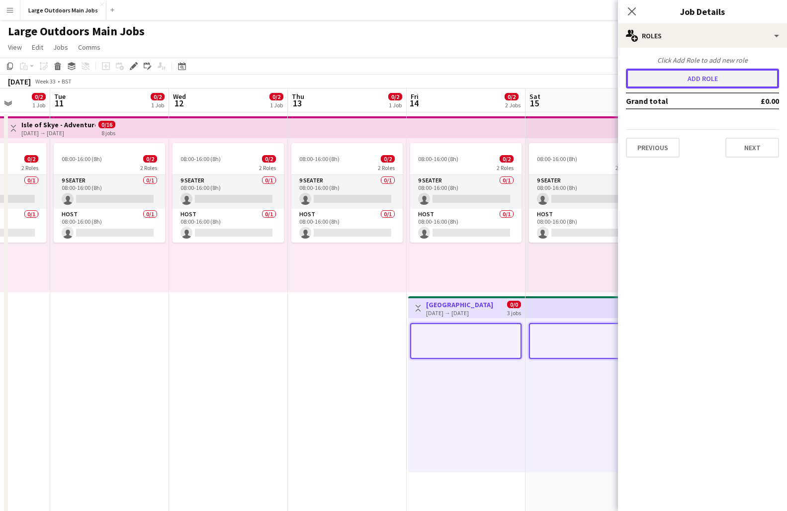
click at [720, 77] on button "Add role" at bounding box center [702, 79] width 153 height 20
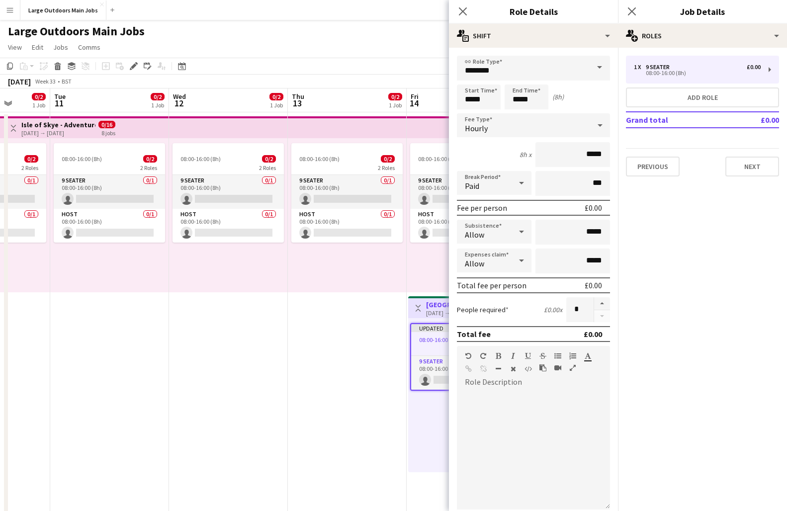
click at [599, 70] on span at bounding box center [599, 68] width 21 height 24
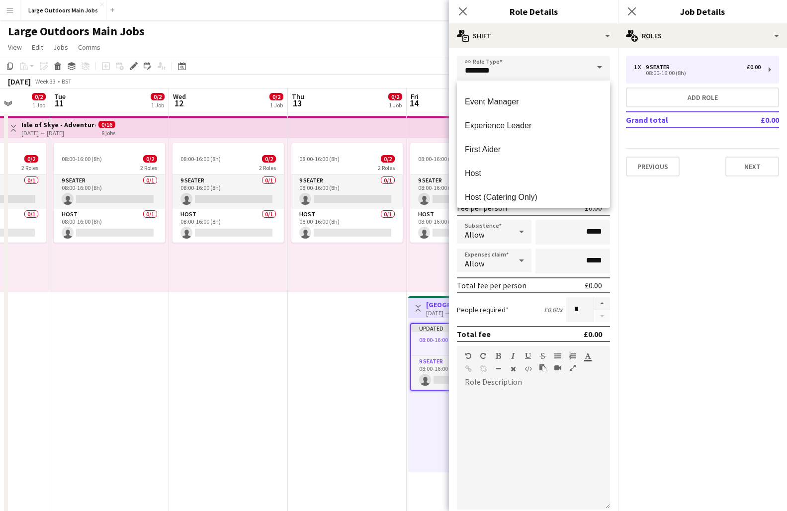
scroll to position [402, 0]
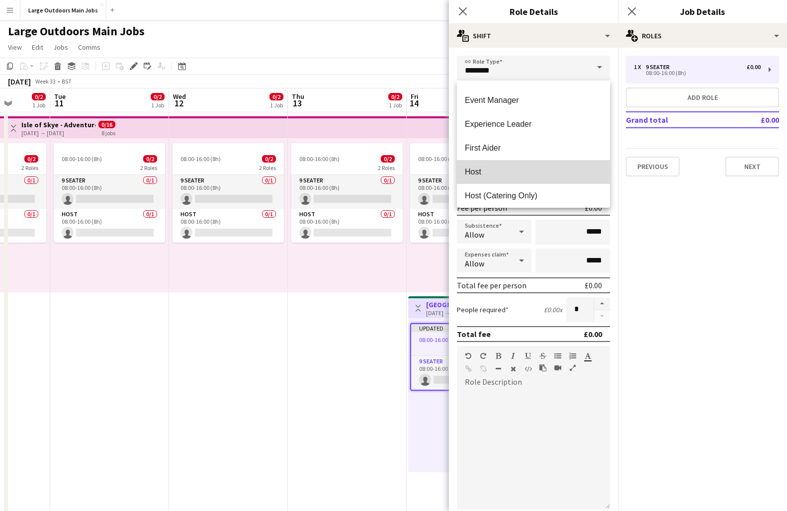
click at [487, 164] on mat-option "Host" at bounding box center [533, 172] width 153 height 24
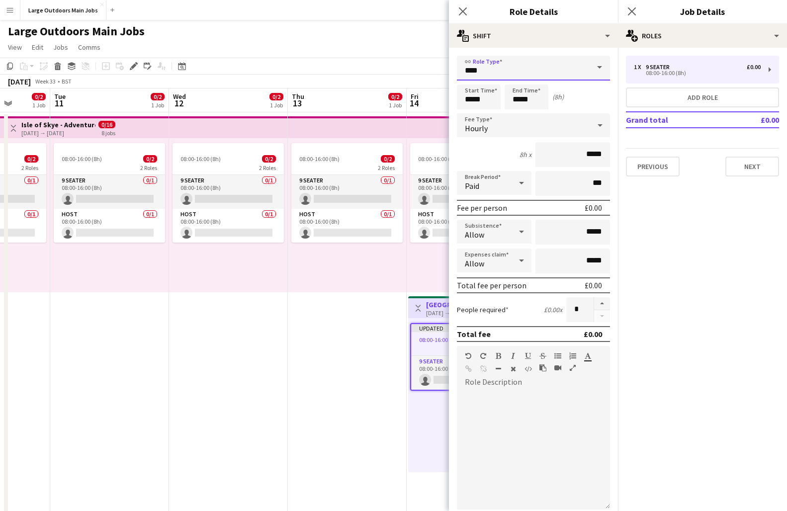
scroll to position [111, 0]
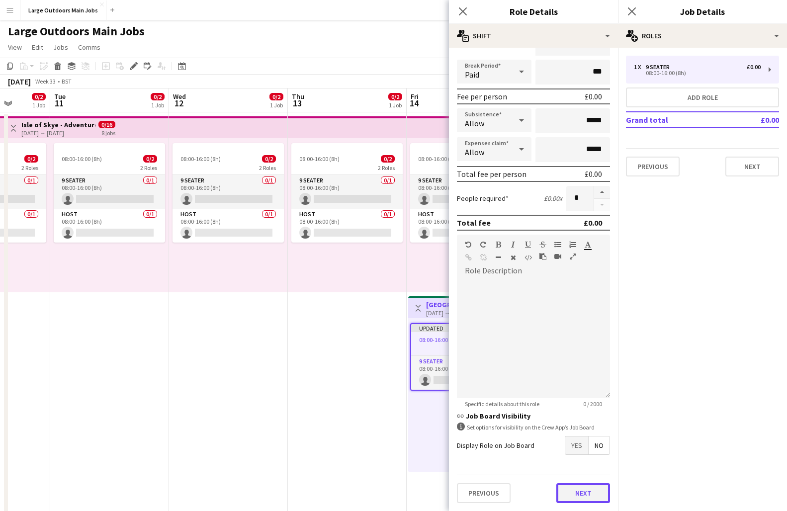
click at [588, 493] on button "Next" at bounding box center [584, 493] width 54 height 20
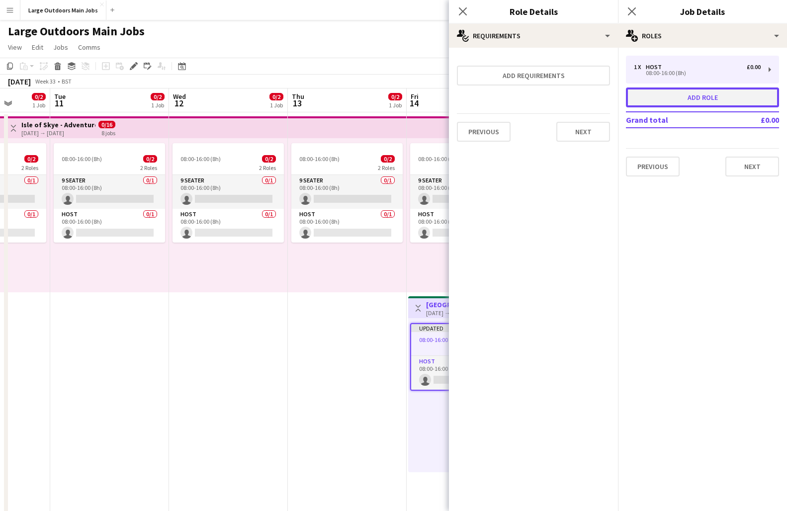
click at [695, 100] on button "Add role" at bounding box center [702, 98] width 153 height 20
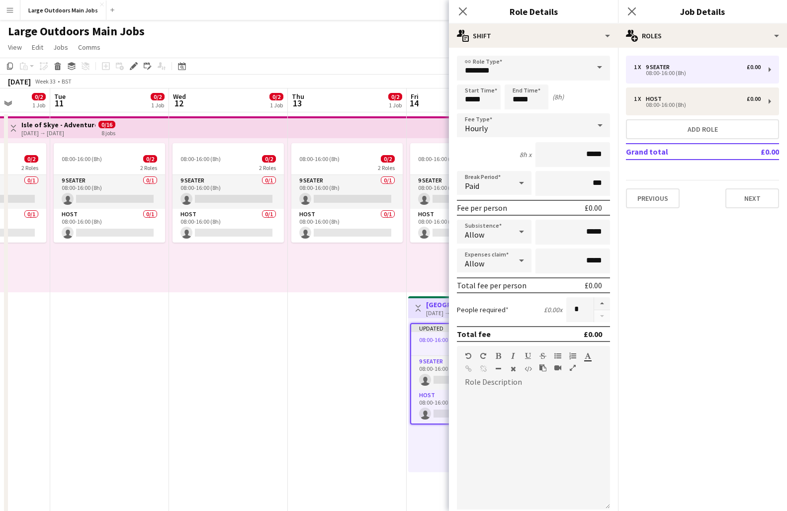
click at [598, 69] on span at bounding box center [599, 68] width 21 height 24
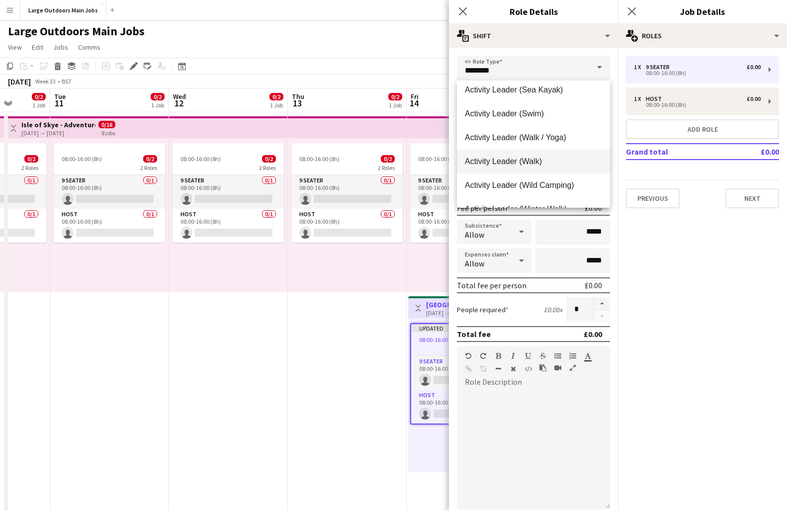
scroll to position [101, 0]
click at [495, 116] on span "Activity Leader (Swim)" at bounding box center [533, 114] width 137 height 9
type input "**********"
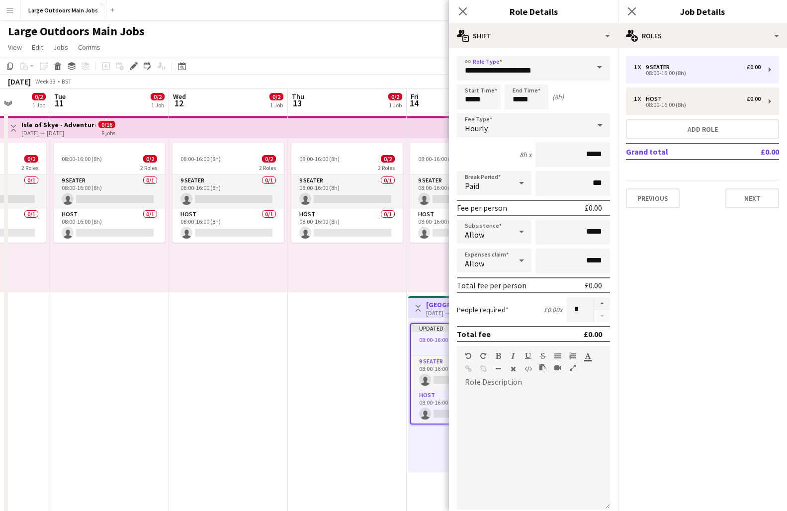
click at [374, 338] on app-date-cell "08:00-16:00 (8h) 0/2 2 Roles 9 Seater 0/1 08:00-16:00 (8h) single-neutral-actio…" at bounding box center [347, 474] width 119 height 724
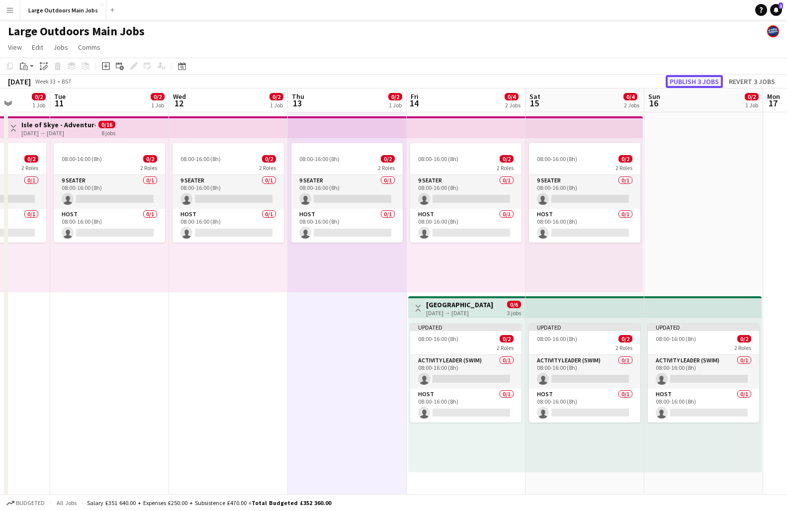
click at [699, 79] on button "Publish 3 jobs" at bounding box center [694, 81] width 57 height 13
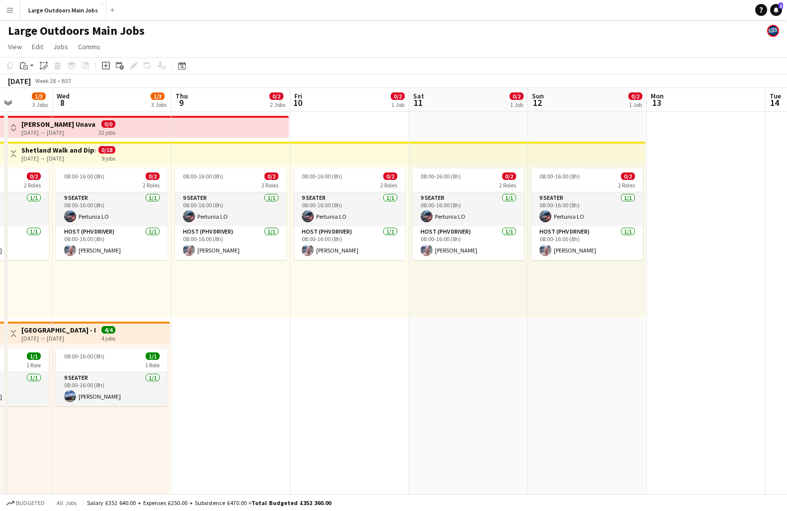
scroll to position [0, 301]
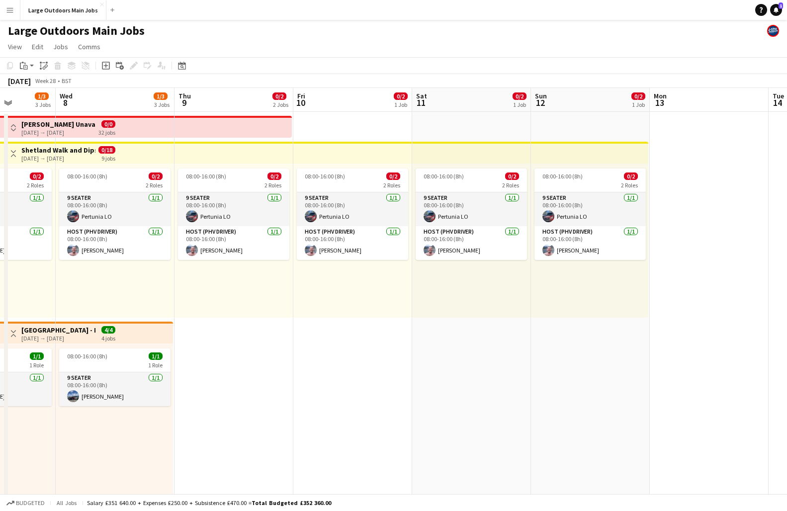
click at [587, 148] on app-top-bar at bounding box center [589, 153] width 117 height 22
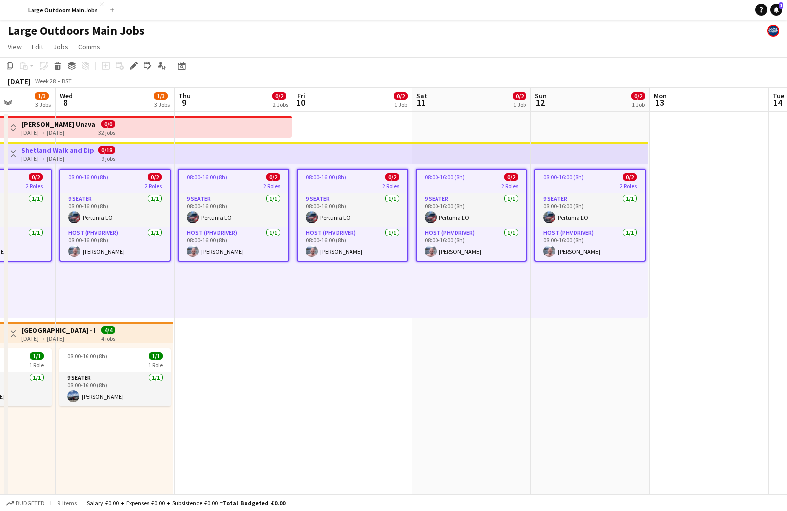
click at [592, 153] on app-top-bar at bounding box center [589, 153] width 117 height 22
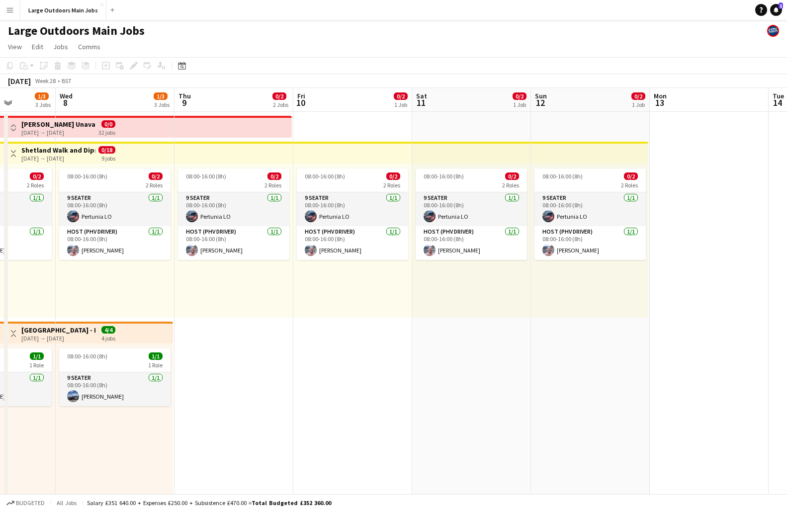
click at [592, 153] on app-top-bar at bounding box center [589, 153] width 117 height 22
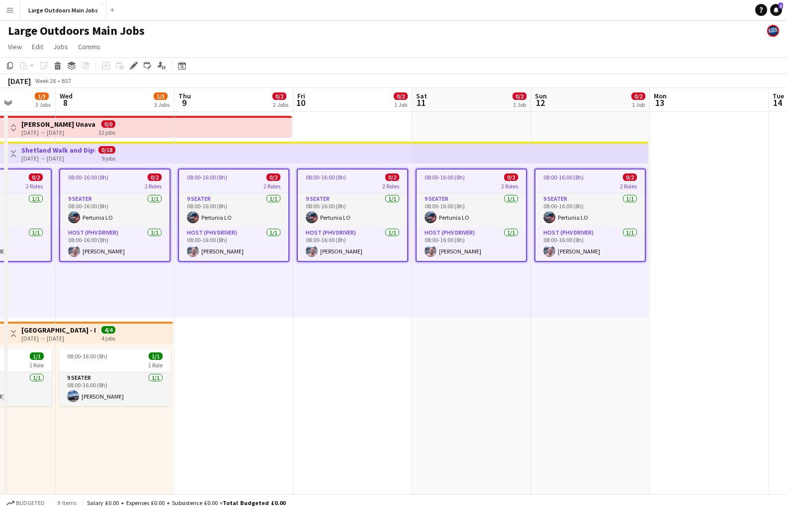
click at [592, 153] on app-top-bar at bounding box center [589, 153] width 117 height 22
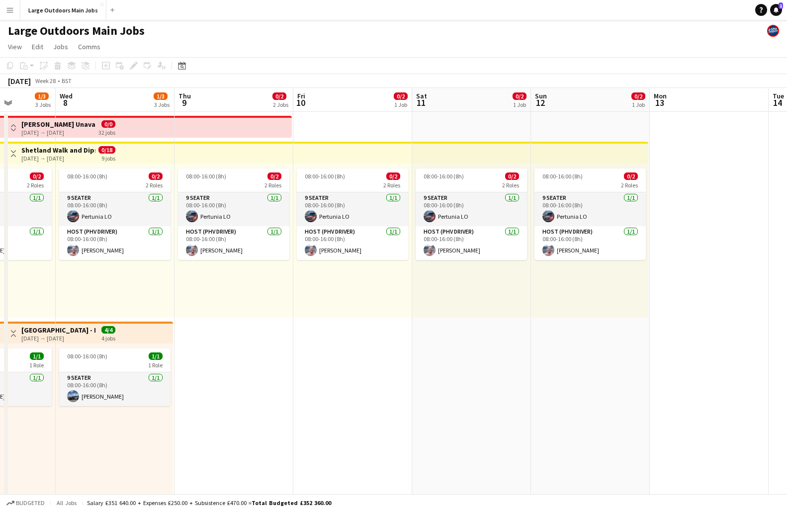
click at [589, 159] on app-top-bar at bounding box center [589, 153] width 117 height 22
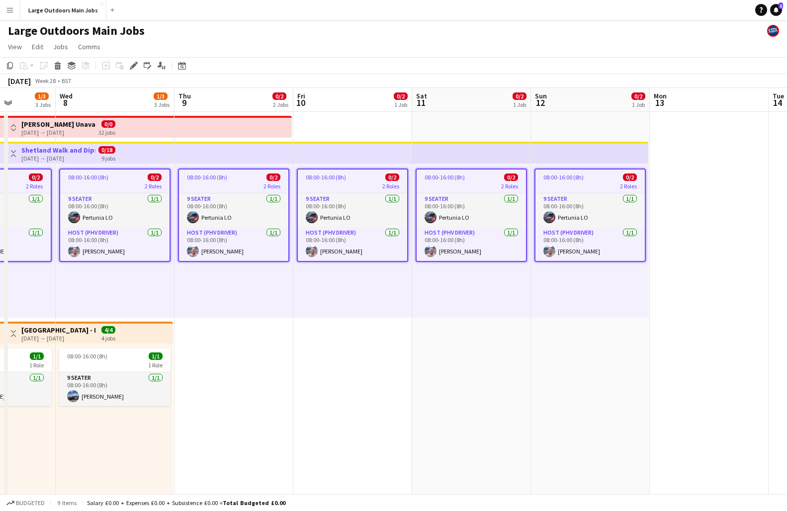
click at [584, 179] on div "08:00-16:00 (8h) 0/2" at bounding box center [590, 177] width 109 height 7
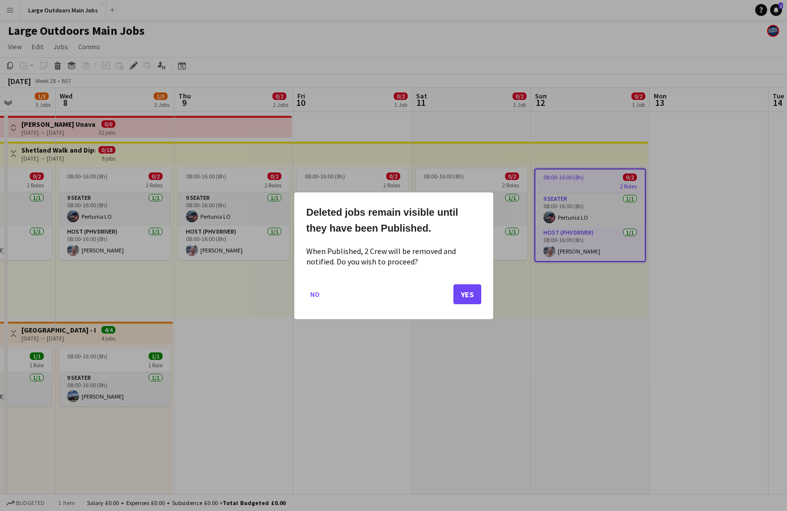
scroll to position [0, 0]
click at [471, 292] on button "Yes" at bounding box center [468, 294] width 28 height 20
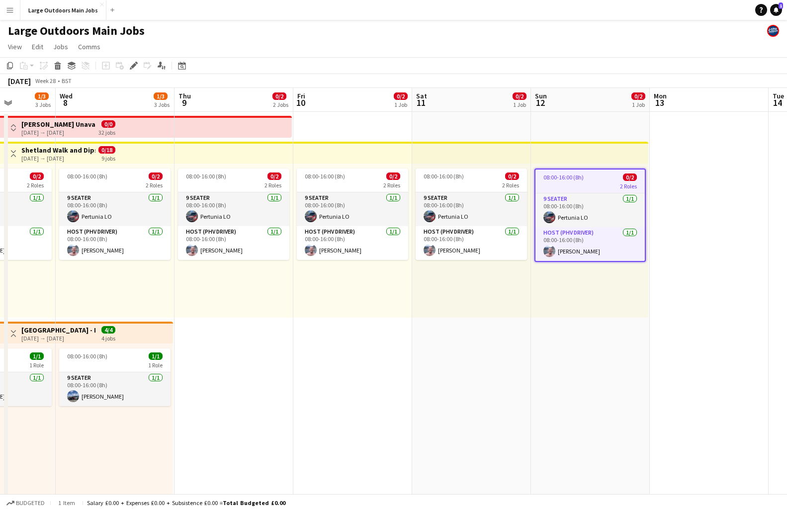
scroll to position [0, 0]
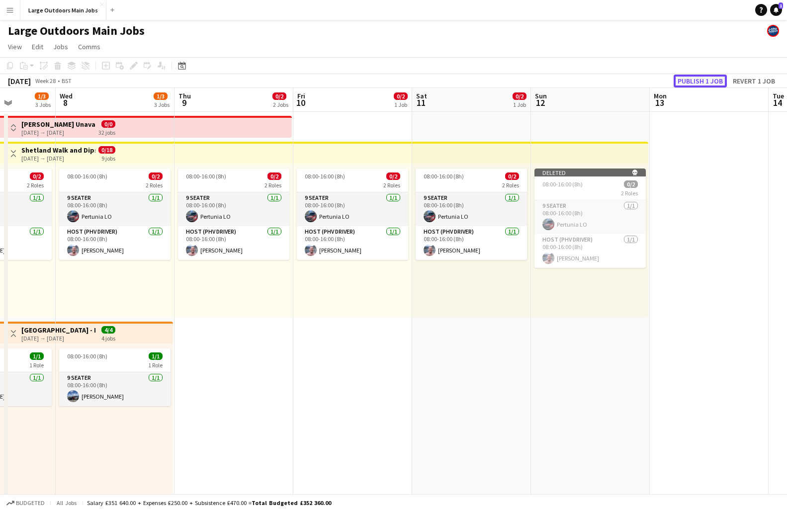
click at [702, 75] on button "Publish 1 job" at bounding box center [700, 81] width 53 height 13
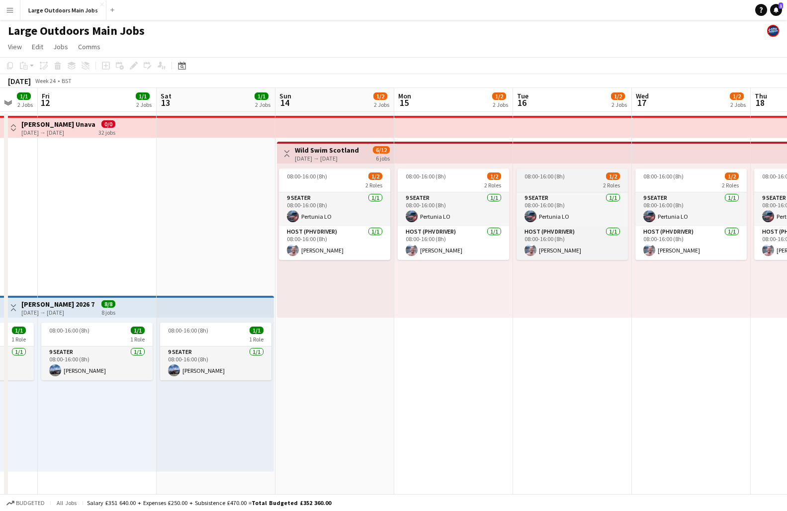
scroll to position [0, 295]
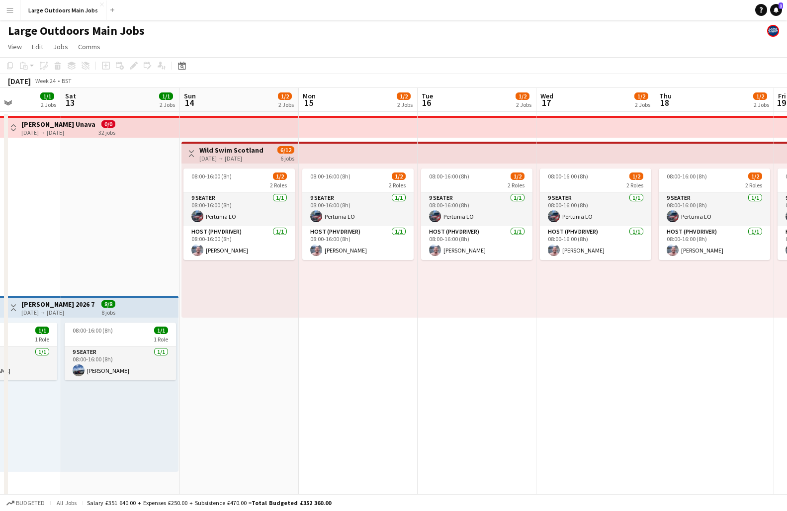
click at [221, 145] on app-top-bar "Toggle View Wild Swim Scotland 14-06-2026 → 19-06-2026 6/12 6 jobs" at bounding box center [240, 153] width 117 height 22
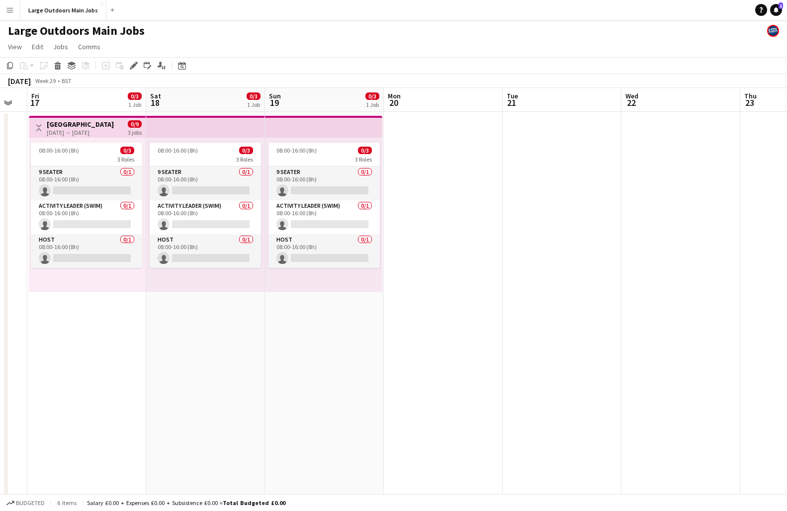
scroll to position [0, 211]
click at [324, 373] on app-date-cell "08:00-16:00 (8h) 0/3 3 Roles 9 Seater 0/1 08:00-16:00 (8h) single-neutral-actio…" at bounding box center [324, 474] width 119 height 724
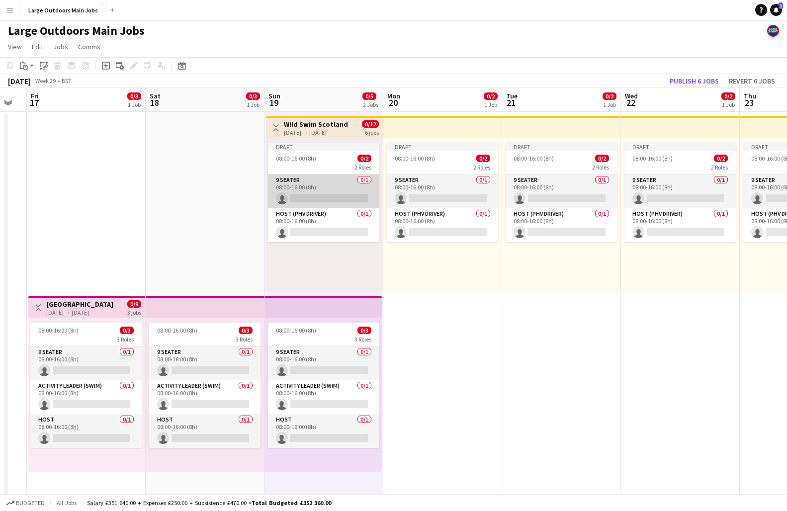
click at [320, 206] on app-card-role "9 Seater 0/1 08:00-16:00 (8h) single-neutral-actions" at bounding box center [323, 192] width 111 height 34
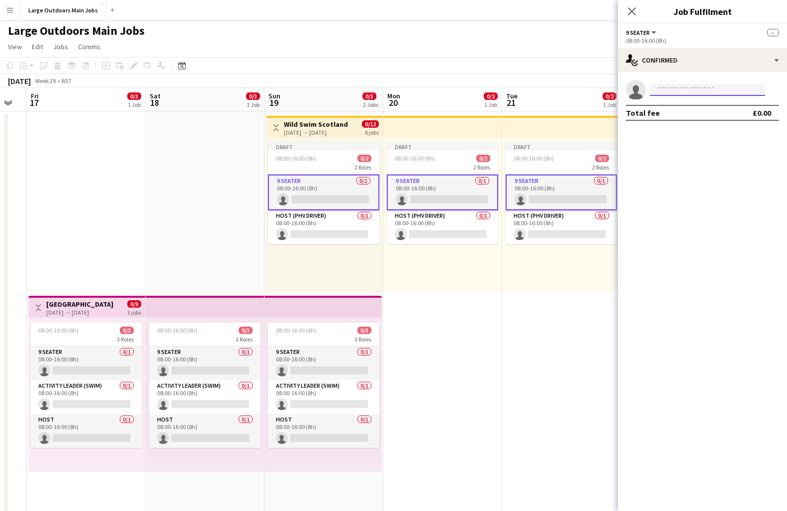
click at [677, 90] on input at bounding box center [707, 90] width 115 height 12
type input "******"
click at [676, 111] on span "[EMAIL_ADDRESS][DOMAIN_NAME]" at bounding box center [707, 112] width 99 height 8
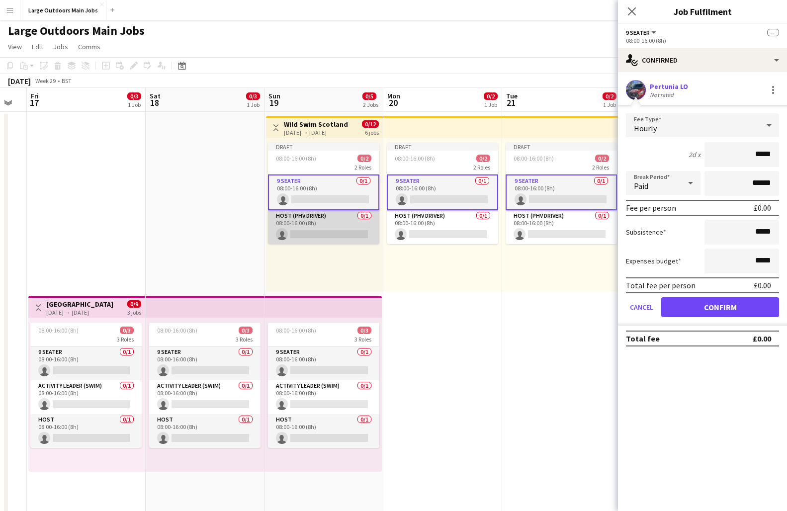
click at [345, 230] on app-card-role "Host (PHV Driver) 0/1 08:00-16:00 (8h) single-neutral-actions" at bounding box center [323, 227] width 111 height 34
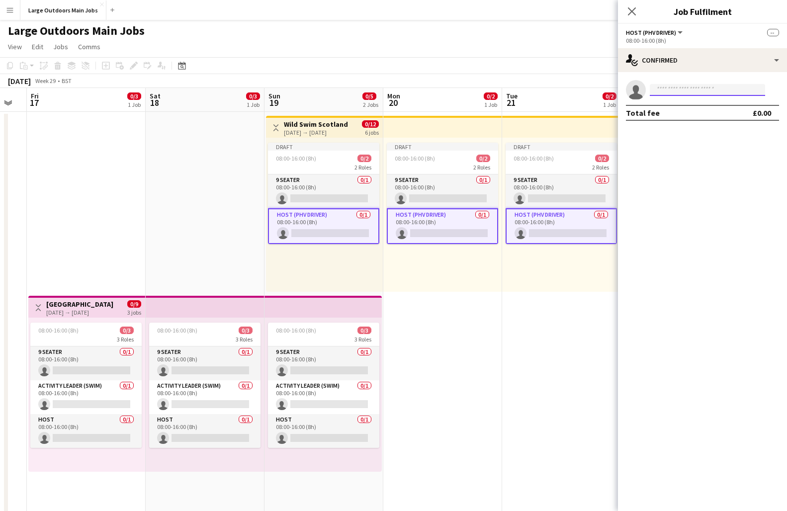
click at [698, 89] on input at bounding box center [707, 90] width 115 height 12
type input "******"
click at [677, 107] on span "[PERSON_NAME]" at bounding box center [686, 104] width 57 height 8
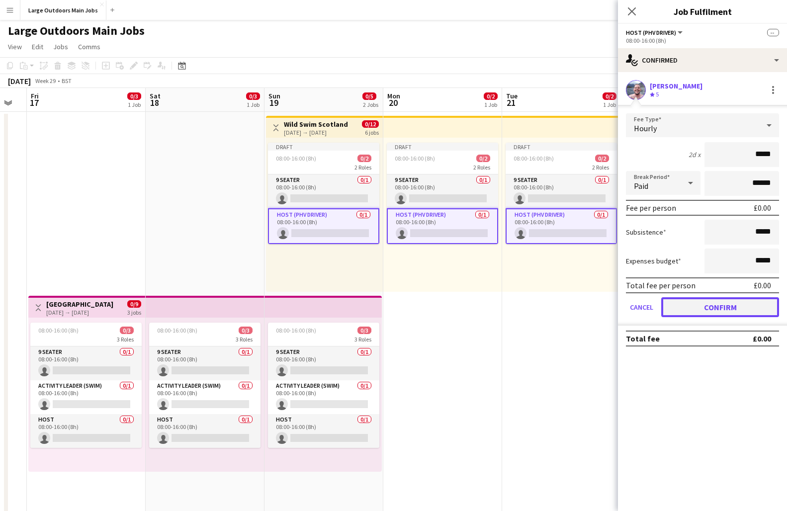
click at [718, 298] on button "Confirm" at bounding box center [721, 307] width 118 height 20
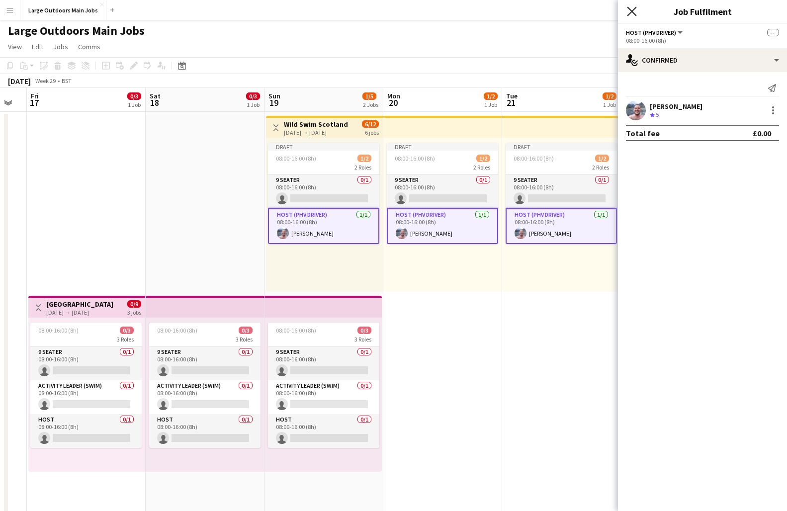
click at [635, 7] on icon "Close pop-in" at bounding box center [631, 10] width 9 height 9
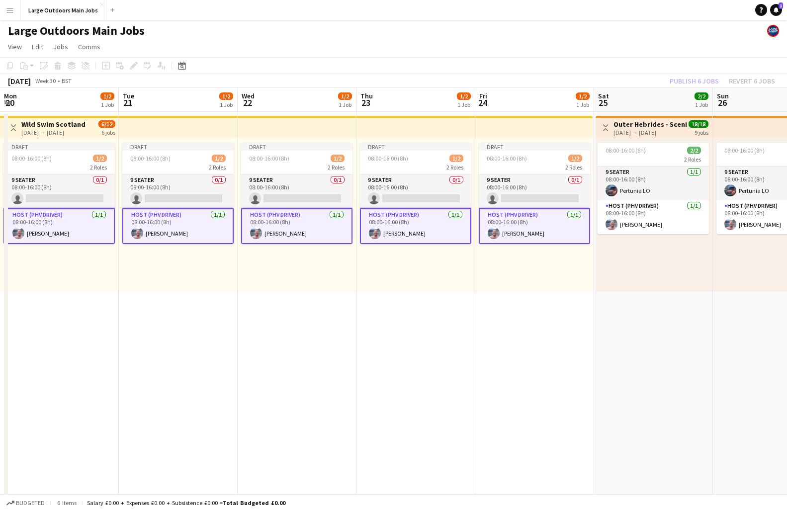
scroll to position [0, 373]
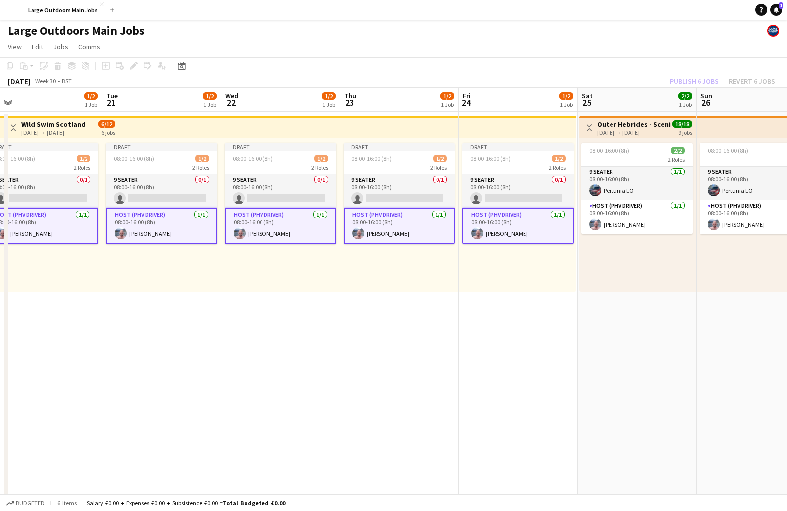
click at [702, 81] on div "Publish 6 jobs Revert 6 jobs" at bounding box center [722, 81] width 129 height 13
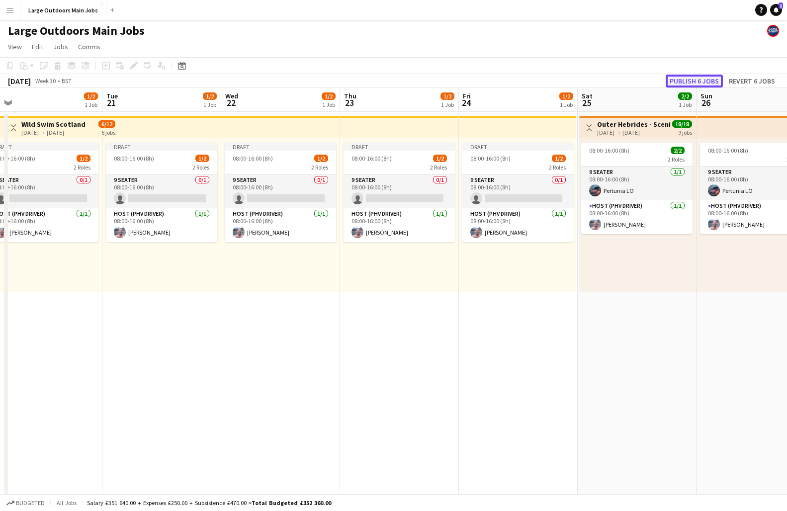
click at [689, 80] on button "Publish 6 jobs" at bounding box center [694, 81] width 57 height 13
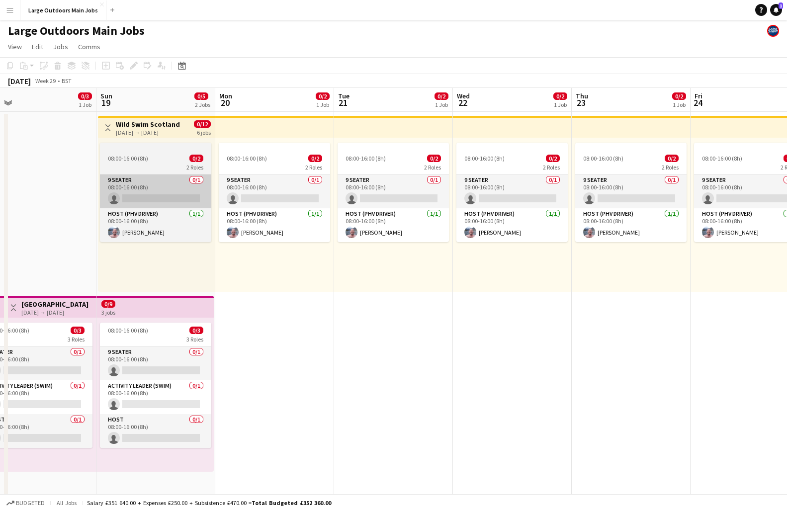
scroll to position [0, 260]
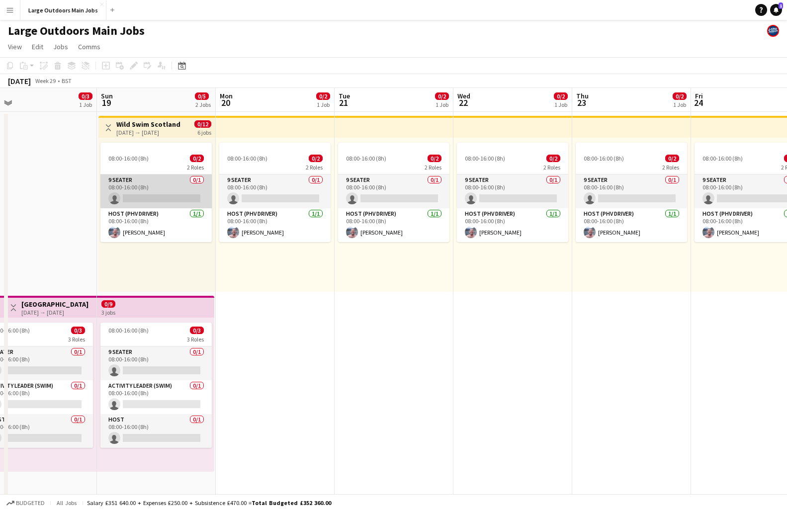
click at [145, 200] on app-card-role "9 Seater 0/1 08:00-16:00 (8h) single-neutral-actions" at bounding box center [155, 192] width 111 height 34
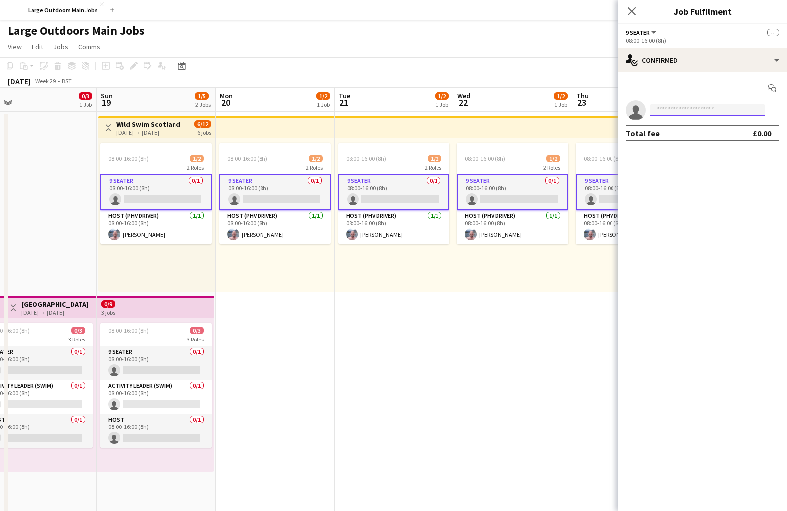
click at [699, 107] on input at bounding box center [707, 110] width 115 height 12
type input "*******"
click at [691, 130] on span "[EMAIL_ADDRESS][DOMAIN_NAME]" at bounding box center [707, 133] width 99 height 8
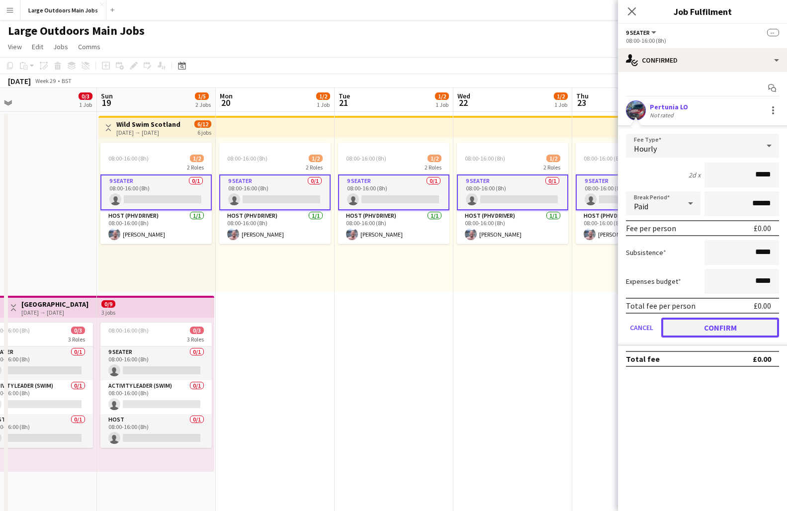
click at [738, 329] on button "Confirm" at bounding box center [721, 328] width 118 height 20
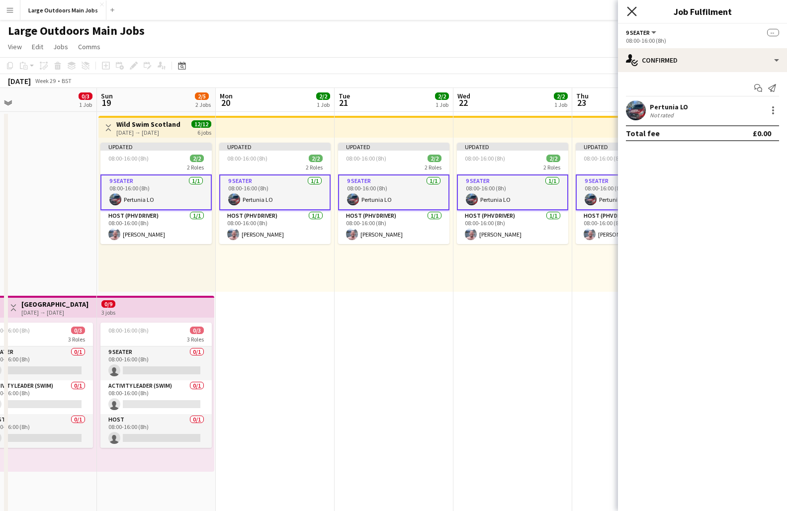
click at [631, 13] on icon at bounding box center [631, 10] width 9 height 9
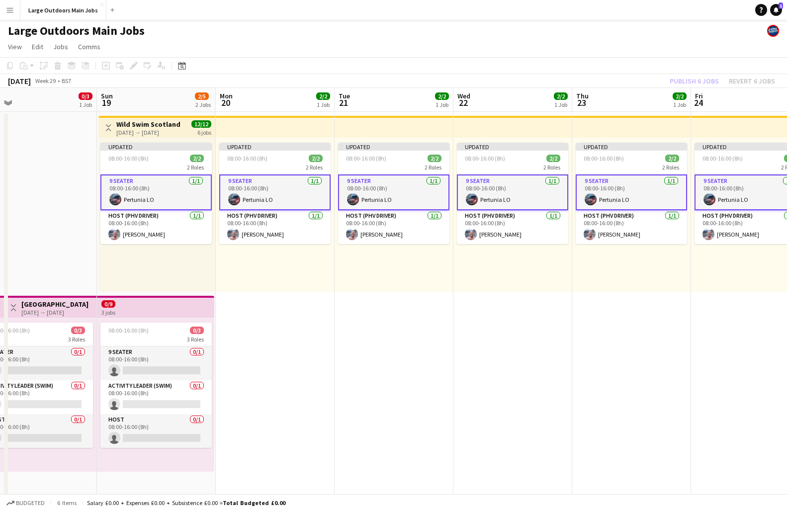
click at [702, 84] on div "Publish 6 jobs Revert 6 jobs" at bounding box center [722, 81] width 129 height 13
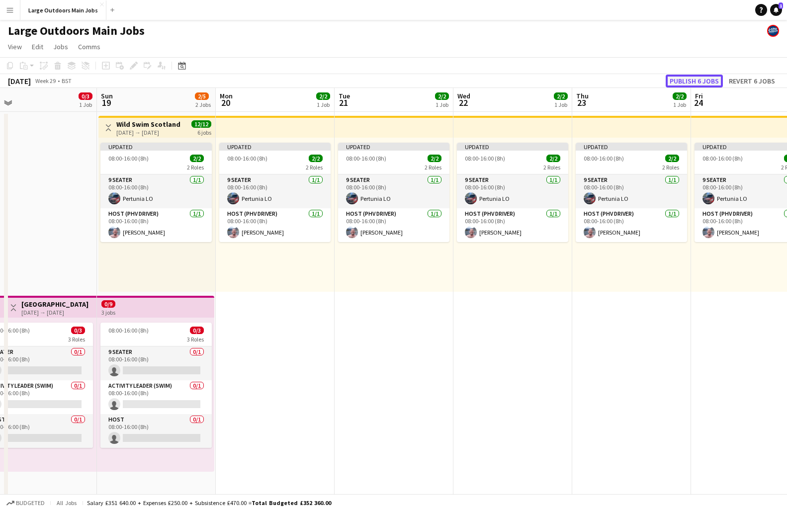
click at [695, 79] on button "Publish 6 jobs" at bounding box center [694, 81] width 57 height 13
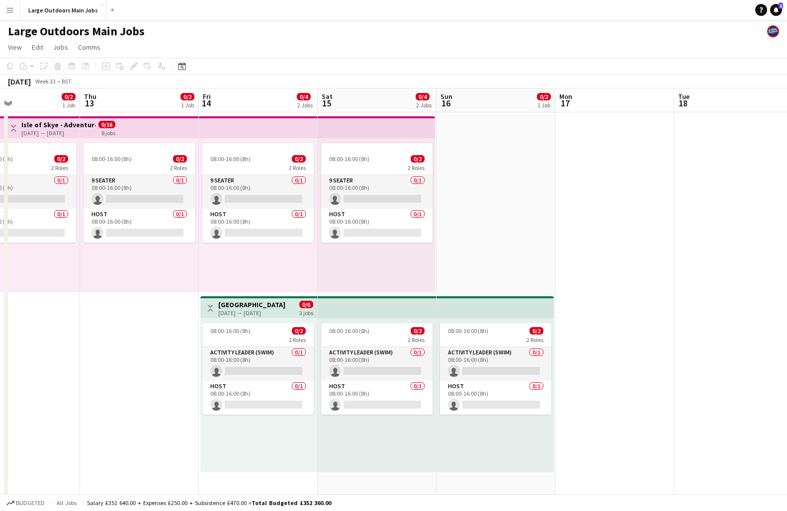
scroll to position [0, 426]
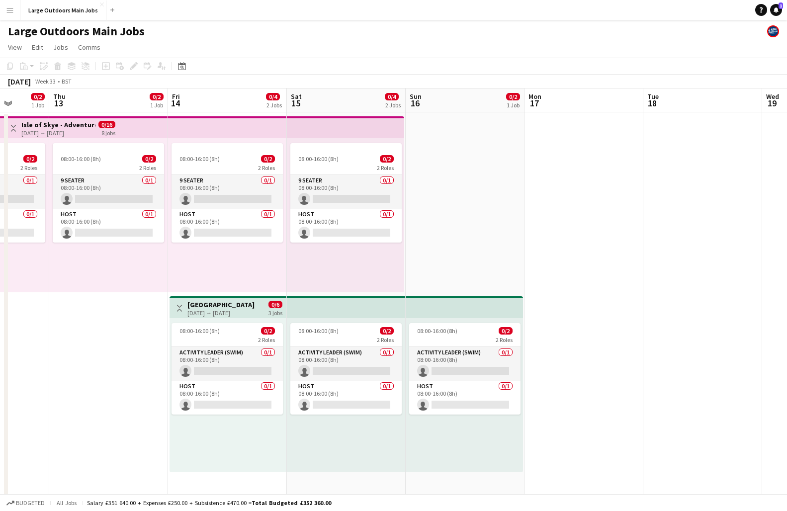
click at [430, 149] on app-date-cell "08:00-16:00 (8h) 0/2 2 Roles Activity Leader (Swim) 0/1 08:00-16:00 (8h) single…" at bounding box center [465, 474] width 119 height 724
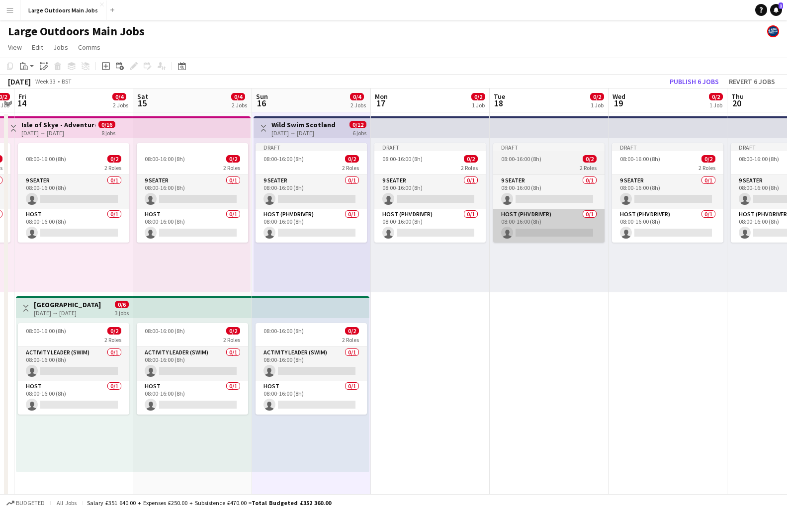
scroll to position [0, 345]
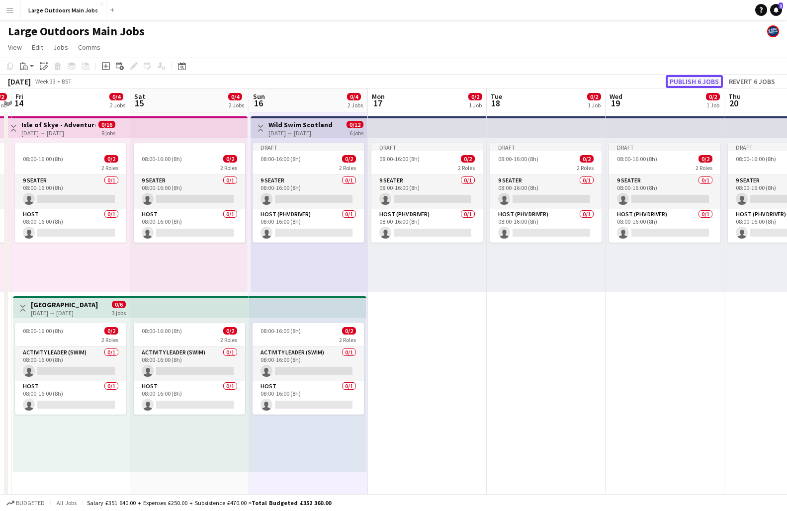
click at [694, 82] on button "Publish 6 jobs" at bounding box center [694, 81] width 57 height 13
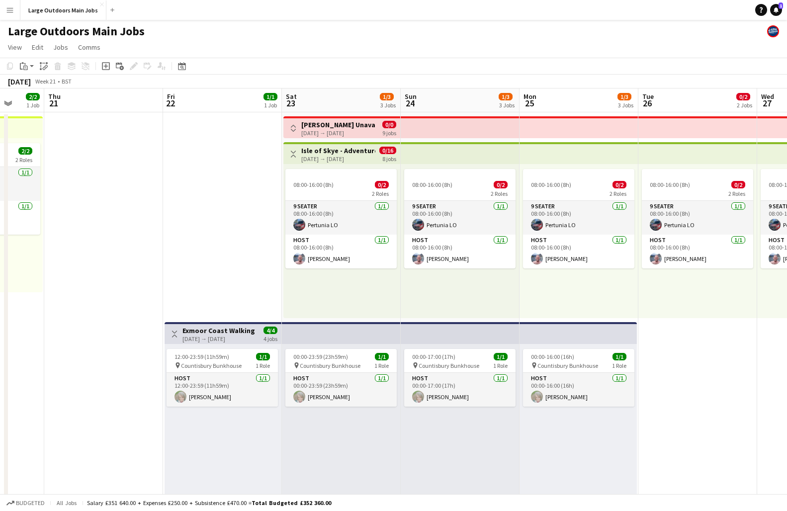
scroll to position [0, 267]
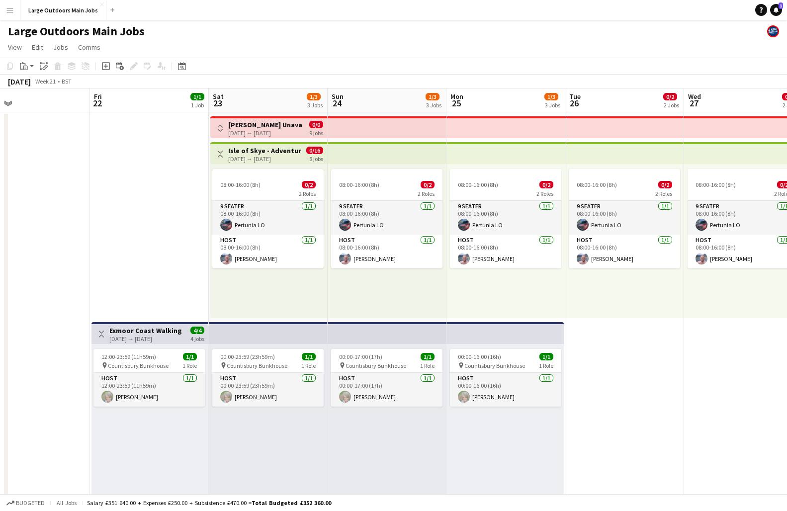
click at [259, 152] on h3 "Isle of Skye - Adventure" at bounding box center [265, 150] width 74 height 9
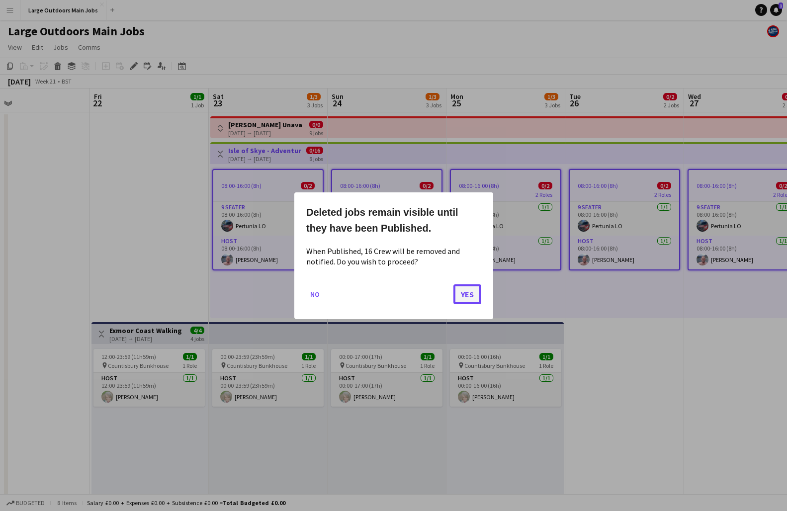
click at [459, 295] on button "Yes" at bounding box center [468, 294] width 28 height 20
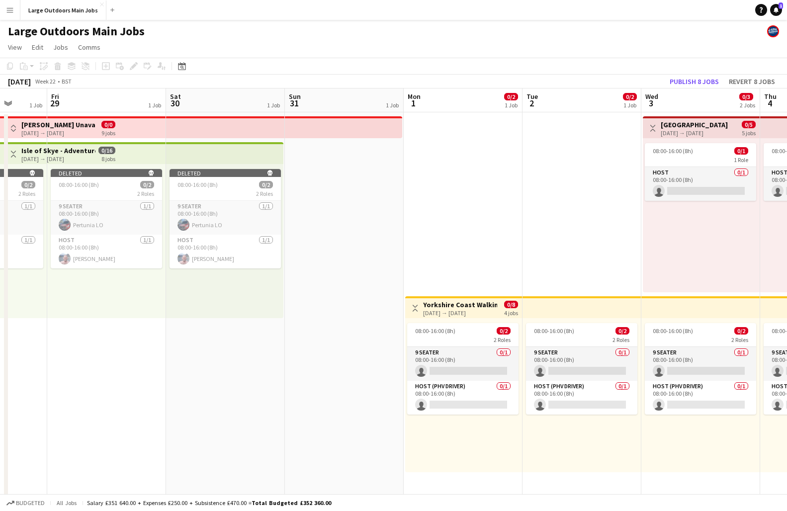
scroll to position [0, 429]
click at [219, 341] on app-date-cell "Deleted skull 08:00-16:00 (8h) 0/2 2 Roles 9 Seater 1/1 08:00-16:00 (8h) Pertun…" at bounding box center [225, 474] width 119 height 724
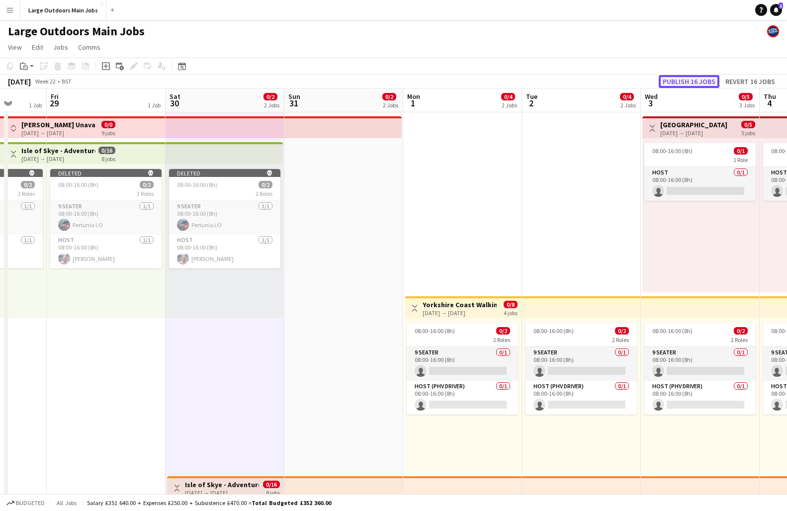
click at [694, 78] on button "Publish 16 jobs" at bounding box center [689, 81] width 61 height 13
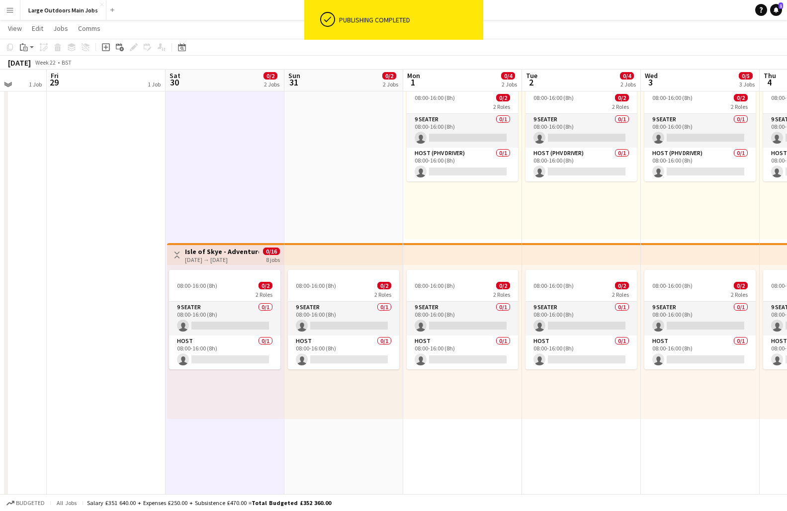
scroll to position [249, 0]
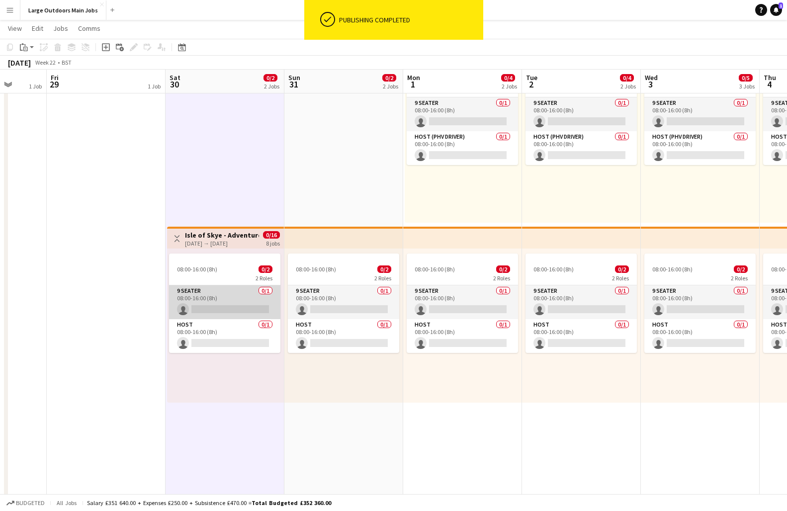
click at [202, 308] on app-card-role "9 Seater 0/1 08:00-16:00 (8h) single-neutral-actions" at bounding box center [224, 302] width 111 height 34
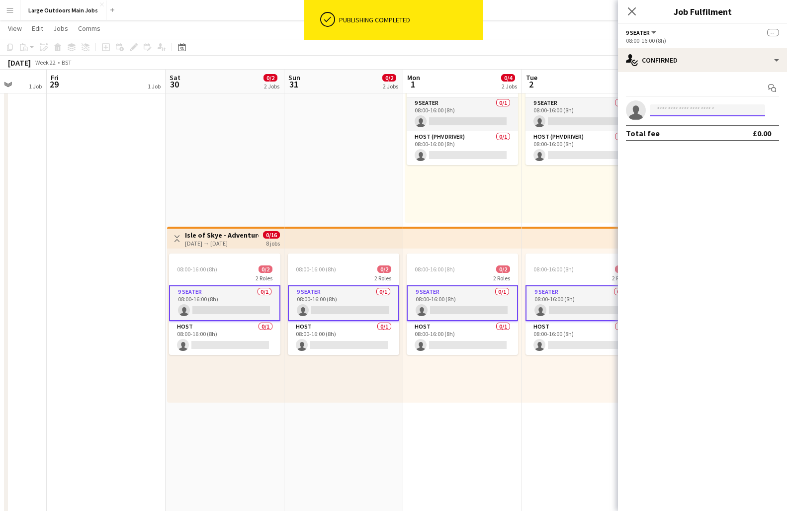
click at [692, 105] on input at bounding box center [707, 110] width 115 height 12
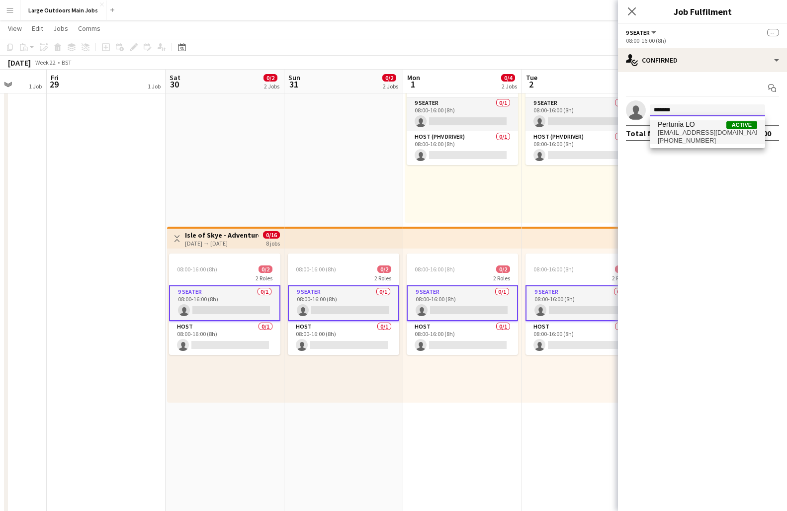
type input "*******"
click at [666, 129] on span "[EMAIL_ADDRESS][DOMAIN_NAME]" at bounding box center [707, 133] width 99 height 8
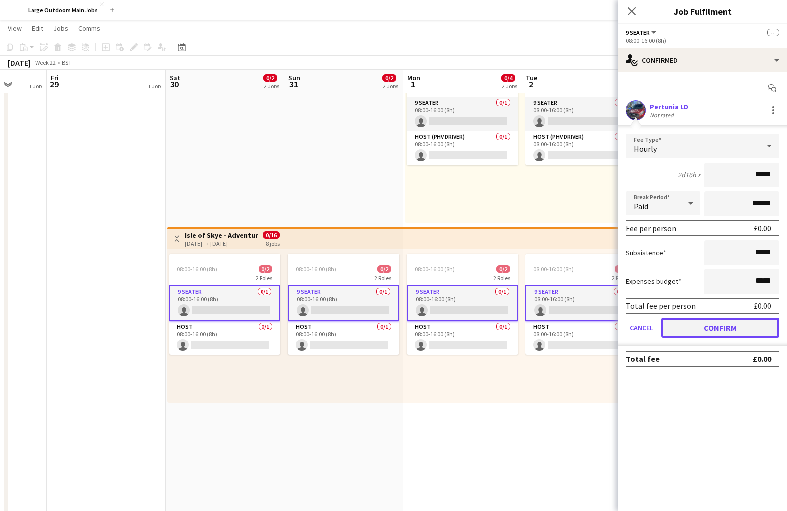
click at [714, 336] on button "Confirm" at bounding box center [721, 328] width 118 height 20
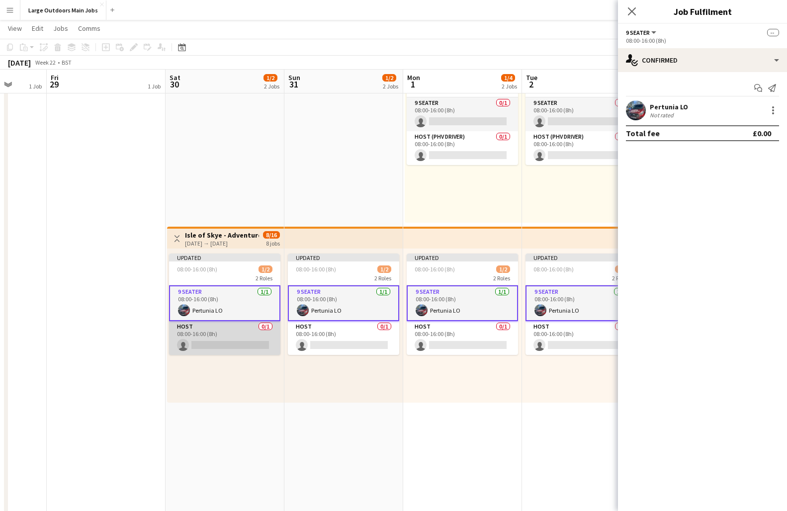
click at [249, 351] on app-card-role "Host 0/1 08:00-16:00 (8h) single-neutral-actions" at bounding box center [224, 338] width 111 height 34
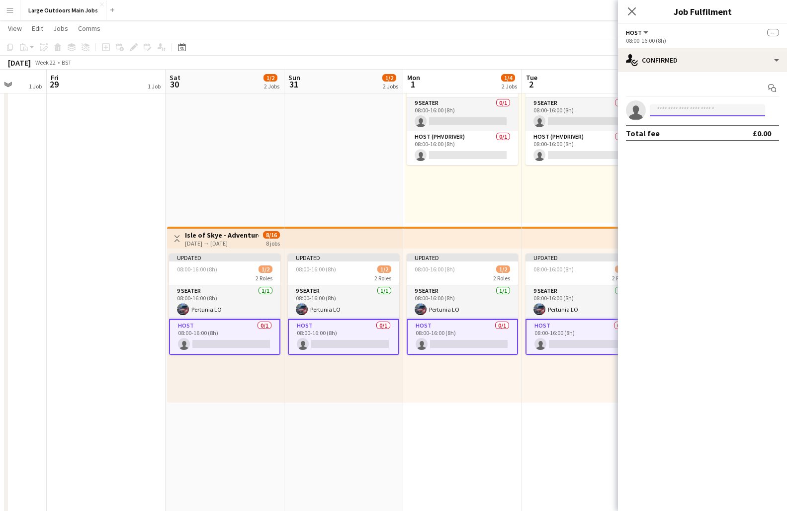
click at [703, 110] on input at bounding box center [707, 110] width 115 height 12
type input "******"
click at [690, 129] on span "[EMAIL_ADDRESS][DOMAIN_NAME]" at bounding box center [707, 133] width 99 height 8
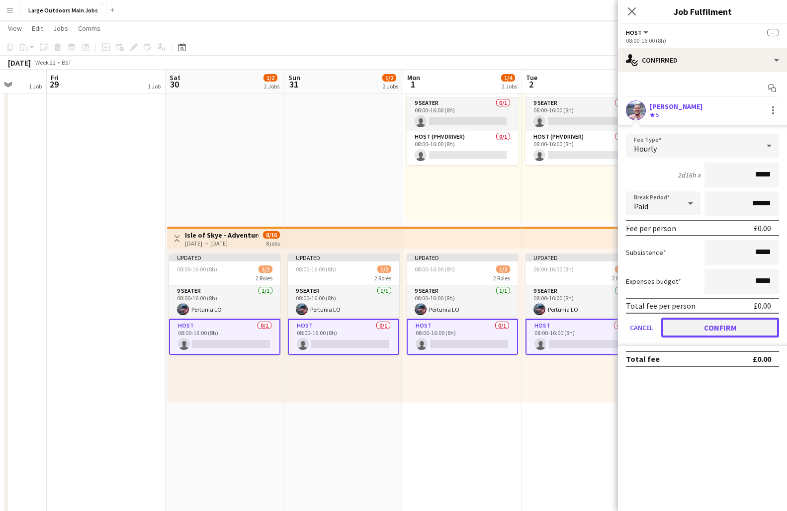
click at [724, 326] on button "Confirm" at bounding box center [721, 328] width 118 height 20
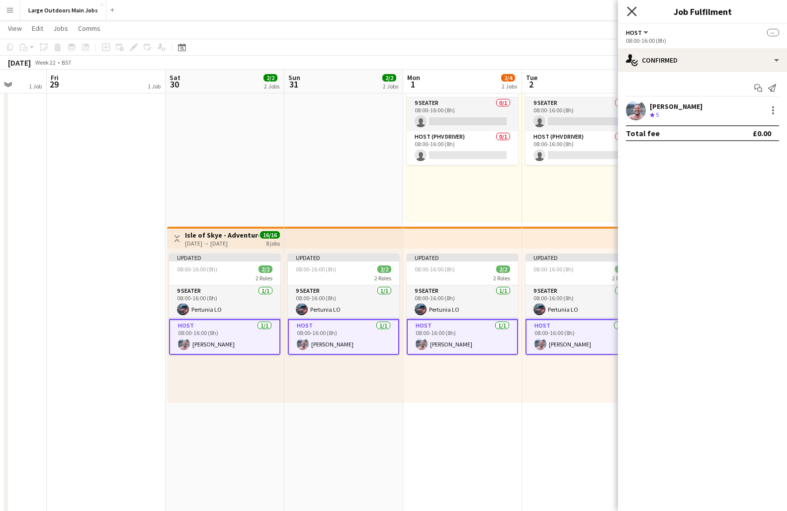
click at [633, 7] on icon "Close pop-in" at bounding box center [631, 10] width 9 height 9
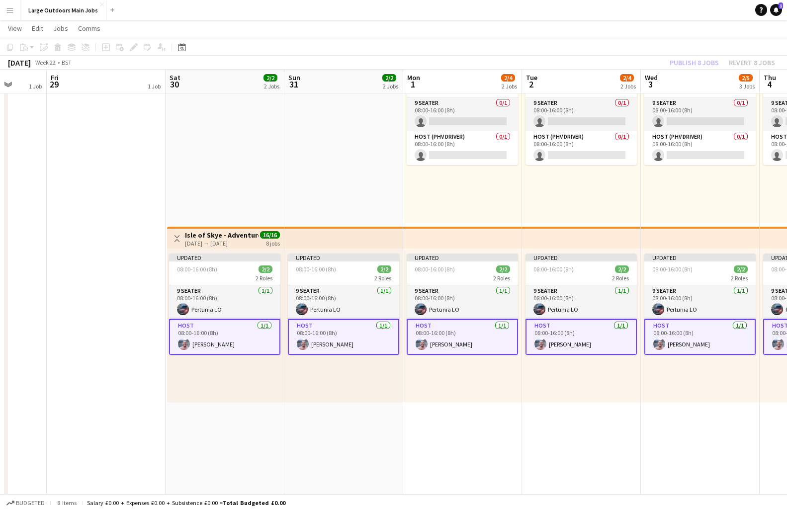
click at [689, 64] on div "Publish 8 jobs Revert 8 jobs" at bounding box center [722, 62] width 129 height 13
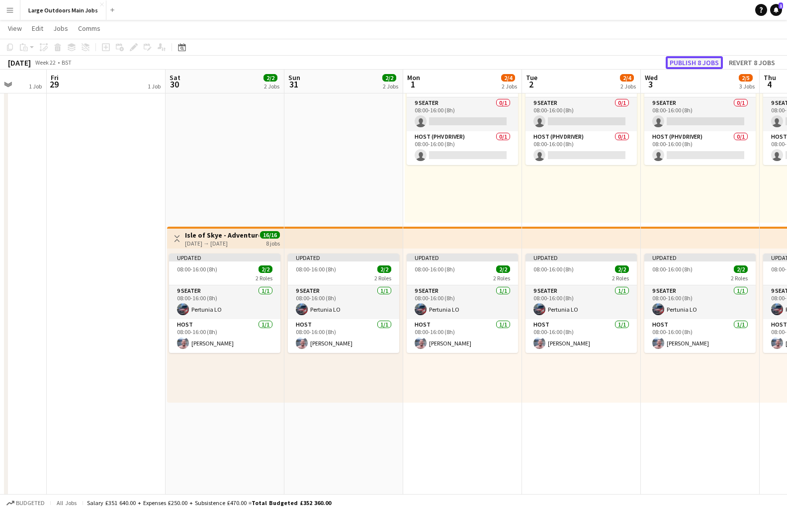
click at [695, 62] on button "Publish 8 jobs" at bounding box center [694, 62] width 57 height 13
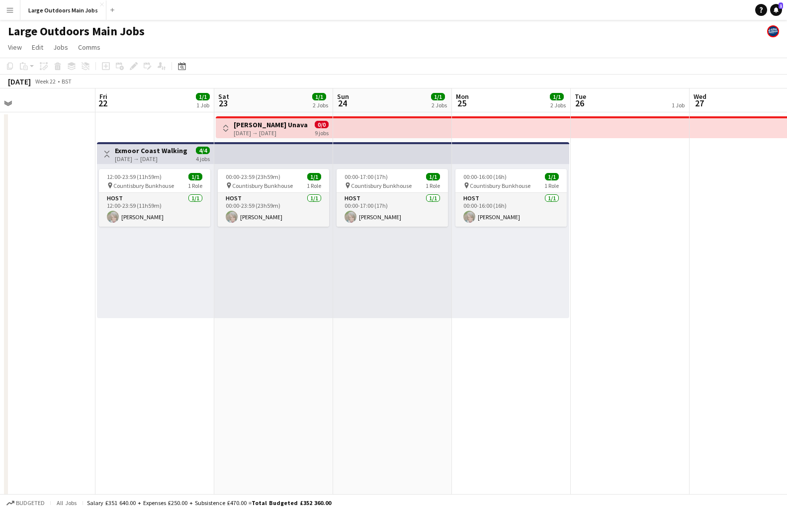
scroll to position [0, 239]
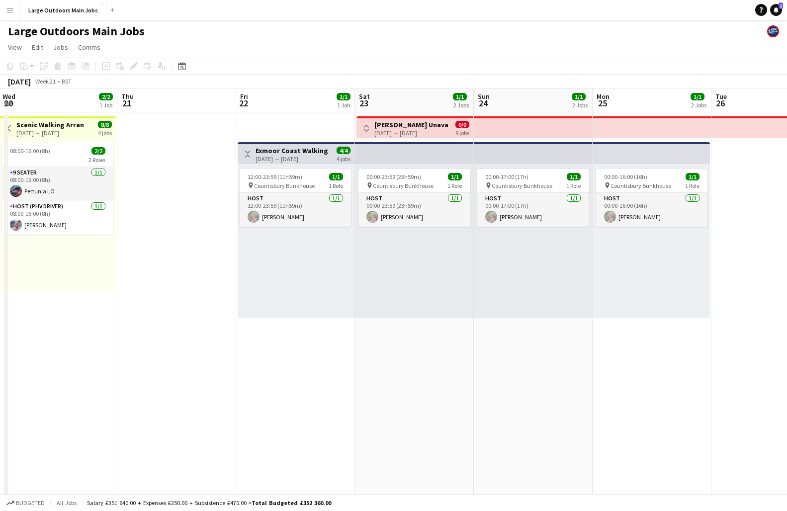
click at [148, 143] on app-date-cell at bounding box center [176, 474] width 119 height 724
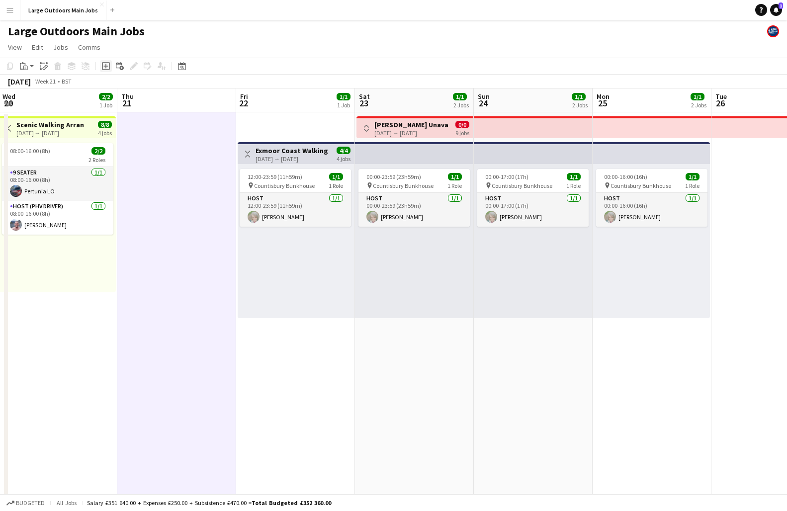
click at [104, 63] on icon "Add job" at bounding box center [106, 66] width 8 height 8
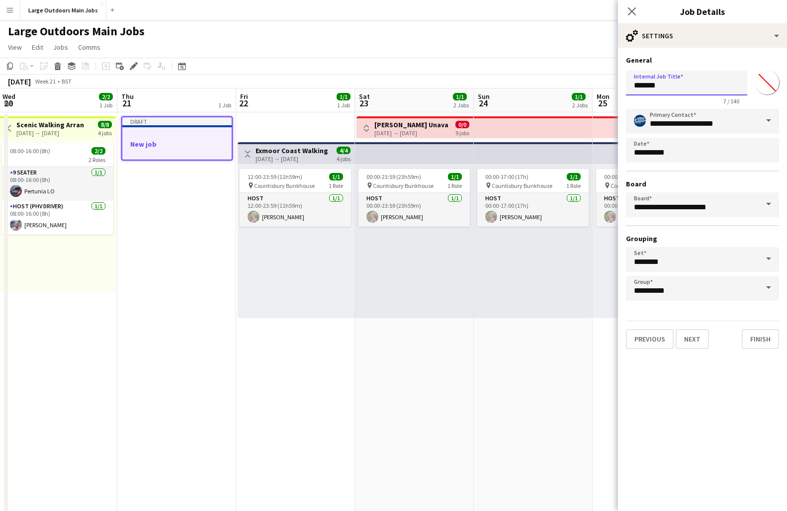
click at [674, 83] on input "*******" at bounding box center [686, 83] width 121 height 25
type input "**********"
click at [766, 339] on button "Finish" at bounding box center [760, 339] width 37 height 20
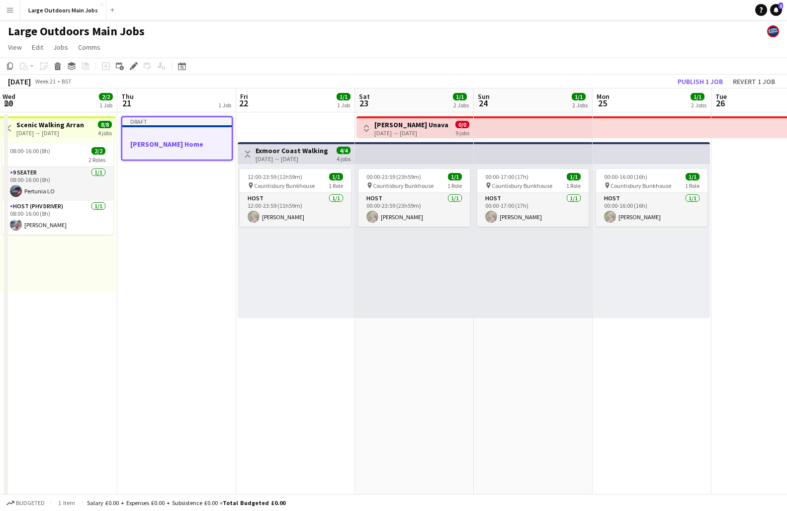
click at [290, 377] on app-date-cell "Toggle View Exmoor Coast Walking Weekend [DATE] → [DATE] 4/4 4 jobs 12:00-23:59…" at bounding box center [295, 474] width 119 height 724
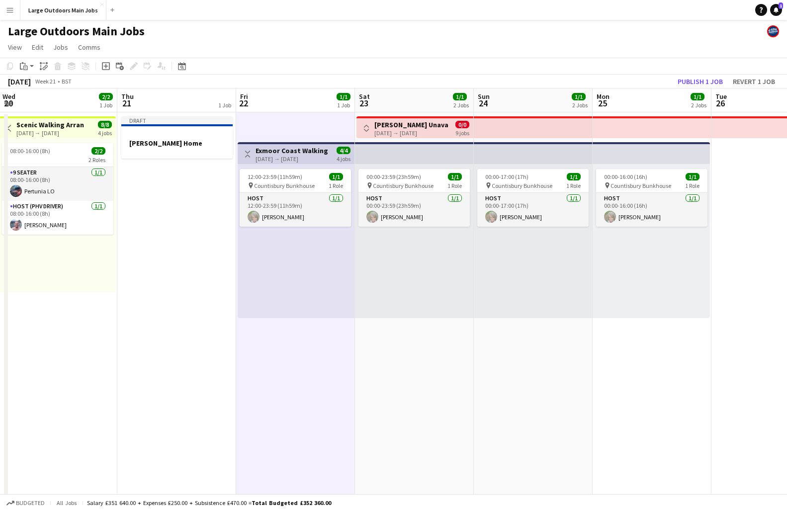
click at [399, 393] on app-date-cell "Toggle View [PERSON_NAME] Unavailable [DATE] → [DATE] 0/0 9 jobs 00:00-23:59 (2…" at bounding box center [414, 474] width 119 height 724
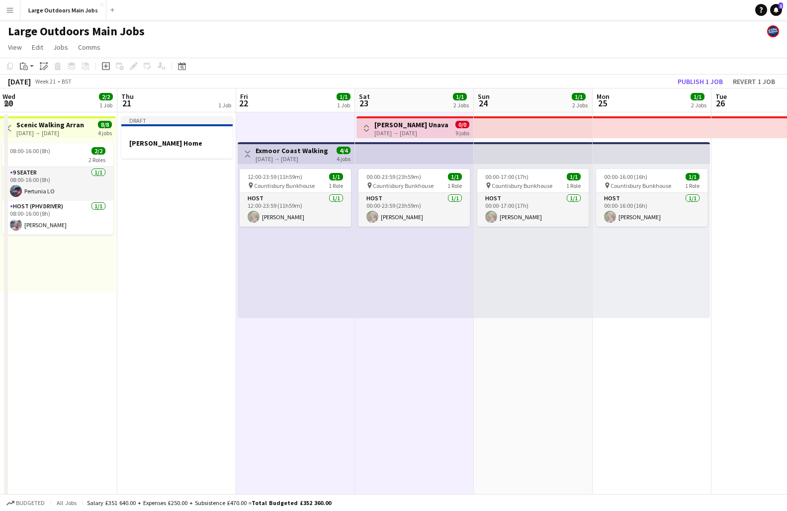
click at [547, 402] on app-date-cell "00:00-17:00 (17h) 1/1 pin Countisbury Bunkhouse 1 Role Host [DATE] 00:00-17:00 …" at bounding box center [533, 474] width 119 height 724
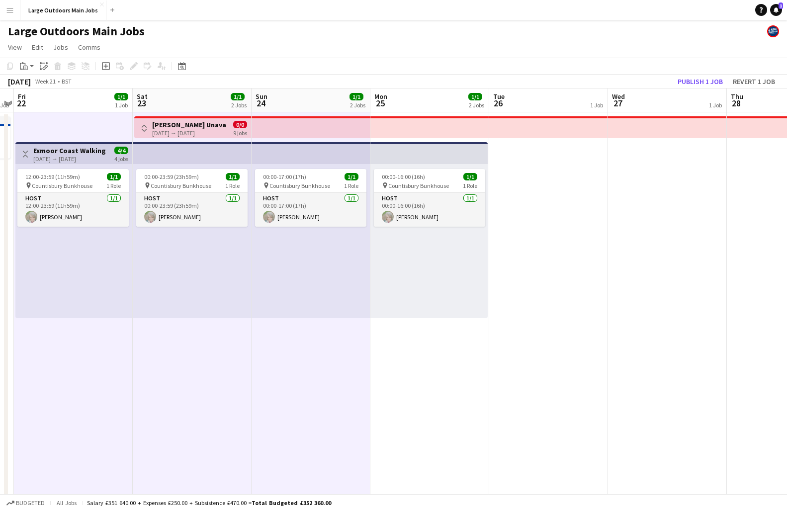
scroll to position [0, 415]
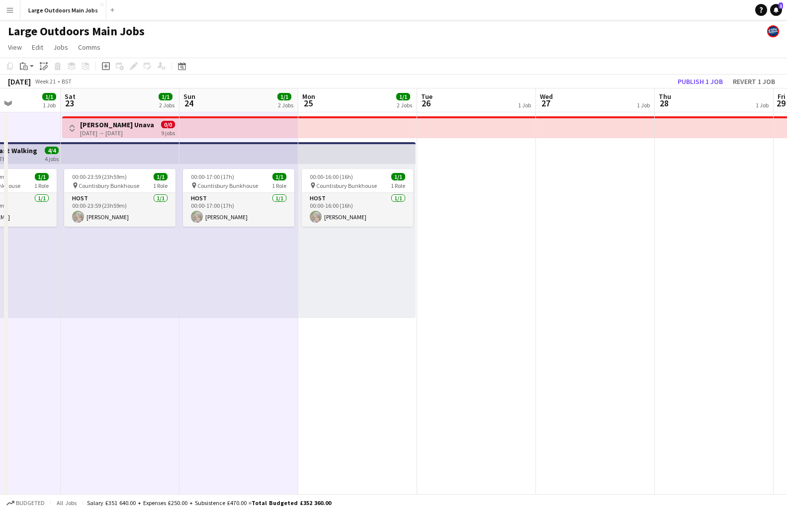
click at [347, 426] on app-date-cell "00:00-16:00 (16h) 1/1 pin Countisbury Bunkhouse 1 Role Host [DATE] 00:00-16:00 …" at bounding box center [357, 474] width 119 height 724
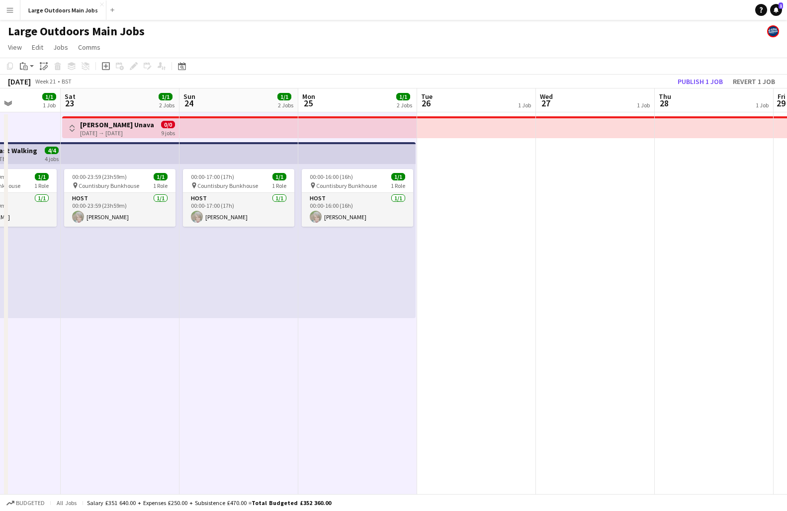
click at [478, 401] on app-date-cell at bounding box center [476, 474] width 119 height 724
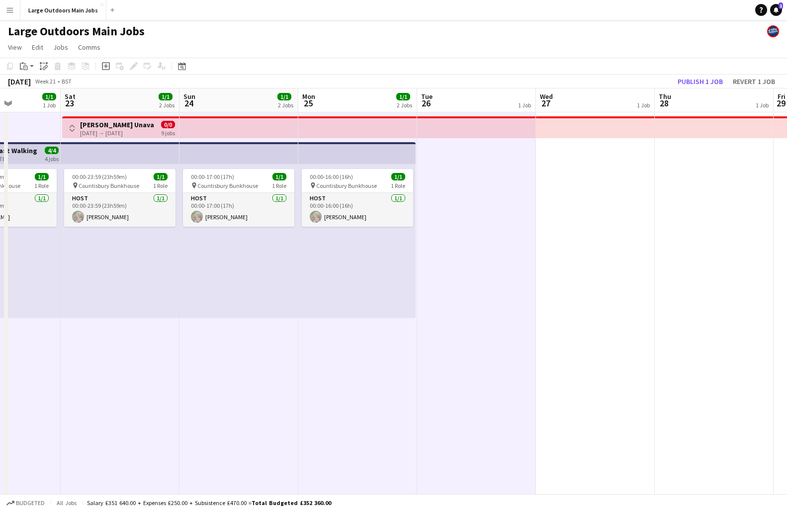
click at [599, 390] on app-date-cell at bounding box center [595, 474] width 119 height 724
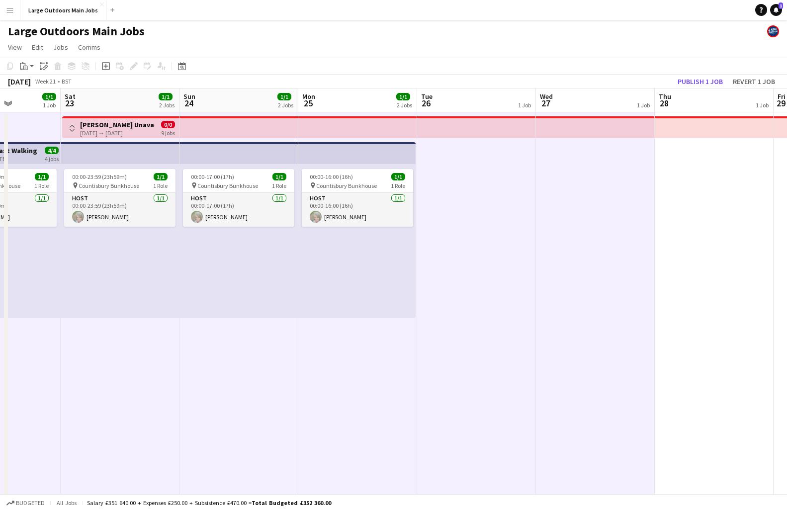
click at [699, 394] on app-date-cell at bounding box center [714, 474] width 119 height 724
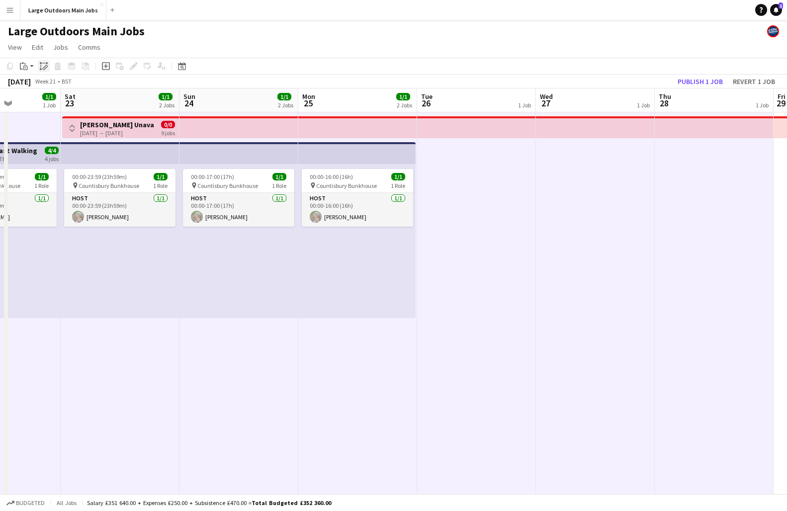
click at [40, 65] on icon "Paste linked Job" at bounding box center [44, 66] width 8 height 8
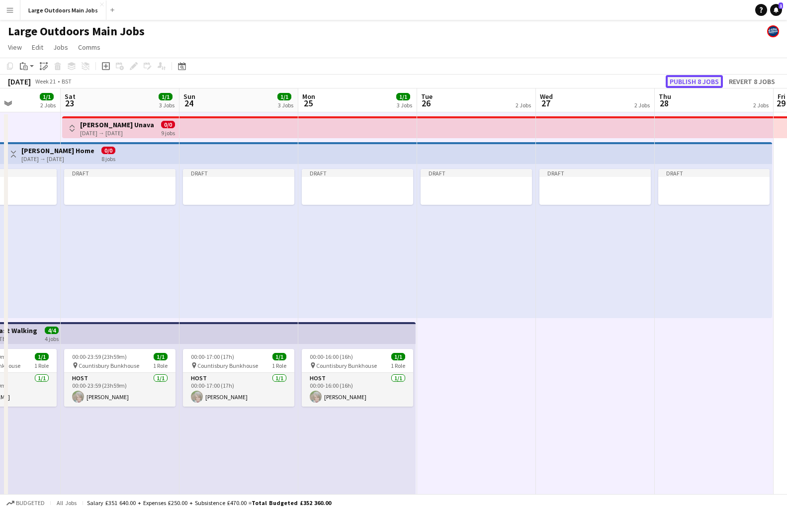
click at [706, 80] on button "Publish 8 jobs" at bounding box center [694, 81] width 57 height 13
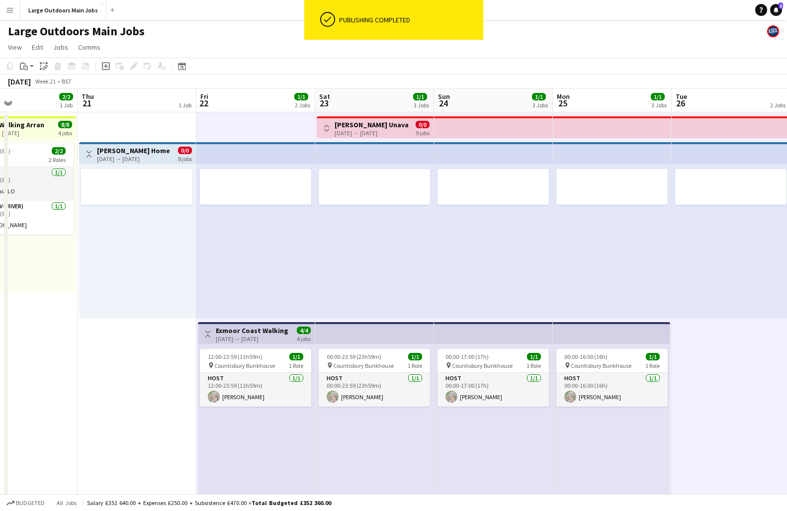
scroll to position [0, 227]
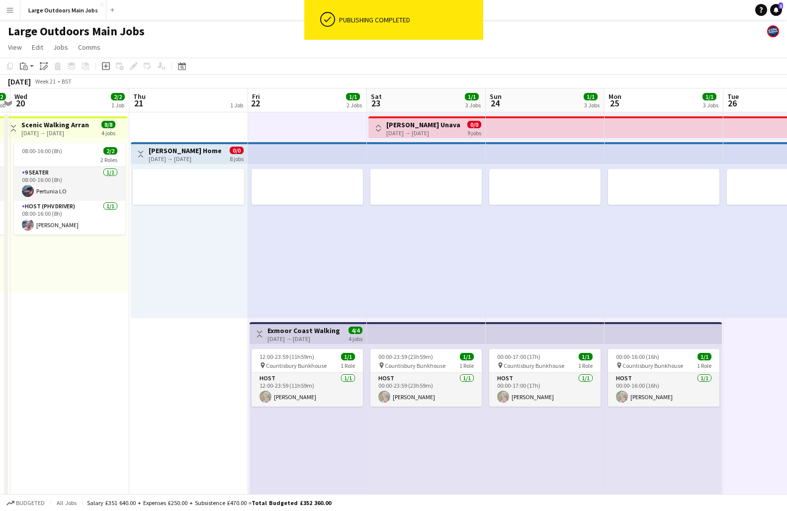
click at [141, 155] on app-icon "Toggle View" at bounding box center [140, 154] width 7 height 7
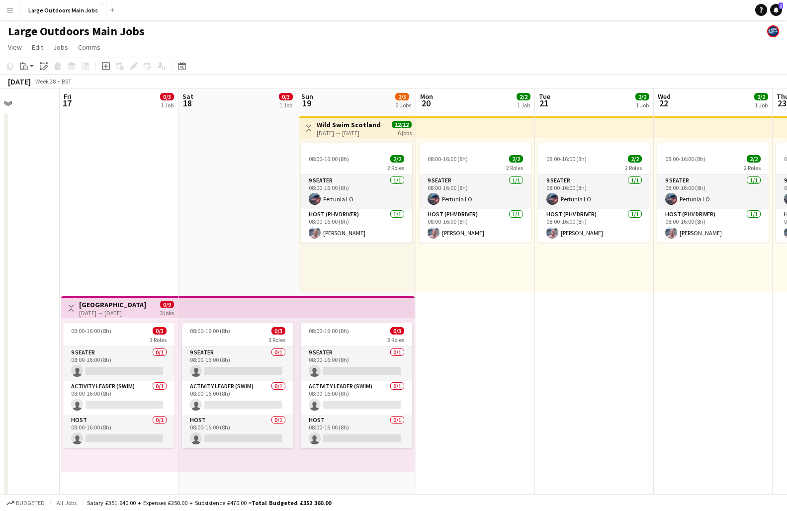
scroll to position [0, 334]
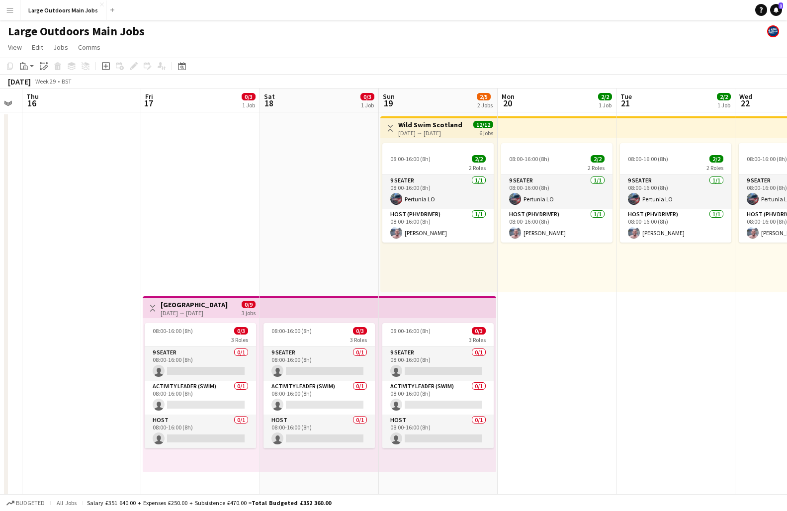
click at [171, 303] on h3 "[GEOGRAPHIC_DATA]" at bounding box center [194, 304] width 67 height 9
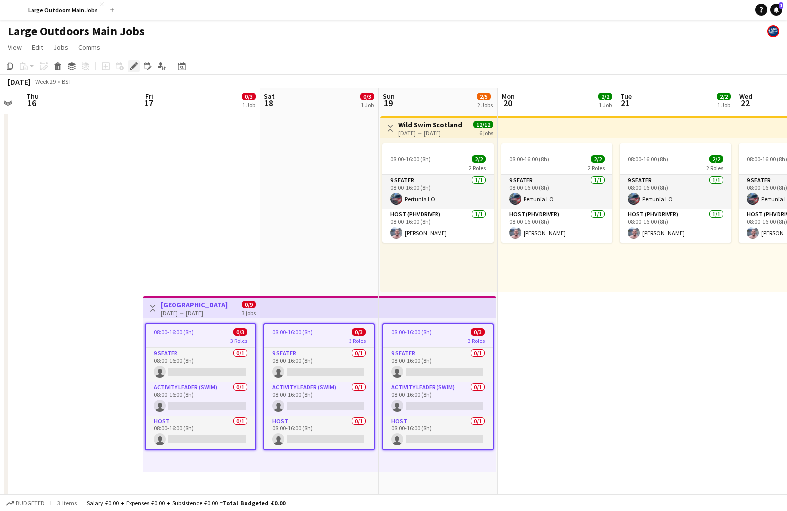
click at [131, 65] on icon "Edit" at bounding box center [134, 66] width 8 height 8
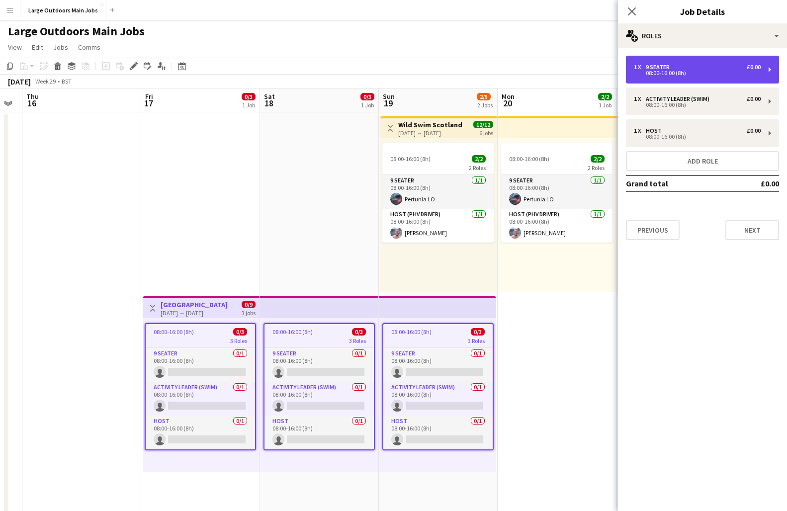
click at [683, 71] on div "08:00-16:00 (8h)" at bounding box center [697, 73] width 127 height 5
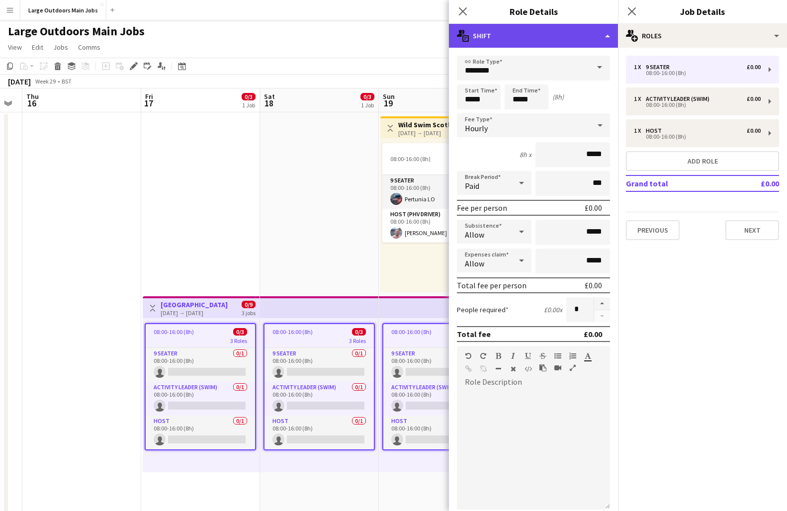
click at [605, 36] on div "multiple-actions-text Shift" at bounding box center [533, 36] width 169 height 24
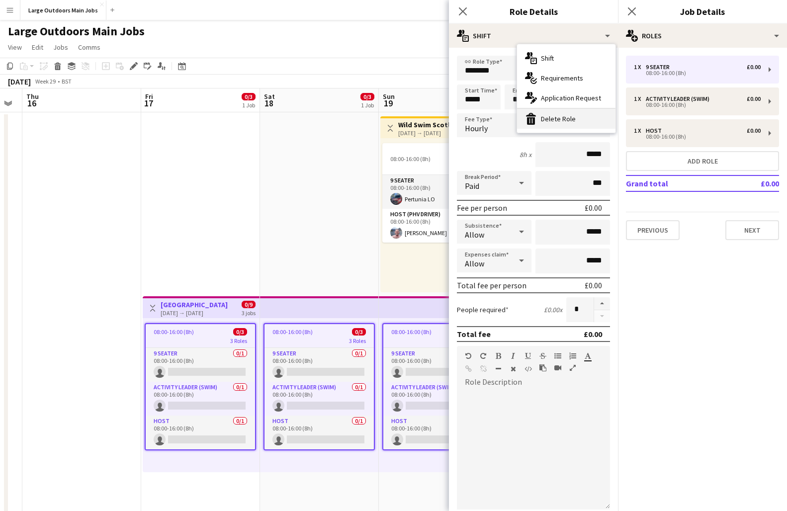
click at [560, 121] on div "bin-2 Delete Role" at bounding box center [566, 119] width 98 height 20
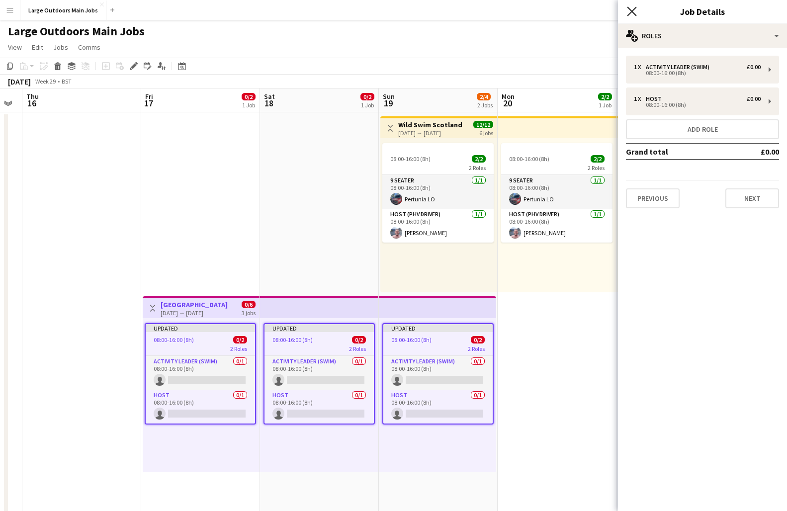
click at [632, 9] on icon "Close pop-in" at bounding box center [631, 10] width 9 height 9
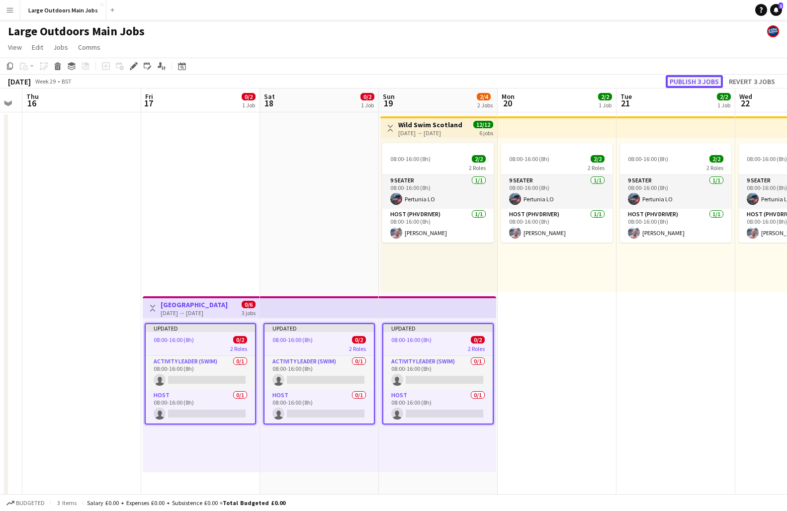
click at [690, 79] on button "Publish 3 jobs" at bounding box center [694, 81] width 57 height 13
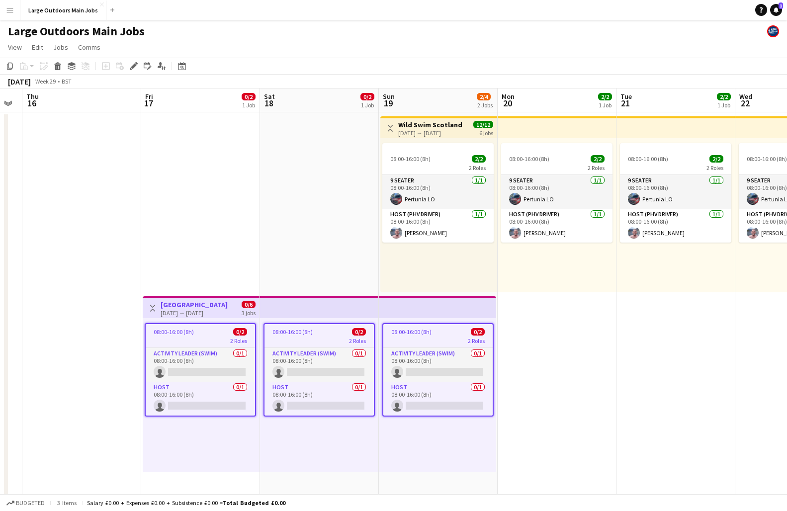
click at [593, 315] on app-date-cell "08:00-16:00 (8h) 2/2 2 Roles 9 Seater 1/1 08:00-16:00 (8h) Pertunia LO Host (PH…" at bounding box center [557, 474] width 119 height 724
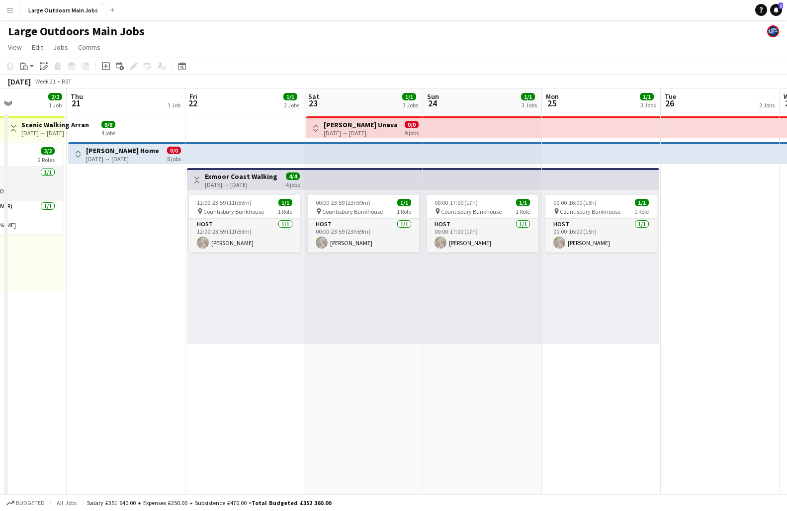
scroll to position [0, 391]
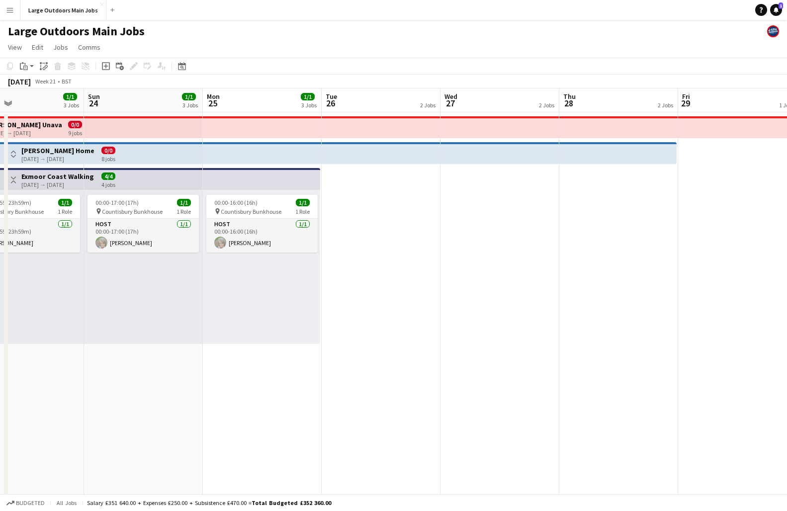
click at [356, 280] on app-date-cell at bounding box center [381, 474] width 119 height 724
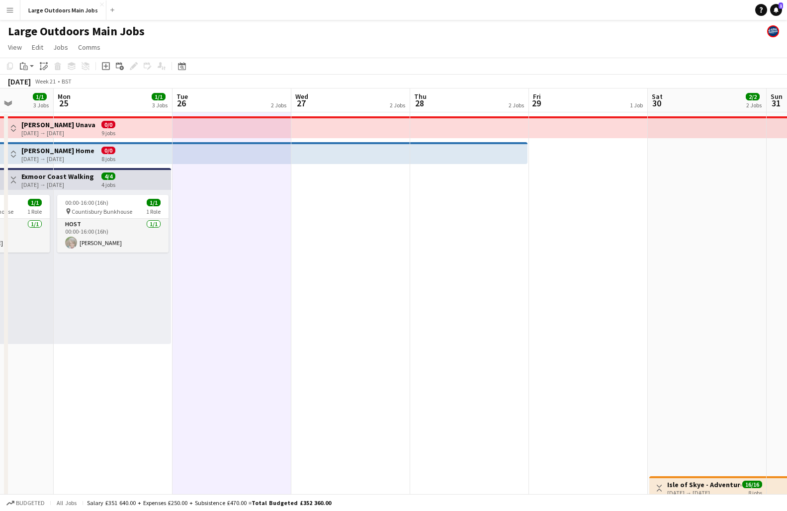
scroll to position [0, 431]
